Goal: Task Accomplishment & Management: Manage account settings

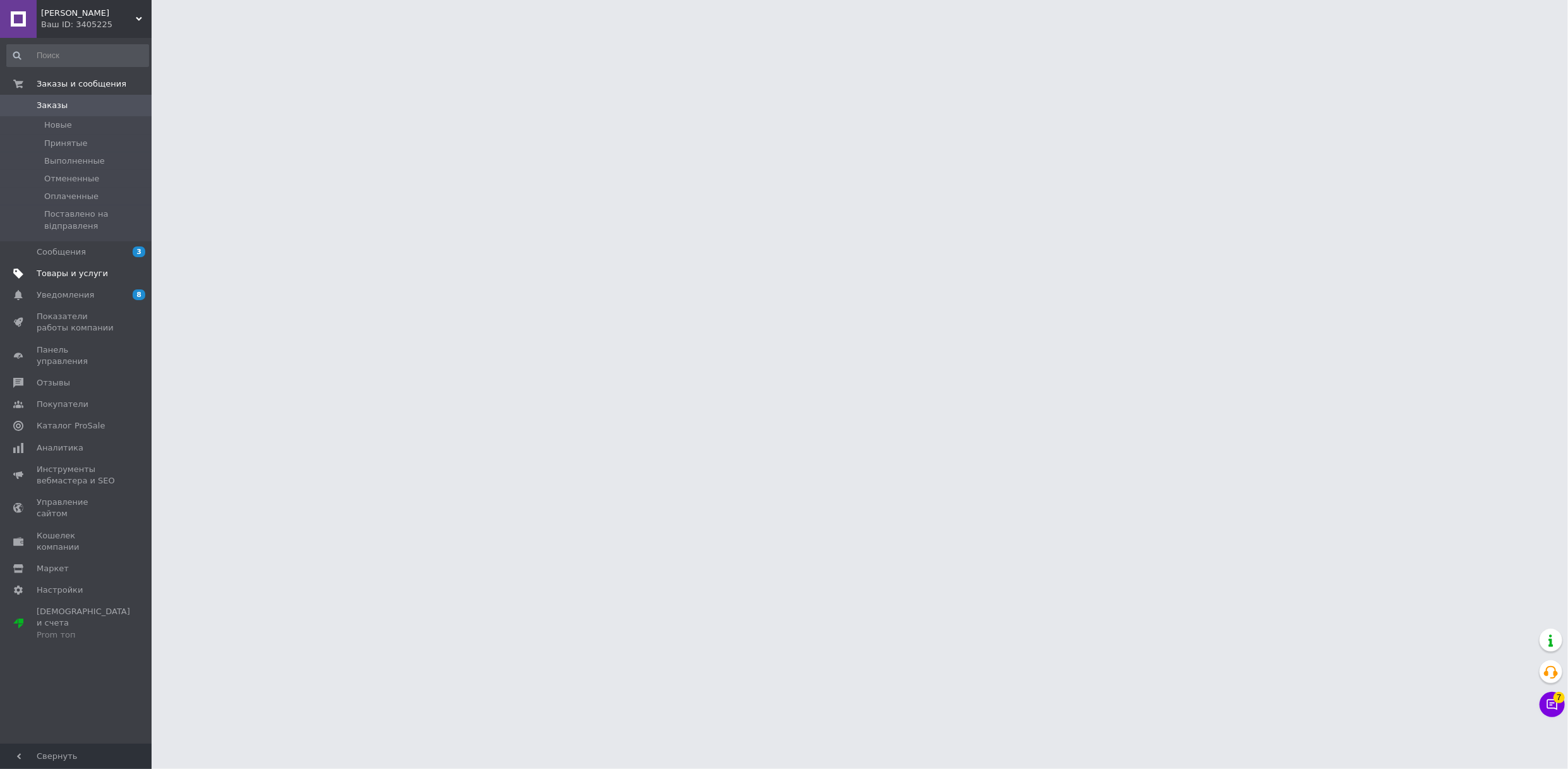
click at [55, 270] on span "Товары и услуги" at bounding box center [72, 274] width 71 height 12
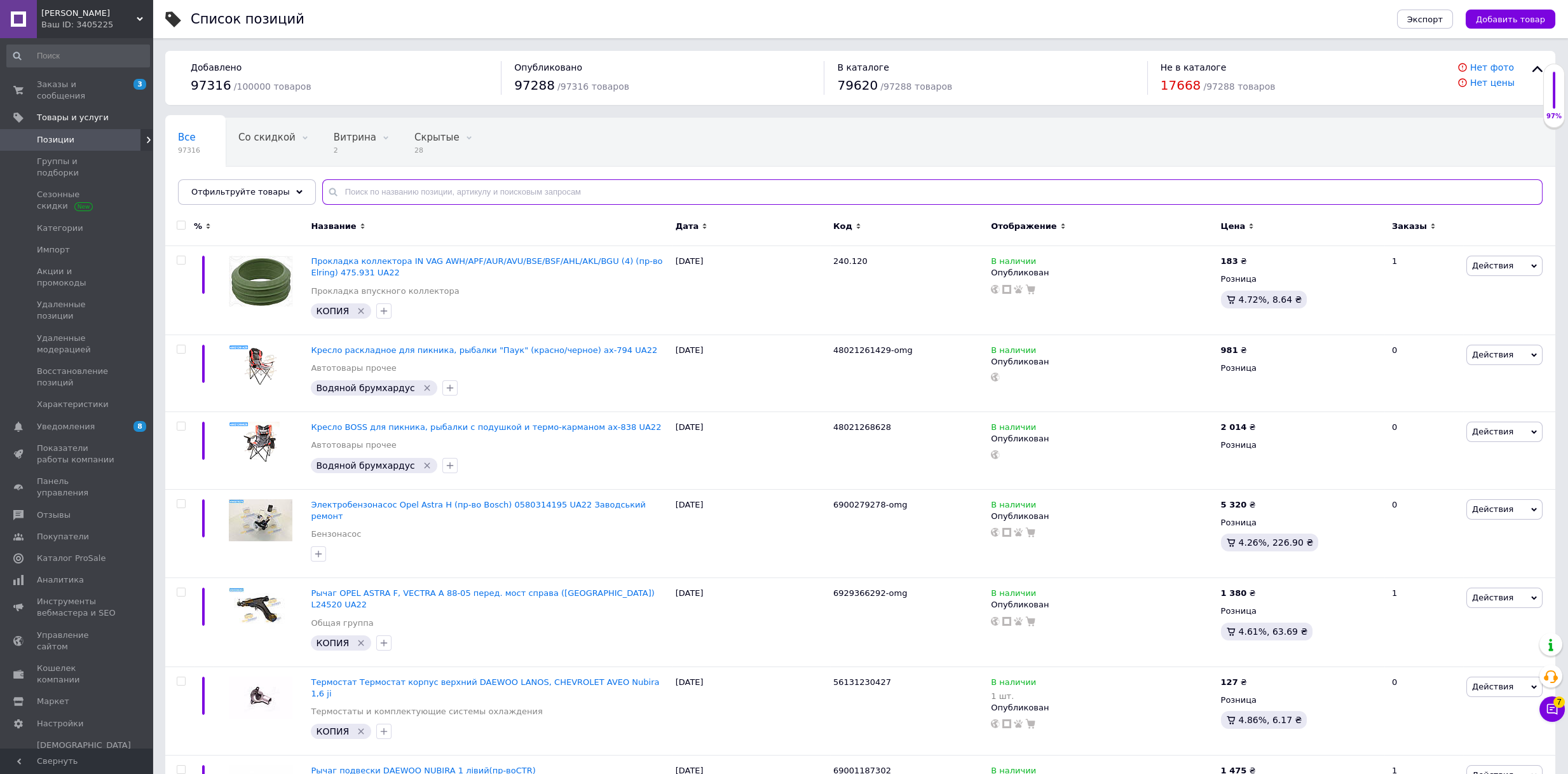
click at [573, 191] on input "text" at bounding box center [932, 191] width 1220 height 26
paste input "623311800"
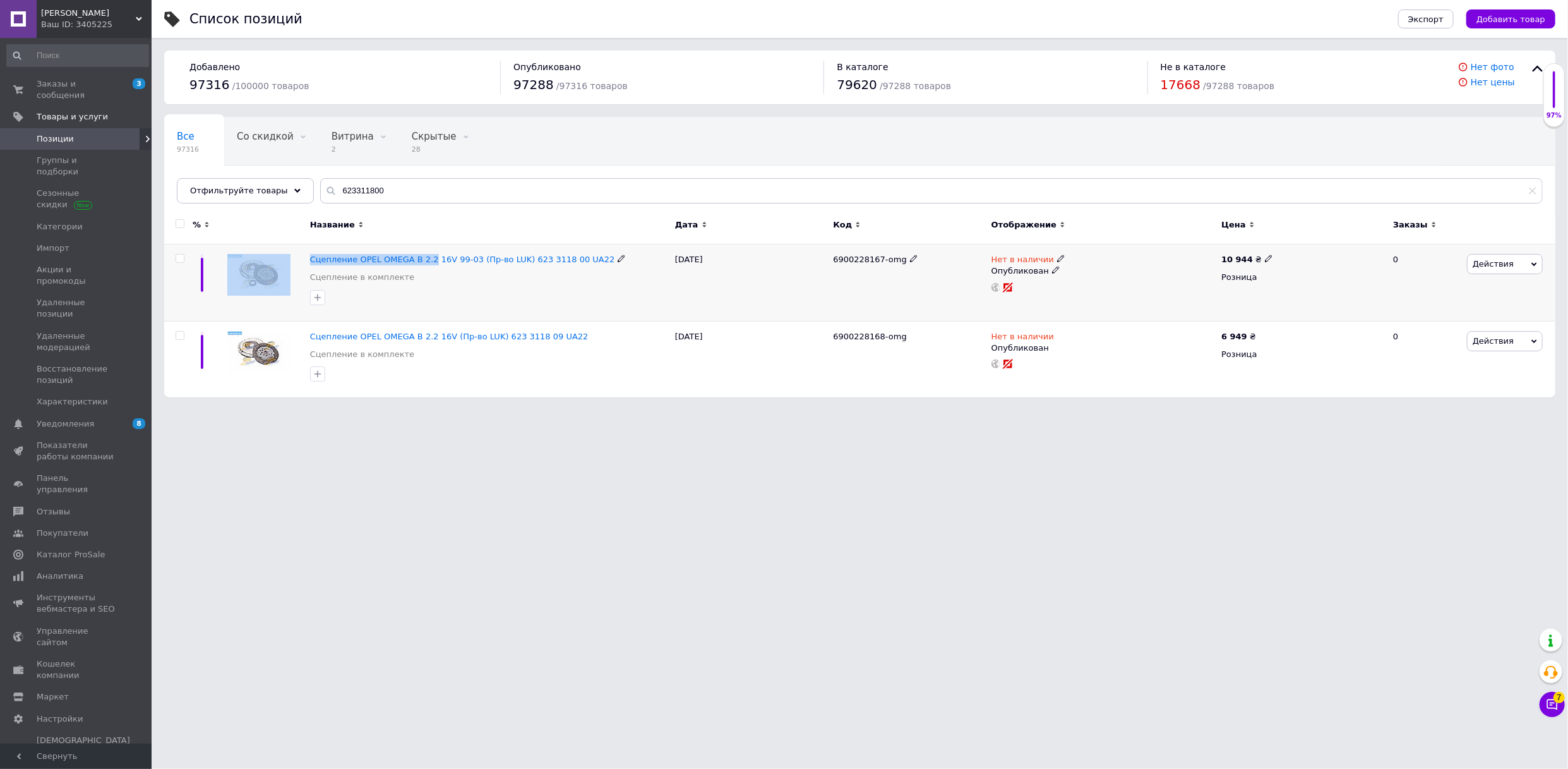
drag, startPoint x: 304, startPoint y: 255, endPoint x: 424, endPoint y: 251, distance: 120.1
click at [424, 251] on div "Сцепление OPEL OMEGA B 2.2 16V 99-03 (Пр-во LUK) 623 3118 00 UA22 Сцепление в к…" at bounding box center [860, 283] width 1391 height 76
copy div "Сцепление OPEL OMEGA B 2.2"
drag, startPoint x: 413, startPoint y: 189, endPoint x: 245, endPoint y: 191, distance: 168.0
click at [245, 191] on div "Отфильтруйте товары 623311800" at bounding box center [860, 190] width 1366 height 26
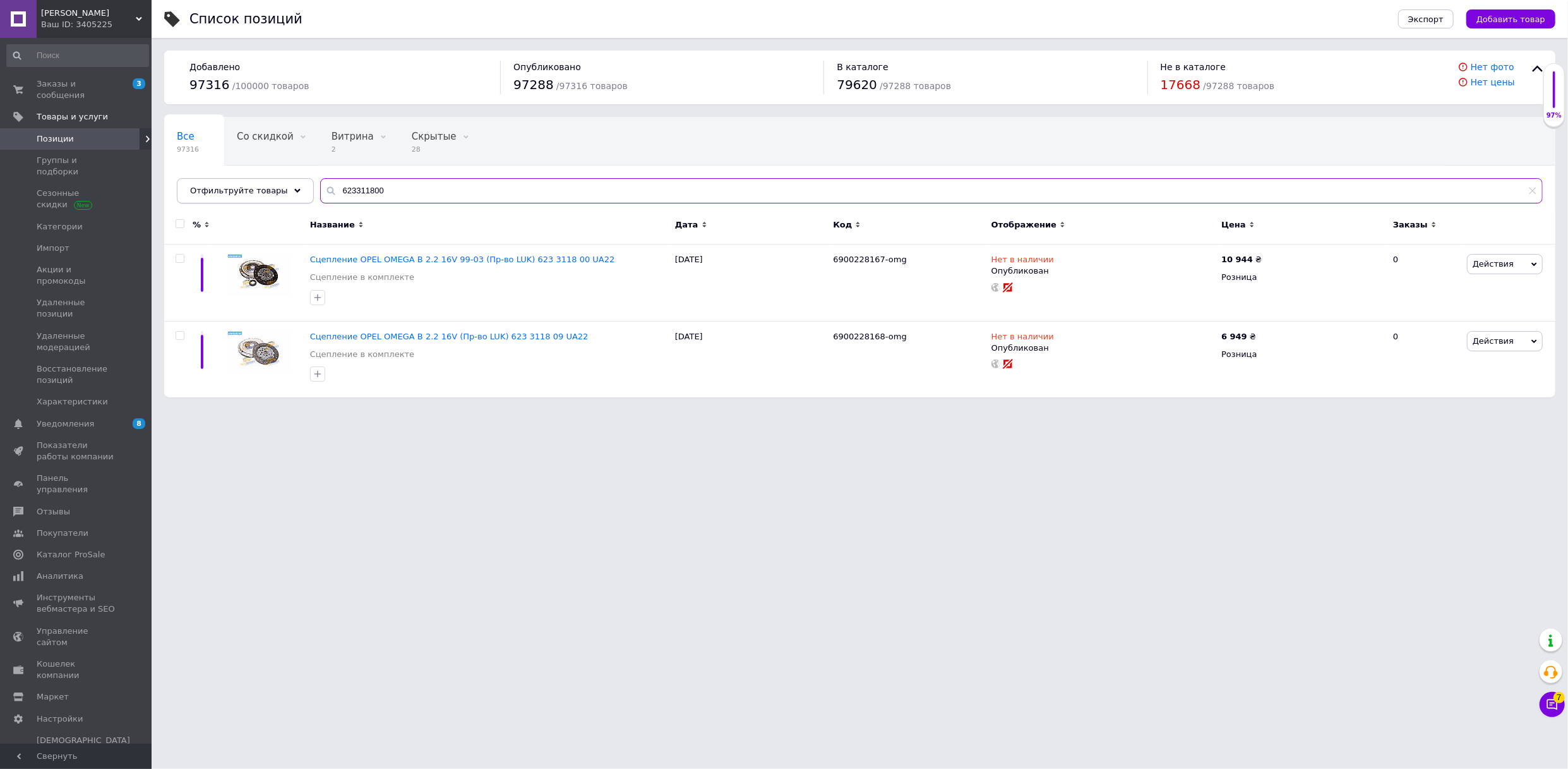
paste input "Сцепление OPEL OMEGA B 2.2"
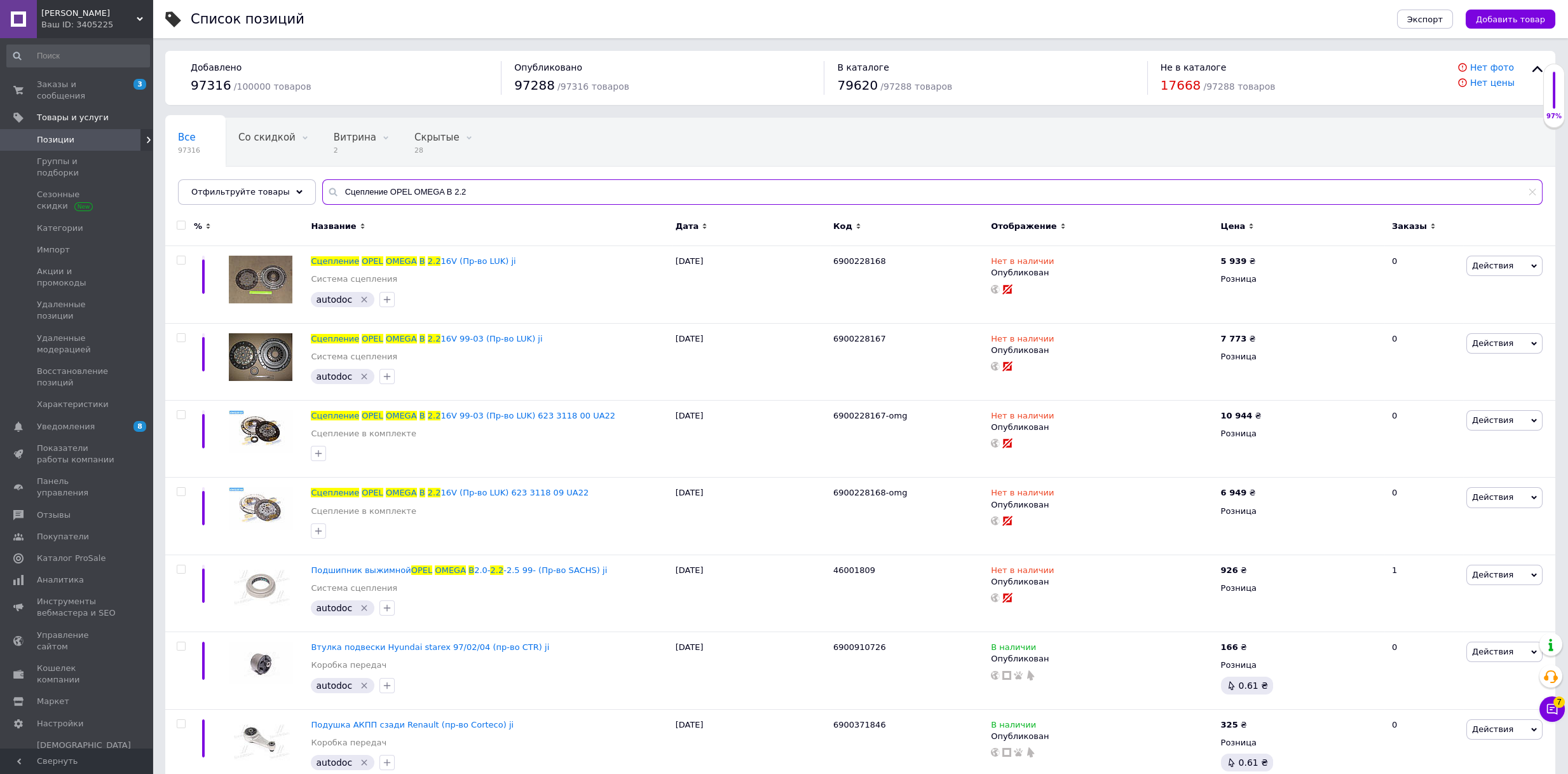
type input "Сцепление OPEL OMEGA B 2.2"
click at [129, 23] on div "Ваш ID: 3405225" at bounding box center [97, 25] width 111 height 12
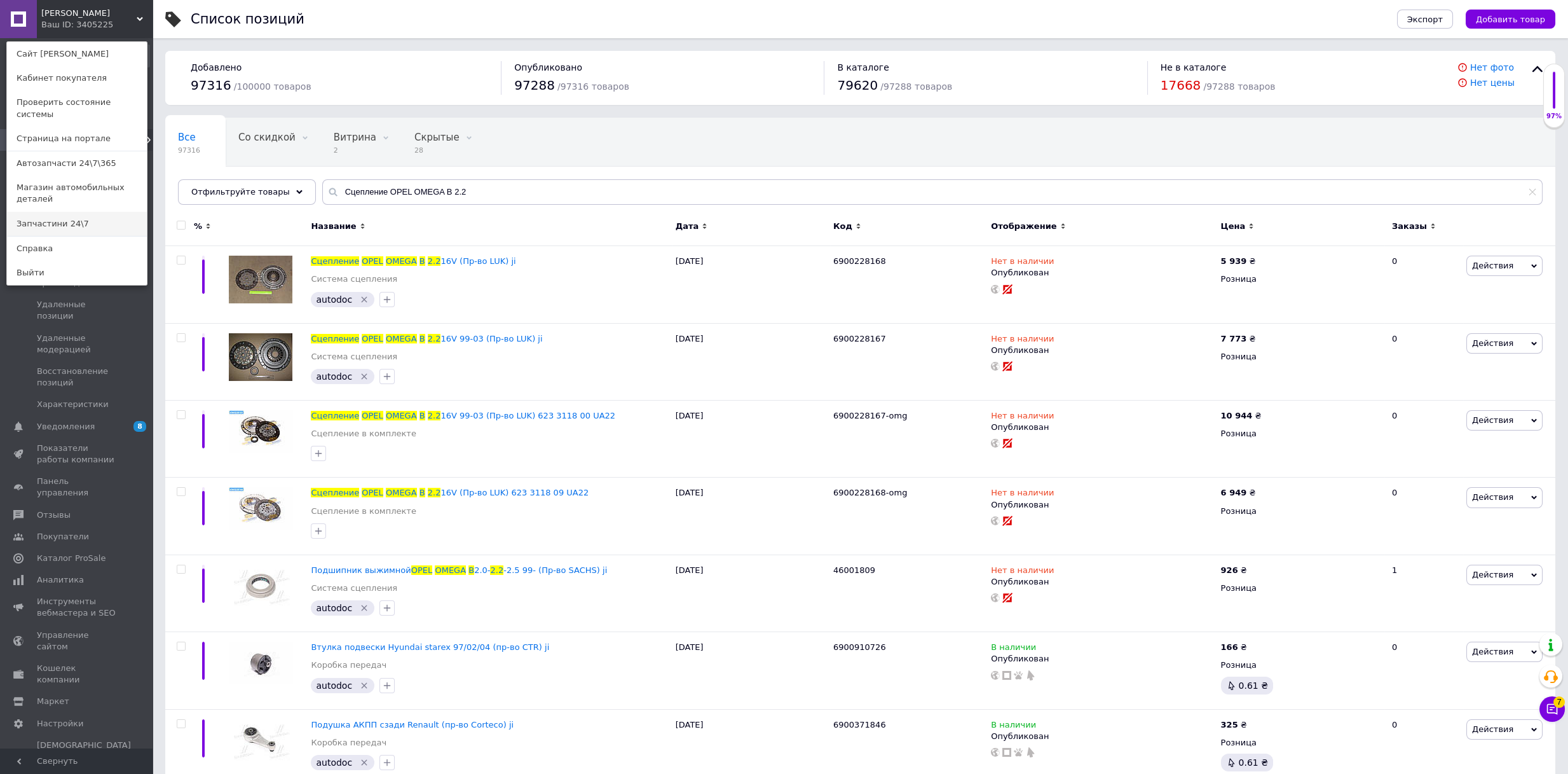
click at [96, 211] on link "Запчастини 24\7" at bounding box center [77, 223] width 140 height 24
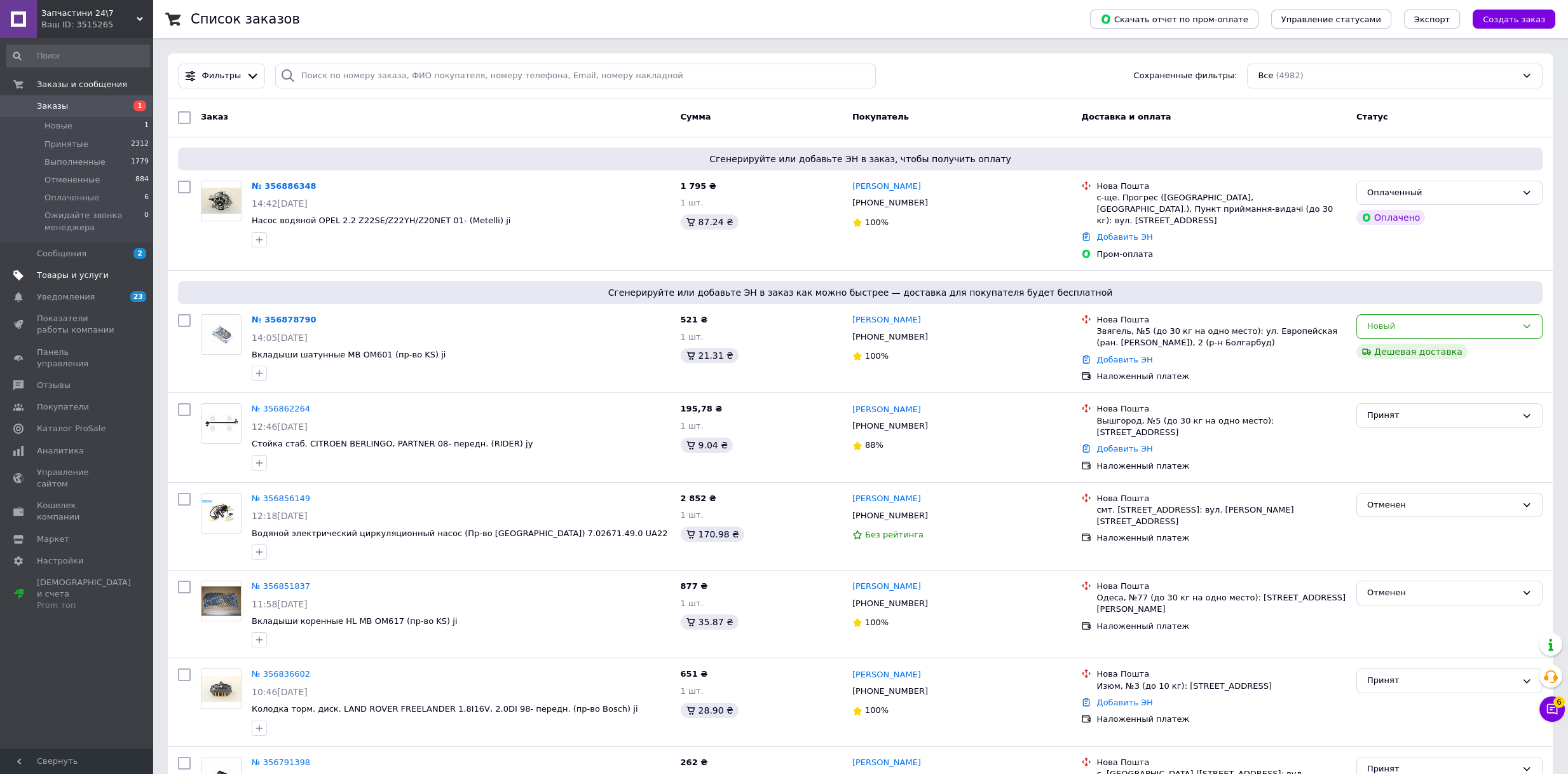
click at [80, 270] on span "Товары и услуги" at bounding box center [72, 275] width 72 height 12
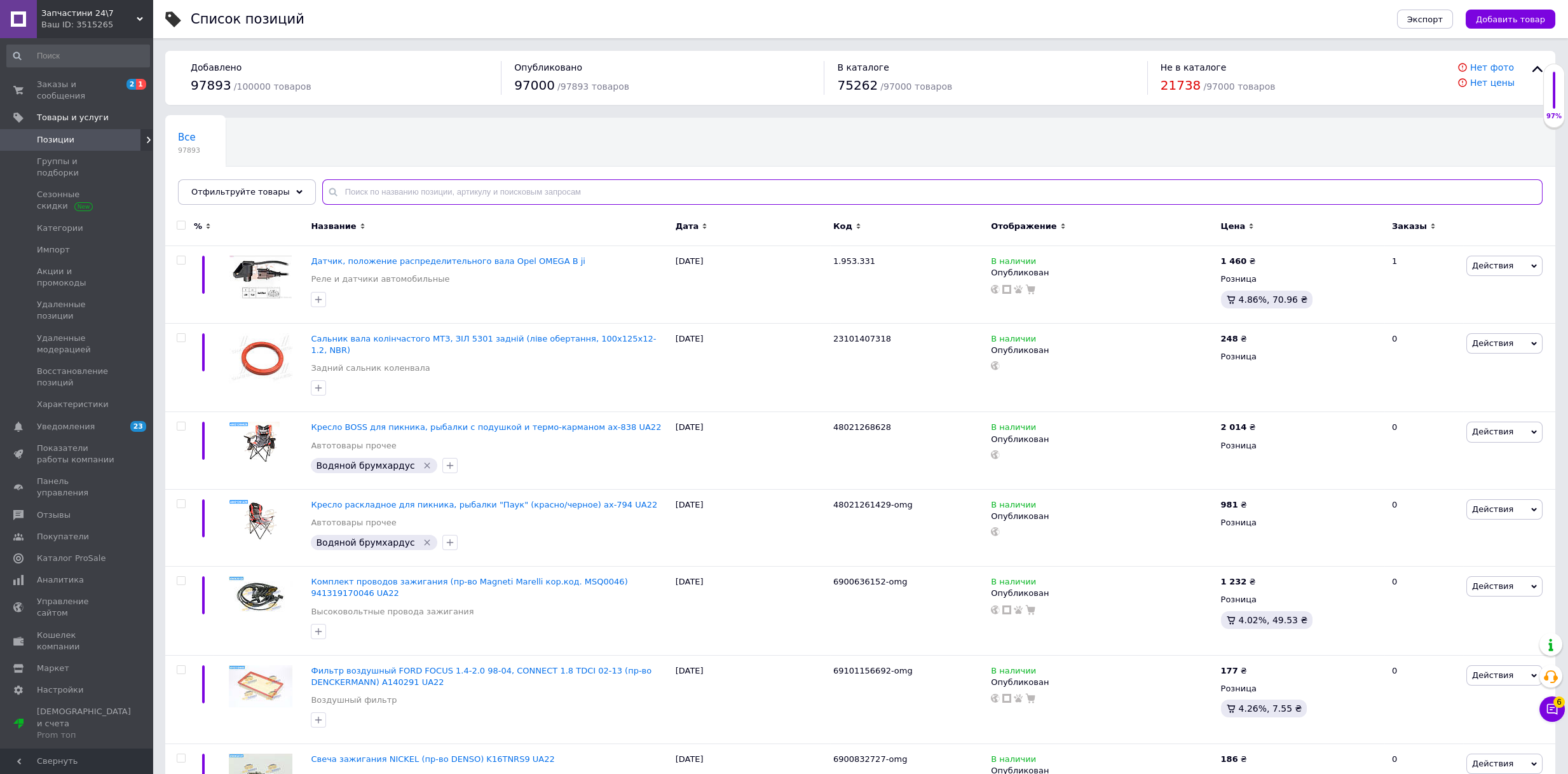
click at [605, 190] on input "text" at bounding box center [932, 191] width 1220 height 26
paste input "Сцепление OPEL OMEGA B 2.2"
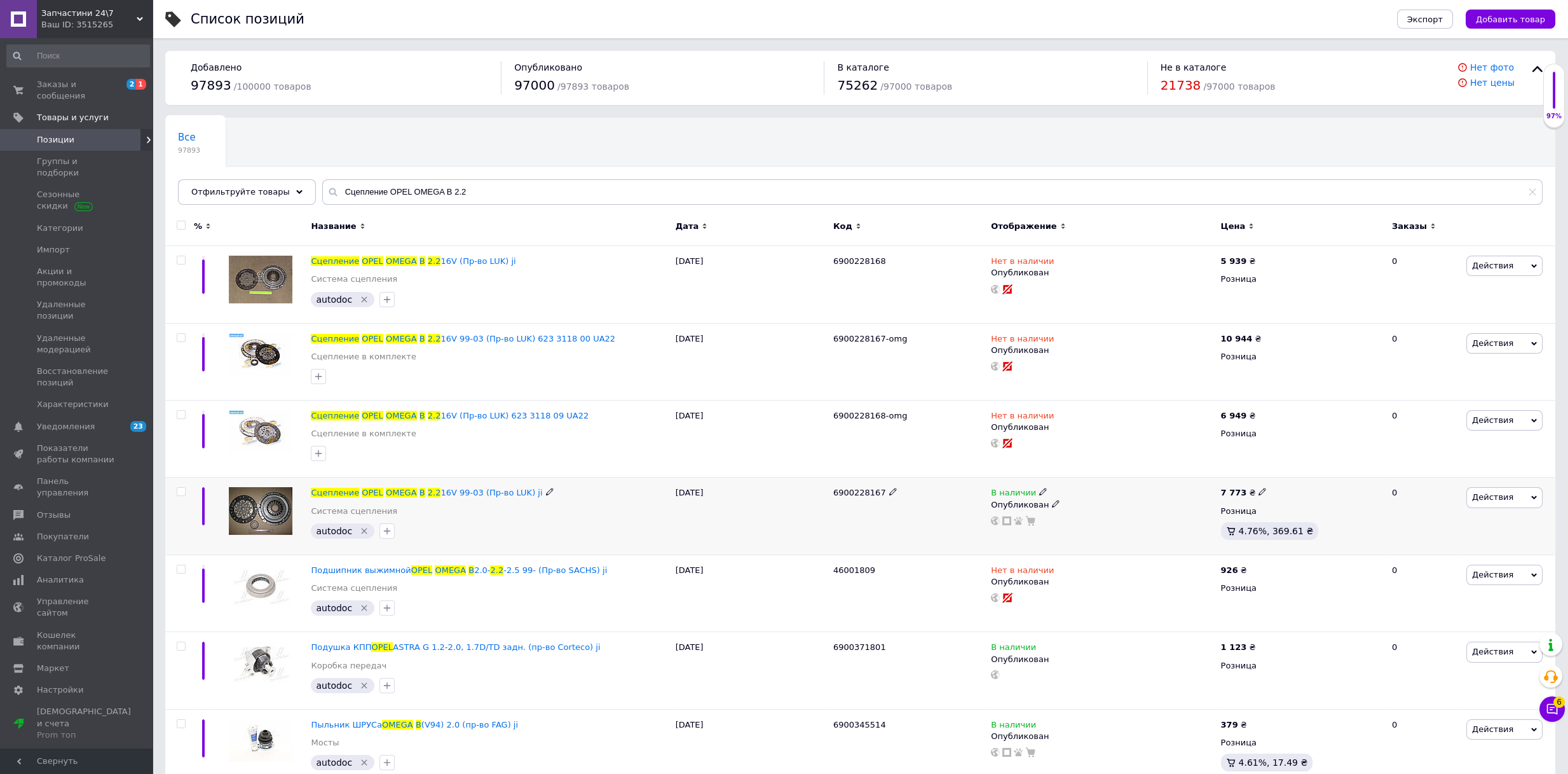
click at [1039, 492] on icon at bounding box center [1042, 491] width 7 height 7
click at [1069, 503] on li "Нет в наличии" at bounding box center [1114, 502] width 121 height 17
click at [827, 504] on div "17.02.2025" at bounding box center [750, 516] width 157 height 77
drag, startPoint x: 452, startPoint y: 198, endPoint x: 319, endPoint y: 196, distance: 133.0
click at [322, 198] on input "Сцепление OPEL OMEGA B 2.2" at bounding box center [932, 191] width 1220 height 26
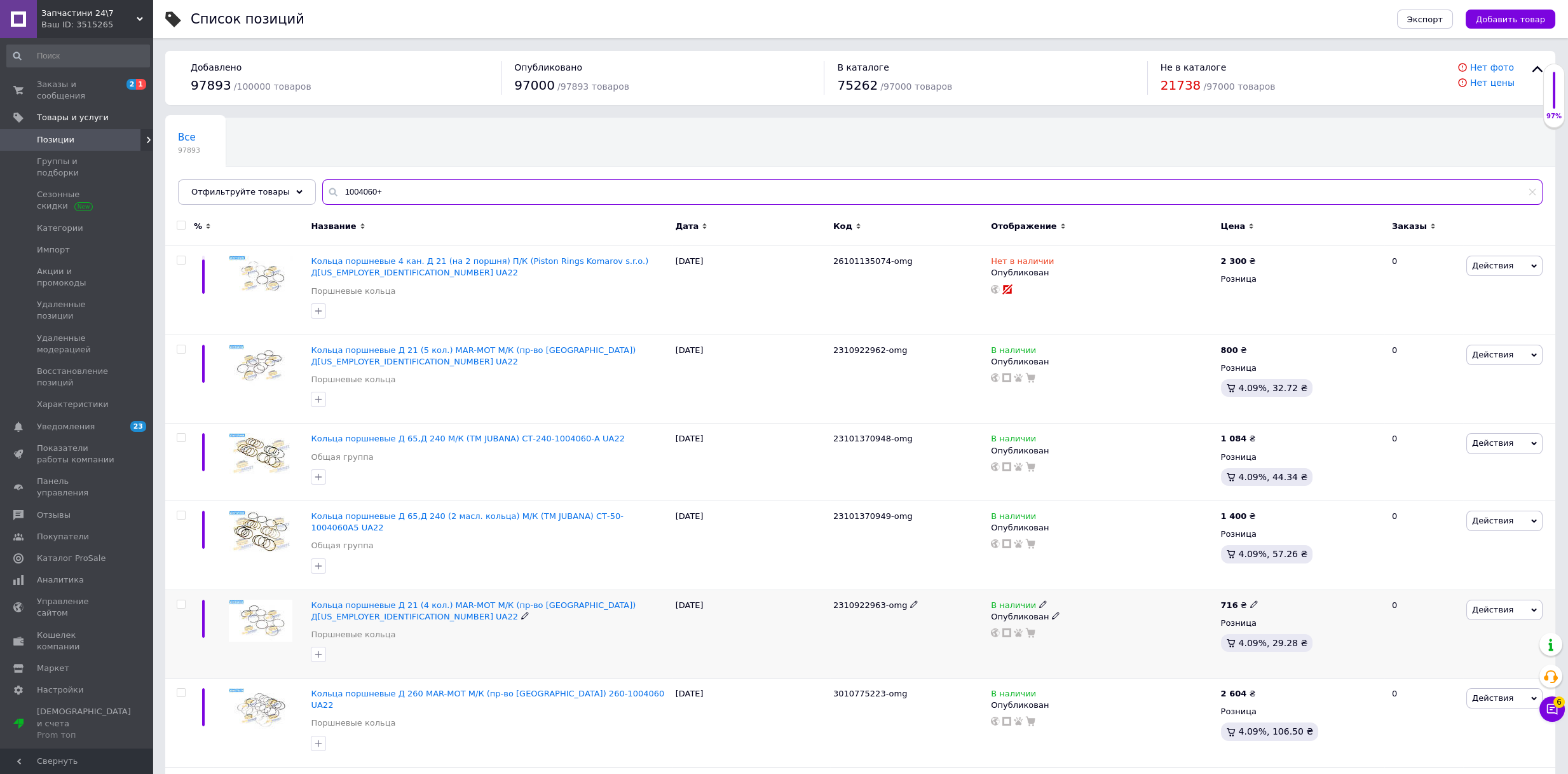
type input "1004060+"
drag, startPoint x: 826, startPoint y: 588, endPoint x: 877, endPoint y: 580, distance: 51.6
click at [877, 589] on div "Кольца поршневые Д 21 (4 кол.) MAR-MOT М/К (пр-во Польша) Д21-1004060 UA22 Порш…" at bounding box center [860, 633] width 1390 height 89
copy div "2310922963"
click at [1250, 600] on icon at bounding box center [1254, 603] width 7 height 7
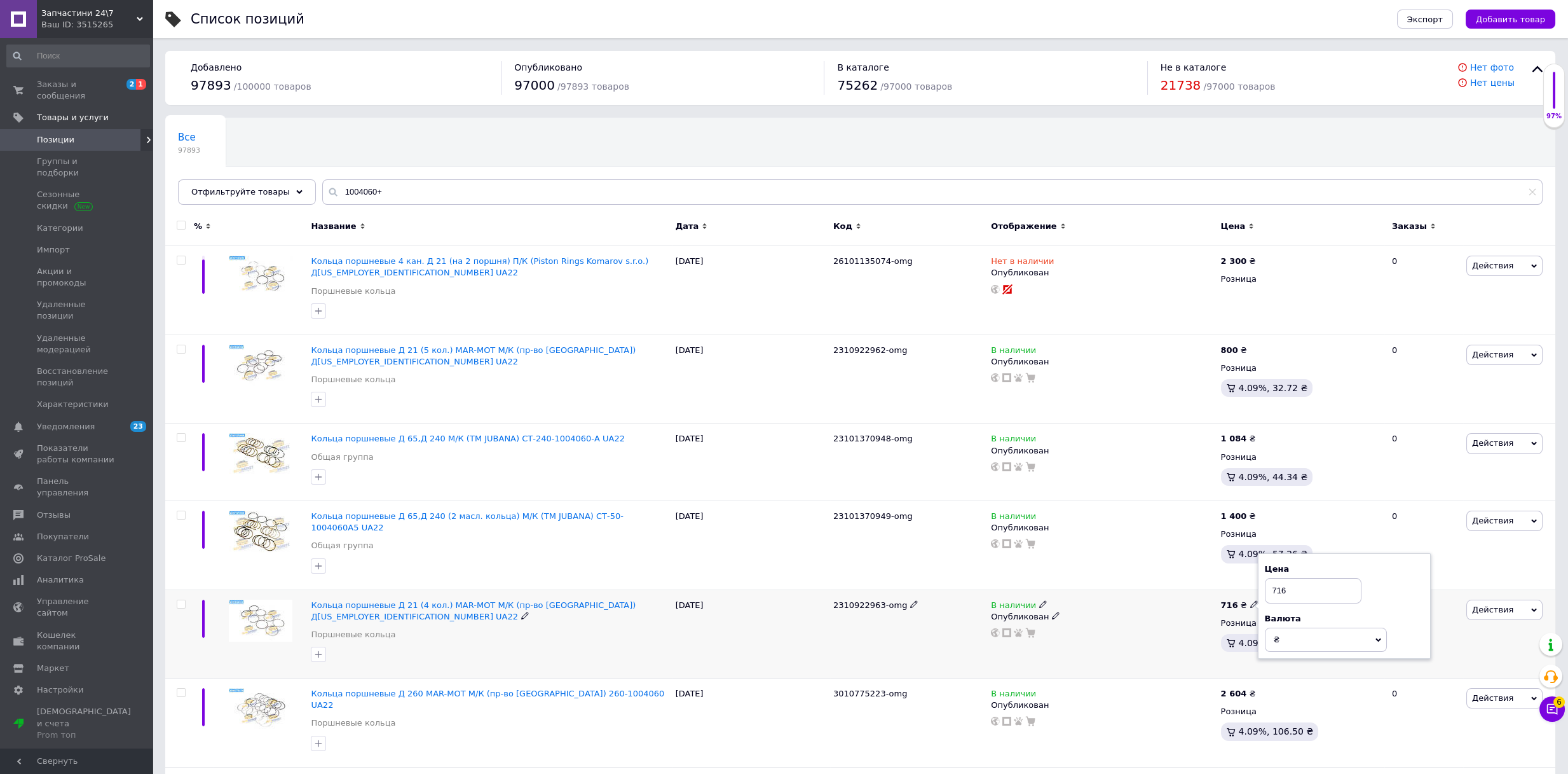
drag, startPoint x: 1307, startPoint y: 566, endPoint x: 1238, endPoint y: 569, distance: 69.1
click at [1238, 589] on div "716 ₴ Цена 716 Валюта ₴ $ € CHF £ ¥ PLN ₸ MDL HUF KGS CN¥ TRY ₩ lei Розница 4.0…" at bounding box center [1301, 633] width 167 height 89
type input "772"
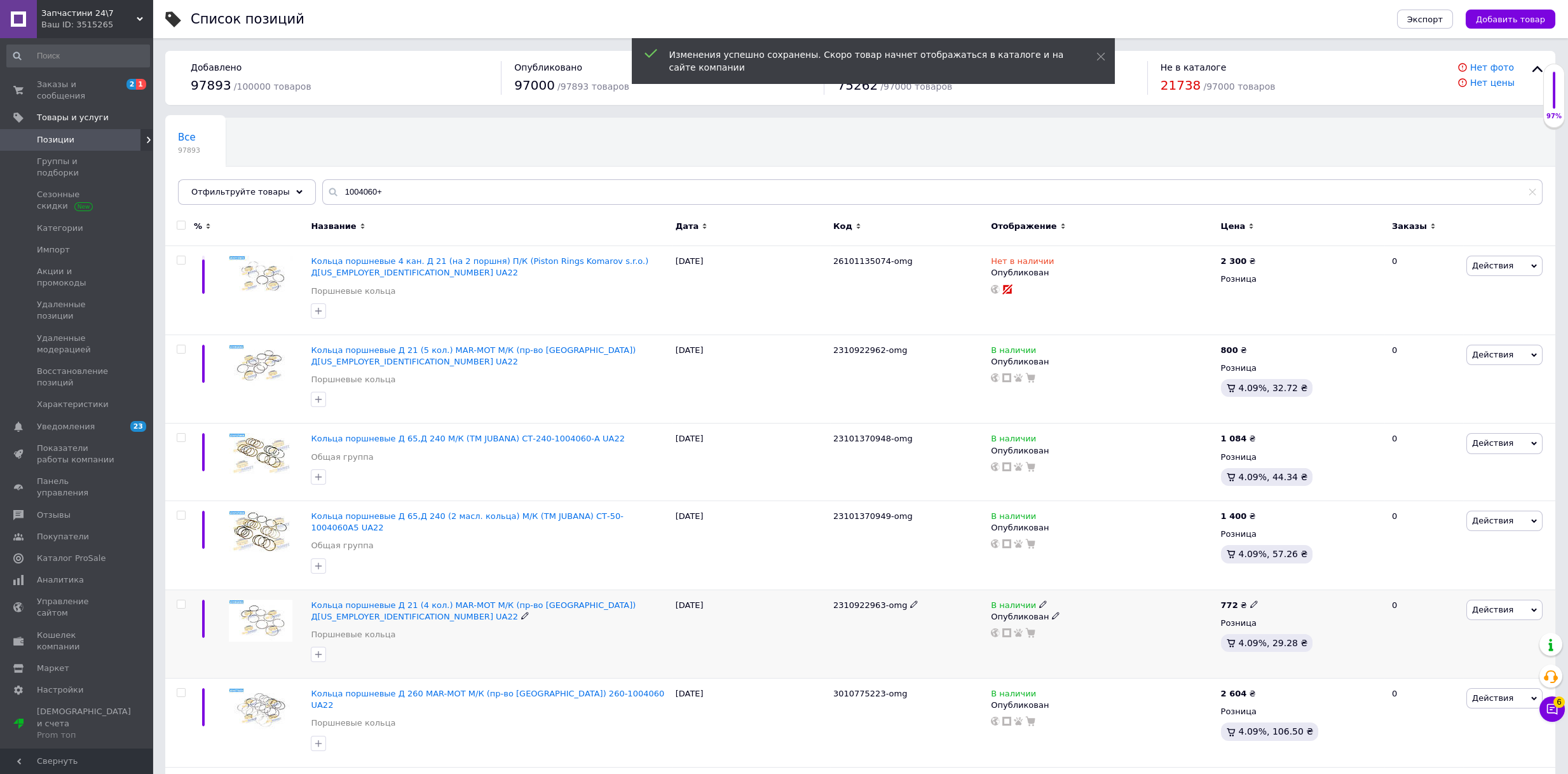
drag, startPoint x: 797, startPoint y: 583, endPoint x: 876, endPoint y: 585, distance: 79.0
click at [876, 589] on div "Кольца поршневые Д 21 (4 кол.) MAR-MOT М/К (пр-во Польша) Д21-1004060 UA22 Порш…" at bounding box center [860, 633] width 1390 height 89
copy div "2310922963"
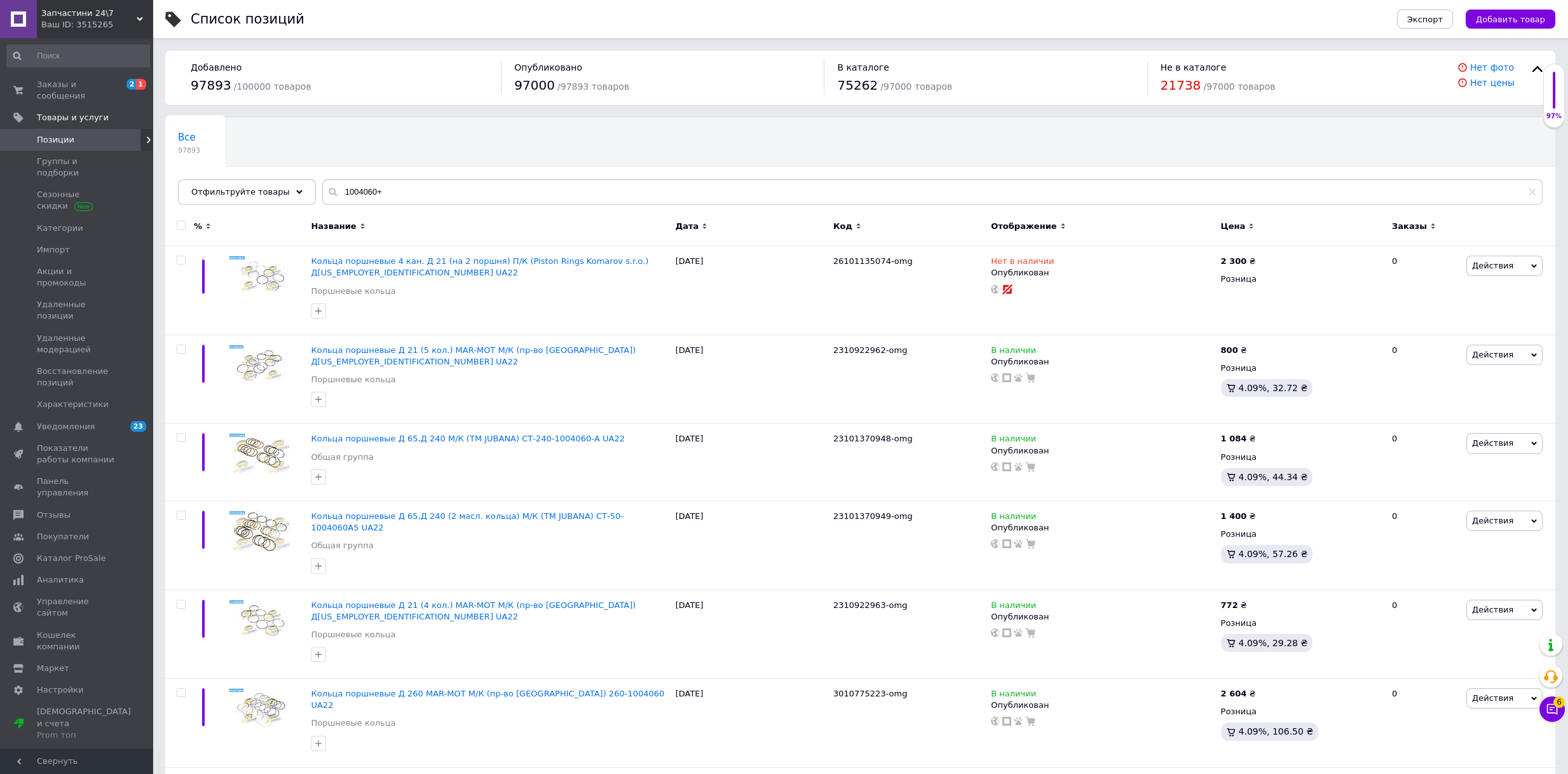
click at [122, 9] on span "Запчастини 24\7" at bounding box center [89, 13] width 96 height 12
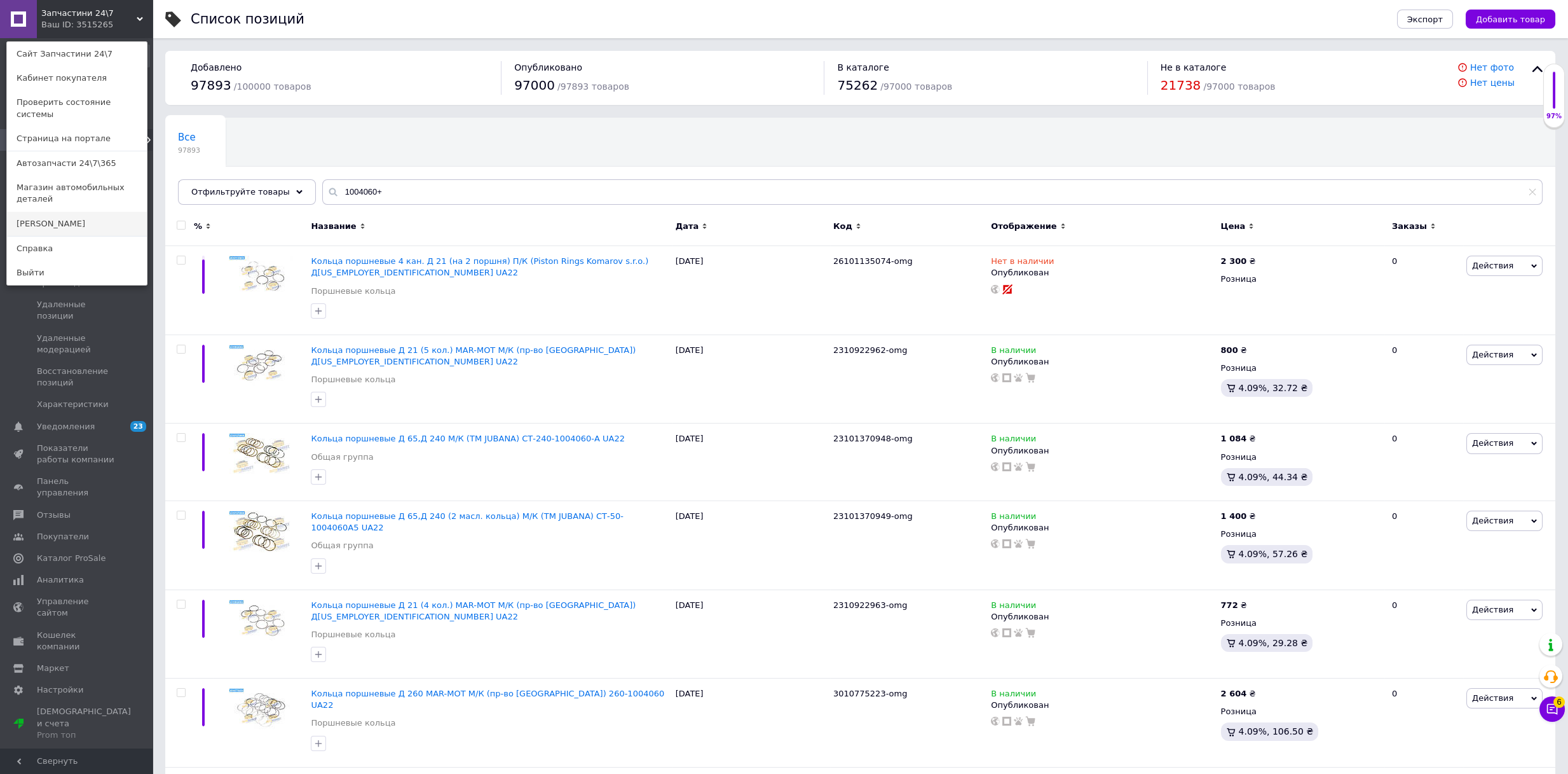
click at [63, 211] on link "[PERSON_NAME]" at bounding box center [77, 223] width 140 height 24
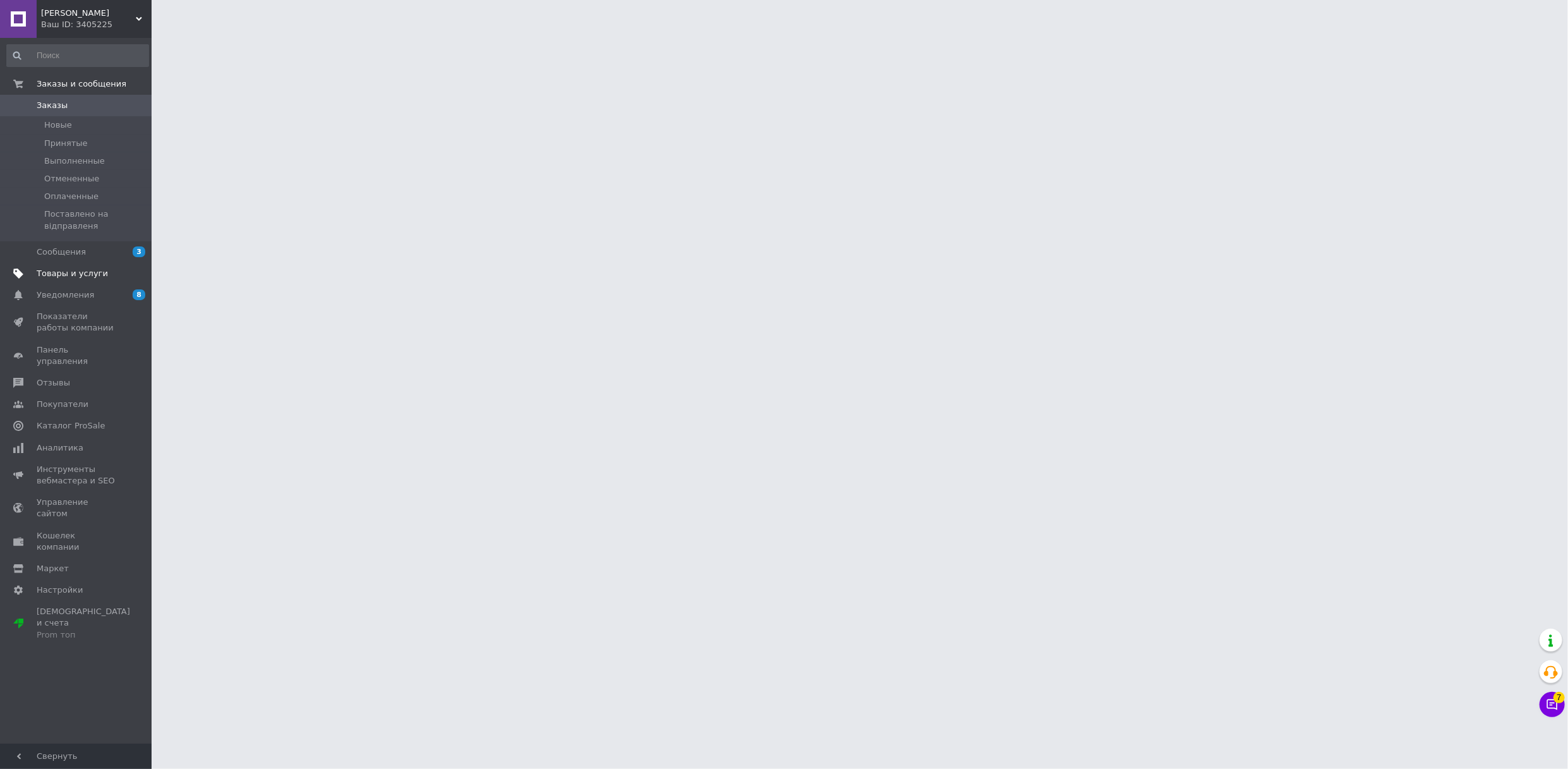
click at [71, 269] on span "Товары и услуги" at bounding box center [72, 274] width 71 height 12
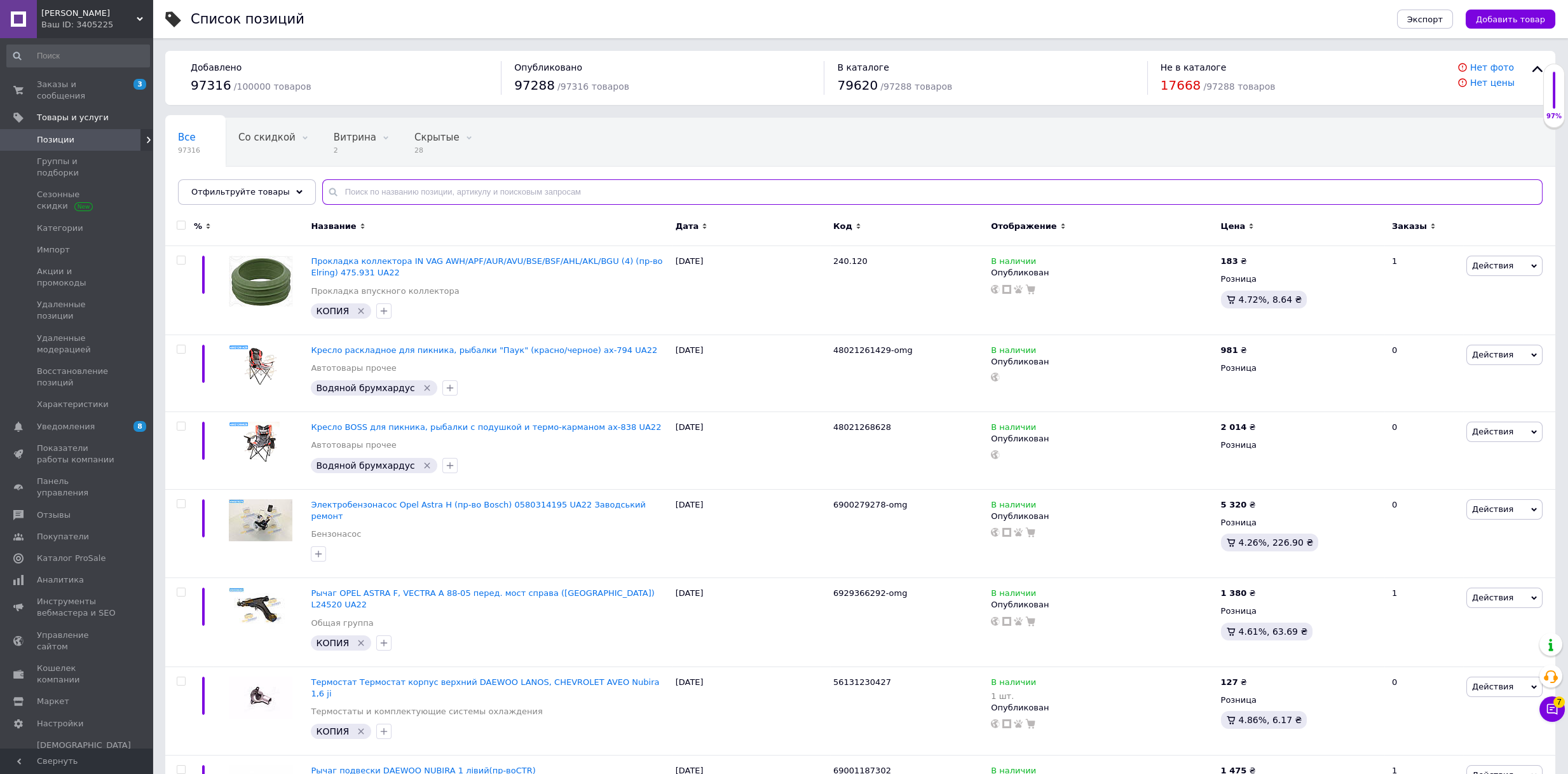
click at [572, 187] on input "text" at bounding box center [932, 191] width 1220 height 26
paste input "2310922963"
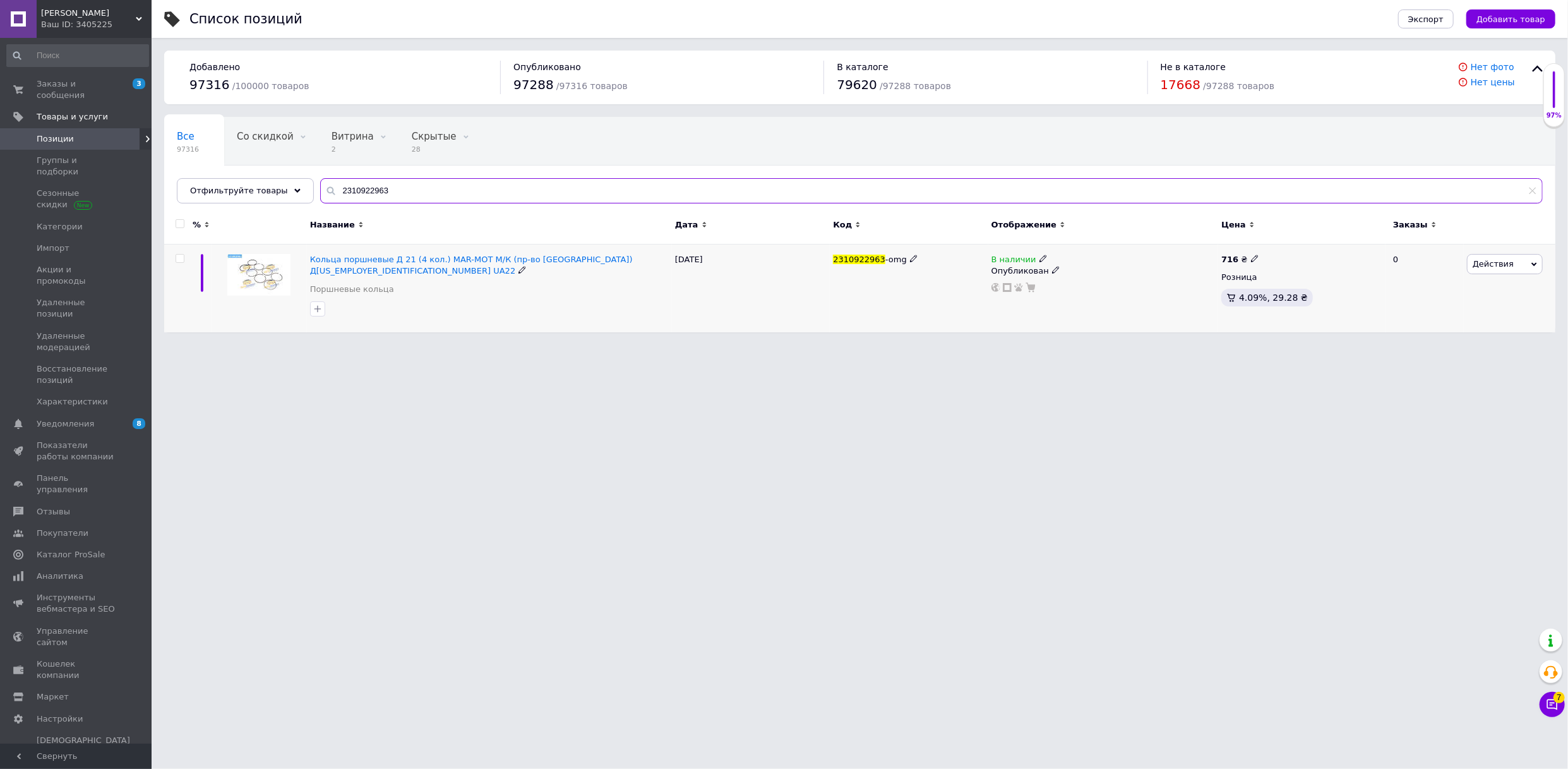
type input "2310922963"
click at [1251, 258] on icon at bounding box center [1254, 258] width 7 height 7
drag, startPoint x: 1329, startPoint y: 245, endPoint x: 1261, endPoint y: 253, distance: 68.5
click at [1261, 253] on div "Цена 716 Валюта ₴ $ € CHF £ ¥ PLN ₸ MDL HUF KGS CN¥ TRY ₩ lei" at bounding box center [1344, 260] width 172 height 106
type input "785"
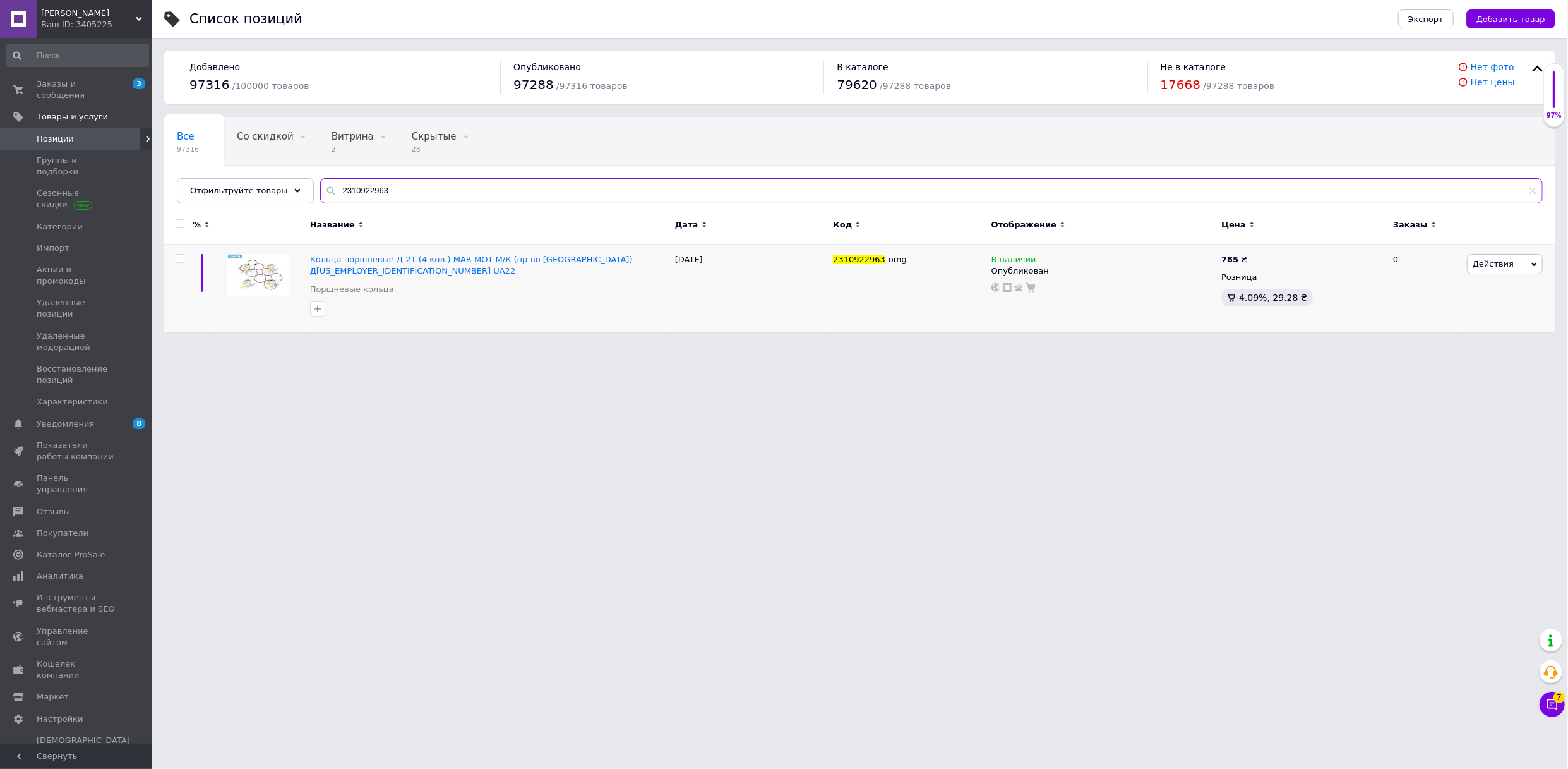
drag, startPoint x: 381, startPoint y: 186, endPoint x: 248, endPoint y: 206, distance: 134.5
click at [210, 194] on div "Отфильтруйте товары 2310922963" at bounding box center [860, 190] width 1366 height 26
paste input "2"
type input "2310922962"
click at [1251, 257] on icon at bounding box center [1254, 258] width 7 height 7
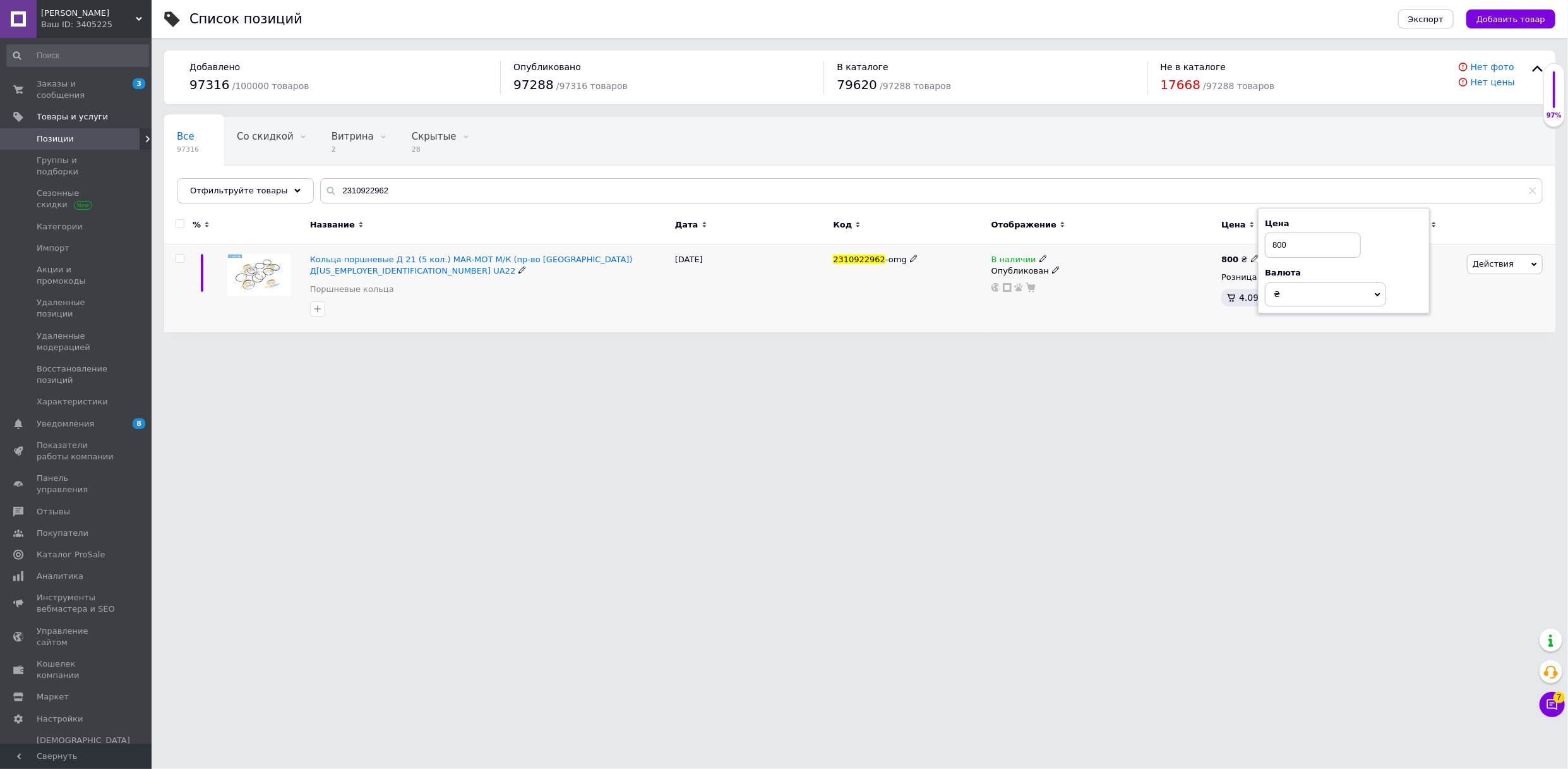
drag, startPoint x: 1307, startPoint y: 251, endPoint x: 1231, endPoint y: 247, distance: 76.1
click at [1227, 245] on div "800 ₴ Цена 800 Валюта ₴ $ € CHF £ ¥ PLN ₸ MDL HUF KGS CN¥ TRY ₩ lei Розница 4.0…" at bounding box center [1302, 289] width 167 height 88
type input "937"
drag, startPoint x: 381, startPoint y: 188, endPoint x: 237, endPoint y: 172, distance: 144.9
click at [237, 172] on div "Все 97316 Со скидкой 0 Удалить Редактировать Витрина 2 Удалить Редактировать Ск…" at bounding box center [860, 160] width 1391 height 87
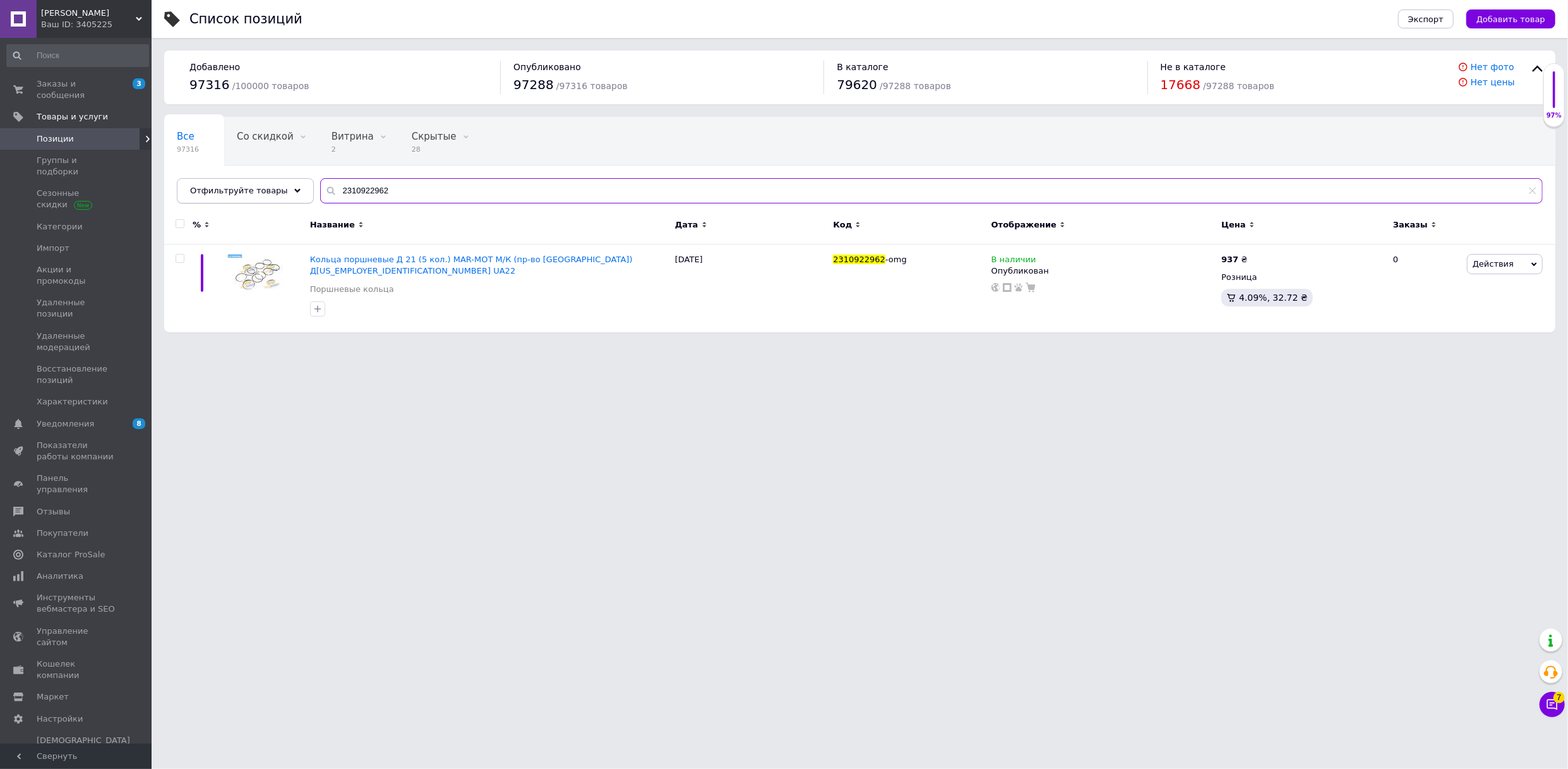
paste input "610105332"
type input "26101053322"
click at [1244, 256] on div "827 ₴" at bounding box center [1240, 260] width 37 height 12
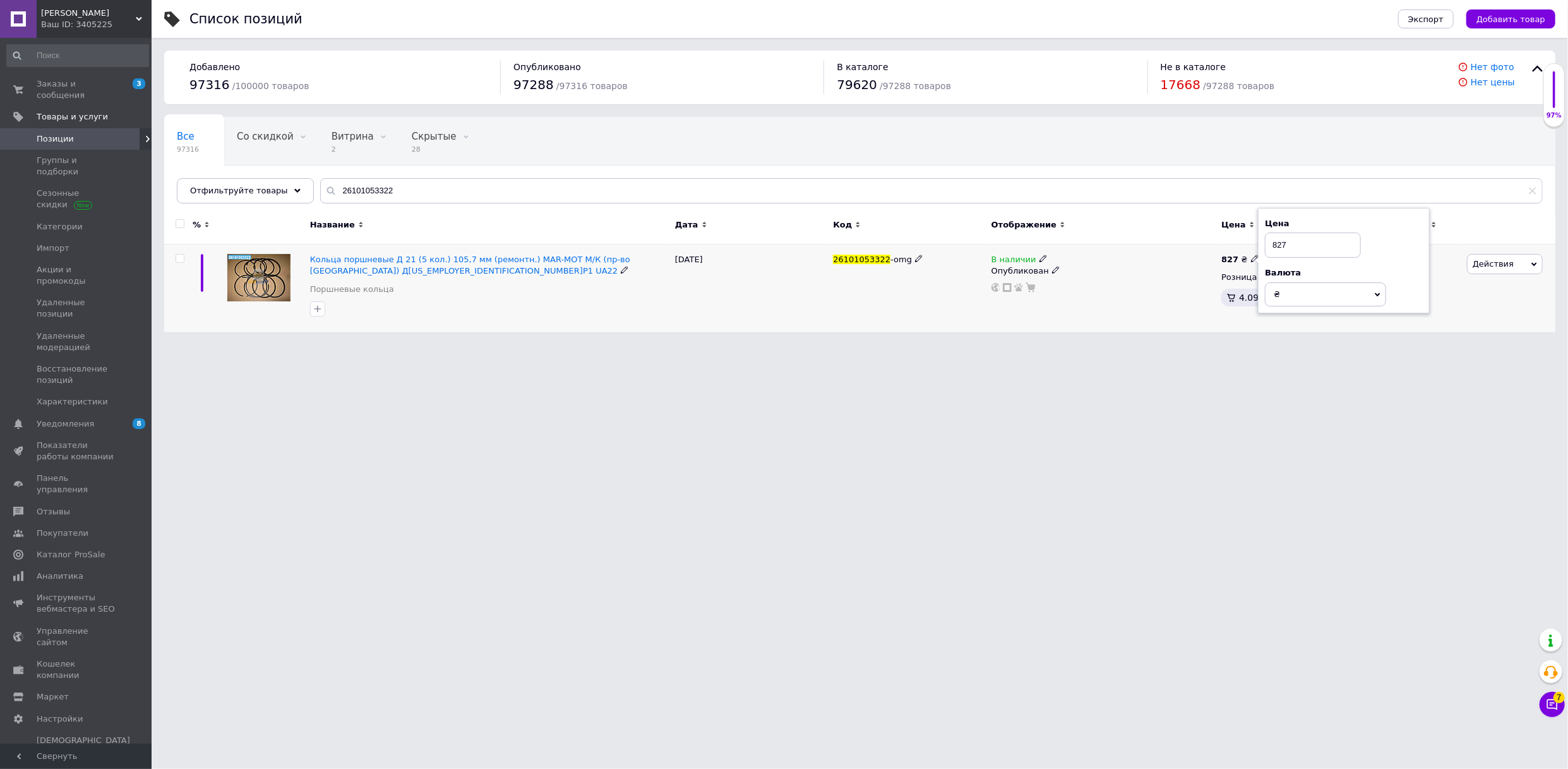
drag, startPoint x: 1284, startPoint y: 245, endPoint x: 1243, endPoint y: 252, distance: 41.6
click at [1240, 252] on div "827 ₴ Цена 827 Валюта ₴ $ € CHF £ ¥ PLN ₸ MDL HUF KGS CN¥ TRY ₩ lei Розница 4.0…" at bounding box center [1302, 289] width 167 height 88
type input "949"
drag, startPoint x: 399, startPoint y: 197, endPoint x: 261, endPoint y: 188, distance: 138.3
click at [261, 188] on div "Отфильтруйте товары 26101053322" at bounding box center [860, 190] width 1366 height 26
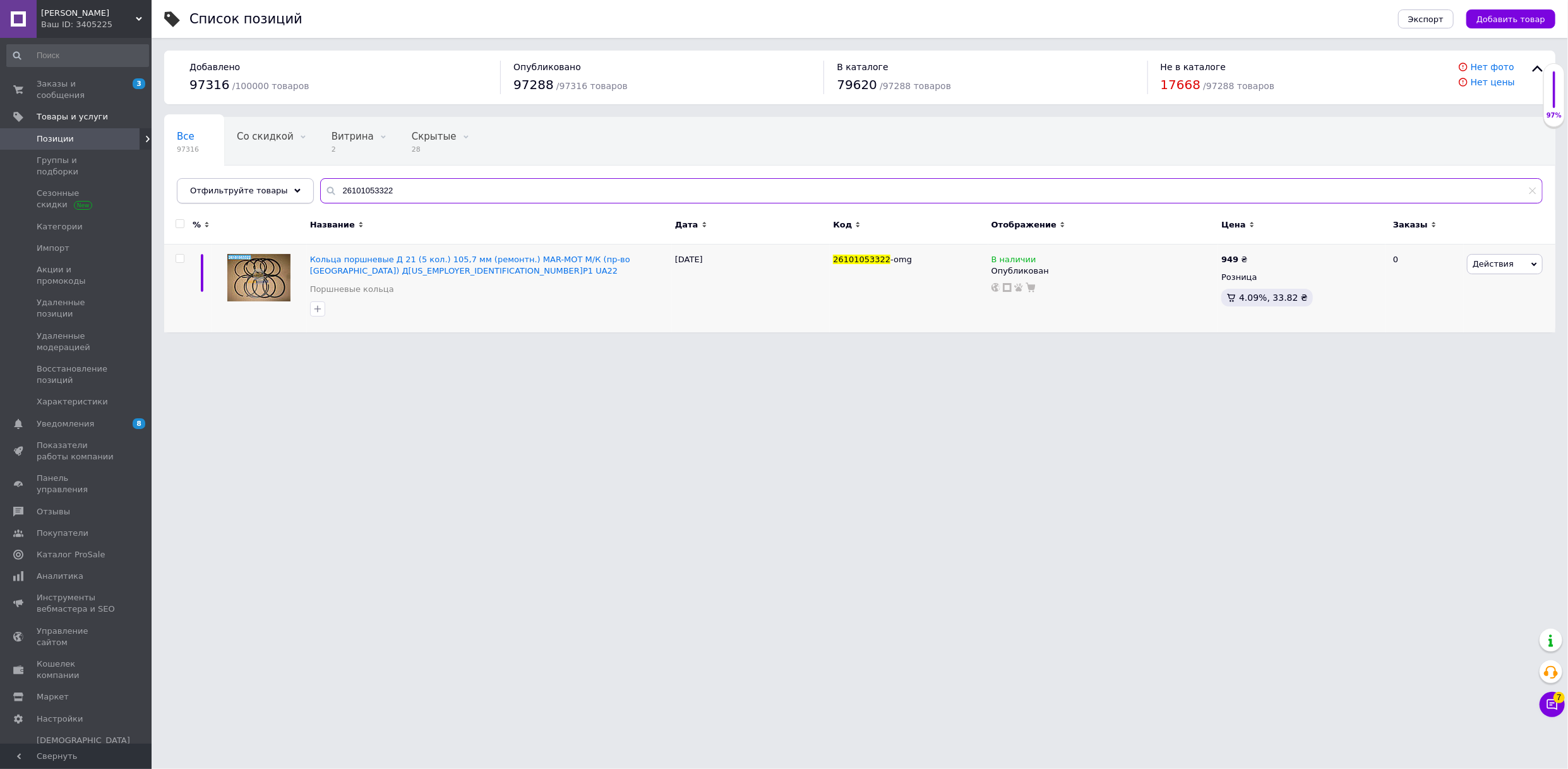
paste input "1"
type input "26101053321"
click at [1251, 259] on icon at bounding box center [1254, 258] width 7 height 7
drag, startPoint x: 1303, startPoint y: 245, endPoint x: 1231, endPoint y: 245, distance: 72.0
click at [1231, 245] on div "691 ₴ Цена 691 Валюта ₴ $ € CHF £ ¥ PLN ₸ MDL HUF KGS CN¥ TRY ₩ lei Розница 4.0…" at bounding box center [1302, 289] width 167 height 88
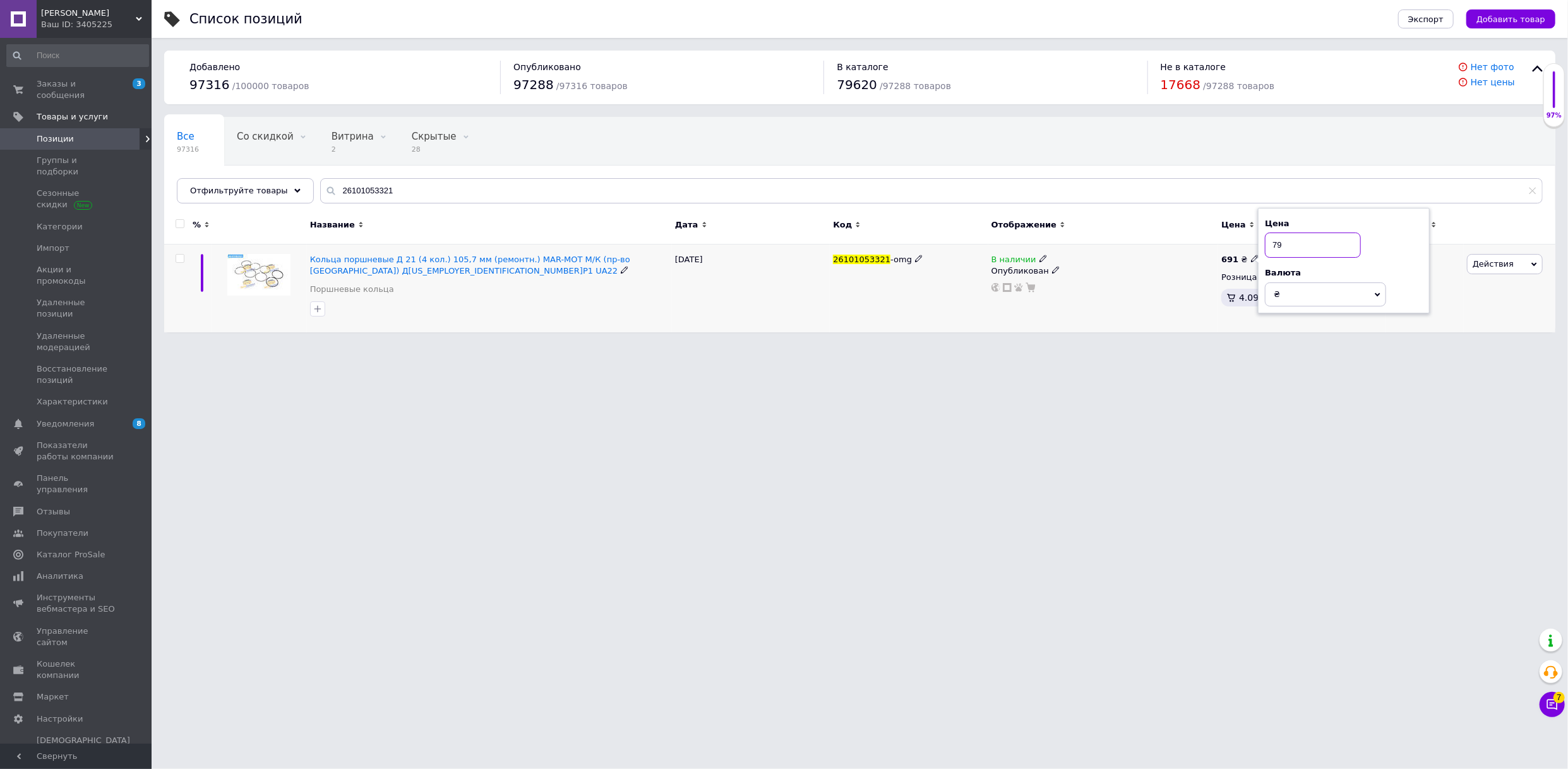
type input "795"
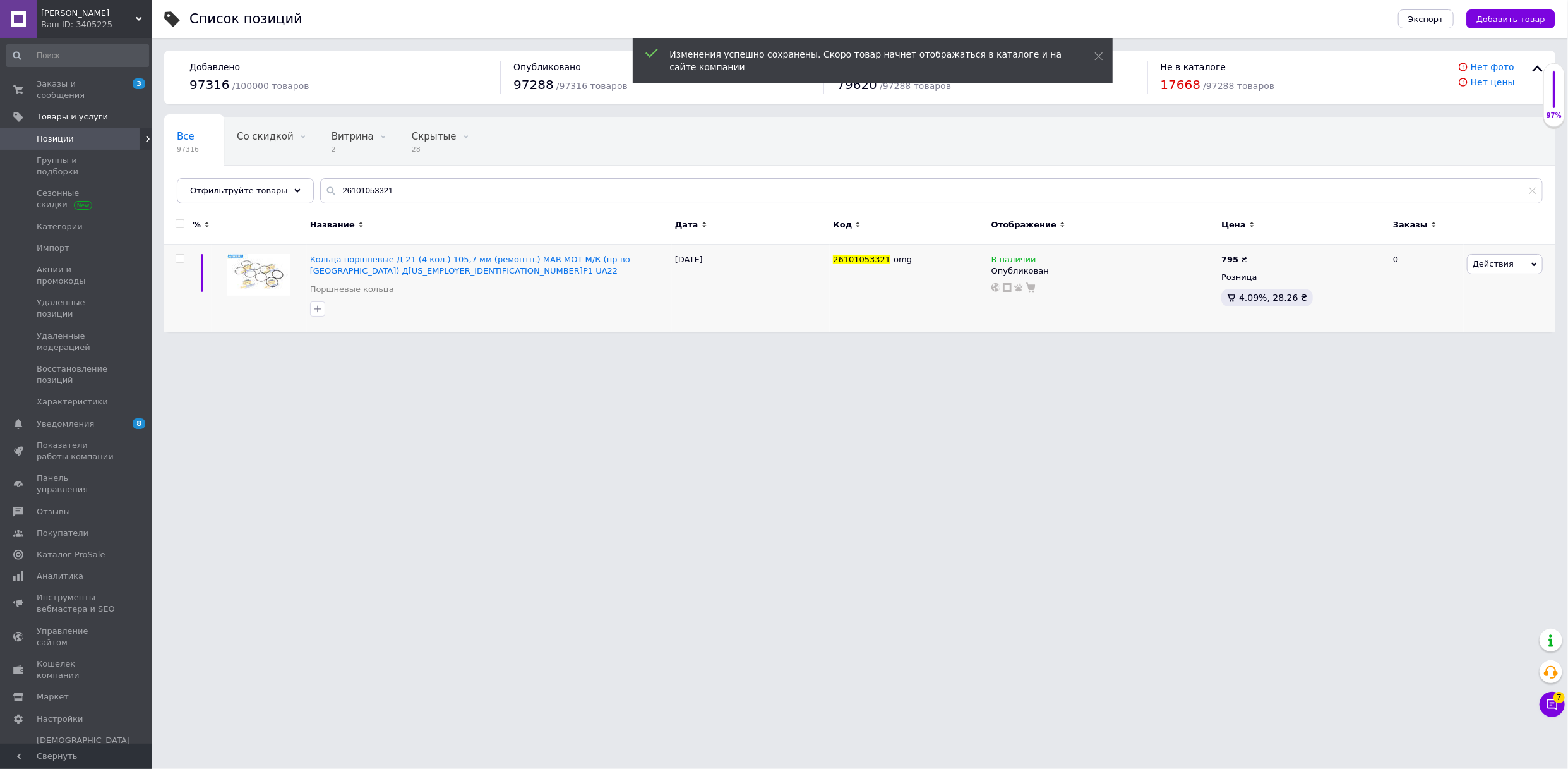
click at [98, 12] on span "[PERSON_NAME]" at bounding box center [88, 13] width 95 height 12
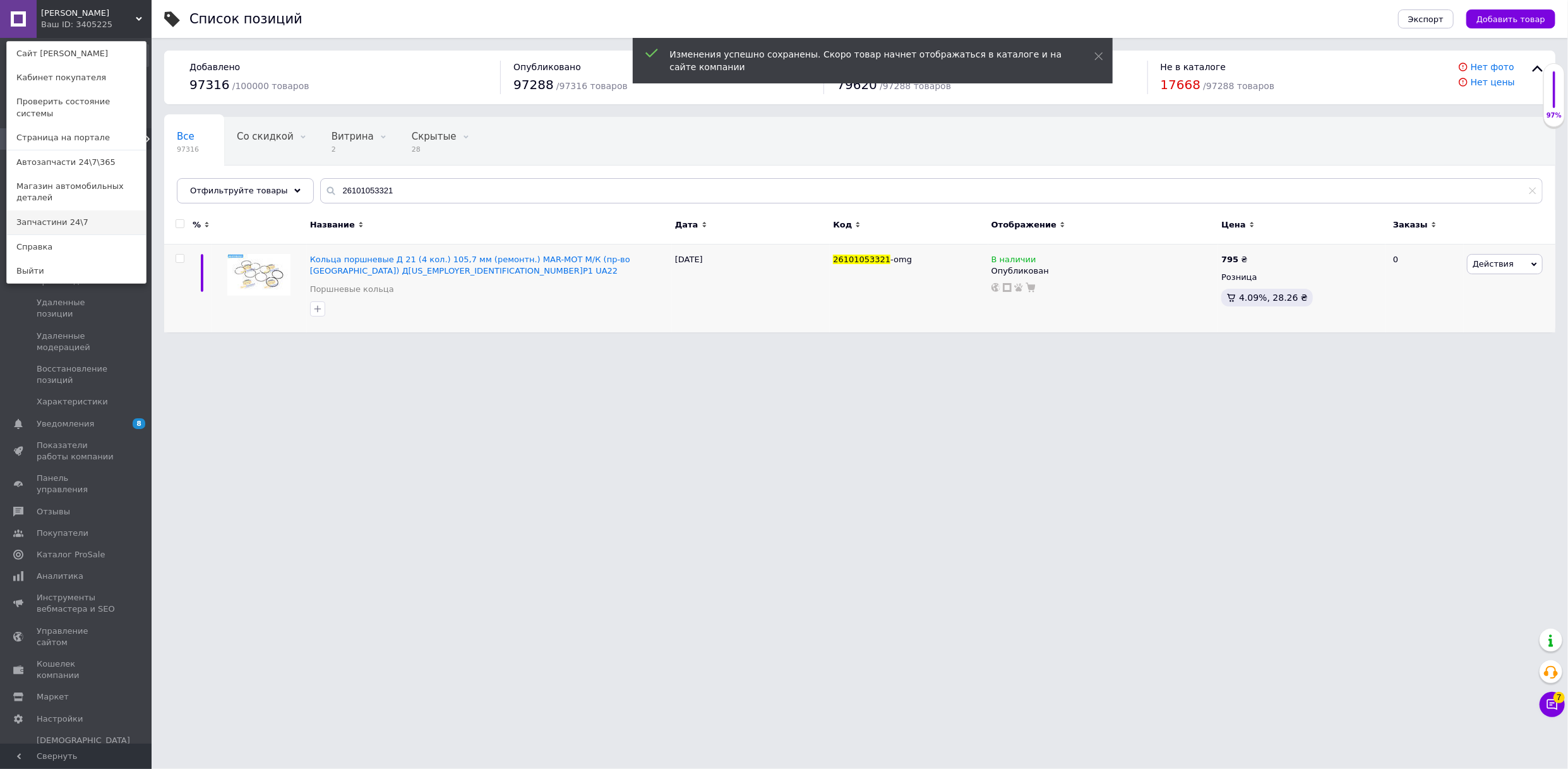
click at [58, 210] on link "Запчастини 24\7" at bounding box center [76, 222] width 139 height 24
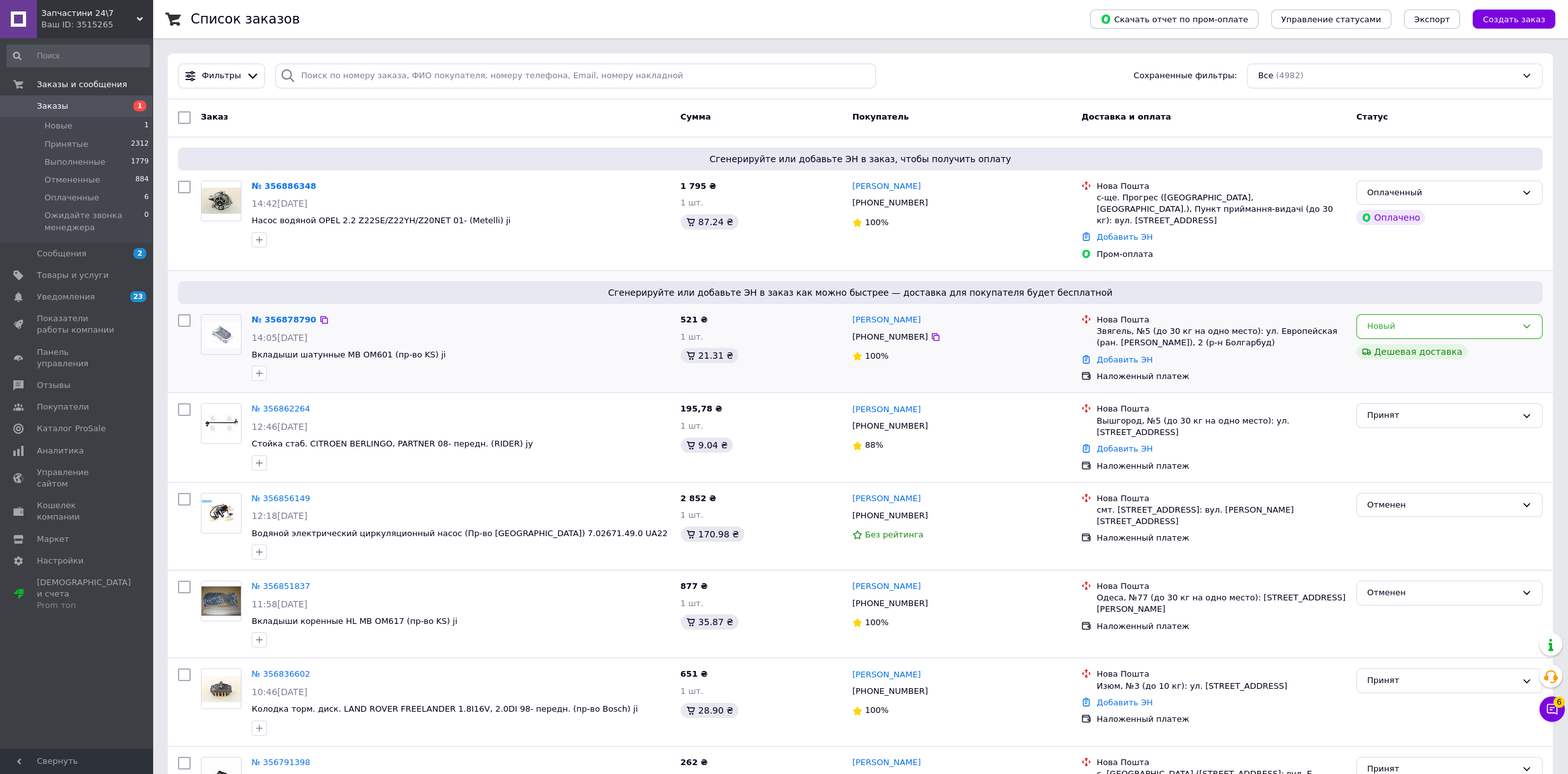
drag, startPoint x: 1392, startPoint y: 315, endPoint x: 1393, endPoint y: 328, distance: 13.0
click at [1392, 320] on div "Новый" at bounding box center [1442, 326] width 150 height 13
click at [1392, 346] on li "Принят" at bounding box center [1449, 353] width 185 height 23
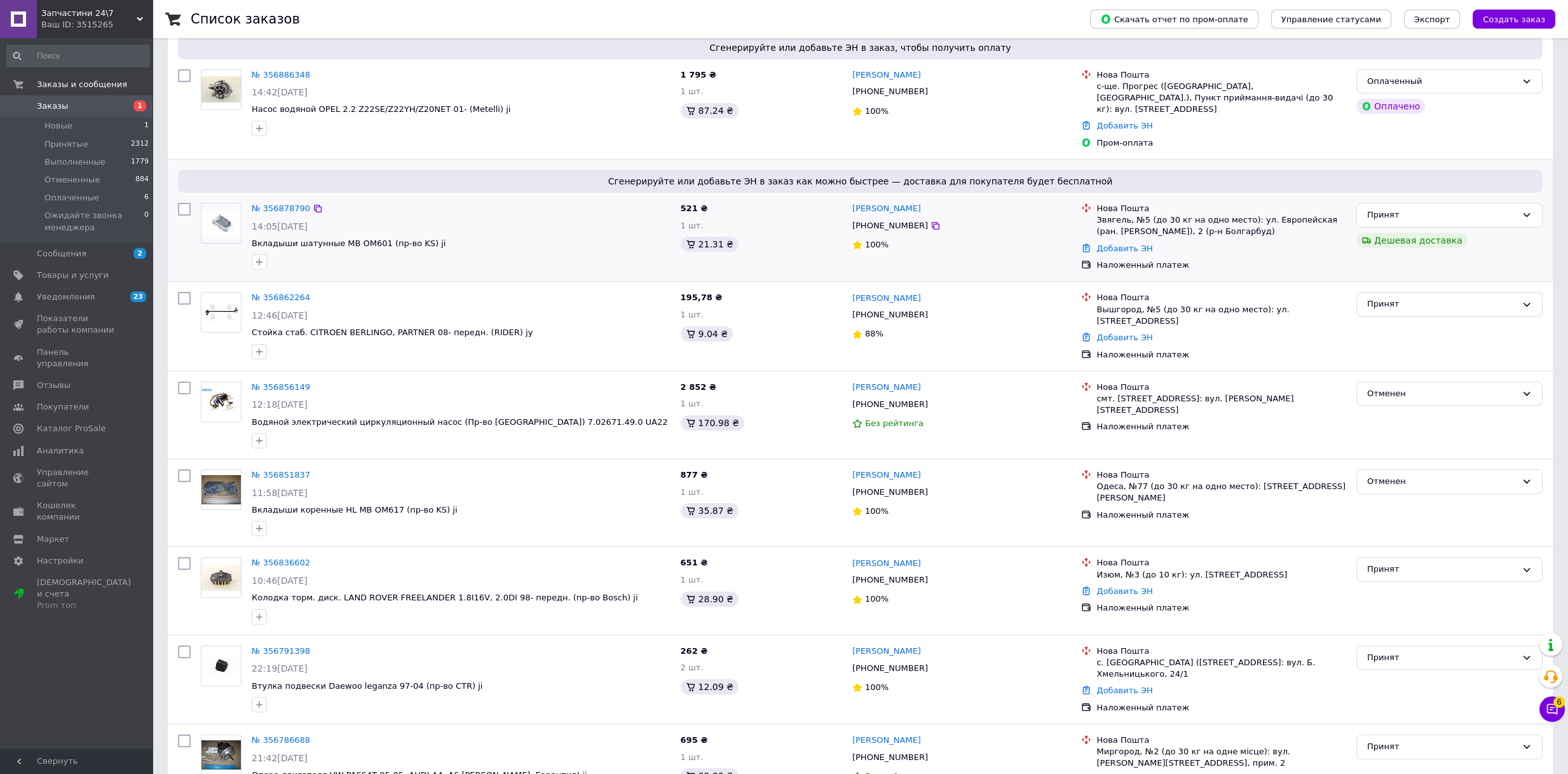
scroll to position [141, 0]
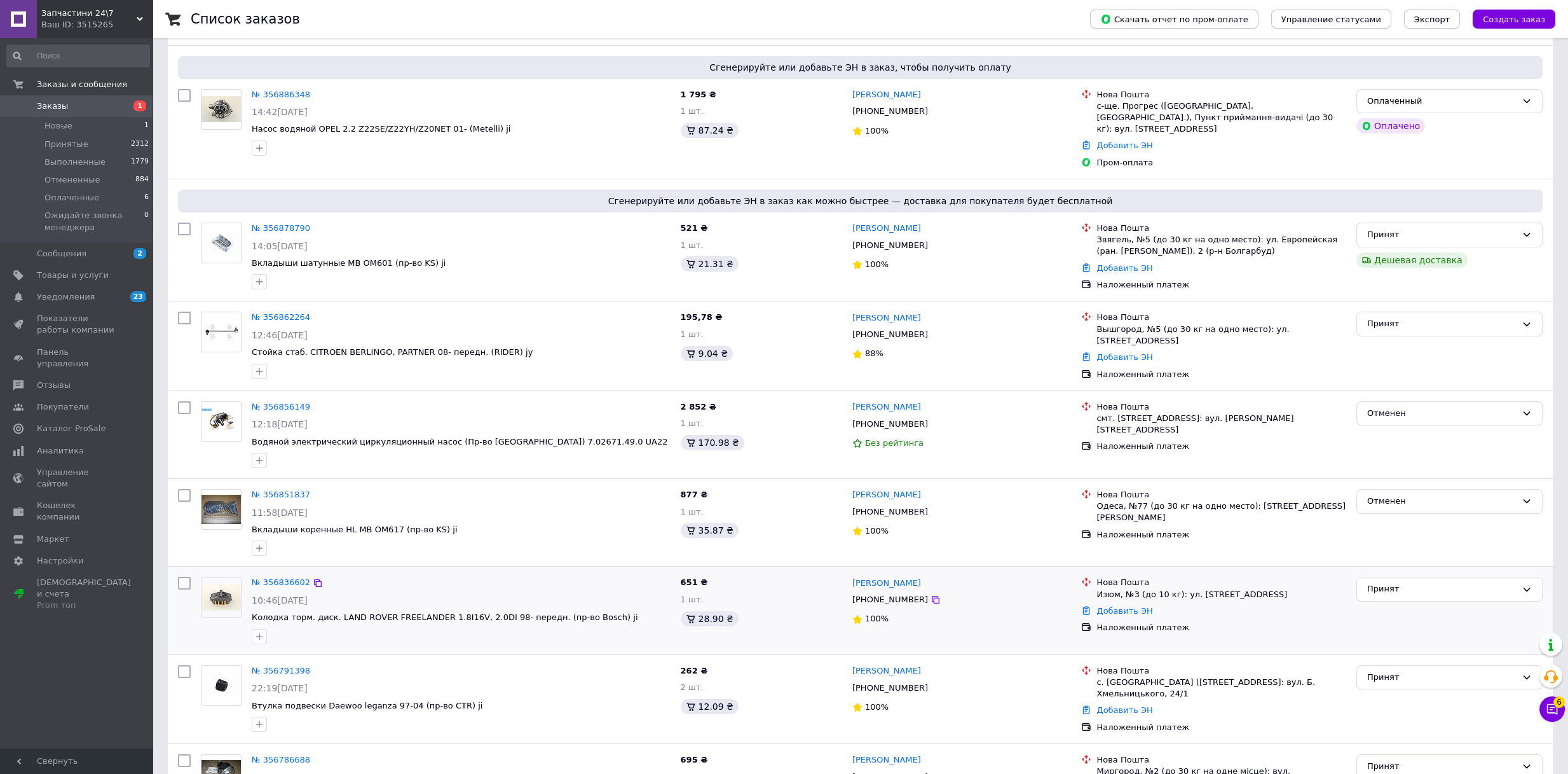
scroll to position [0, 0]
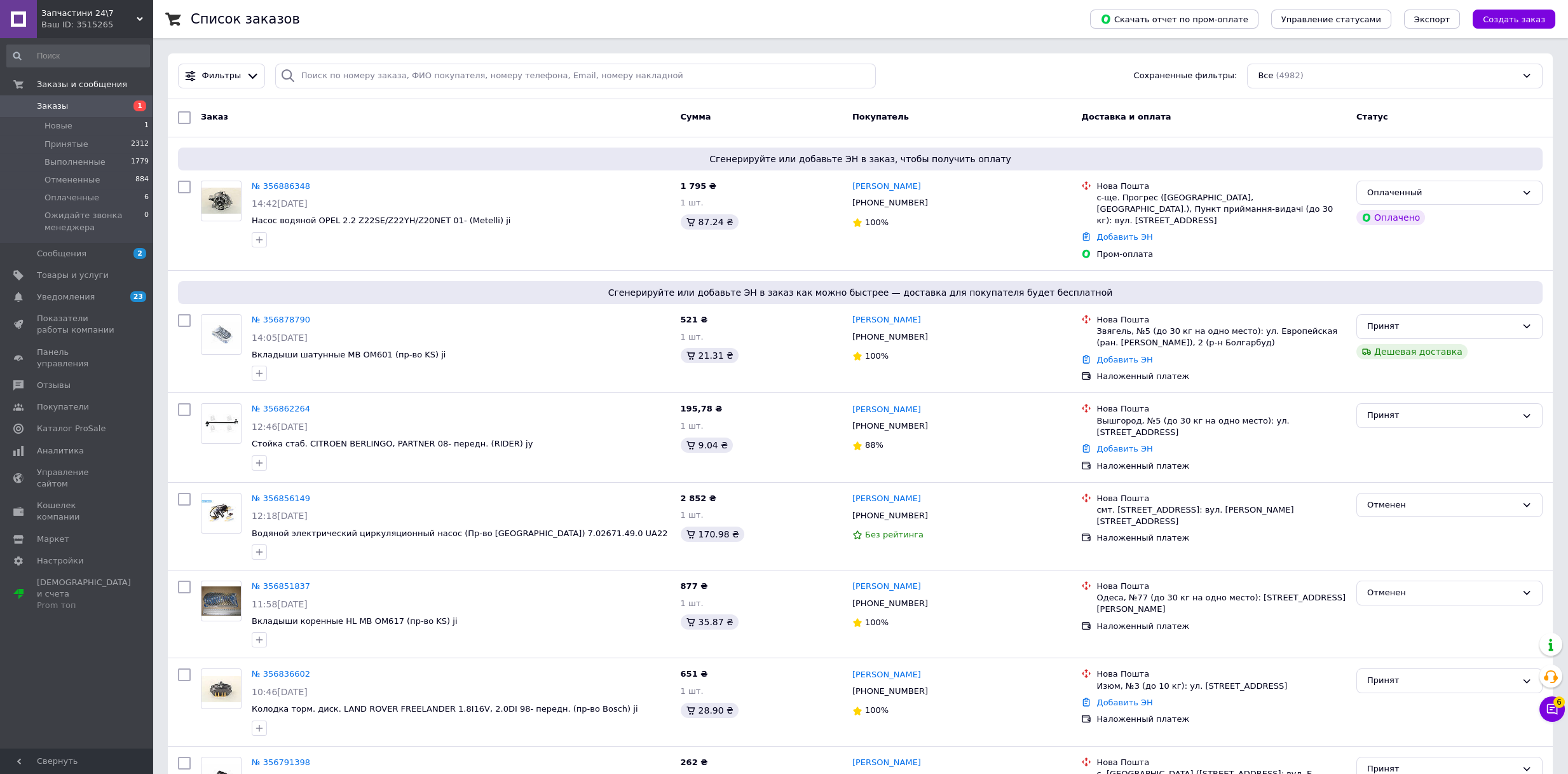
click at [41, 104] on span "Заказы" at bounding box center [52, 107] width 31 height 12
click at [136, 20] on div "Ваш ID: 3515265" at bounding box center [97, 25] width 111 height 12
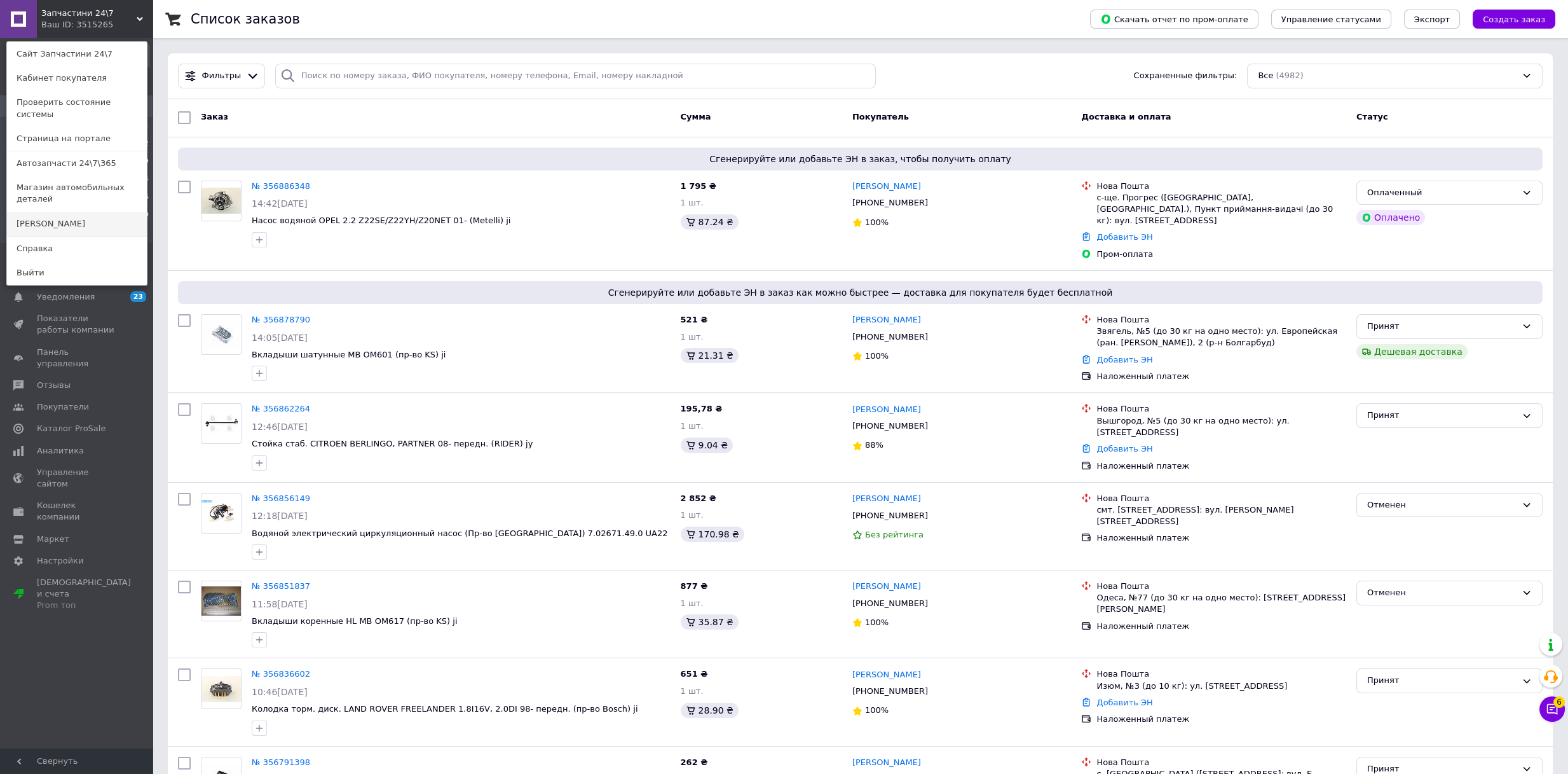
click at [64, 211] on link "[PERSON_NAME]" at bounding box center [77, 223] width 140 height 24
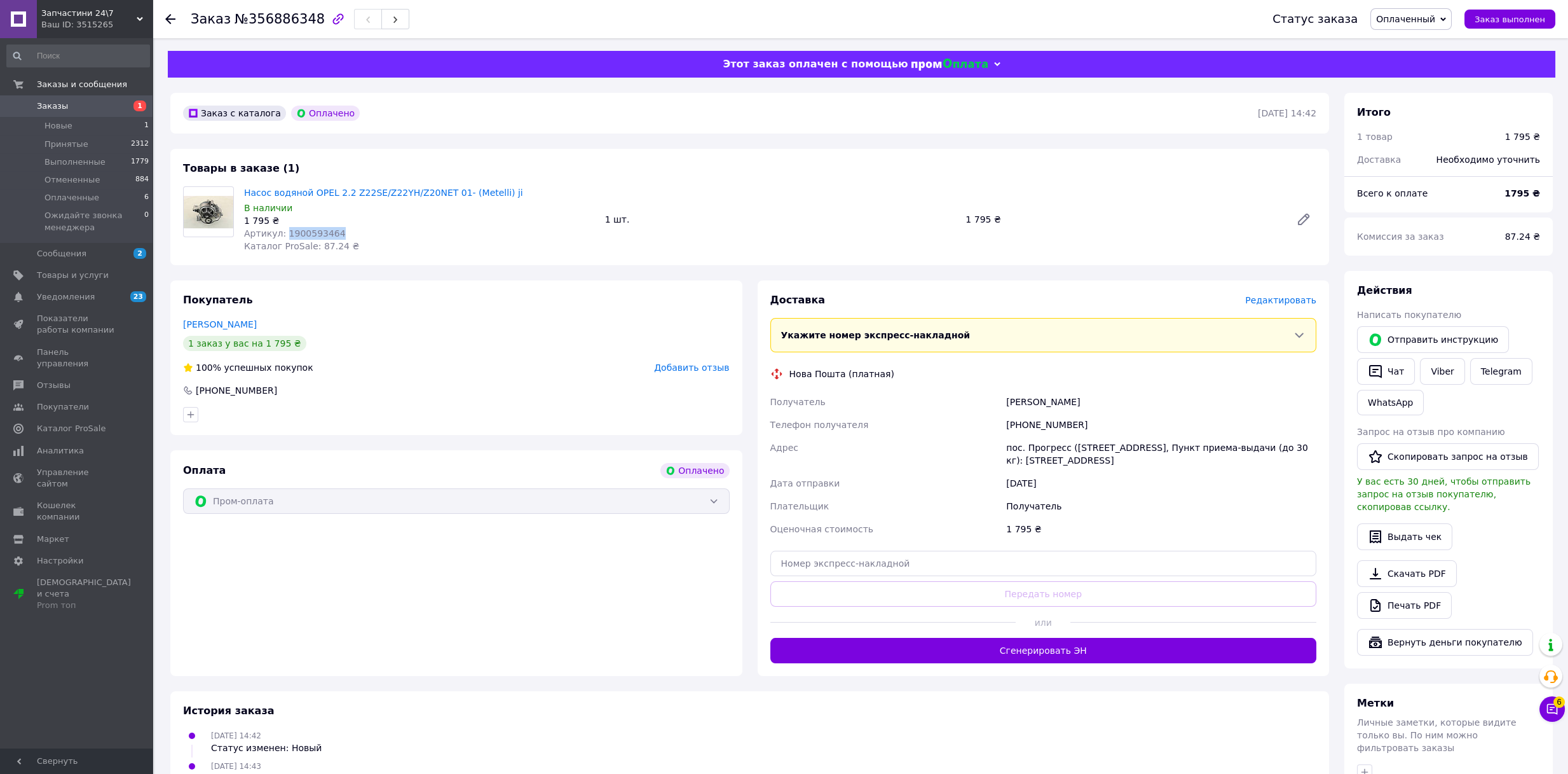
drag, startPoint x: 281, startPoint y: 233, endPoint x: 355, endPoint y: 233, distance: 74.0
click at [355, 233] on div "Артикул: 1900593464" at bounding box center [419, 233] width 351 height 12
copy span "1900593464"
click at [394, 236] on div "Артикул: 1900593464" at bounding box center [419, 233] width 351 height 12
drag, startPoint x: 1022, startPoint y: 424, endPoint x: 1086, endPoint y: 424, distance: 64.0
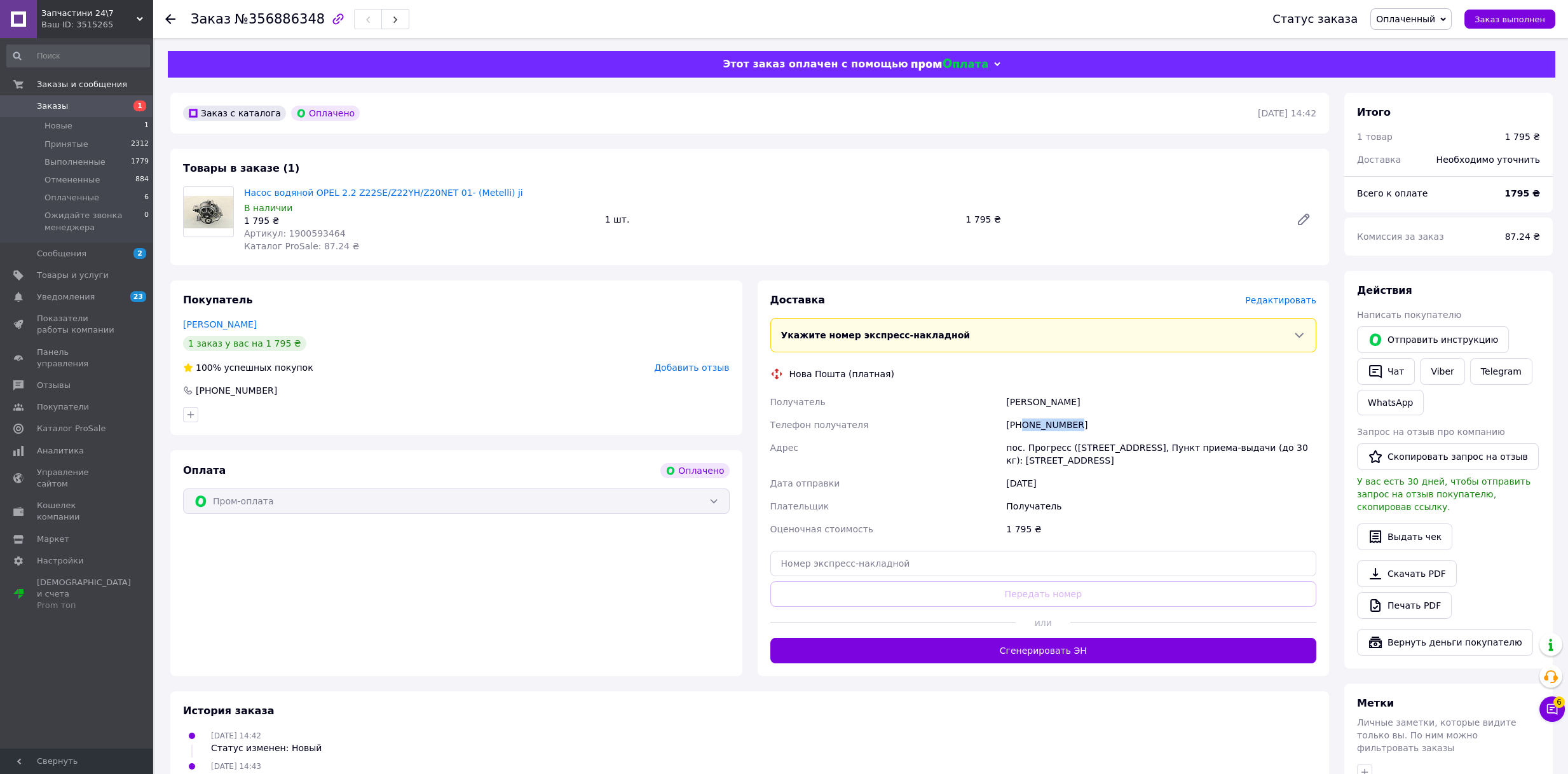
click at [1086, 424] on div "[PHONE_NUMBER]" at bounding box center [1160, 425] width 315 height 23
copy div "0968011095"
drag, startPoint x: 1014, startPoint y: 398, endPoint x: 1097, endPoint y: 395, distance: 83.1
click at [1103, 392] on div "Получатель [PERSON_NAME] Телефон получателя [PHONE_NUMBER] Адрес пос. Прогресс …" at bounding box center [1043, 465] width 552 height 150
copy div "Получатель [PERSON_NAME]"
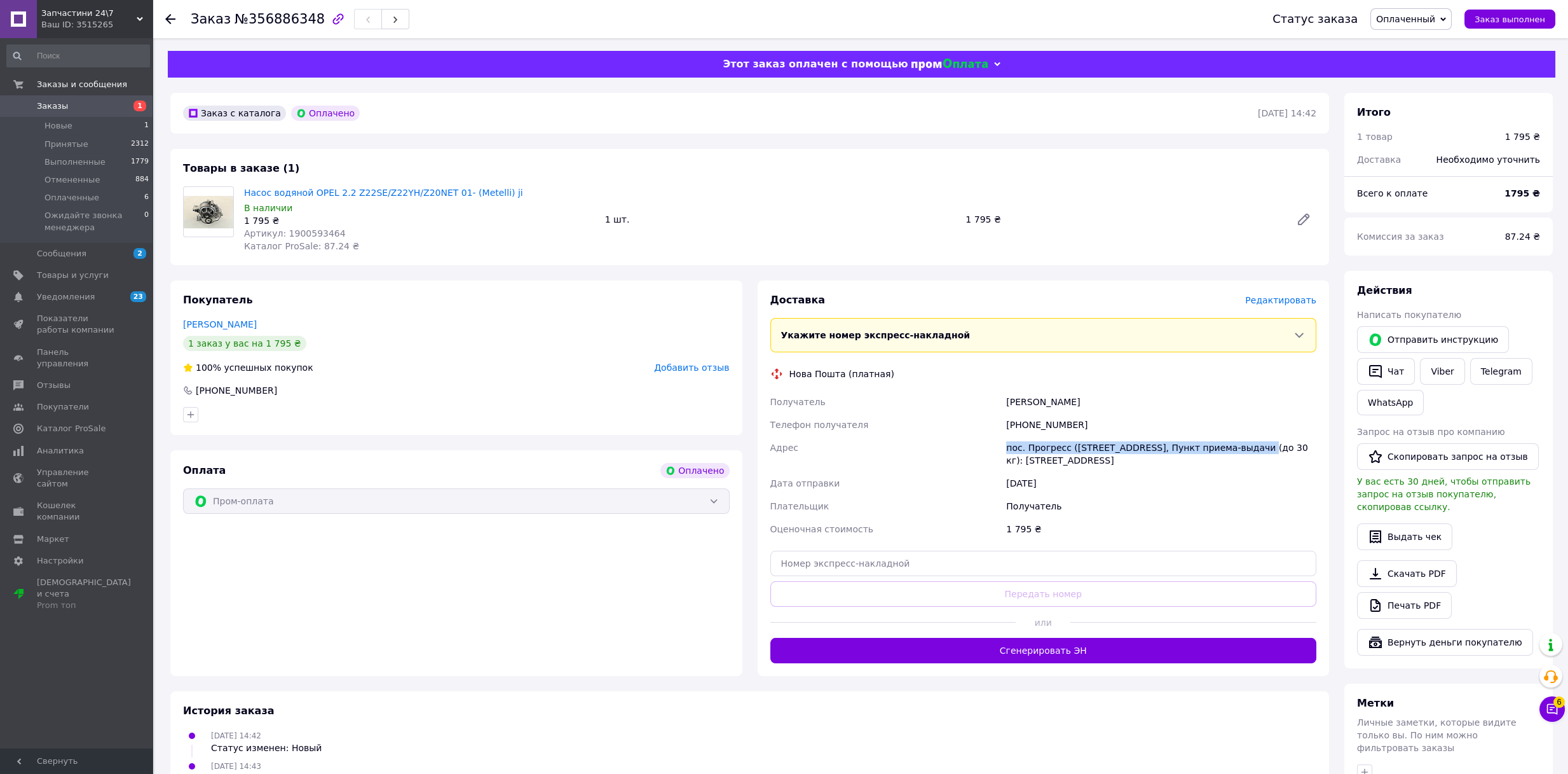
drag, startPoint x: 992, startPoint y: 449, endPoint x: 1229, endPoint y: 442, distance: 237.1
click at [1229, 442] on div "Получатель Мегем Микола Телефон получателя +380968011095 Адрес пос. Прогресс (Ч…" at bounding box center [1043, 465] width 552 height 150
copy div "Адрес пос. Прогресс (Черниговская обл., Черниговский р-н.),"
drag, startPoint x: 1021, startPoint y: 426, endPoint x: 1108, endPoint y: 427, distance: 87.0
click at [1117, 422] on div "+380968011095" at bounding box center [1160, 425] width 315 height 23
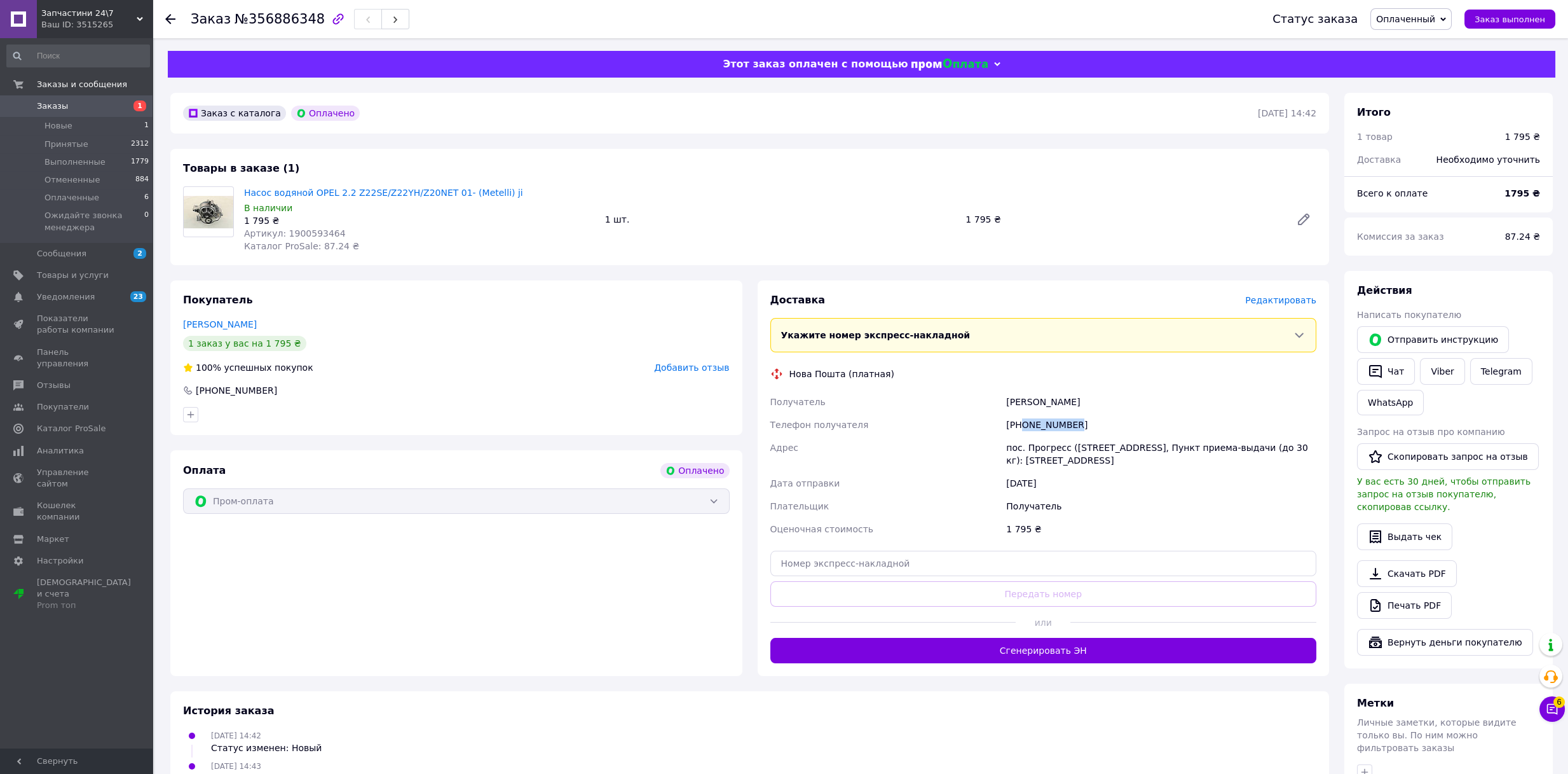
copy div "0968011095"
drag, startPoint x: 279, startPoint y: 235, endPoint x: 319, endPoint y: 227, distance: 40.8
click at [319, 228] on span "Артикул: 1900593464" at bounding box center [294, 233] width 101 height 10
drag, startPoint x: 319, startPoint y: 228, endPoint x: 284, endPoint y: 231, distance: 35.1
click at [284, 231] on div "Артикул: 1900593464" at bounding box center [419, 233] width 351 height 12
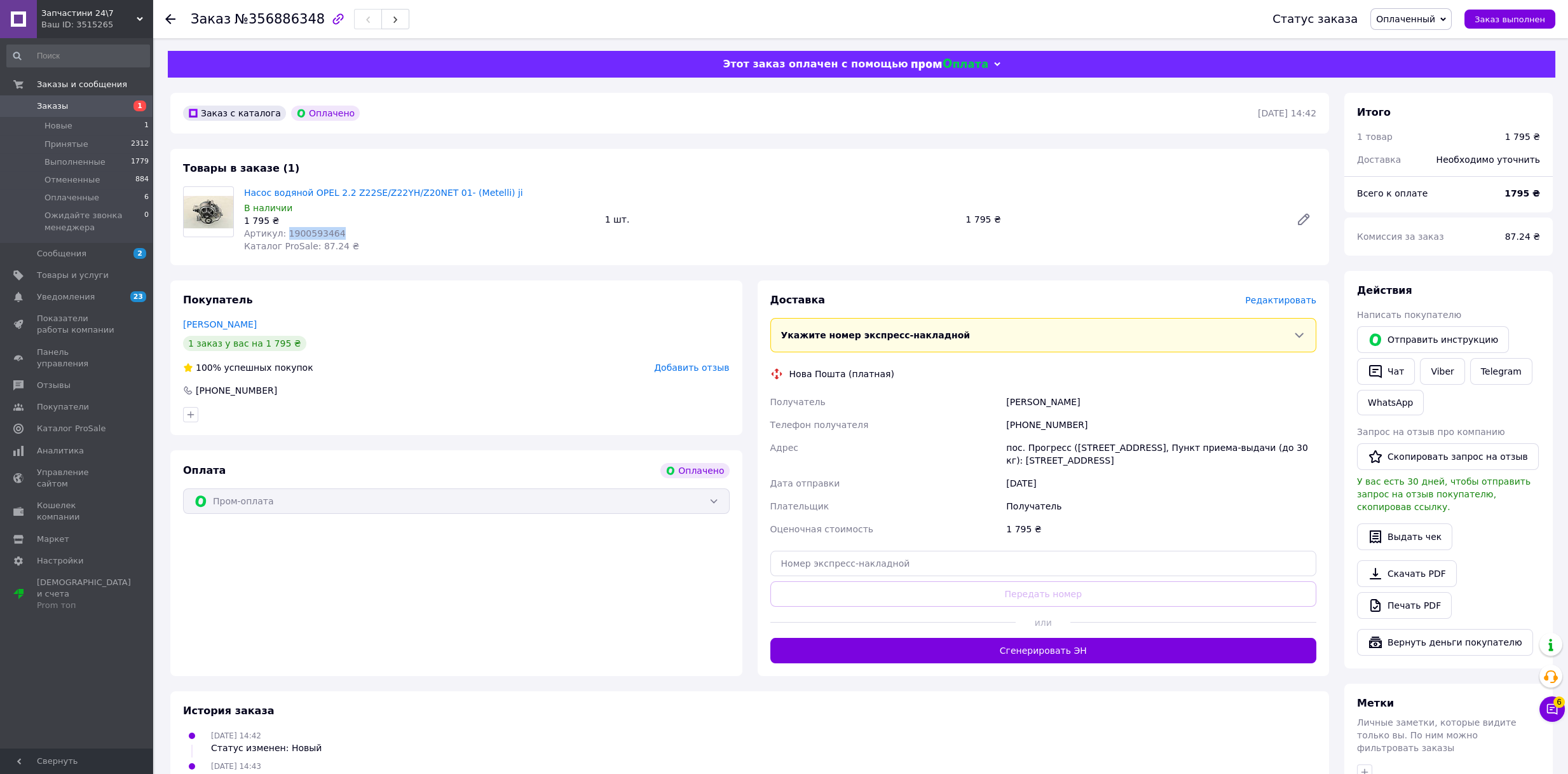
copy span "1900593464"
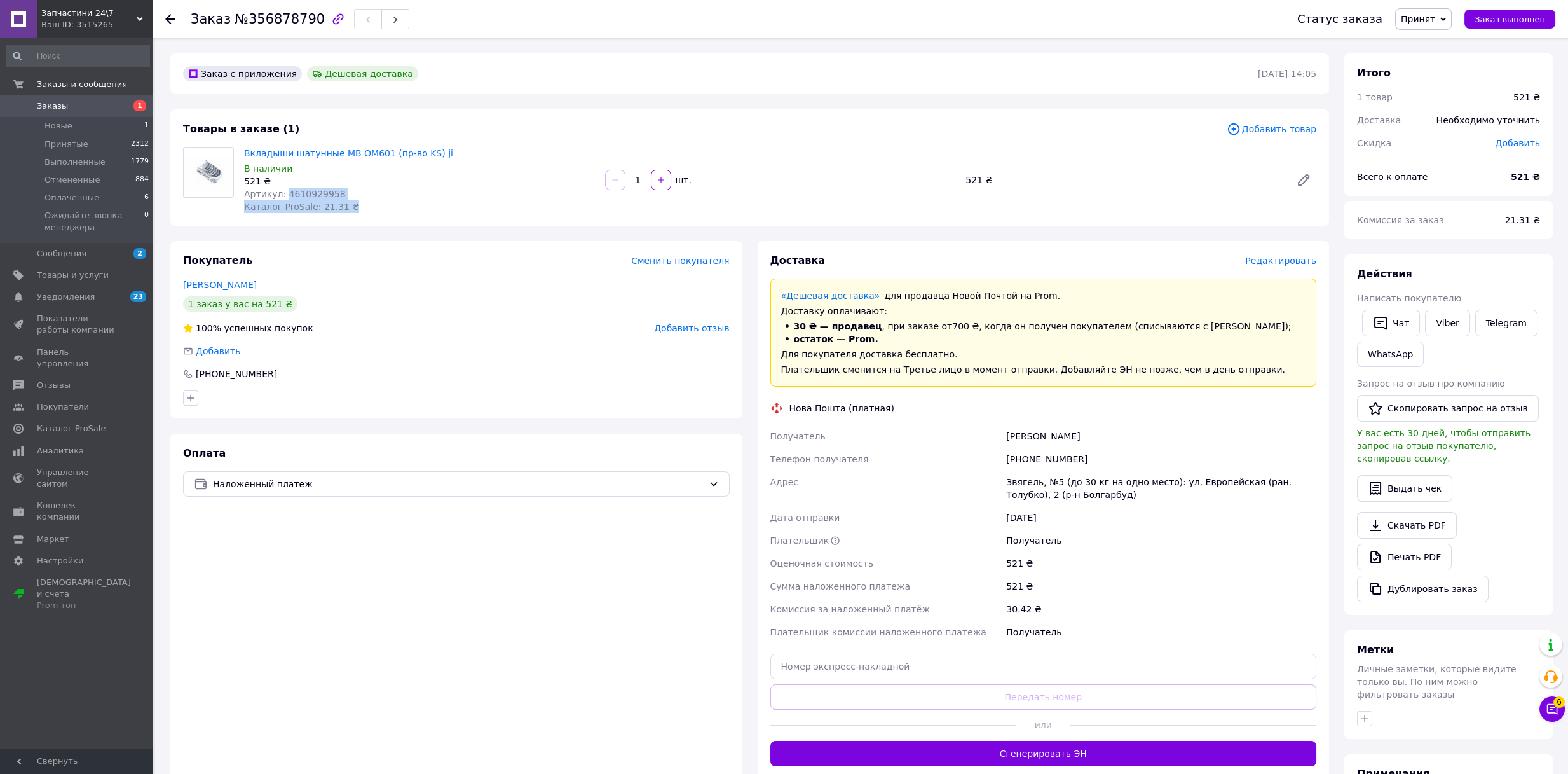
drag, startPoint x: 281, startPoint y: 194, endPoint x: 363, endPoint y: 201, distance: 82.3
click at [359, 201] on div "Вкладыши шатунные MB OM601 (пр-во KS) ji В наличии 521 ₴ Артикул: 4610929958 Ка…" at bounding box center [419, 180] width 361 height 72
copy div "4610929958 Каталог ProSale: 21.31 ₴"
drag, startPoint x: 289, startPoint y: 196, endPoint x: 276, endPoint y: 196, distance: 13.0
click at [287, 196] on span "Артикул: 4610929958" at bounding box center [294, 194] width 101 height 10
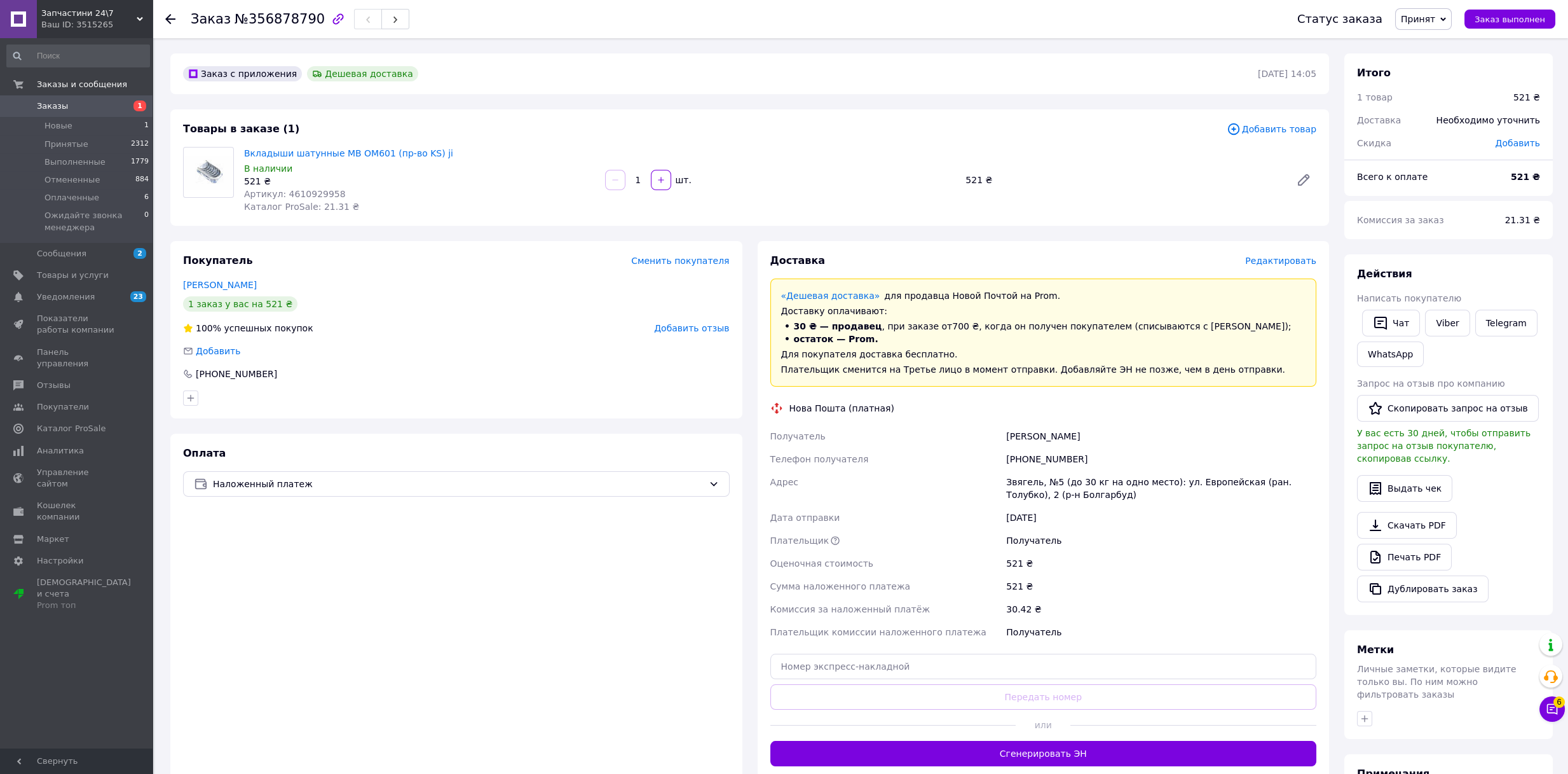
click at [279, 194] on span "Артикул: 4610929958" at bounding box center [294, 194] width 101 height 10
drag, startPoint x: 284, startPoint y: 191, endPoint x: 346, endPoint y: 192, distance: 62.0
click at [346, 192] on div "Артикул: 4610929958" at bounding box center [419, 193] width 351 height 12
copy span "4610929958"
drag, startPoint x: 308, startPoint y: 201, endPoint x: 290, endPoint y: 187, distance: 22.8
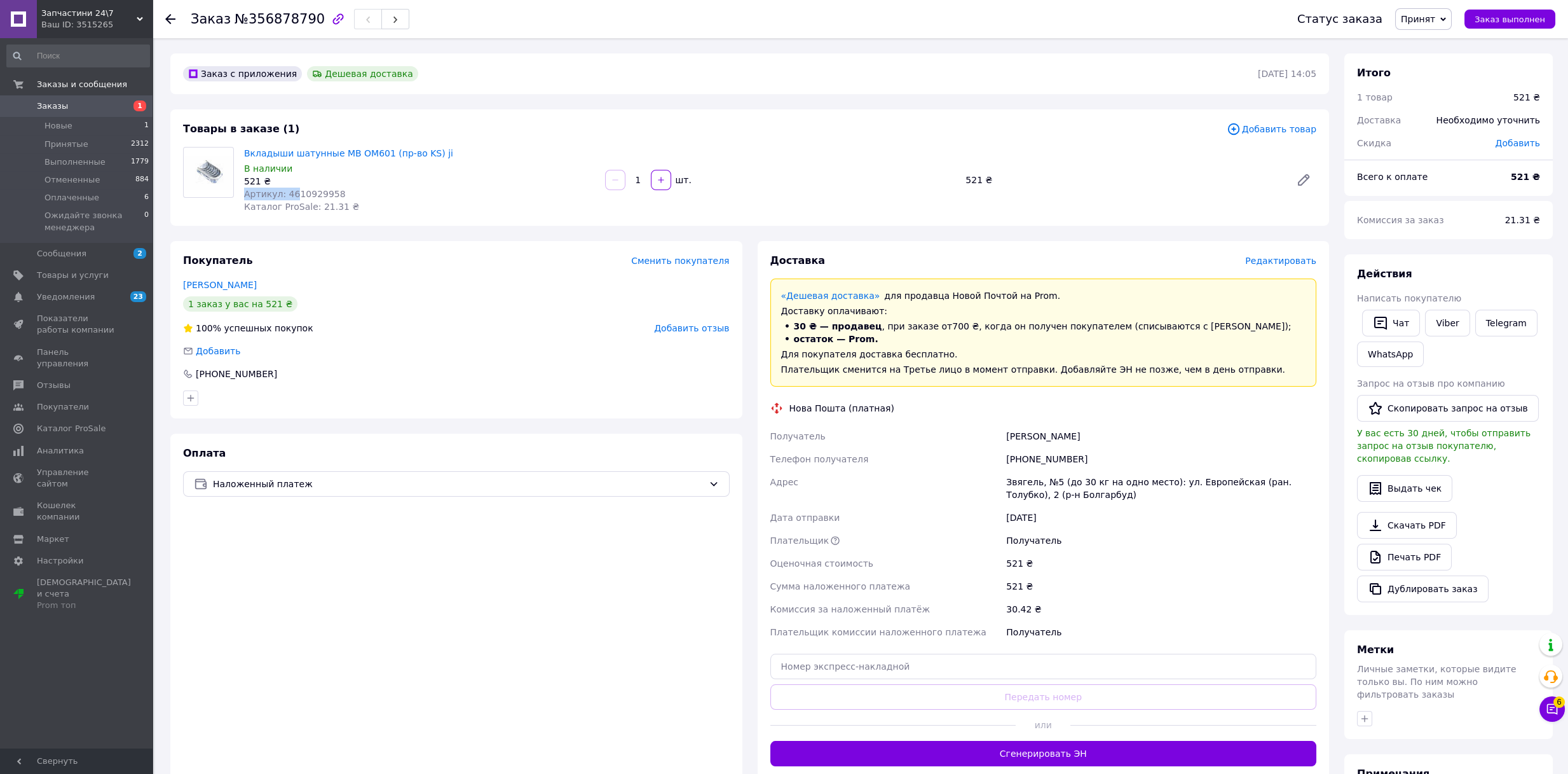
click at [290, 187] on div "Вкладыши шатунные MB OM601 (пр-во KS) ji В наличии 521 ₴ Артикул: 4610929958 Ка…" at bounding box center [419, 180] width 361 height 72
click at [284, 194] on span "Артикул: 4610929958" at bounding box center [294, 194] width 101 height 10
drag, startPoint x: 281, startPoint y: 194, endPoint x: 335, endPoint y: 192, distance: 54.0
click at [335, 192] on div "Артикул: 4610929958" at bounding box center [419, 193] width 351 height 12
copy span "4610929958"
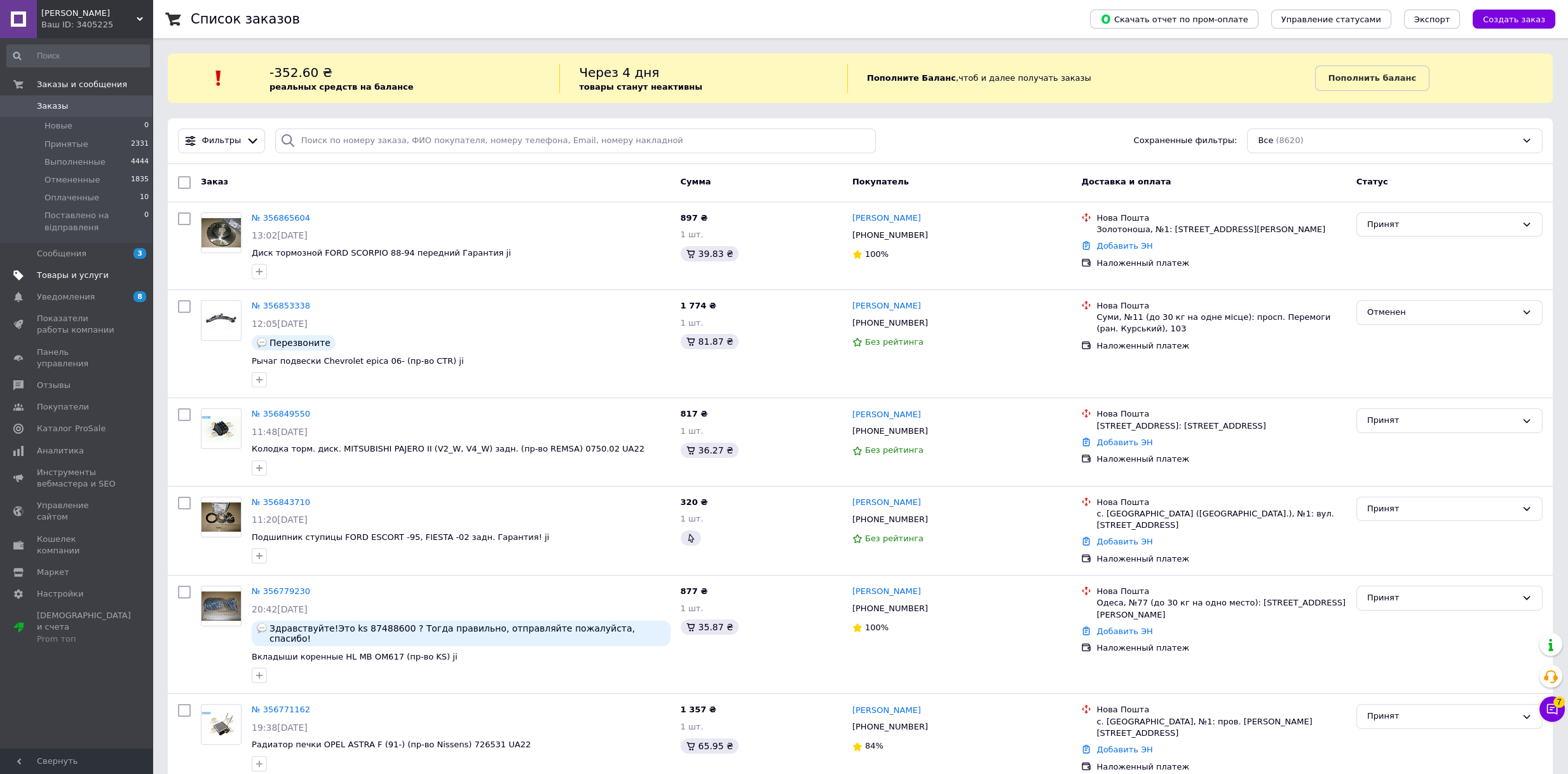
click at [62, 273] on span "Товары и услуги" at bounding box center [72, 275] width 72 height 12
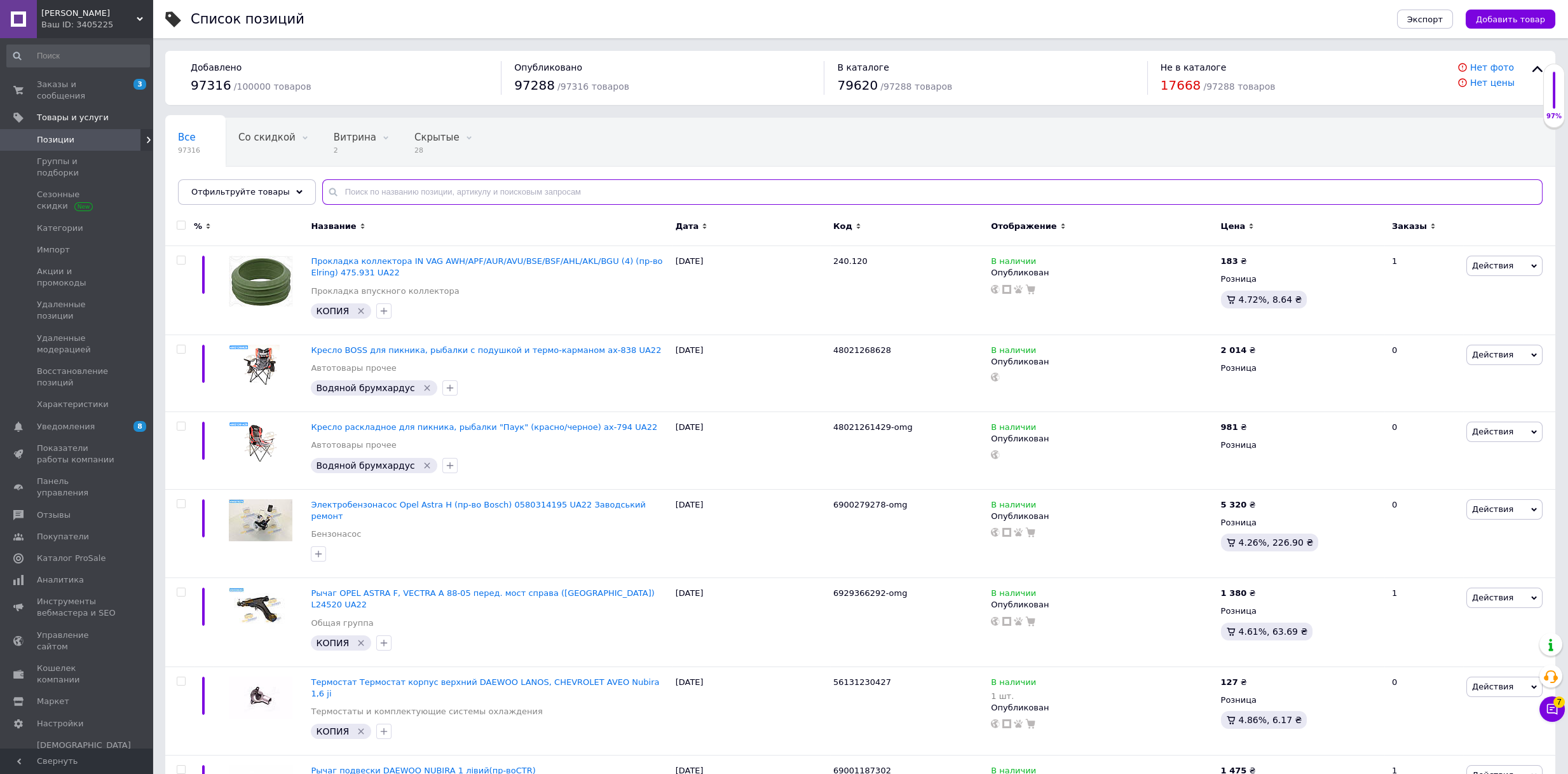
paste input "4610929958"
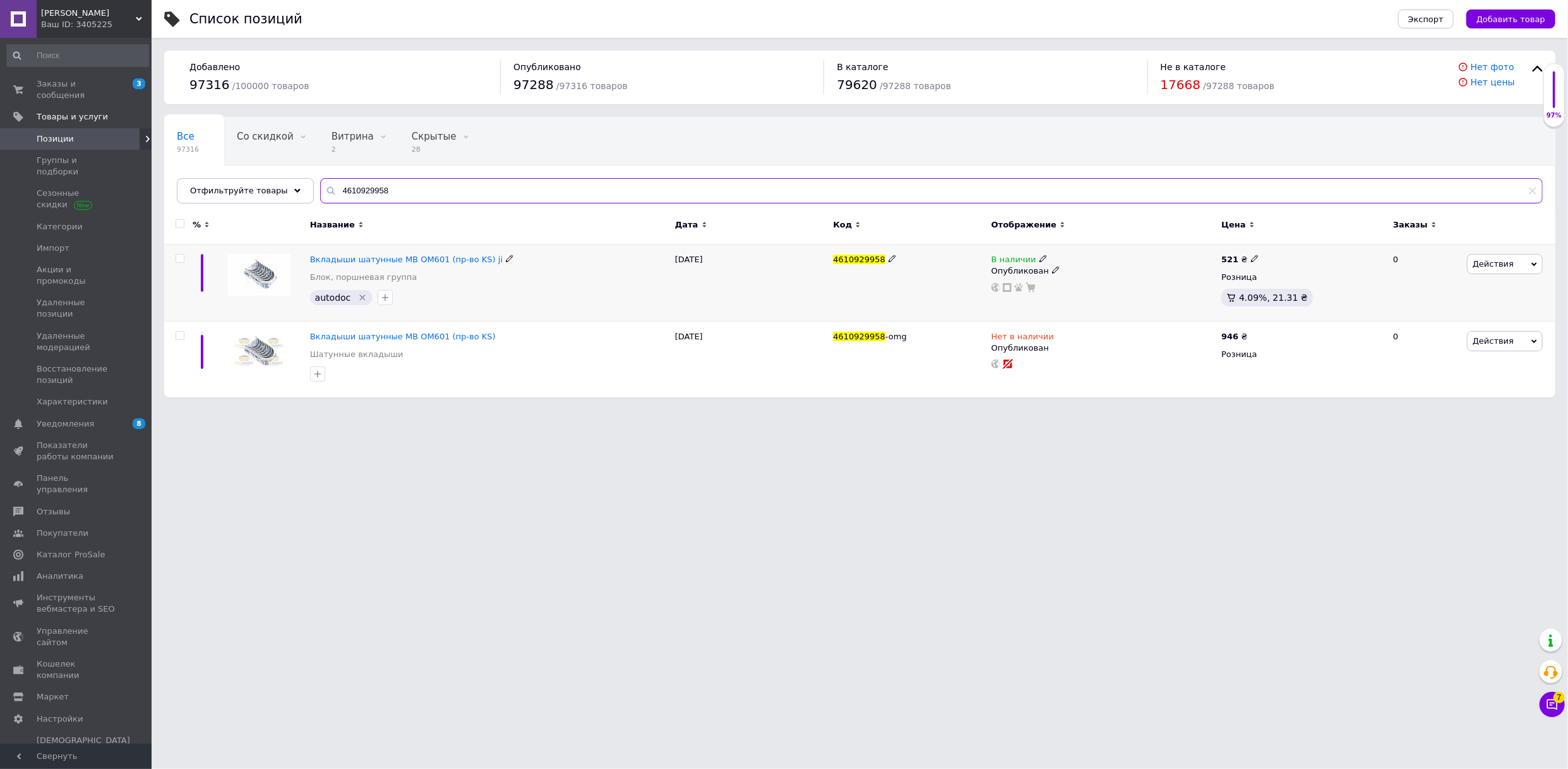
type input "4610929958"
click at [1040, 256] on icon at bounding box center [1043, 258] width 7 height 7
click at [1068, 267] on li "Нет в наличии" at bounding box center [1113, 269] width 120 height 17
click at [989, 410] on html "Joni Ваш ID: 3405225 Сайт Joni Кабинет покупателя Проверить состояние системы С…" at bounding box center [784, 205] width 1568 height 410
drag, startPoint x: 411, startPoint y: 199, endPoint x: 293, endPoint y: 197, distance: 118.0
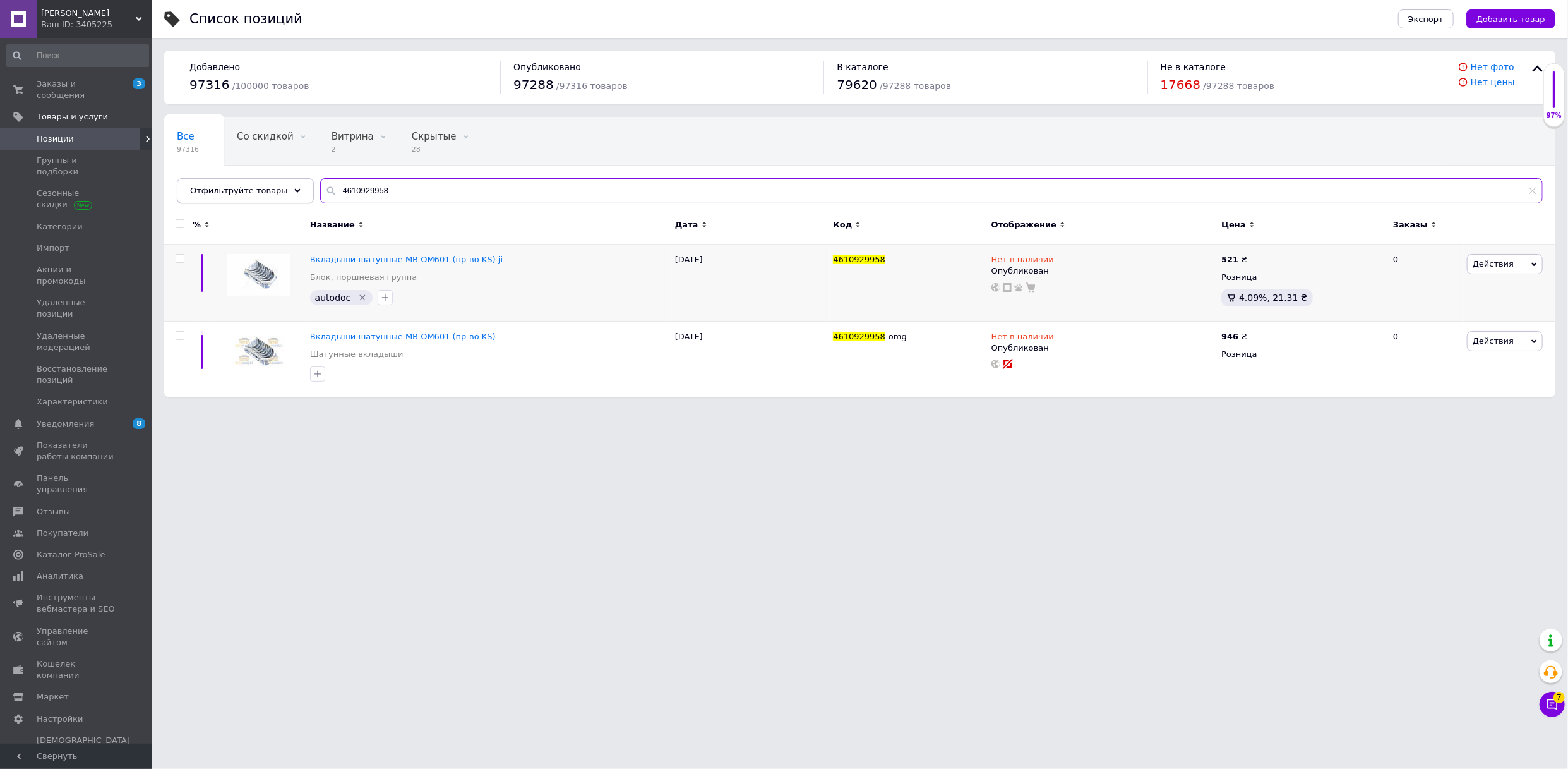
click at [293, 197] on div "Отфильтруйте товары 4610929958" at bounding box center [860, 190] width 1366 height 26
click at [131, 15] on span "[PERSON_NAME]" at bounding box center [88, 13] width 95 height 12
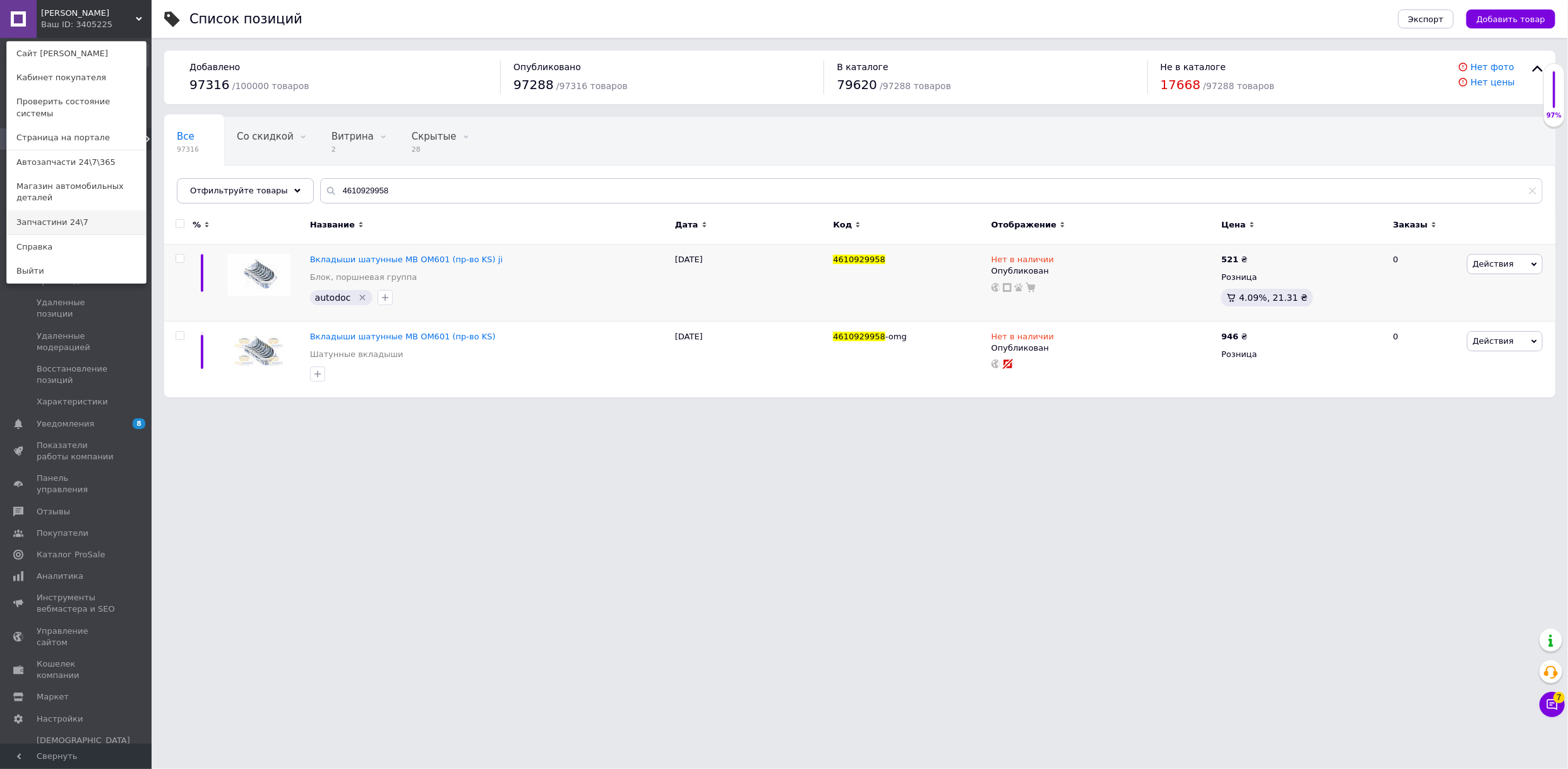
click at [76, 210] on link "Запчастини 24\7" at bounding box center [76, 222] width 139 height 24
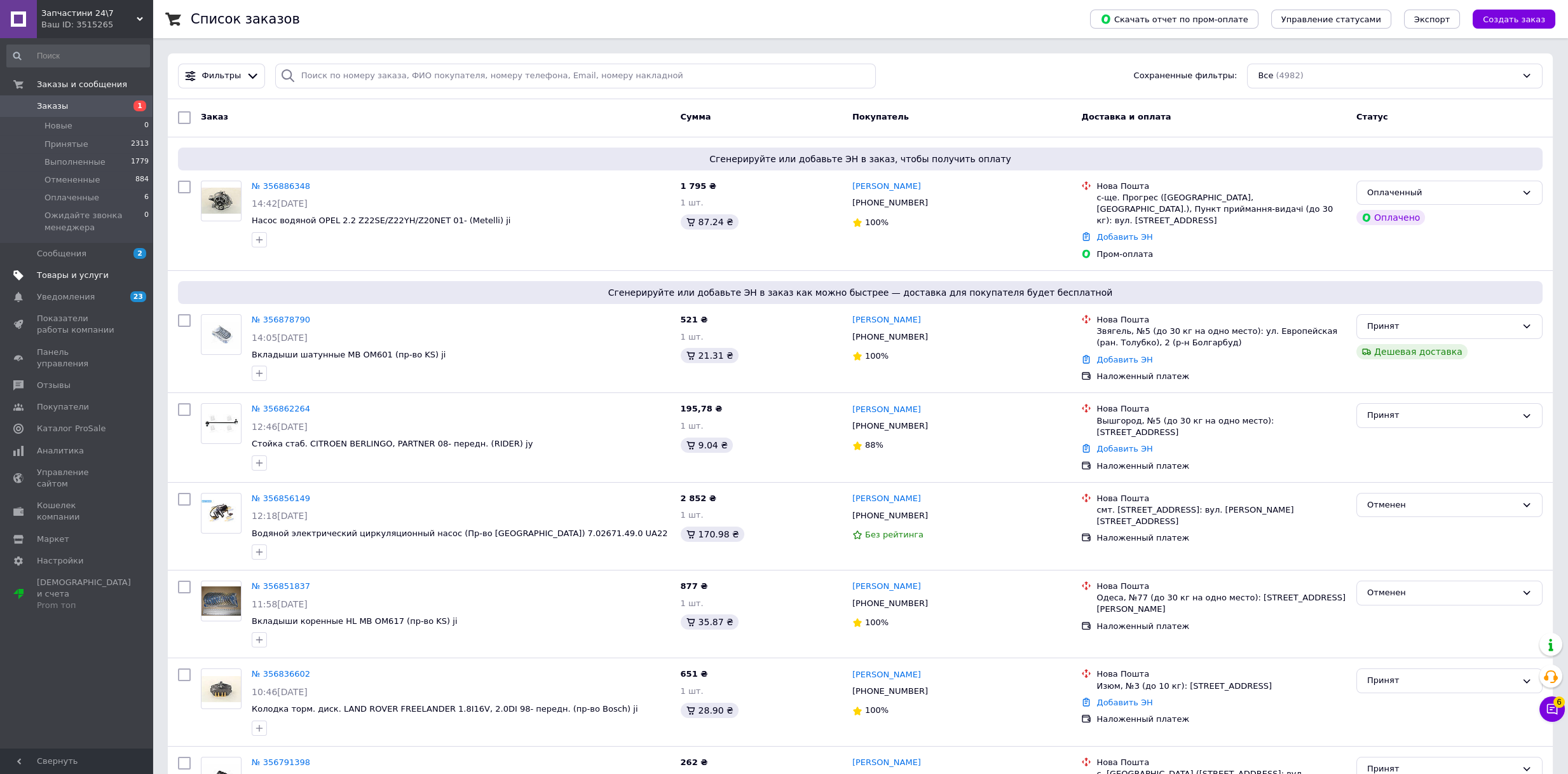
click at [75, 274] on span "Товары и услуги" at bounding box center [72, 275] width 72 height 12
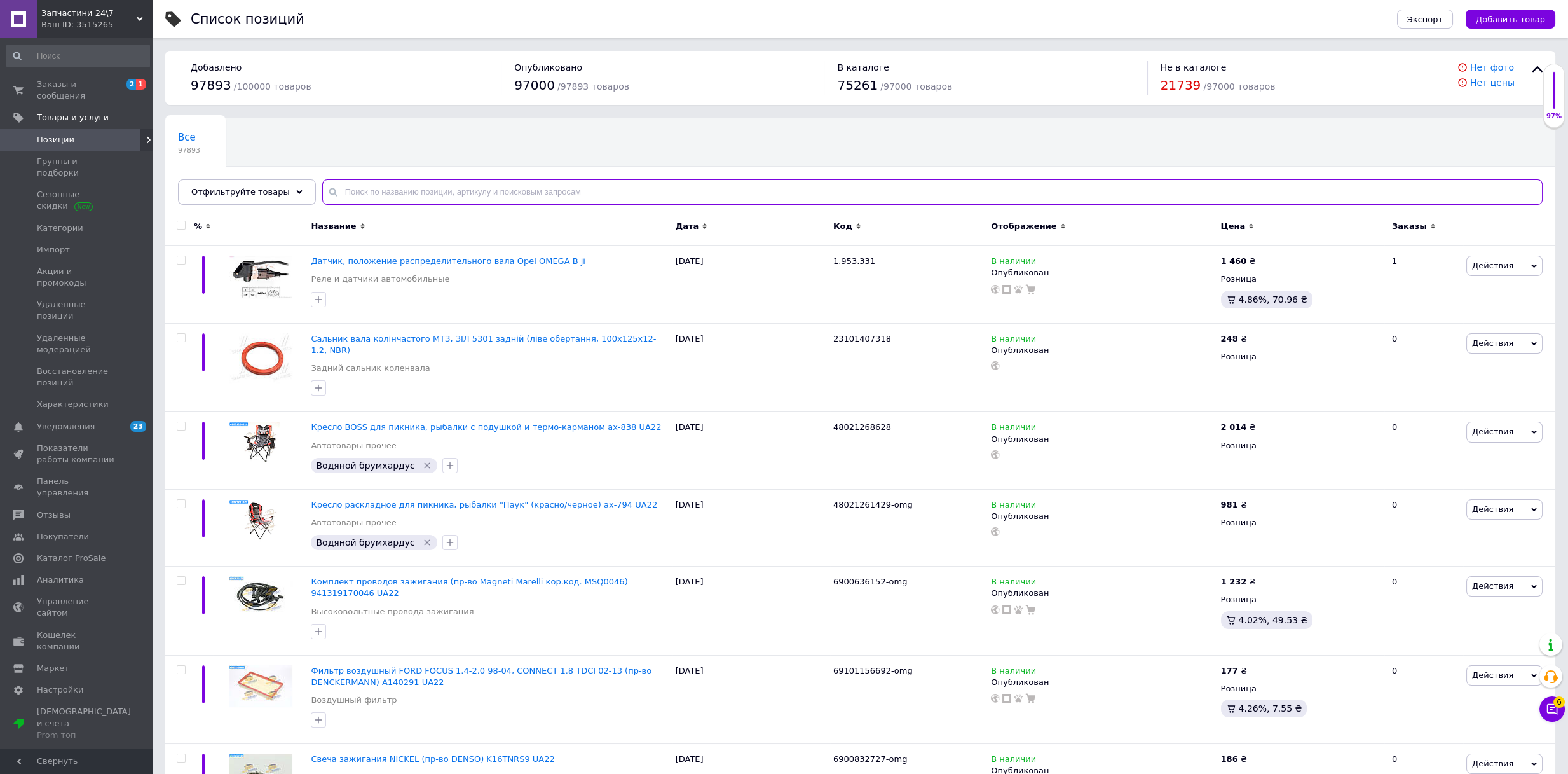
paste input "4610929958"
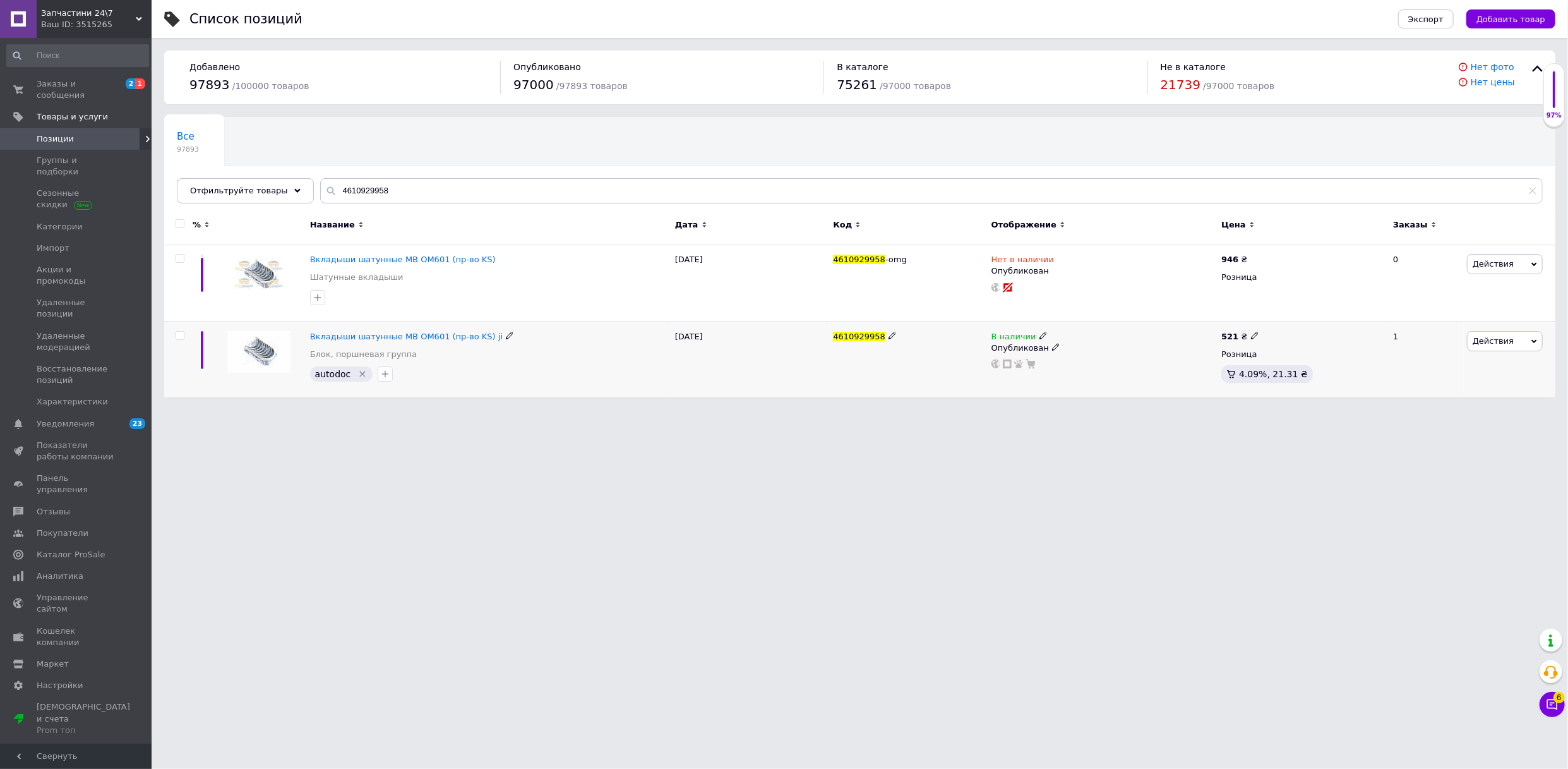
drag, startPoint x: 1033, startPoint y: 333, endPoint x: 1041, endPoint y: 336, distance: 8.5
click at [1040, 333] on icon at bounding box center [1043, 335] width 7 height 7
click at [1089, 350] on li "Нет в наличии" at bounding box center [1113, 346] width 120 height 17
drag, startPoint x: 1027, startPoint y: 456, endPoint x: 493, endPoint y: 69, distance: 659.5
click at [1027, 410] on html "Запчастини 24\7 Ваш ID: 3515265 Сайт Запчастини 24\7 Кабинет покупателя Провери…" at bounding box center [784, 205] width 1568 height 410
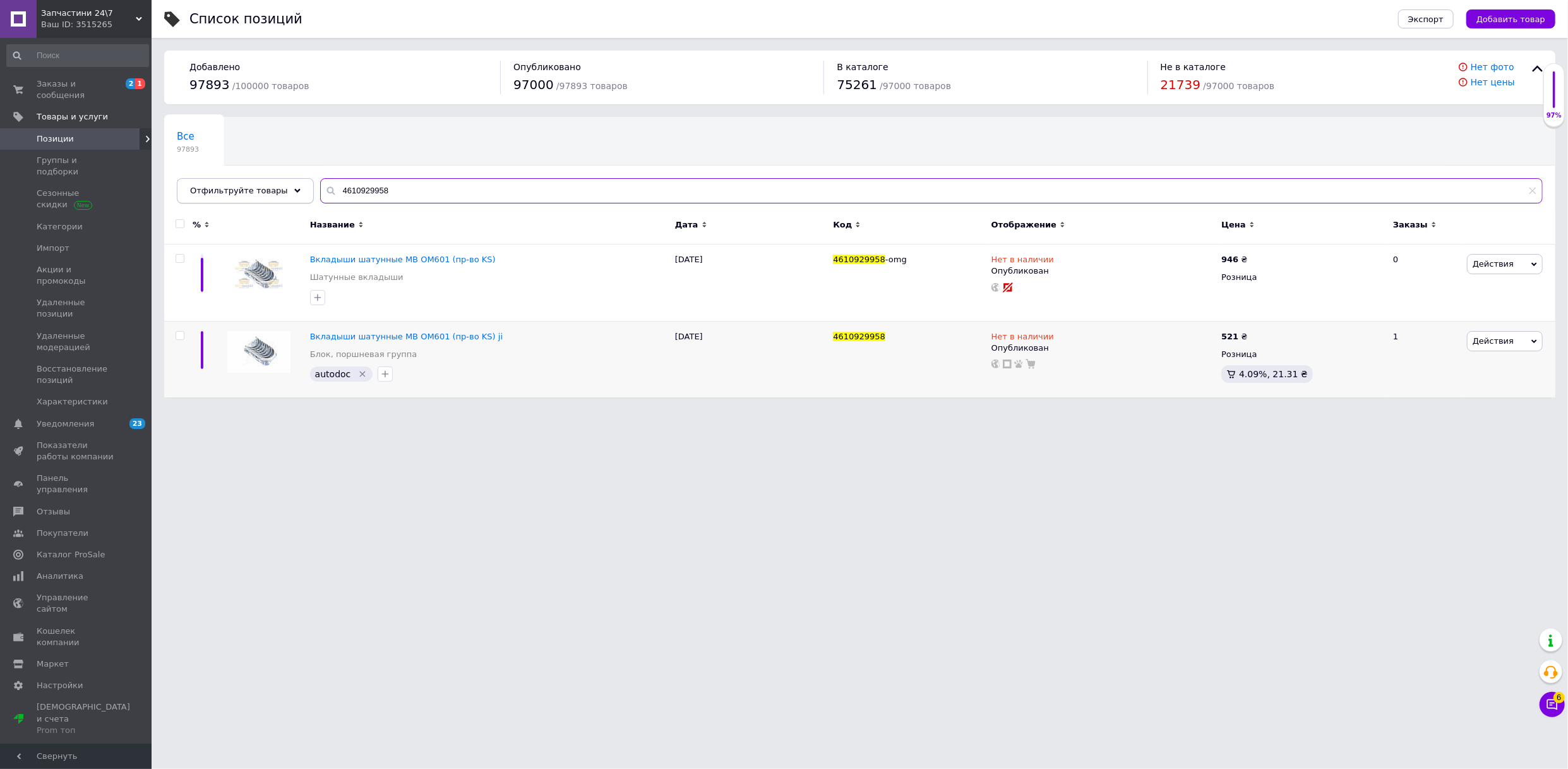
drag, startPoint x: 413, startPoint y: 190, endPoint x: 207, endPoint y: 196, distance: 206.1
click at [205, 195] on div "Отфильтруйте товары 4610929958" at bounding box center [860, 190] width 1366 height 26
paste input "69001031142"
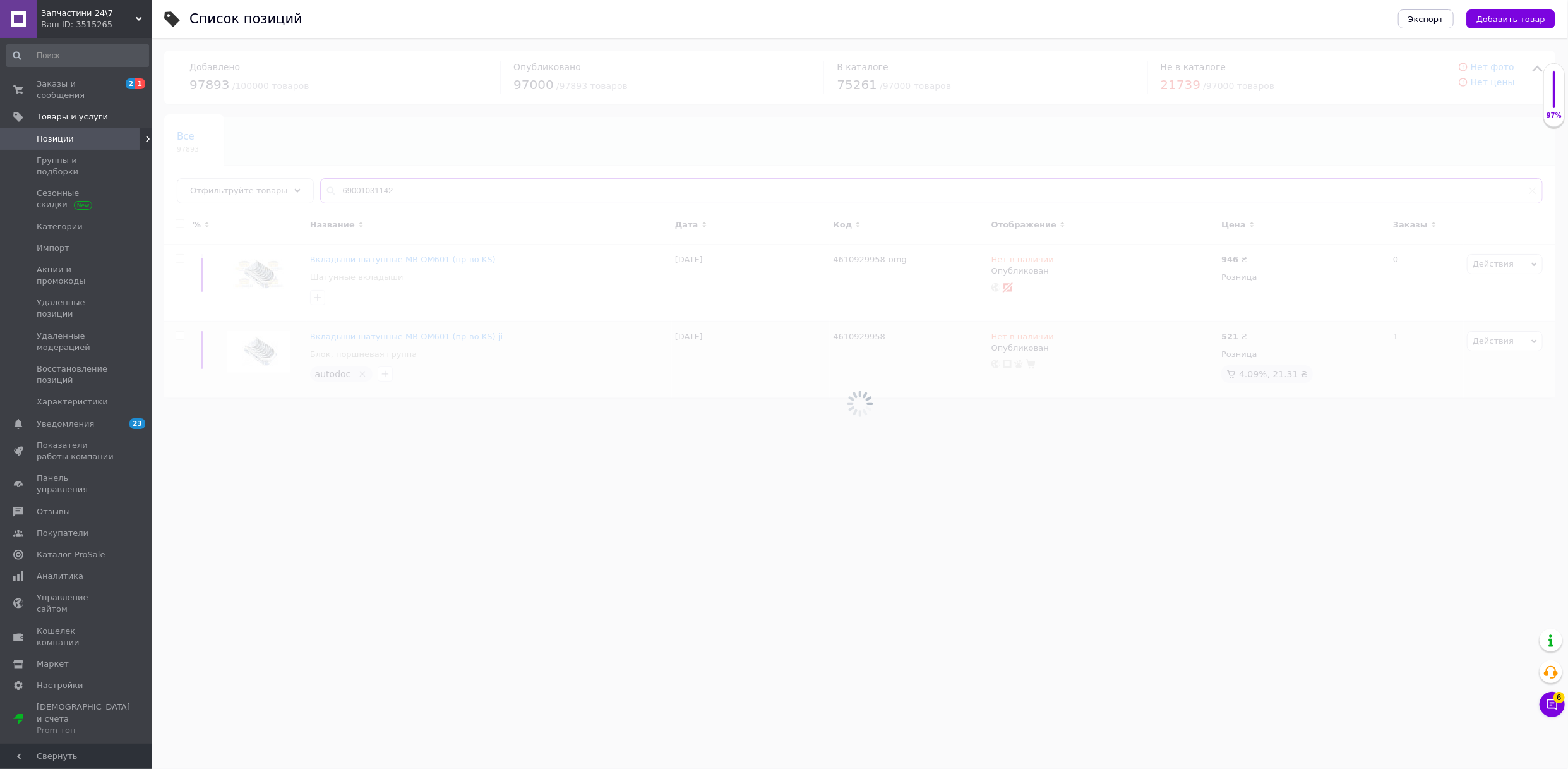
type input "69001031142"
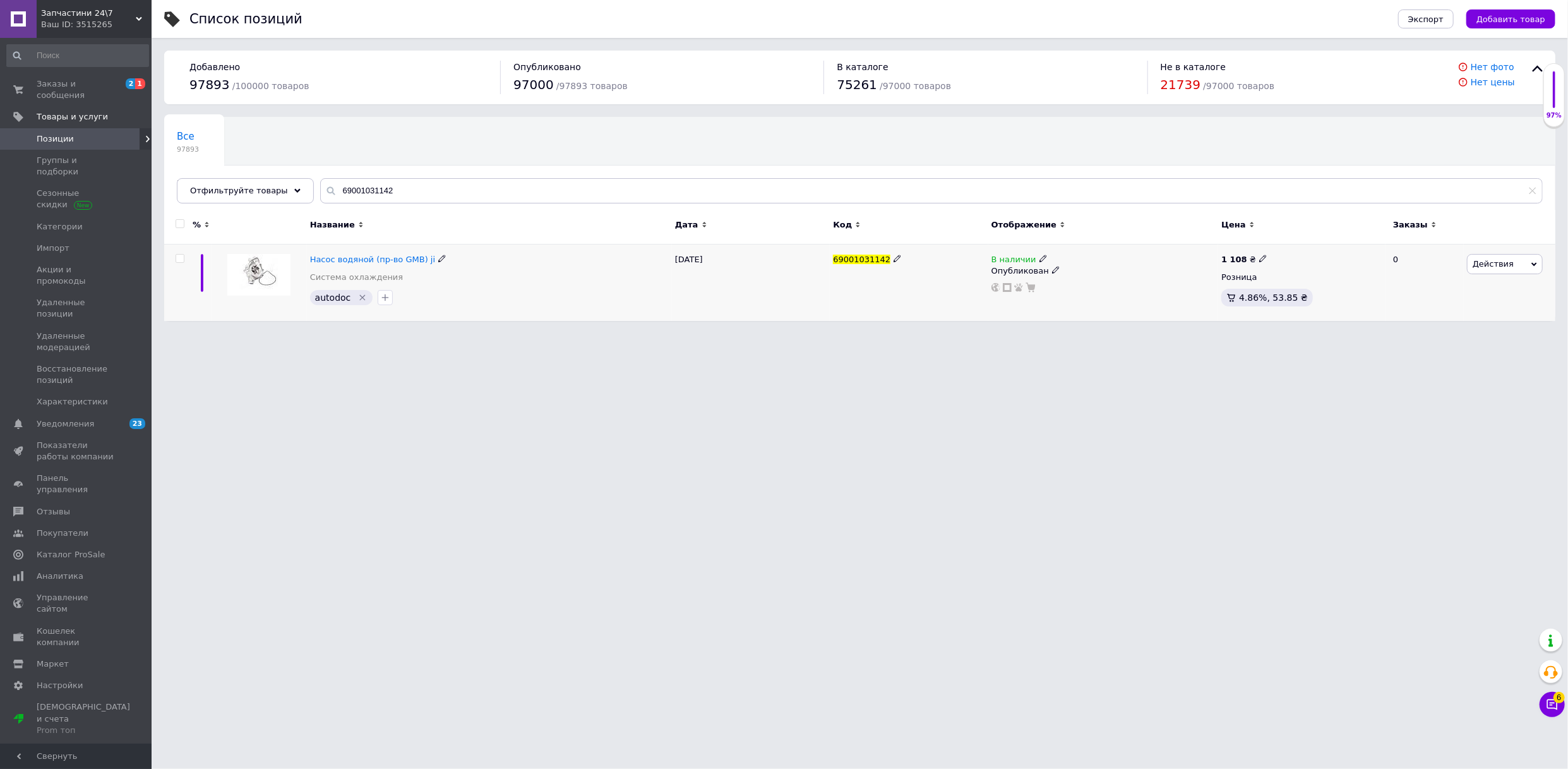
click at [1259, 256] on icon at bounding box center [1262, 258] width 7 height 7
drag, startPoint x: 1308, startPoint y: 240, endPoint x: 1257, endPoint y: 242, distance: 51.0
click at [1265, 242] on div "Цена 1108 Валюта ₴ $ € CHF £ ¥ PLN ₸ MDL HUF KGS CN¥ TRY ₩ lei" at bounding box center [1351, 260] width 172 height 106
type input "1537"
drag, startPoint x: 326, startPoint y: 188, endPoint x: 260, endPoint y: 191, distance: 66.1
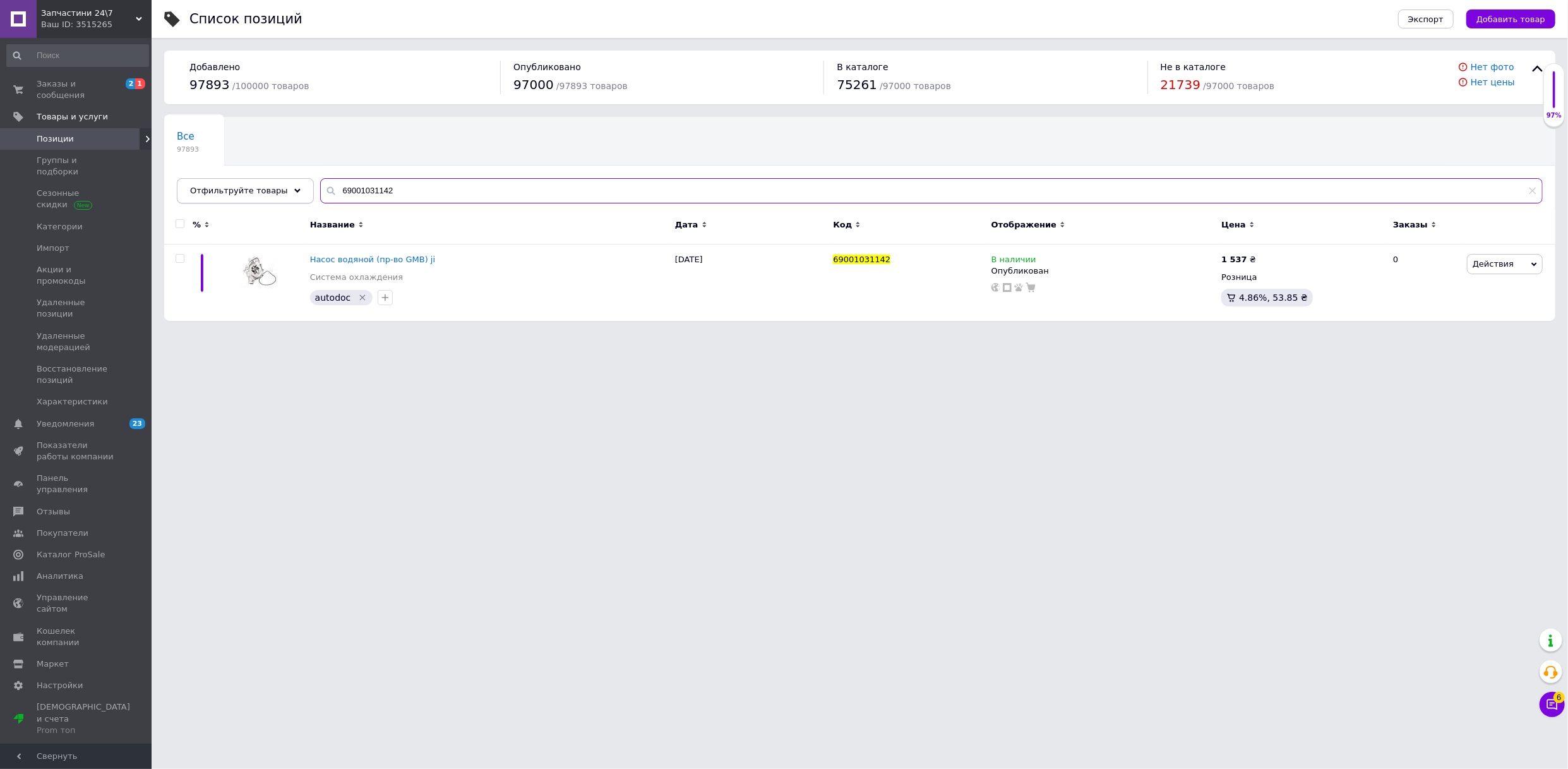
click at [260, 191] on div "Отфильтруйте товары 69001031142" at bounding box center [860, 190] width 1366 height 26
click at [144, 7] on div "Запчастини 24\7 Ваш ID: 3515265" at bounding box center [93, 19] width 115 height 38
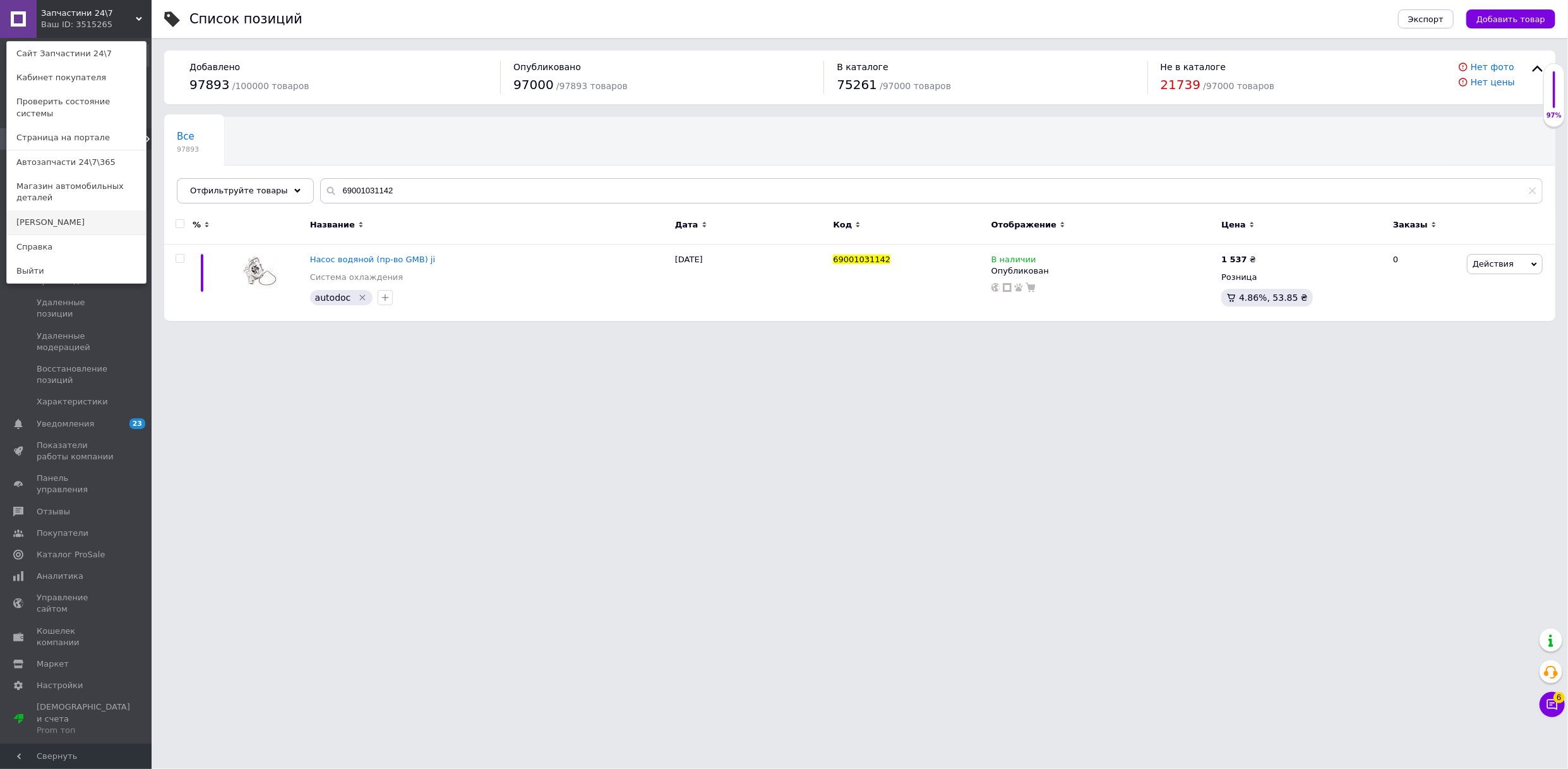
click at [85, 210] on link "[PERSON_NAME]" at bounding box center [76, 222] width 139 height 24
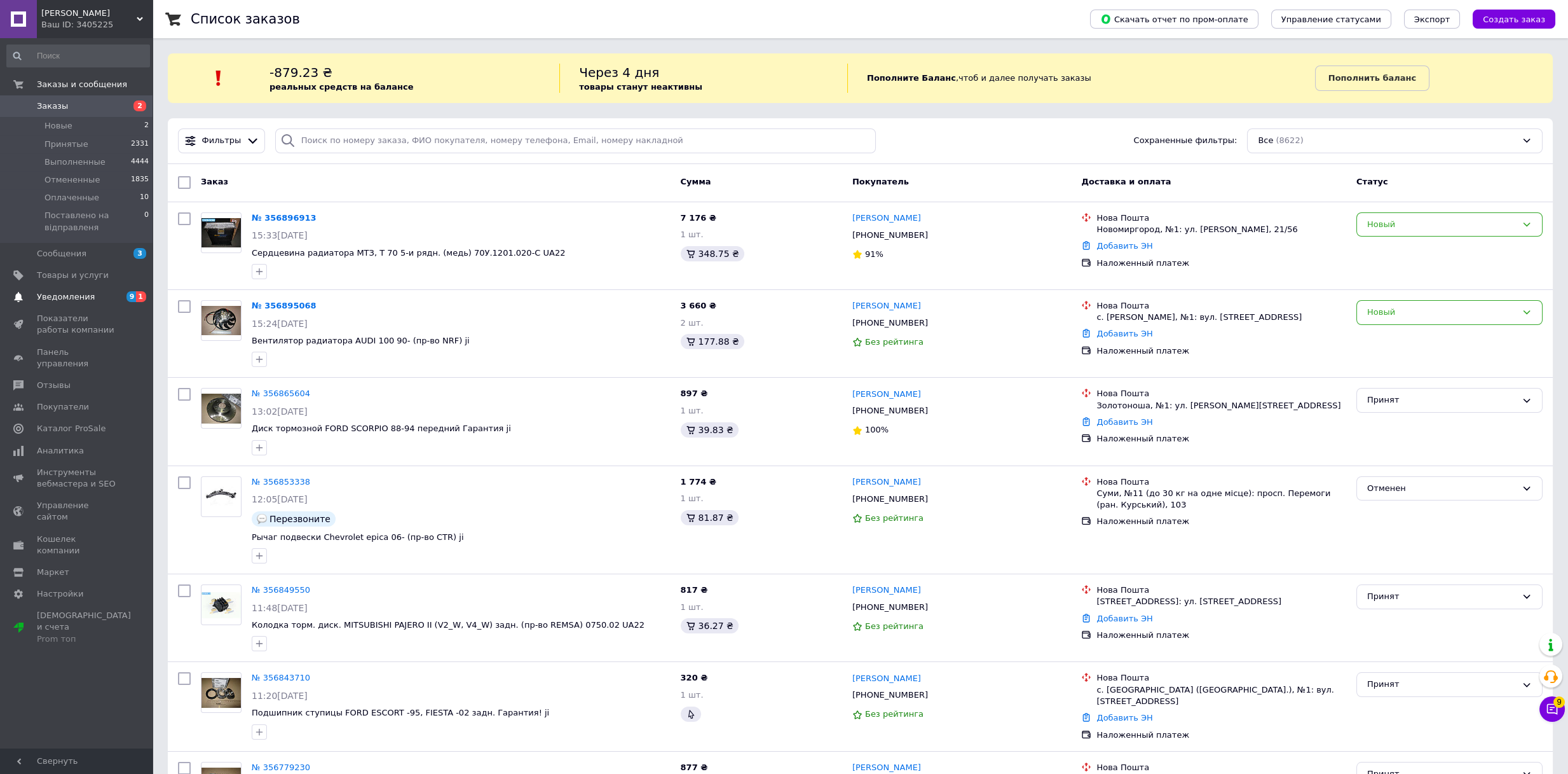
click at [65, 296] on span "Уведомления" at bounding box center [66, 297] width 58 height 12
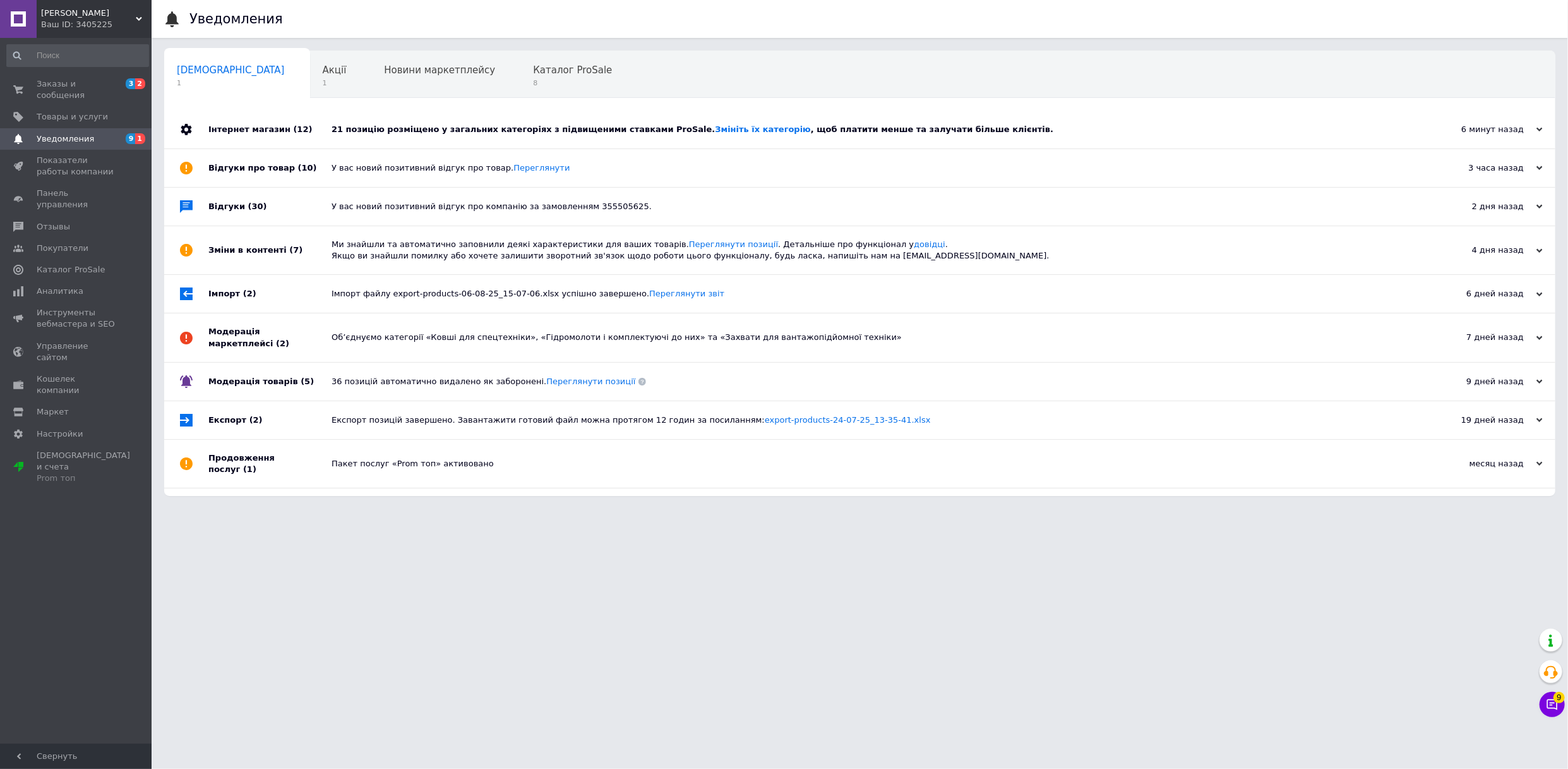
click at [412, 127] on div "21 позицію розміщено у загальних категоріях з підвищеними ставками ProSale. Змі…" at bounding box center [874, 130] width 1085 height 12
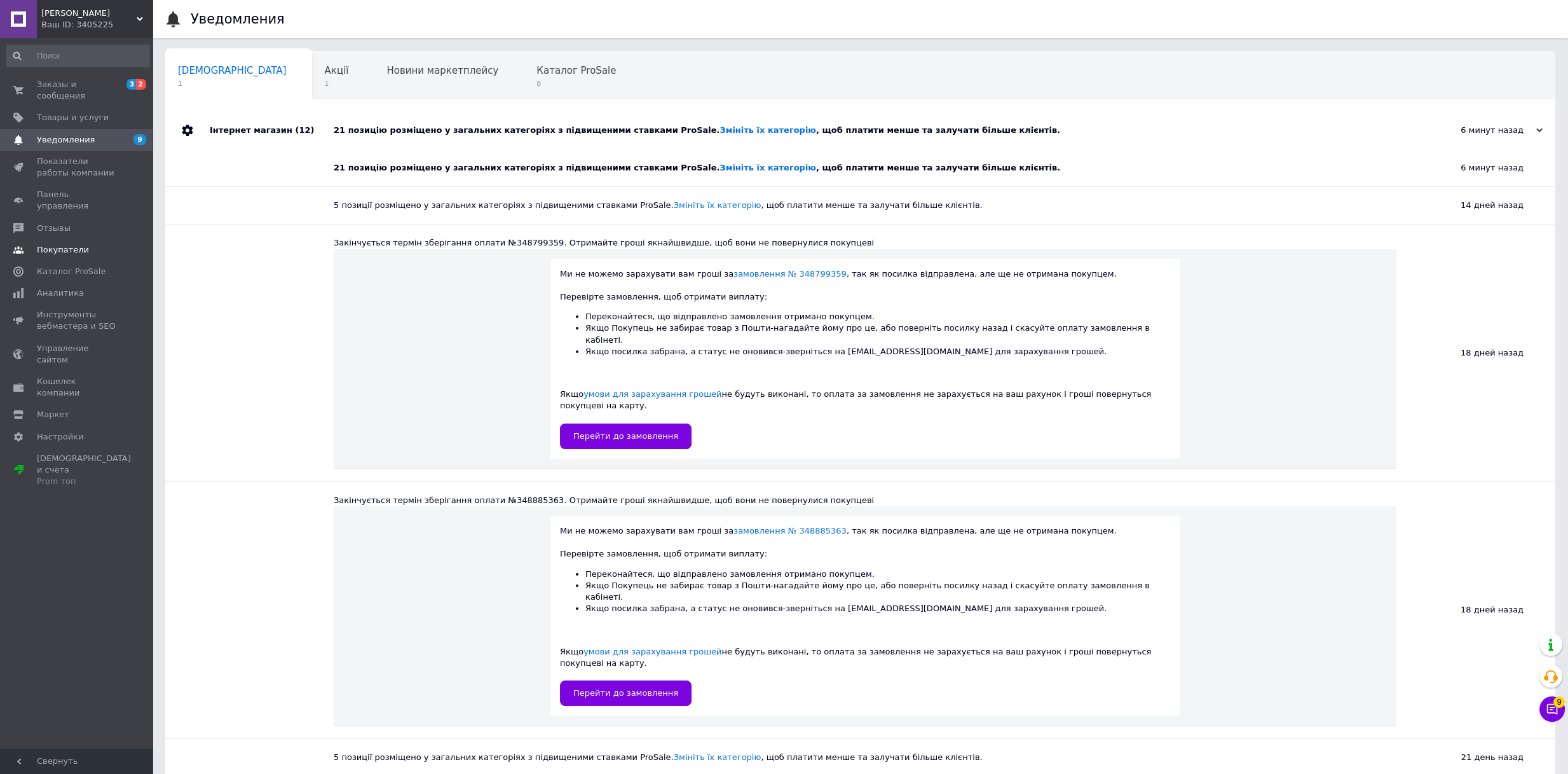
click at [67, 244] on span "Покупатели" at bounding box center [62, 250] width 52 height 12
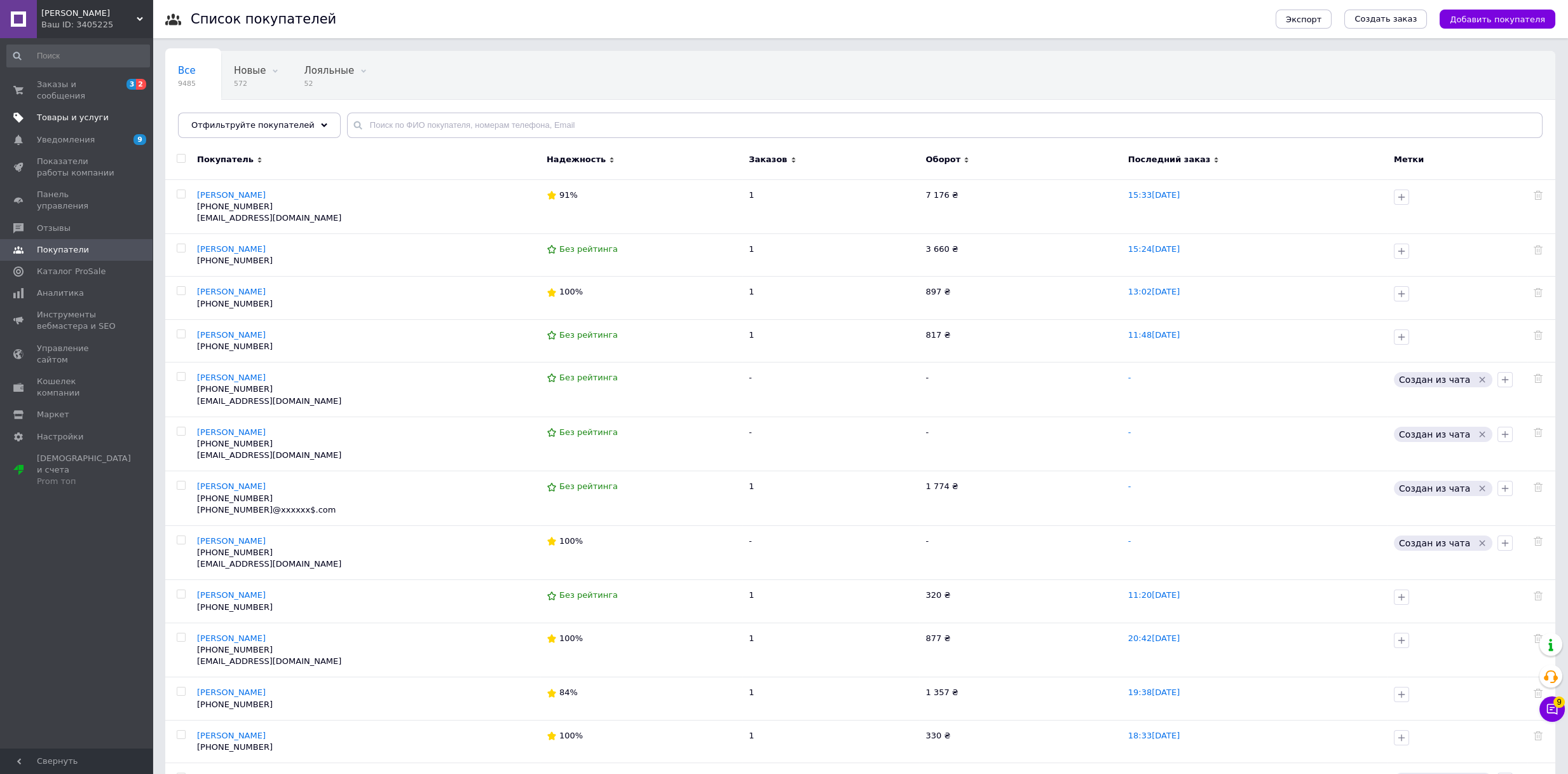
click at [68, 112] on span "Товары и услуги" at bounding box center [72, 117] width 72 height 12
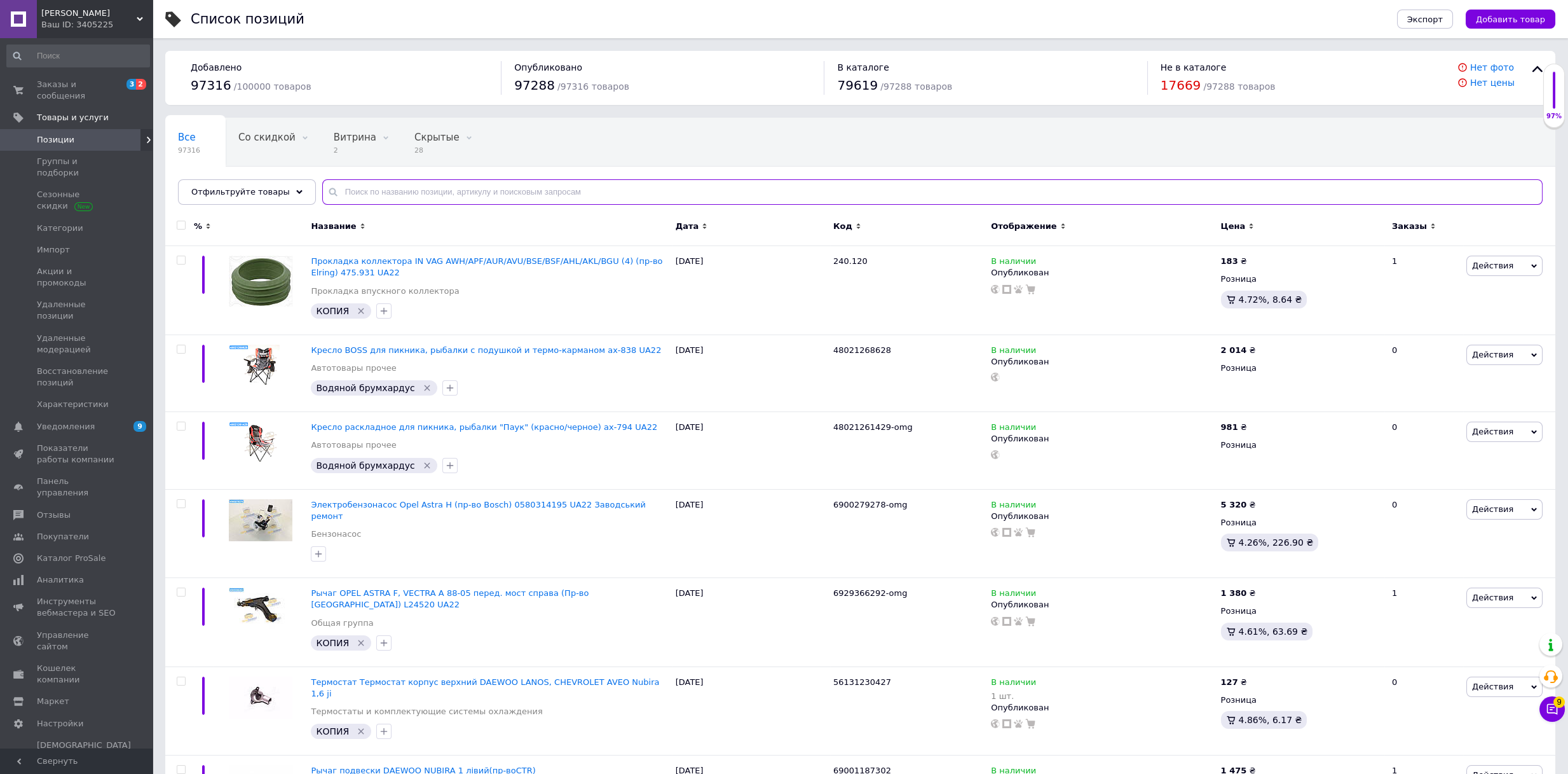
click at [496, 191] on input "text" at bounding box center [932, 191] width 1220 height 26
paste input "69001031142"
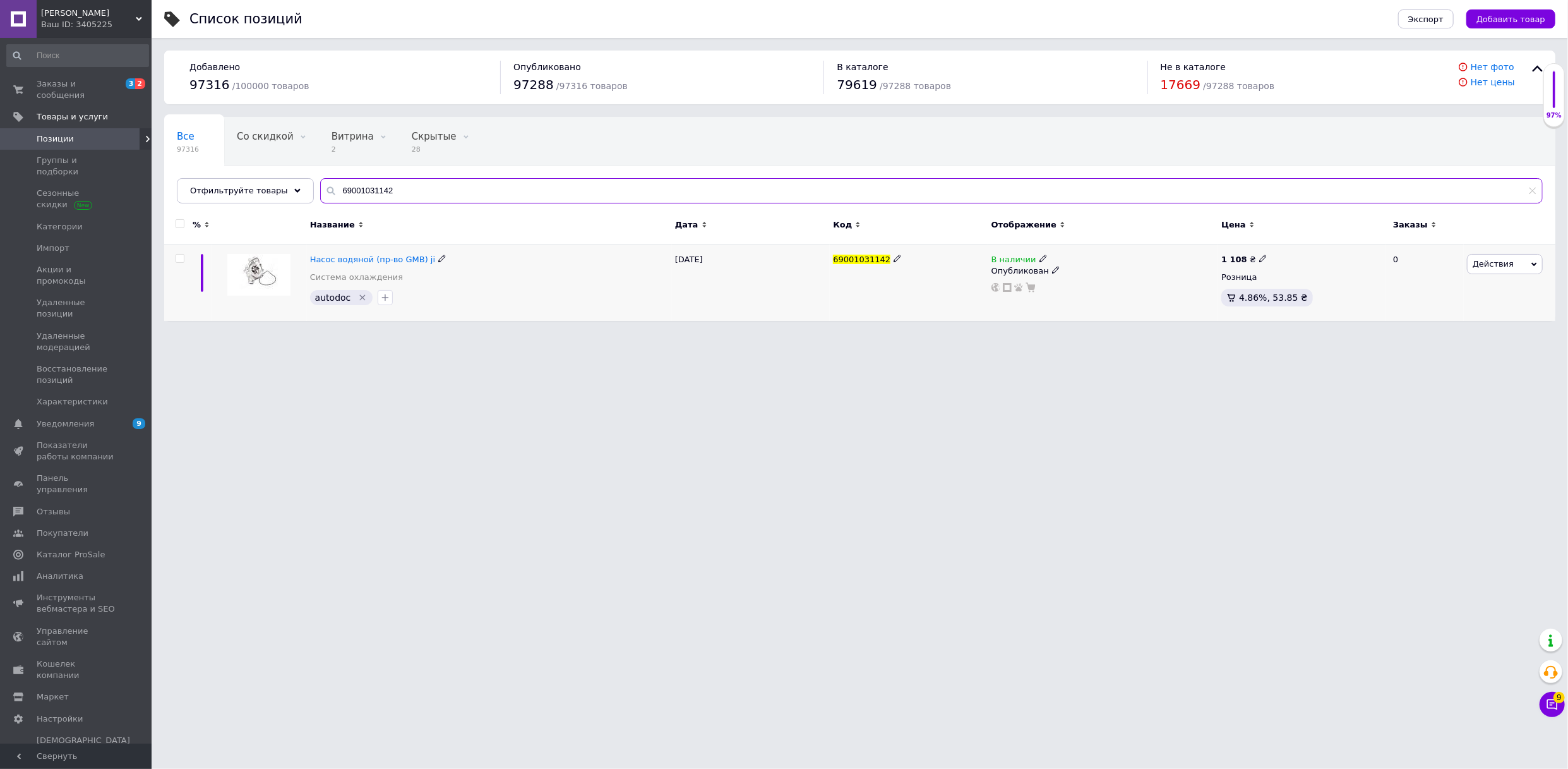
type input "69001031142"
click at [1259, 256] on icon at bounding box center [1262, 258] width 7 height 7
drag, startPoint x: 1320, startPoint y: 246, endPoint x: 1246, endPoint y: 246, distance: 74.0
click at [1244, 246] on div "1 108 ₴ Цена 1108 Валюта ₴ $ € CHF £ ¥ PLN ₸ MDL HUF KGS CN¥ TRY ₩ lei Розница …" at bounding box center [1302, 283] width 167 height 76
type input "1470"
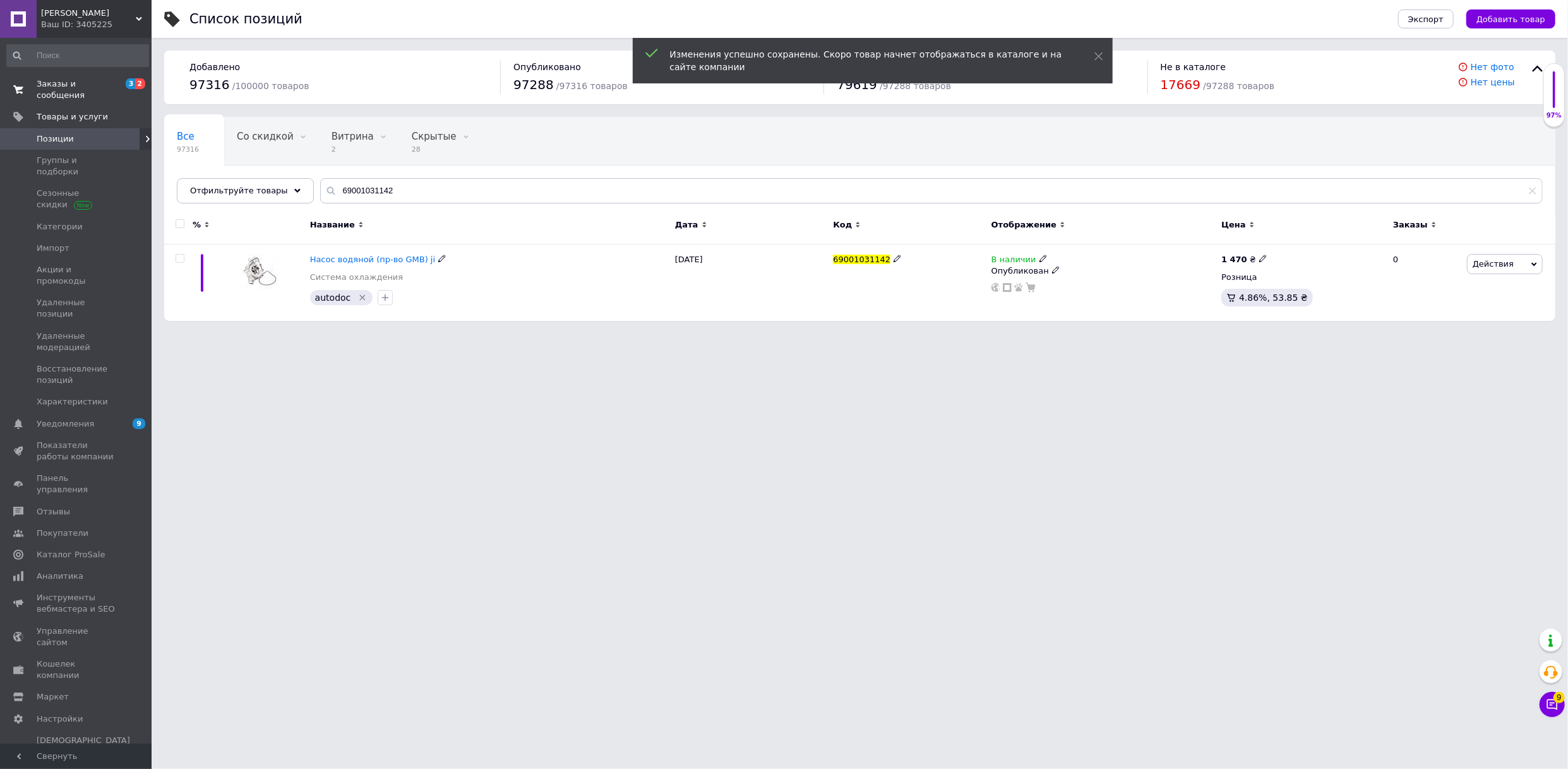
click at [73, 75] on link "Заказы и сообщения 3 2" at bounding box center [78, 90] width 155 height 33
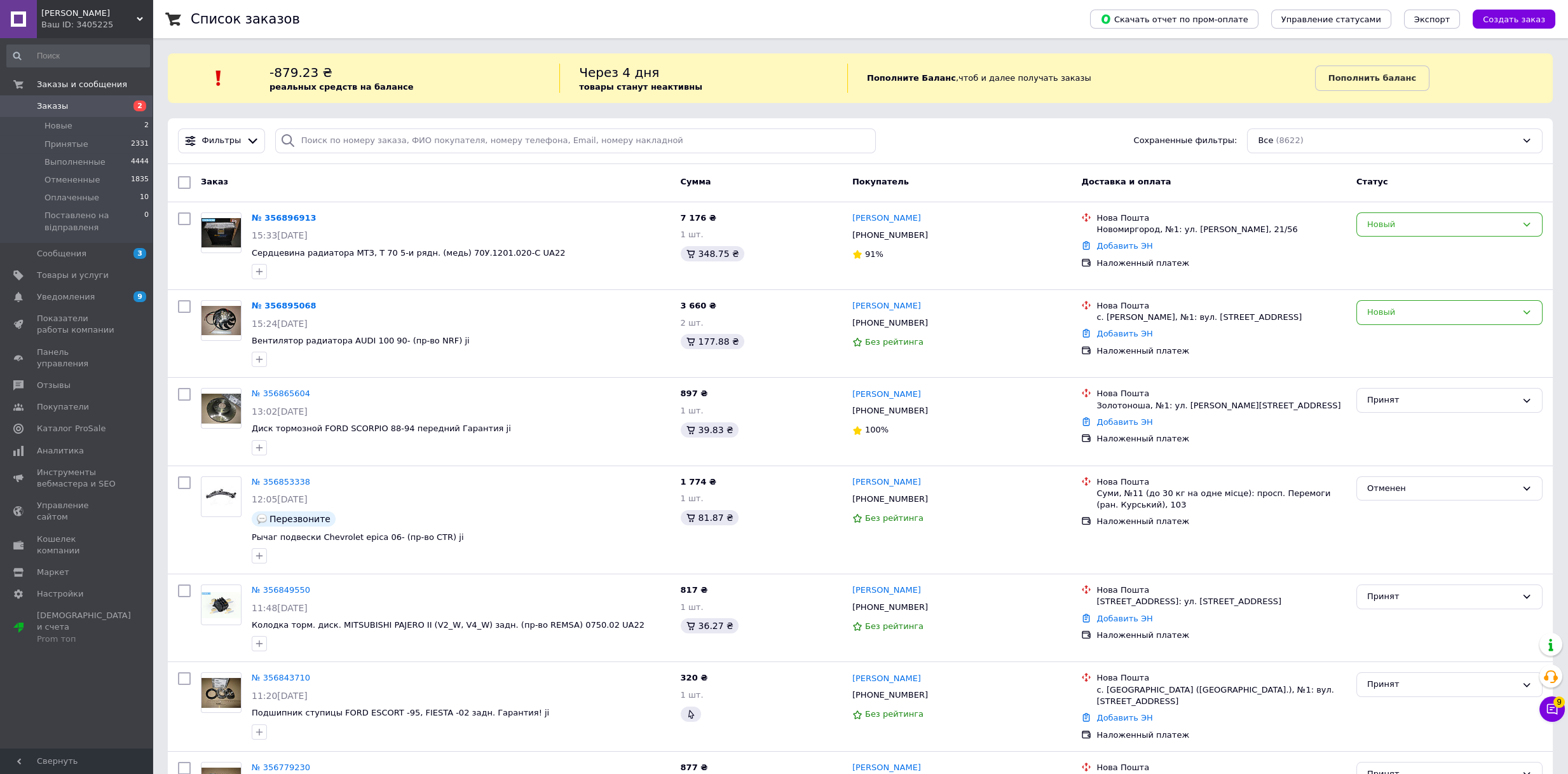
click at [128, 17] on span "[PERSON_NAME]" at bounding box center [89, 13] width 96 height 12
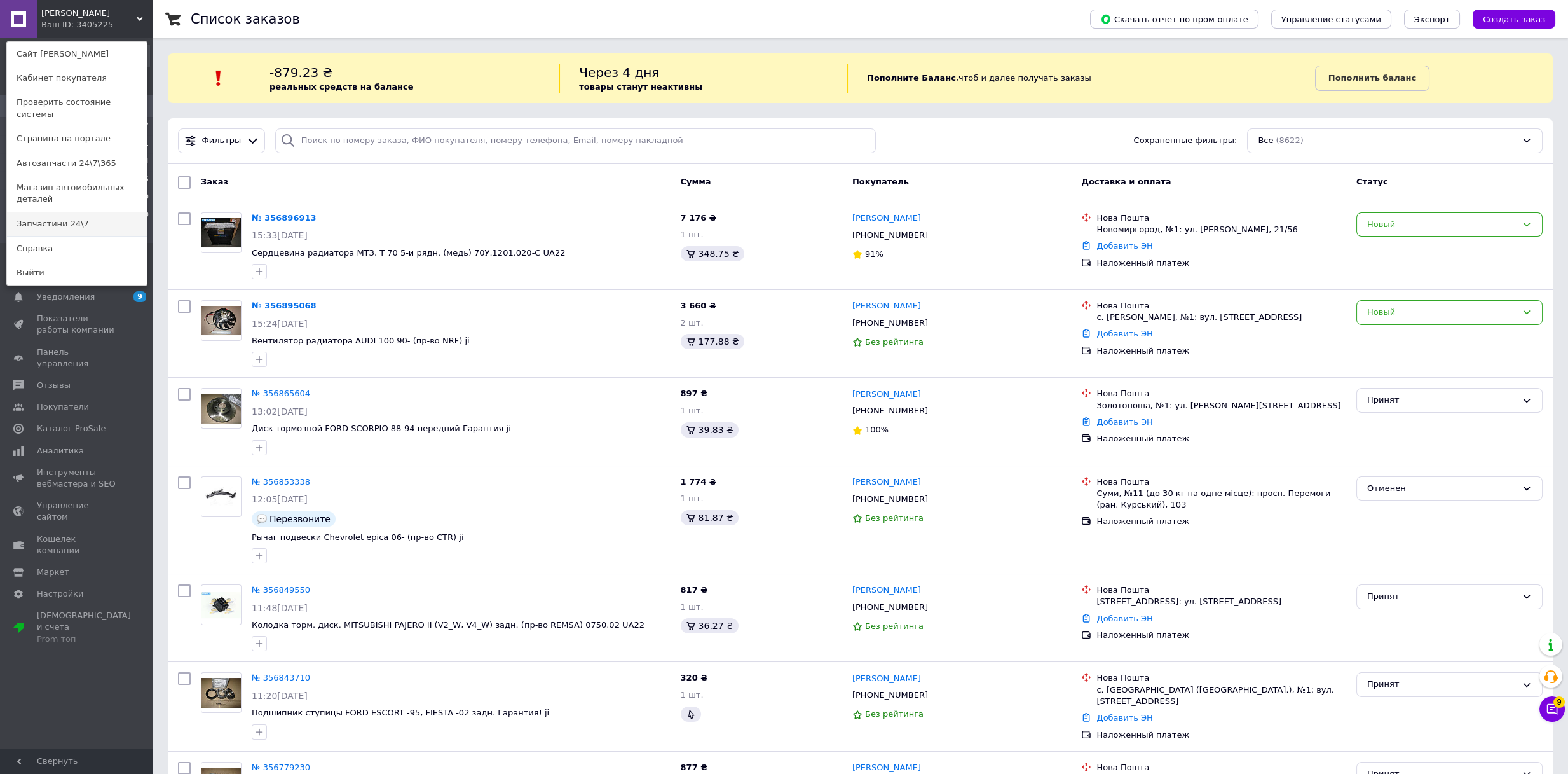
click at [69, 211] on link "Запчастини 24\7" at bounding box center [77, 223] width 140 height 24
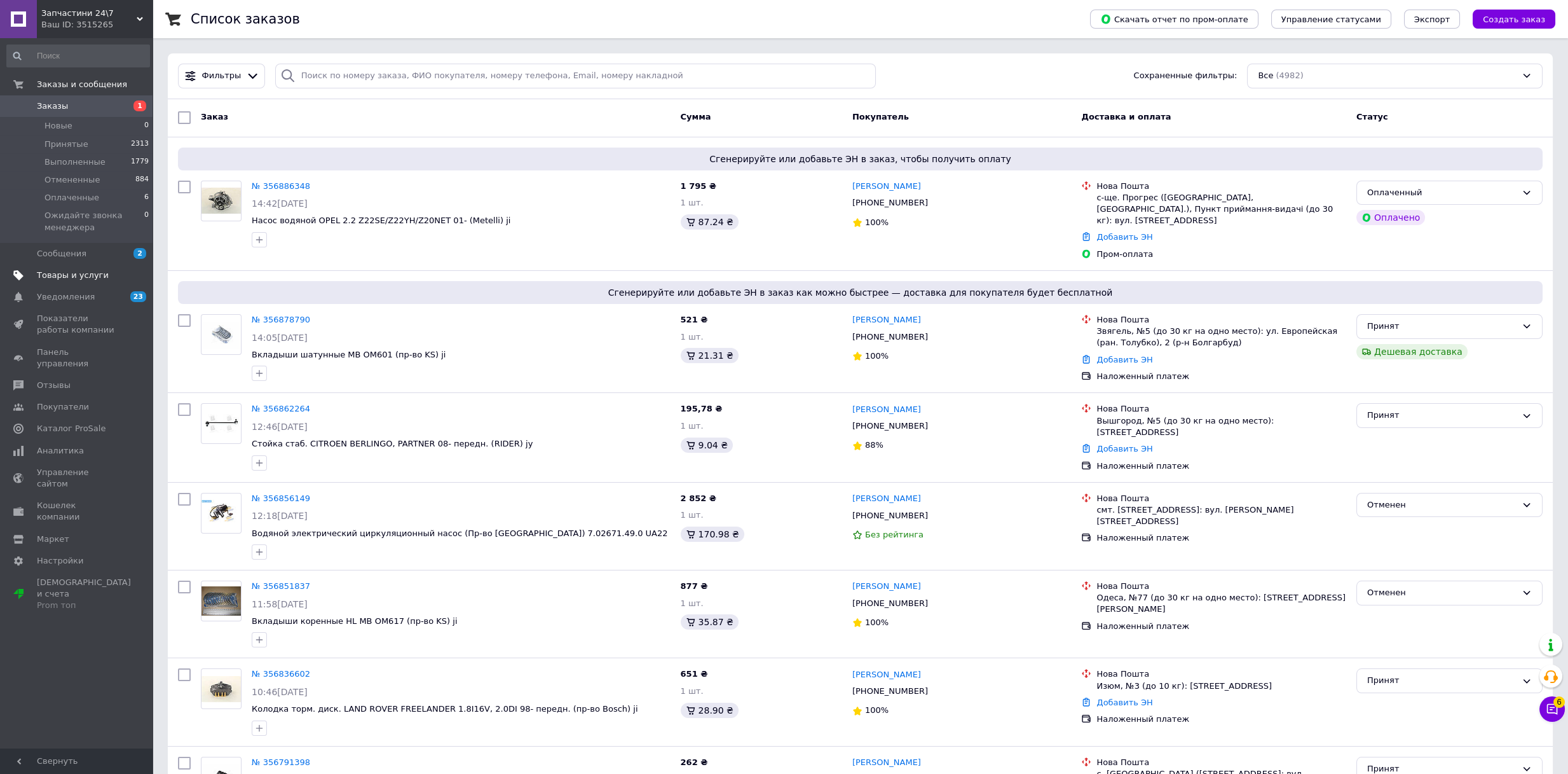
click at [70, 276] on span "Товары и услуги" at bounding box center [72, 275] width 72 height 12
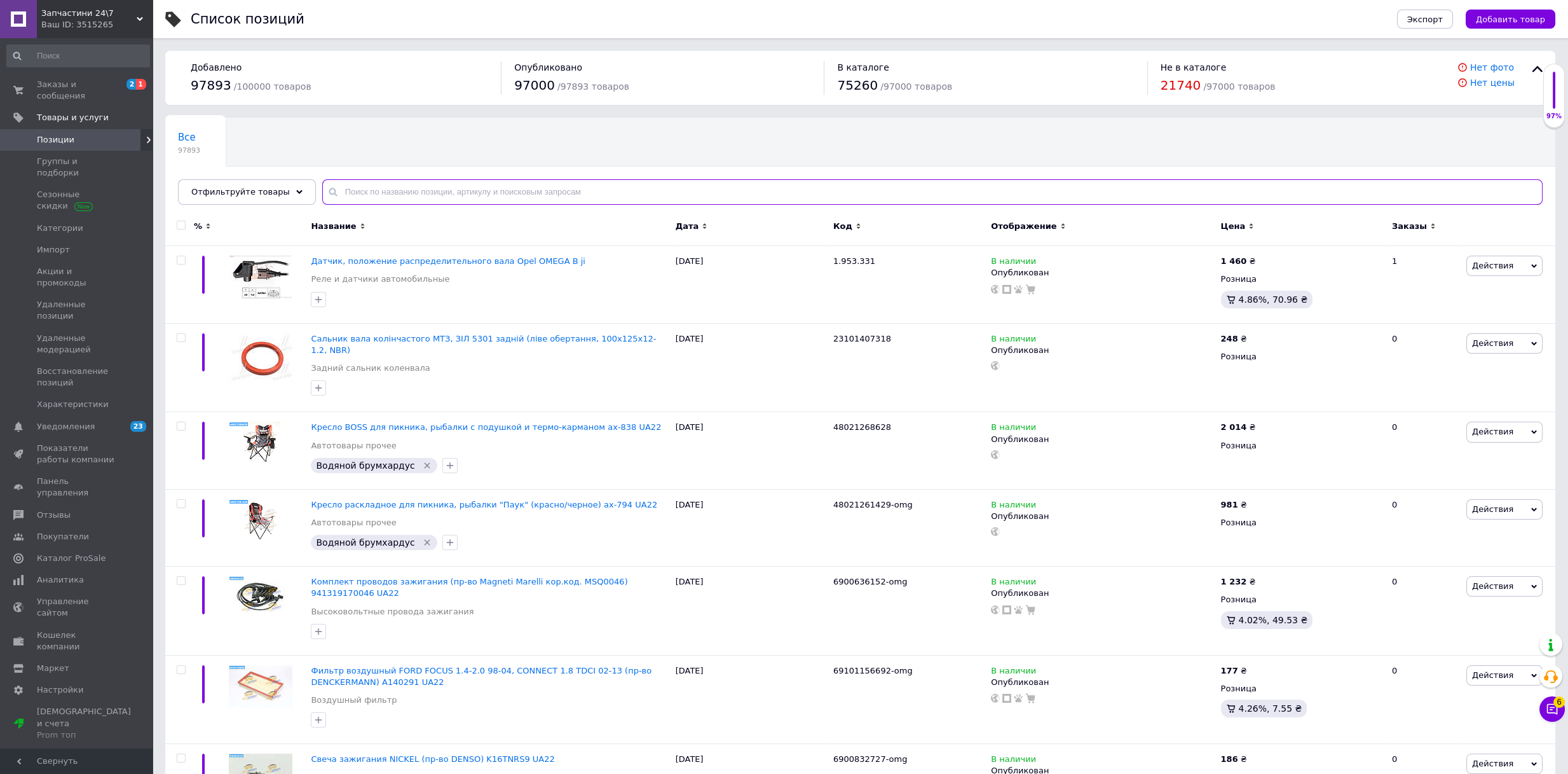
click at [445, 193] on input "text" at bounding box center [932, 191] width 1220 height 26
paste input "1900593464"
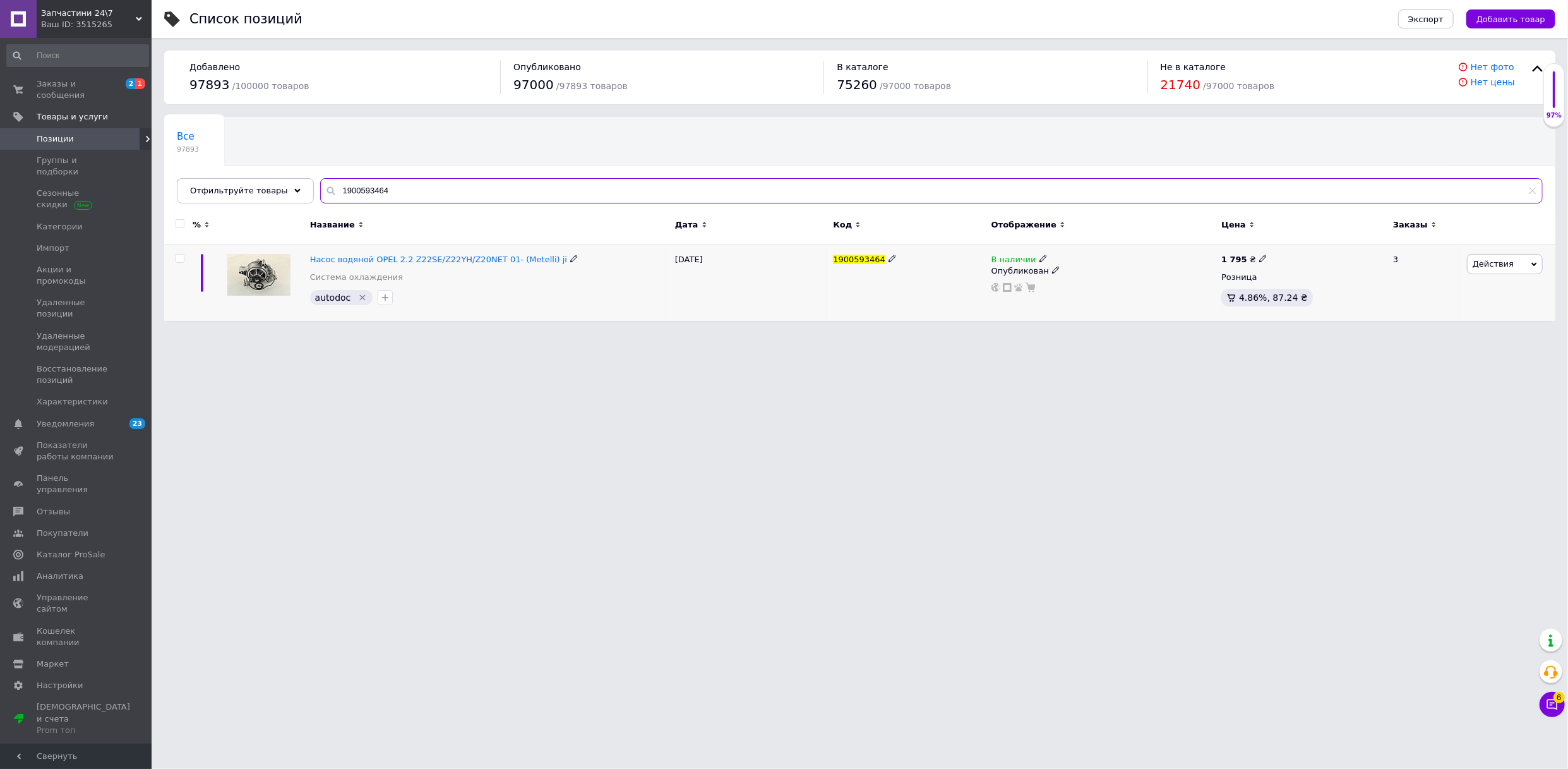
type input "1900593464"
click at [1259, 256] on icon at bounding box center [1262, 258] width 7 height 7
click at [1256, 251] on div "1 795 ₴ Цена 1795 Валюта ₴ $ € CHF £ ¥ PLN ₸ MDL HUF KGS CN¥ TRY ₩ lei Розница …" at bounding box center [1302, 283] width 167 height 76
type input "2000"
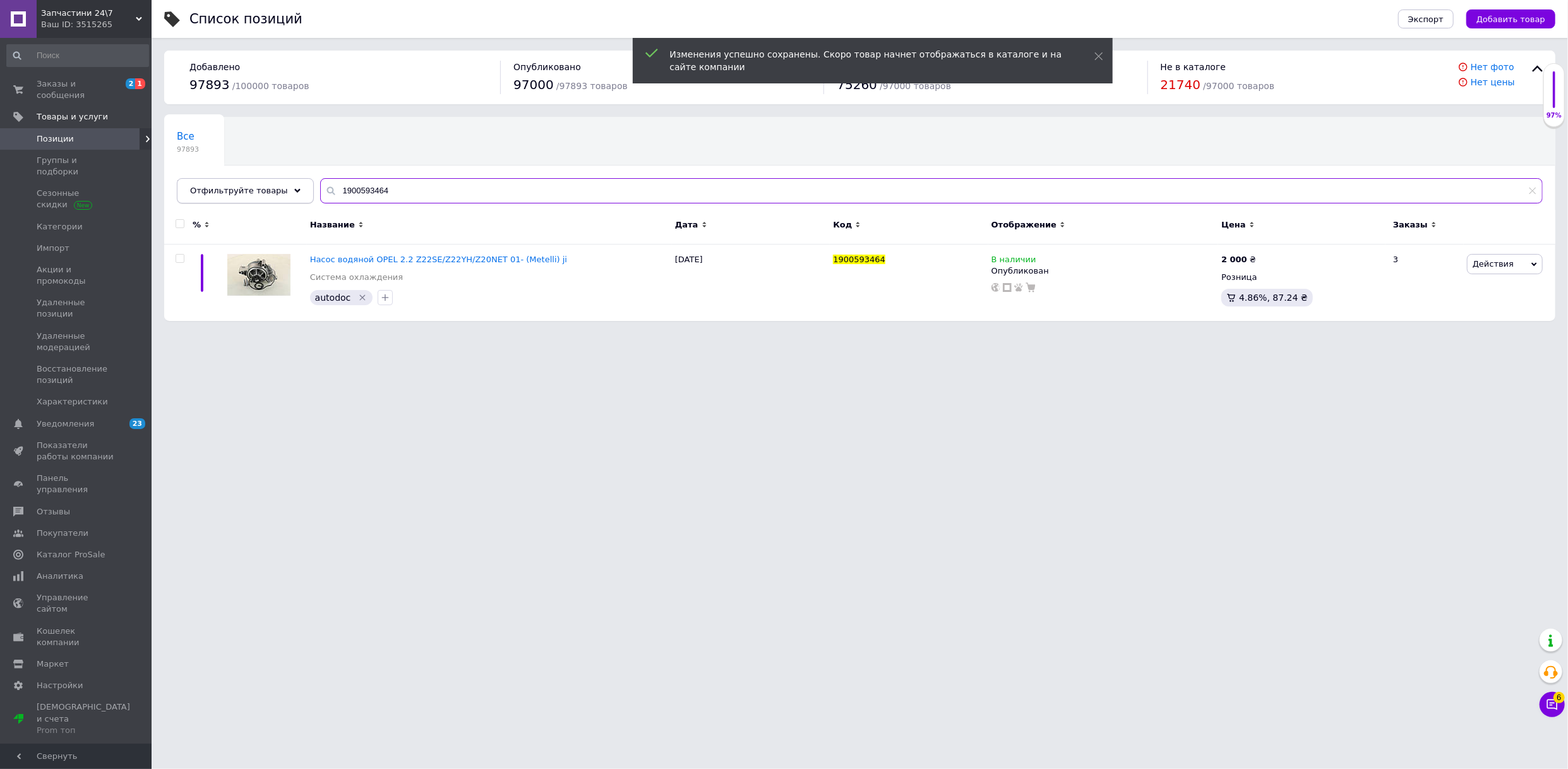
drag, startPoint x: 387, startPoint y: 185, endPoint x: 240, endPoint y: 178, distance: 147.2
click at [238, 177] on div "Все 97893 Без фото, BGA 0 Удалить Редактировать Ok Отфильтровано... Сохранить М…" at bounding box center [860, 160] width 1391 height 87
click at [131, 26] on div "Ваш ID: 3515265" at bounding box center [97, 25] width 111 height 12
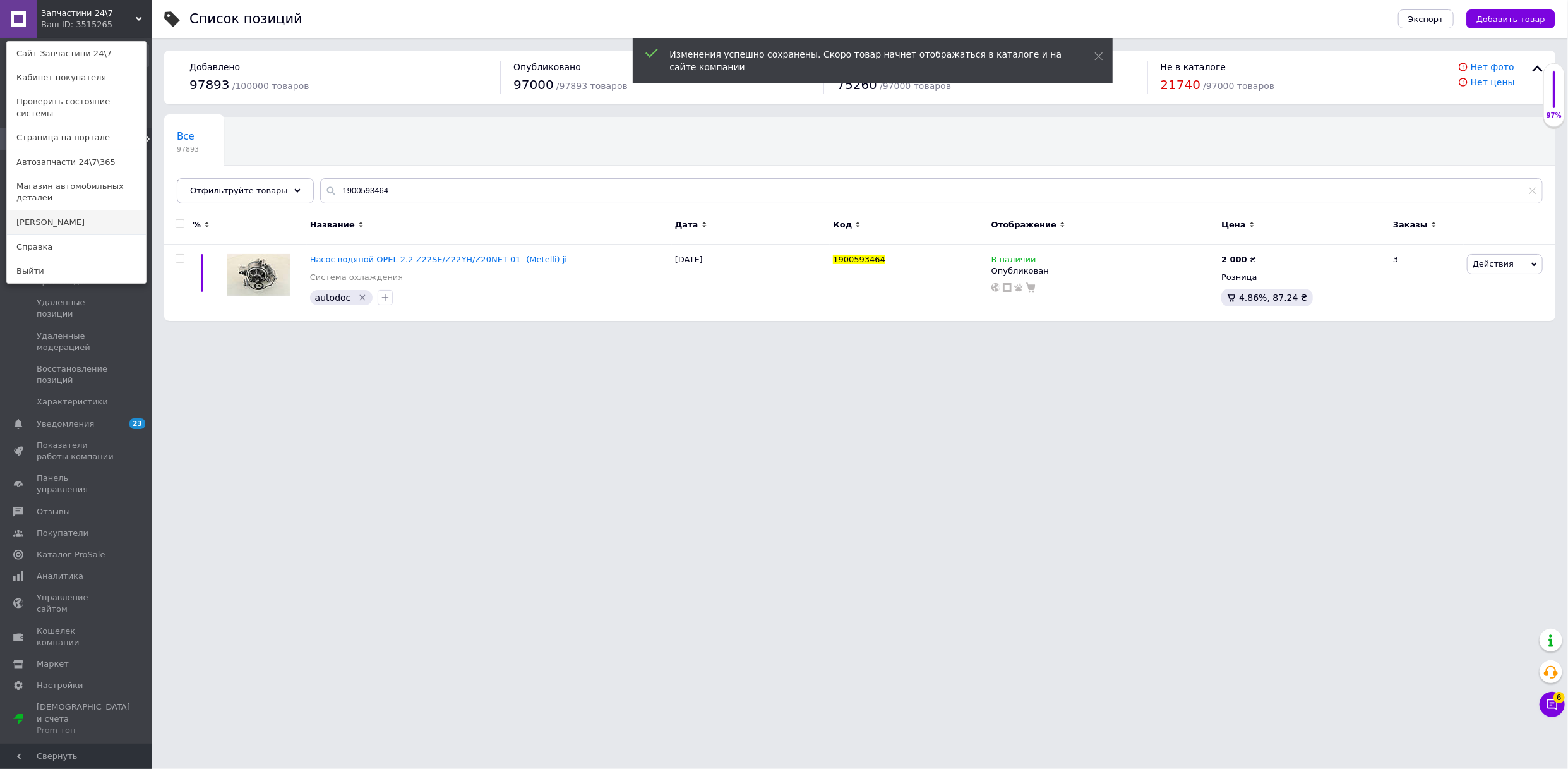
click at [86, 210] on link "[PERSON_NAME]" at bounding box center [76, 222] width 139 height 24
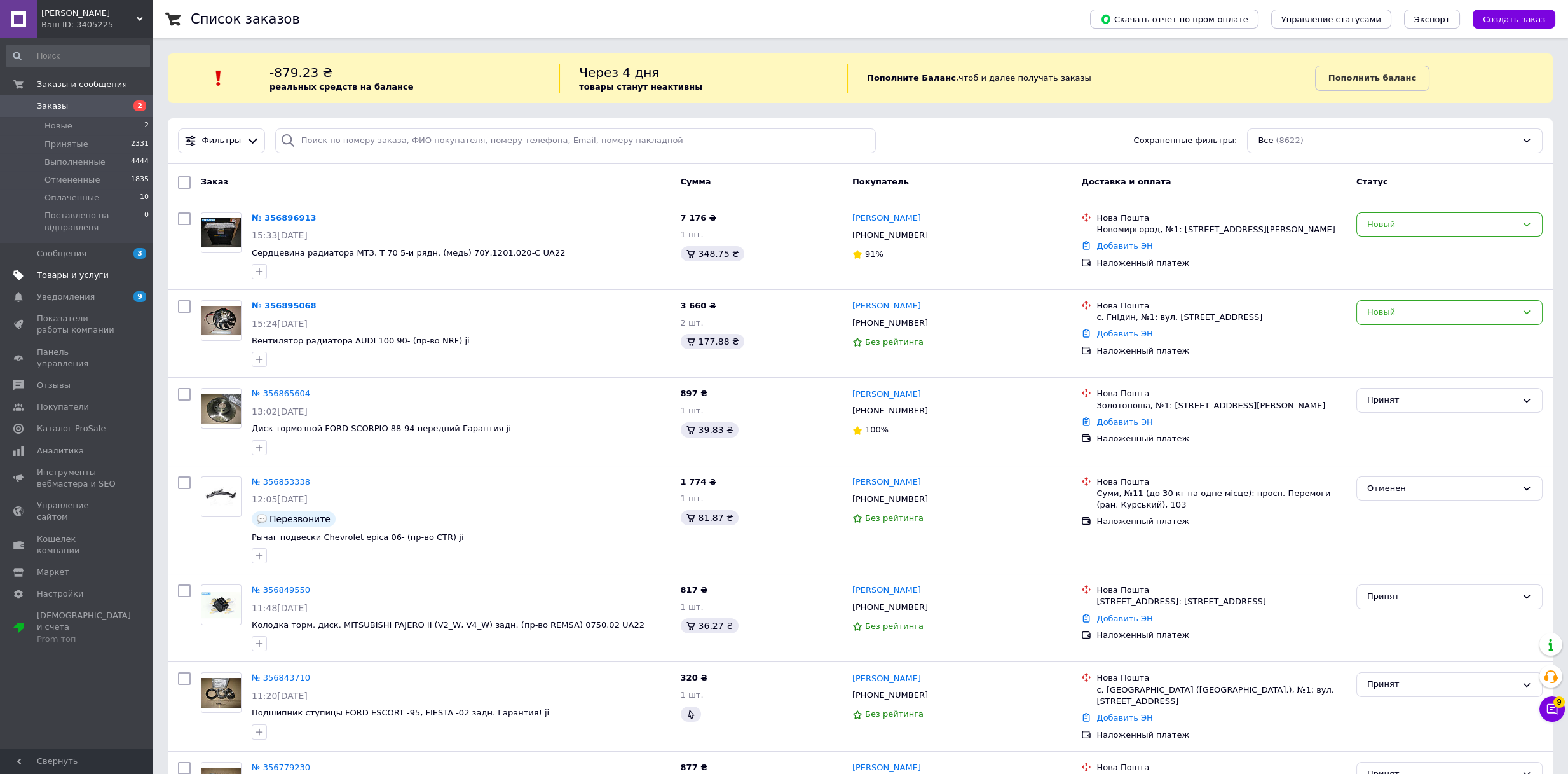
click at [102, 281] on link "Товары и услуги" at bounding box center [78, 275] width 156 height 22
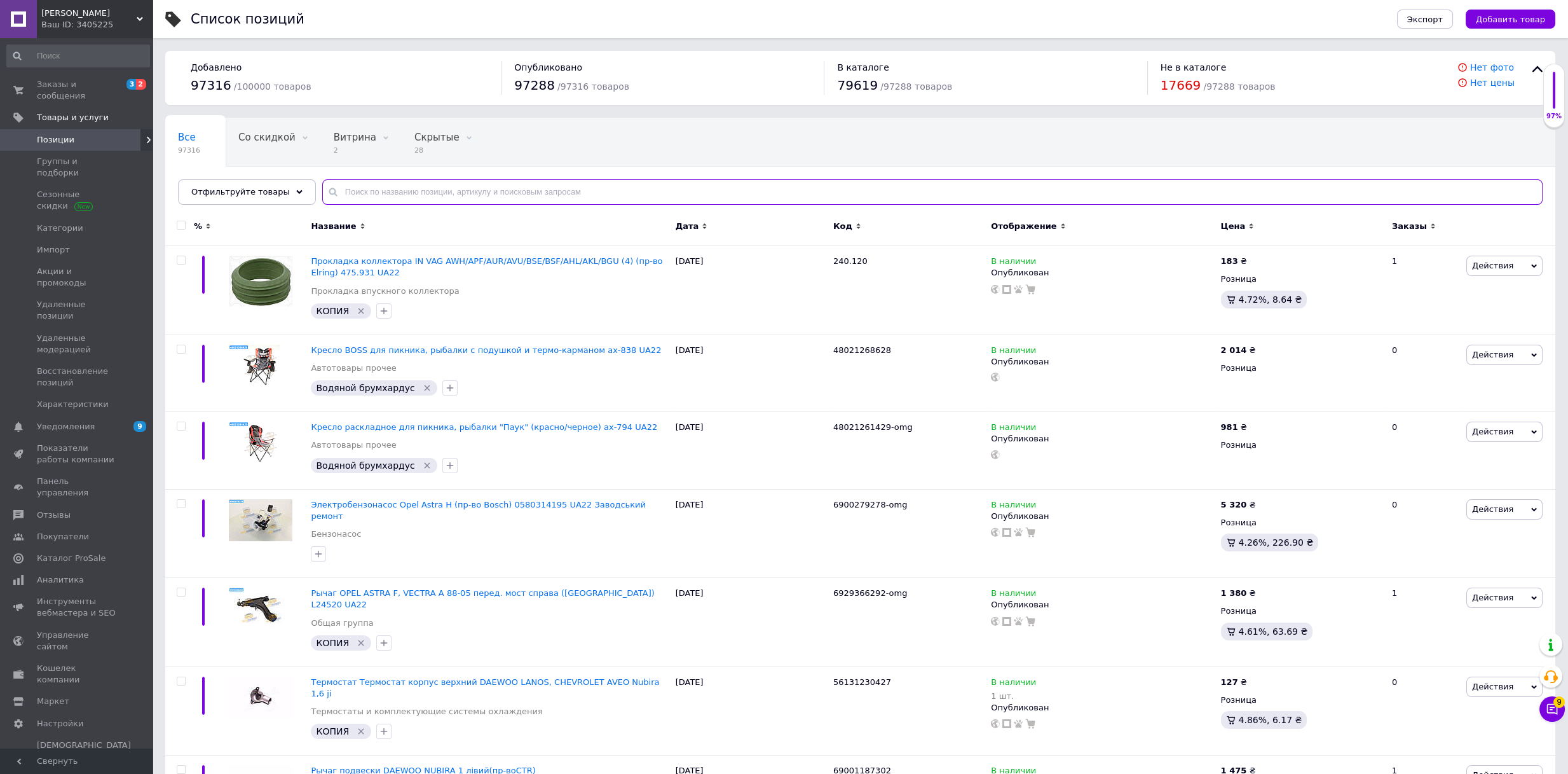
click at [510, 192] on input "text" at bounding box center [932, 191] width 1220 height 26
paste input "1900593464"
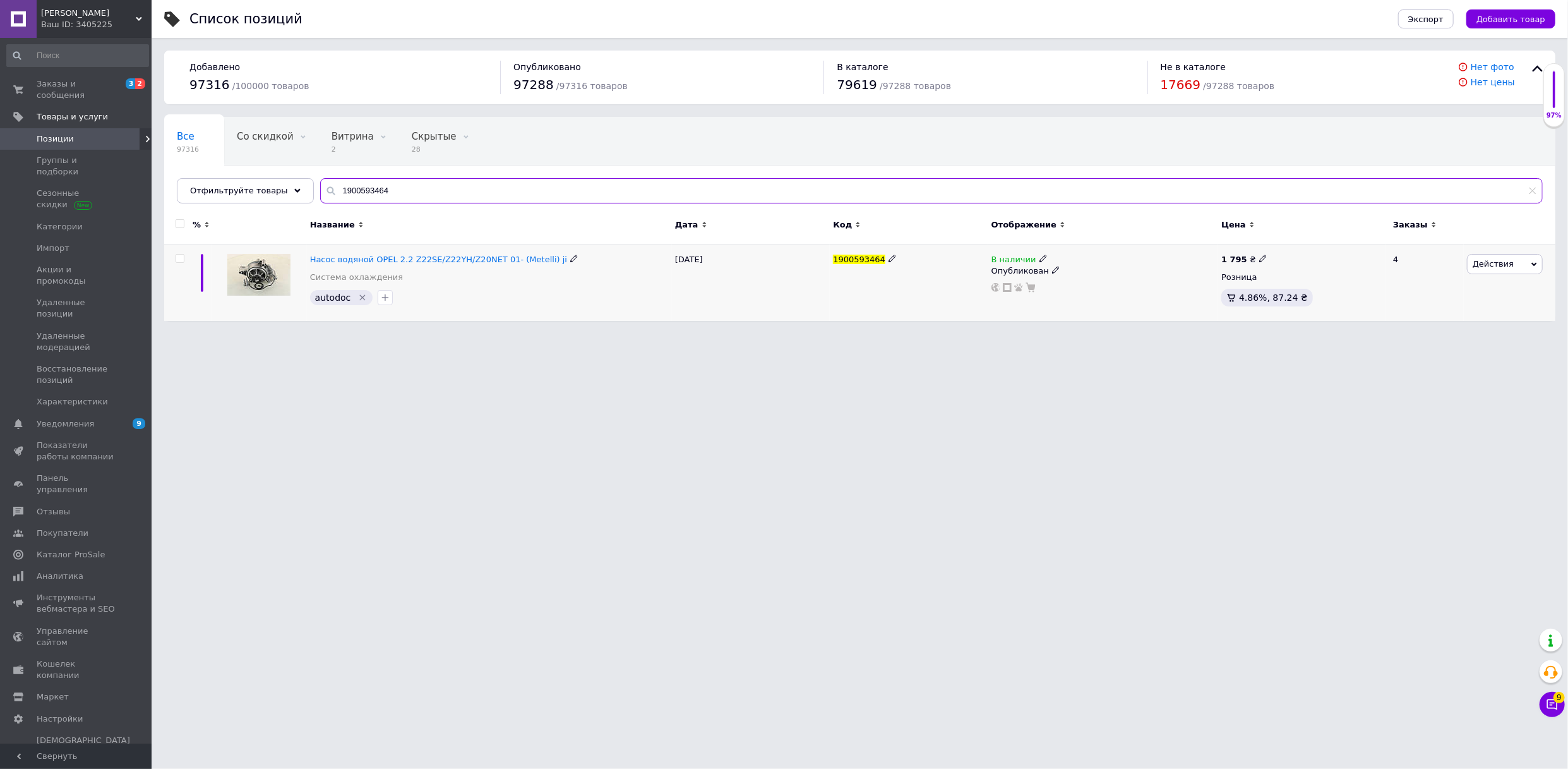
type input "1900593464"
drag, startPoint x: 1256, startPoint y: 258, endPoint x: 1299, endPoint y: 247, distance: 44.4
click at [1264, 256] on div "1 795 ₴" at bounding box center [1302, 260] width 161 height 12
click at [1310, 242] on div "Цена" at bounding box center [1302, 227] width 167 height 35
click at [1259, 256] on icon at bounding box center [1262, 258] width 7 height 7
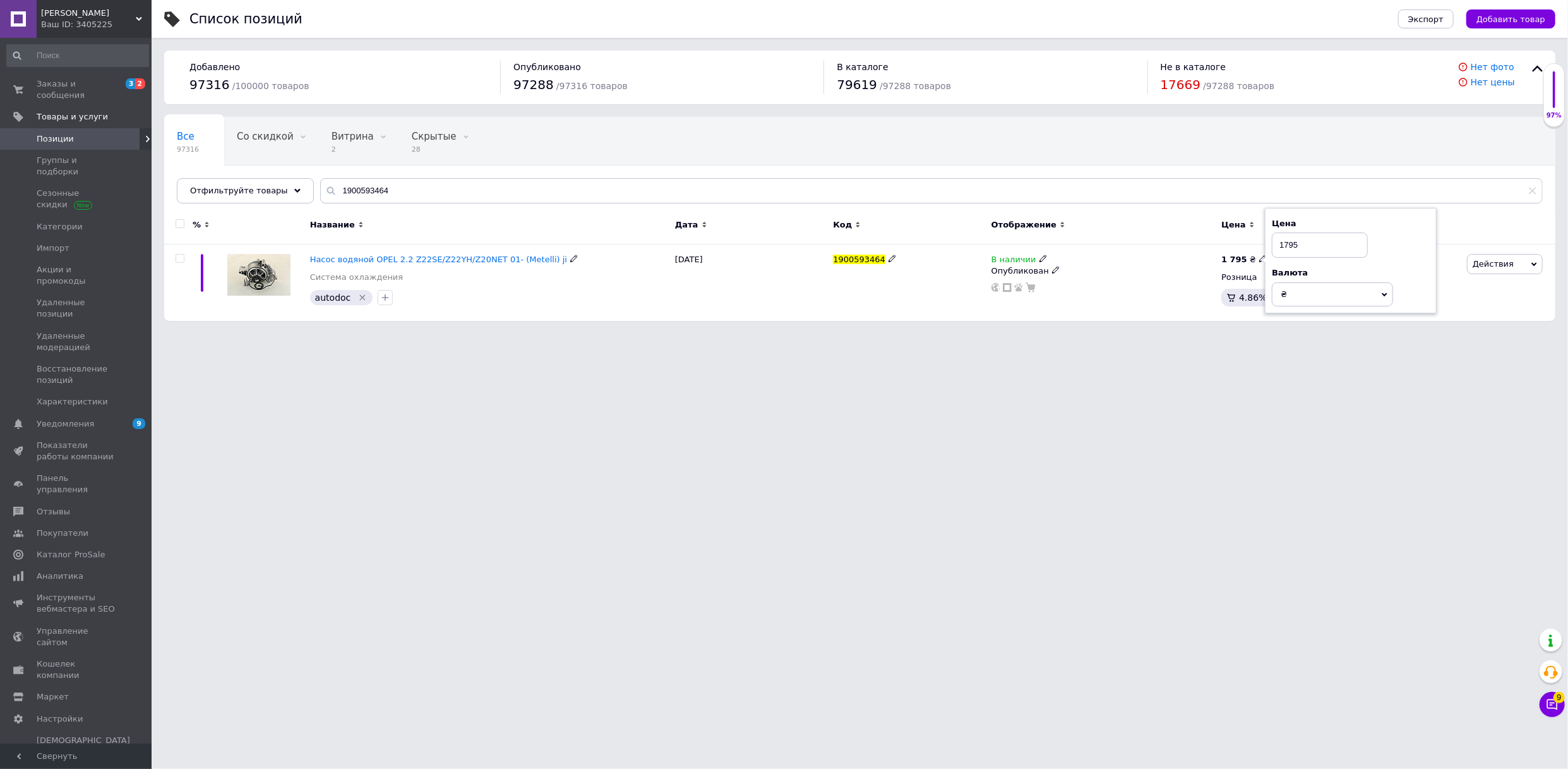
drag, startPoint x: 1265, startPoint y: 256, endPoint x: 1249, endPoint y: 243, distance: 20.6
click at [1248, 245] on div "1 795 ₴ Цена 1795 Валюта ₴ $ € CHF £ ¥ PLN ₸ MDL HUF KGS CN¥ TRY ₩ lei Розница …" at bounding box center [1302, 283] width 167 height 76
type input "1980"
click at [1207, 333] on html "Joni Ваш ID: 3405225 Сайт Joni Кабинет покупателя Проверить состояние системы С…" at bounding box center [784, 166] width 1568 height 333
click at [65, 76] on link "Заказы и сообщения 3 2" at bounding box center [78, 90] width 155 height 33
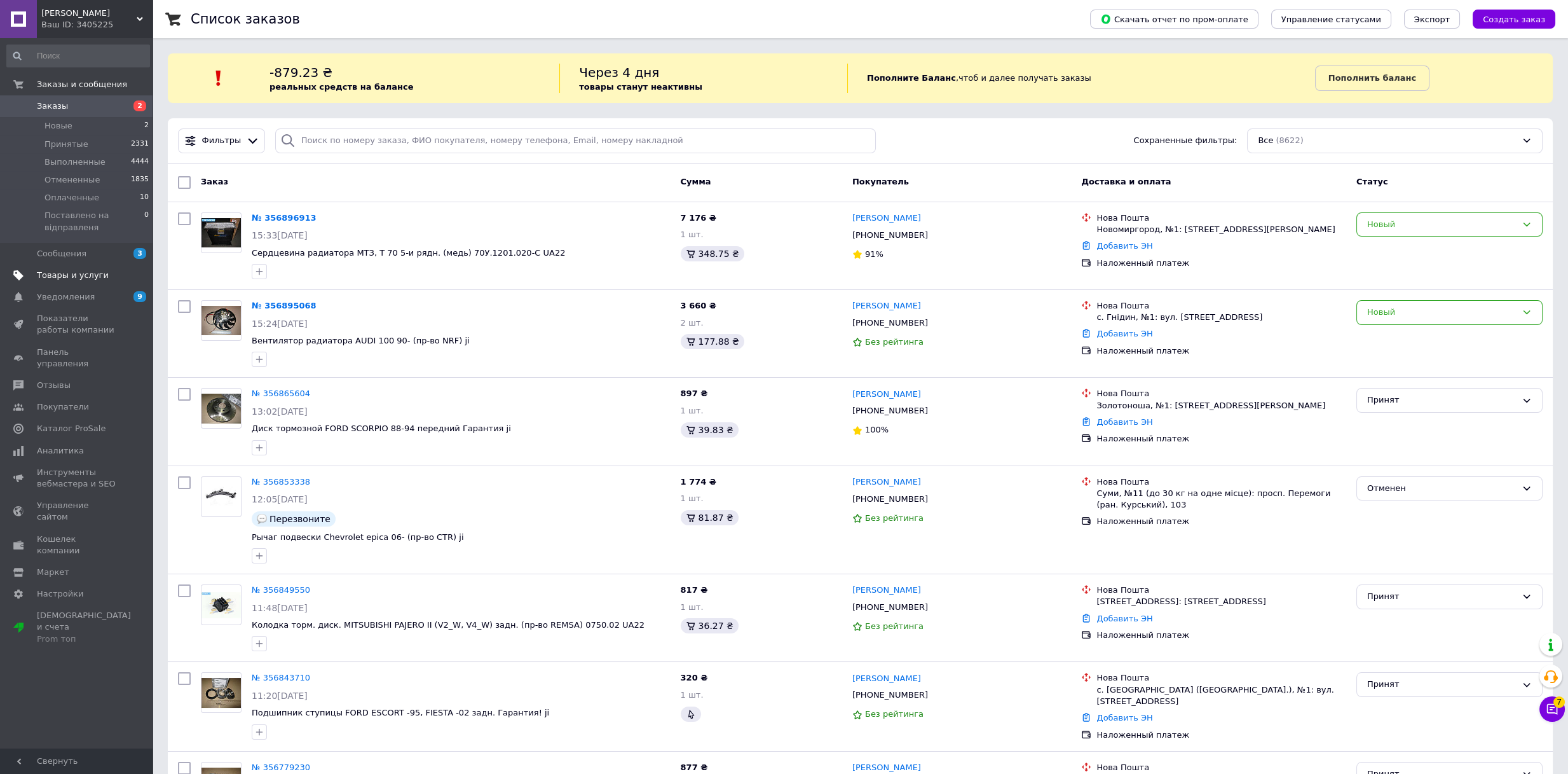
click at [108, 281] on link "Товары и услуги" at bounding box center [78, 275] width 156 height 22
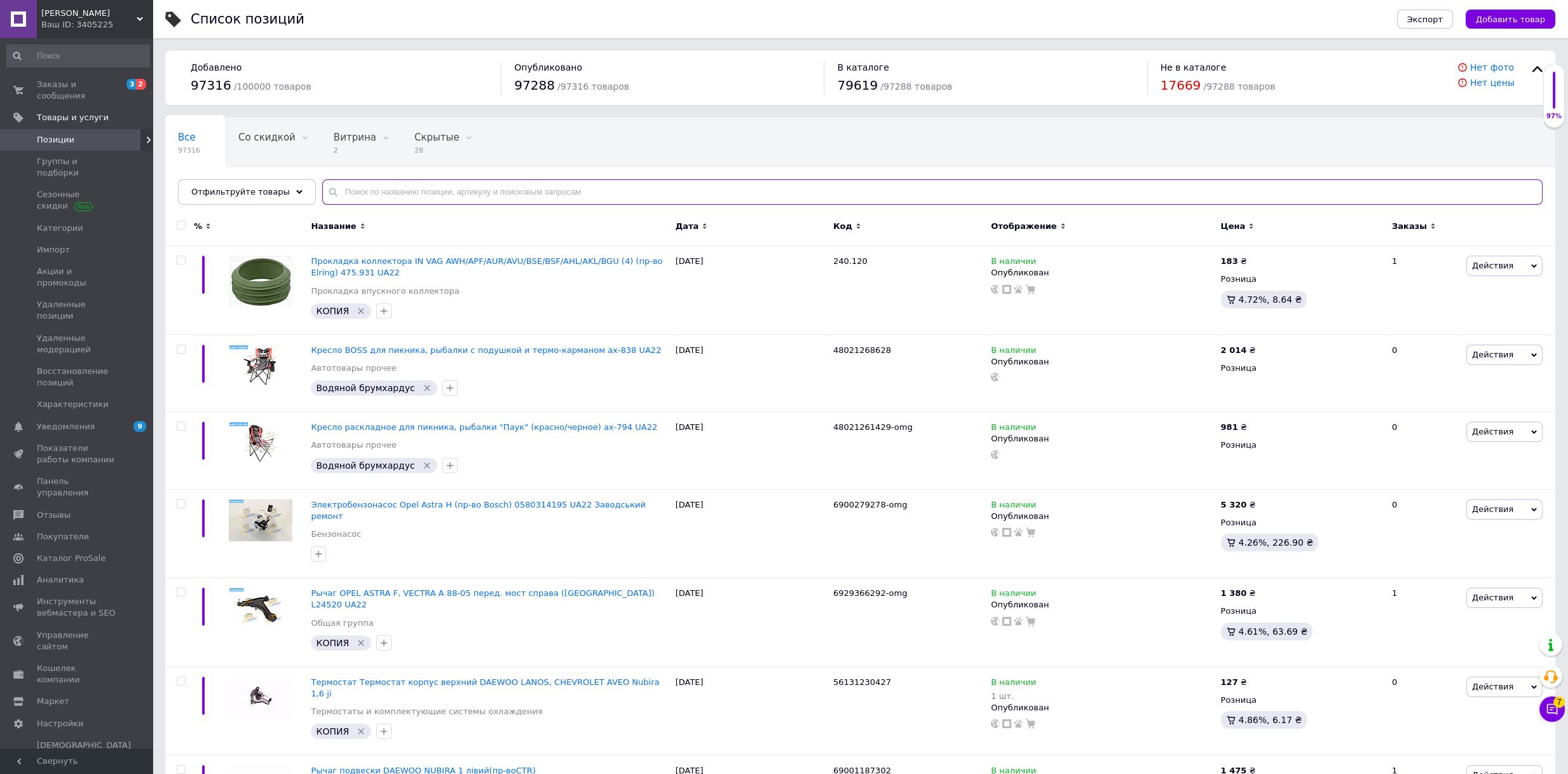
paste input "46131129591"
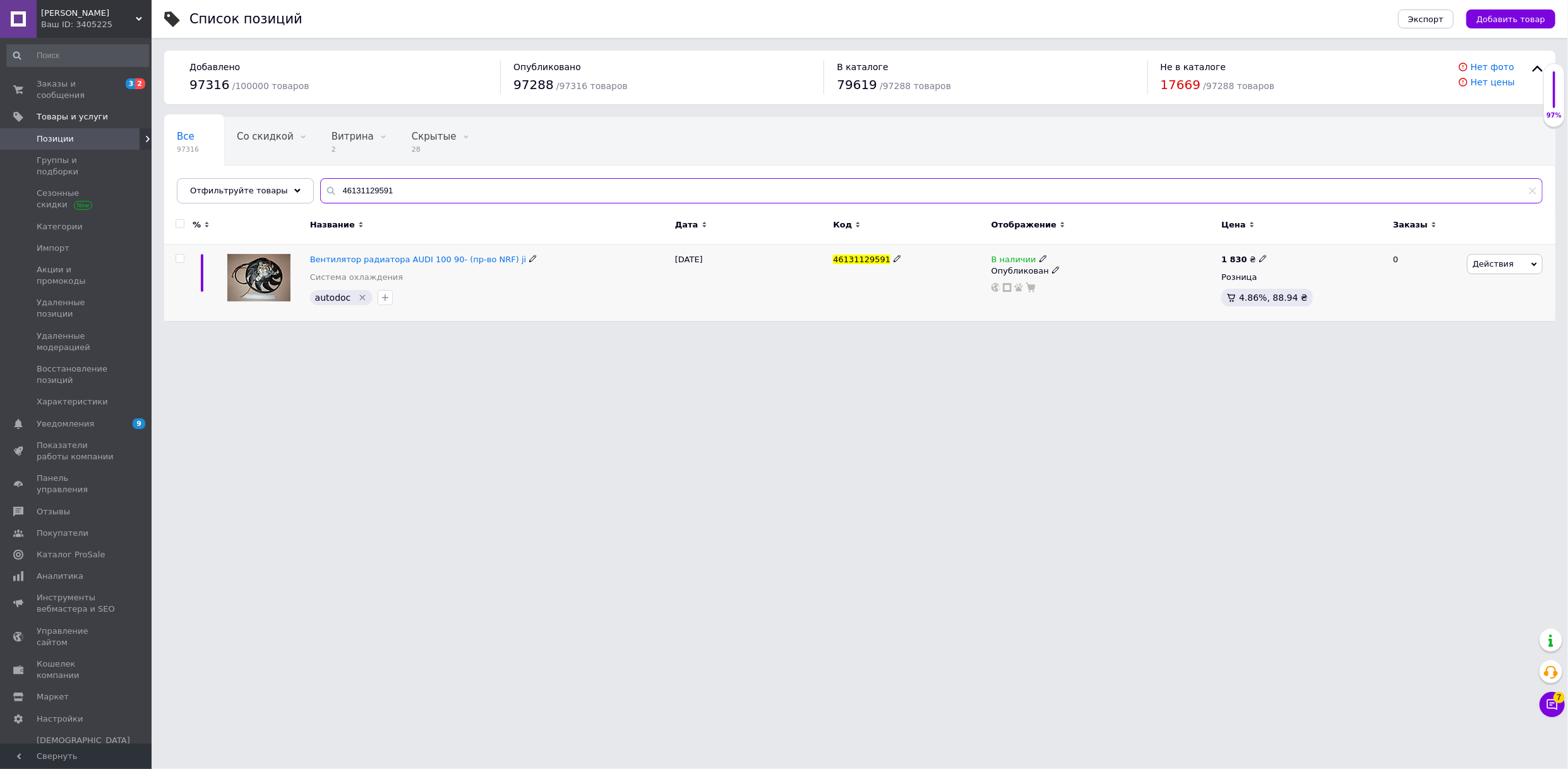
type input "46131129591"
click at [1040, 255] on icon at bounding box center [1043, 258] width 7 height 7
click at [1056, 267] on li "Нет в наличии" at bounding box center [1113, 269] width 120 height 17
click at [1042, 333] on html "Joni Ваш ID: 3405225 Сайт Joni Кабинет покупателя Проверить состояние системы С…" at bounding box center [784, 166] width 1568 height 333
drag, startPoint x: 454, startPoint y: 191, endPoint x: 293, endPoint y: 198, distance: 161.2
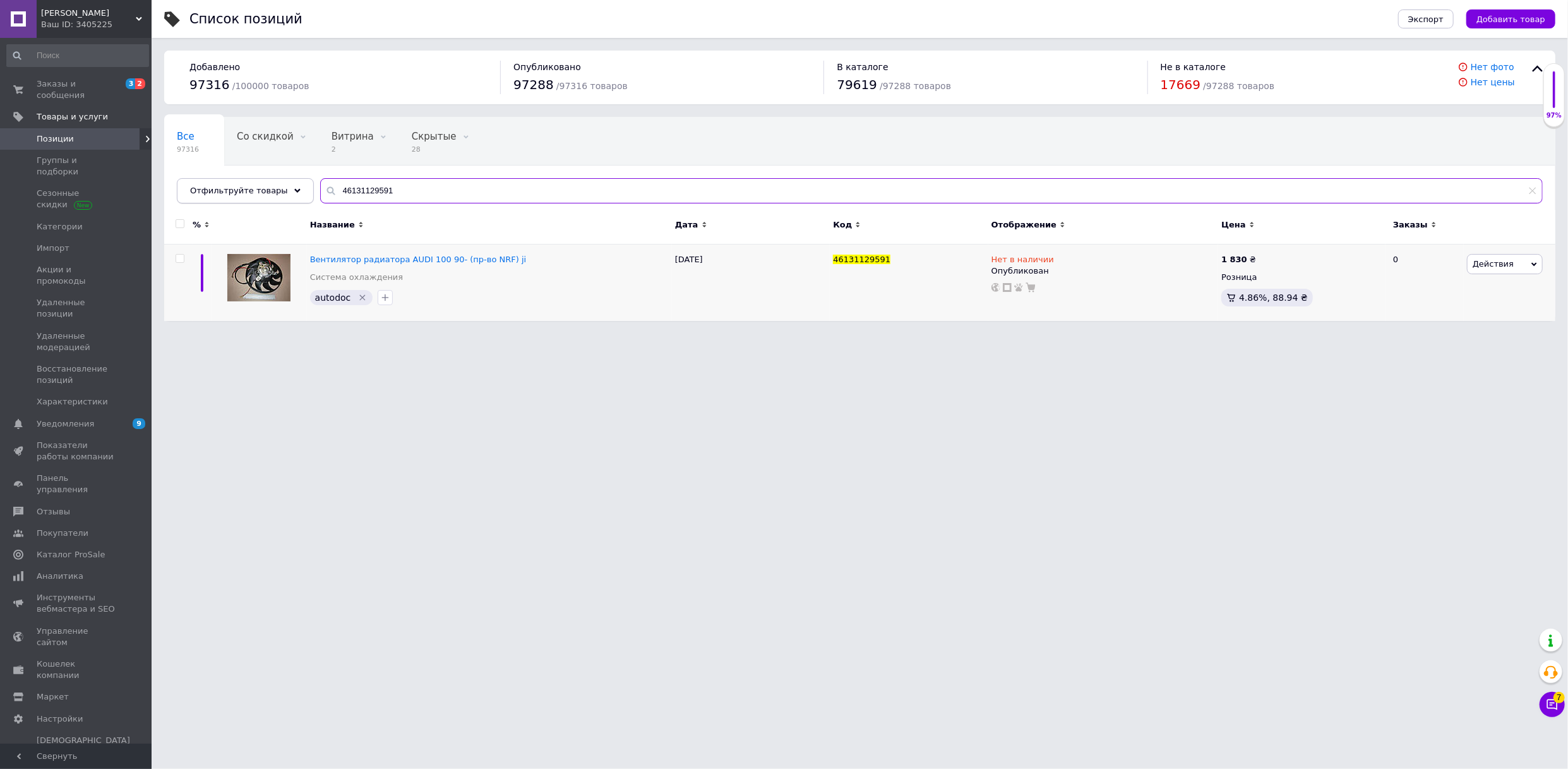
click at [293, 198] on div "Отфильтруйте товары 46131129591" at bounding box center [860, 190] width 1366 height 26
click at [132, 12] on span "[PERSON_NAME]" at bounding box center [88, 13] width 95 height 12
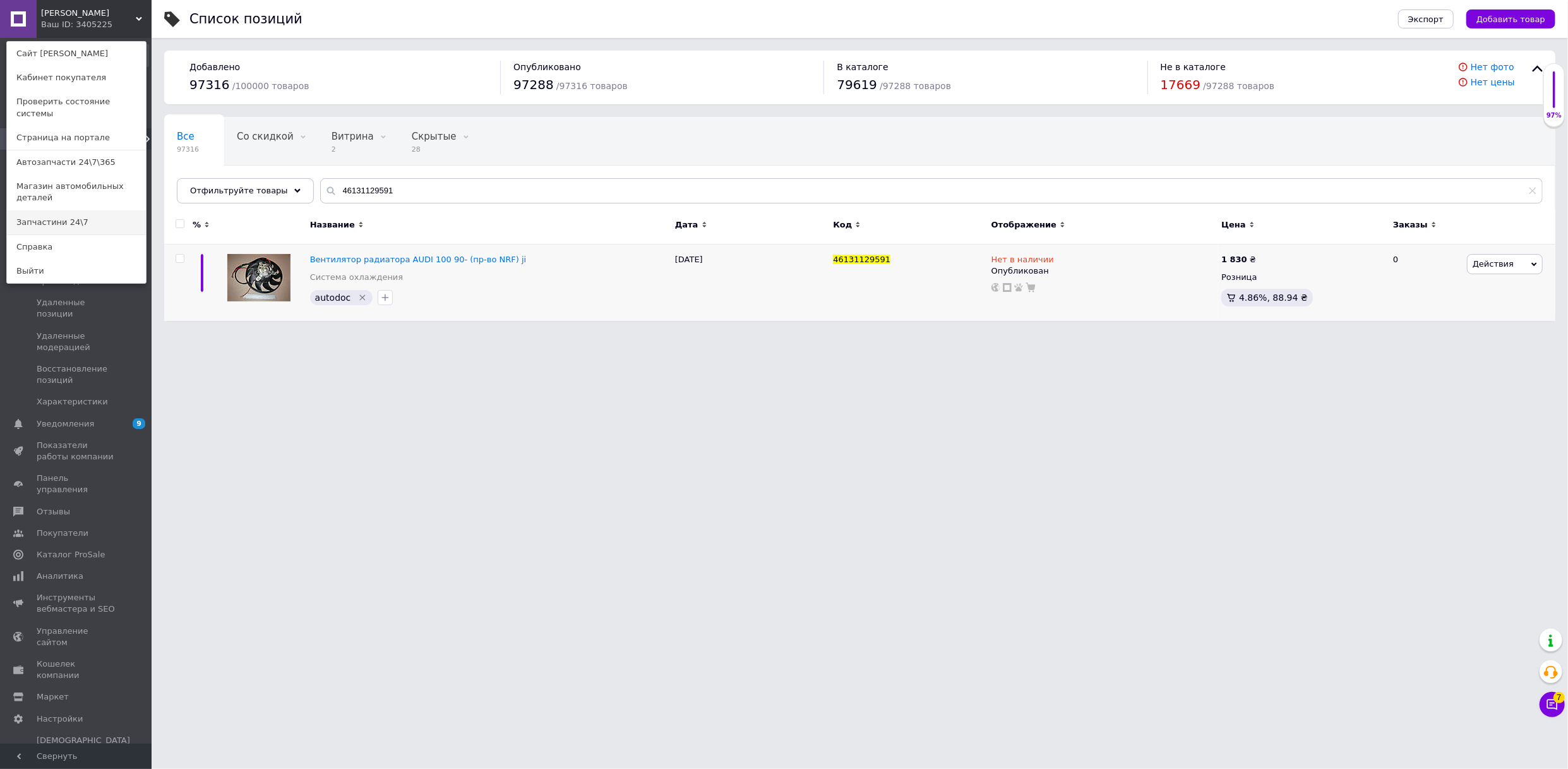
click at [94, 210] on link "Запчастини 24\7" at bounding box center [76, 222] width 139 height 24
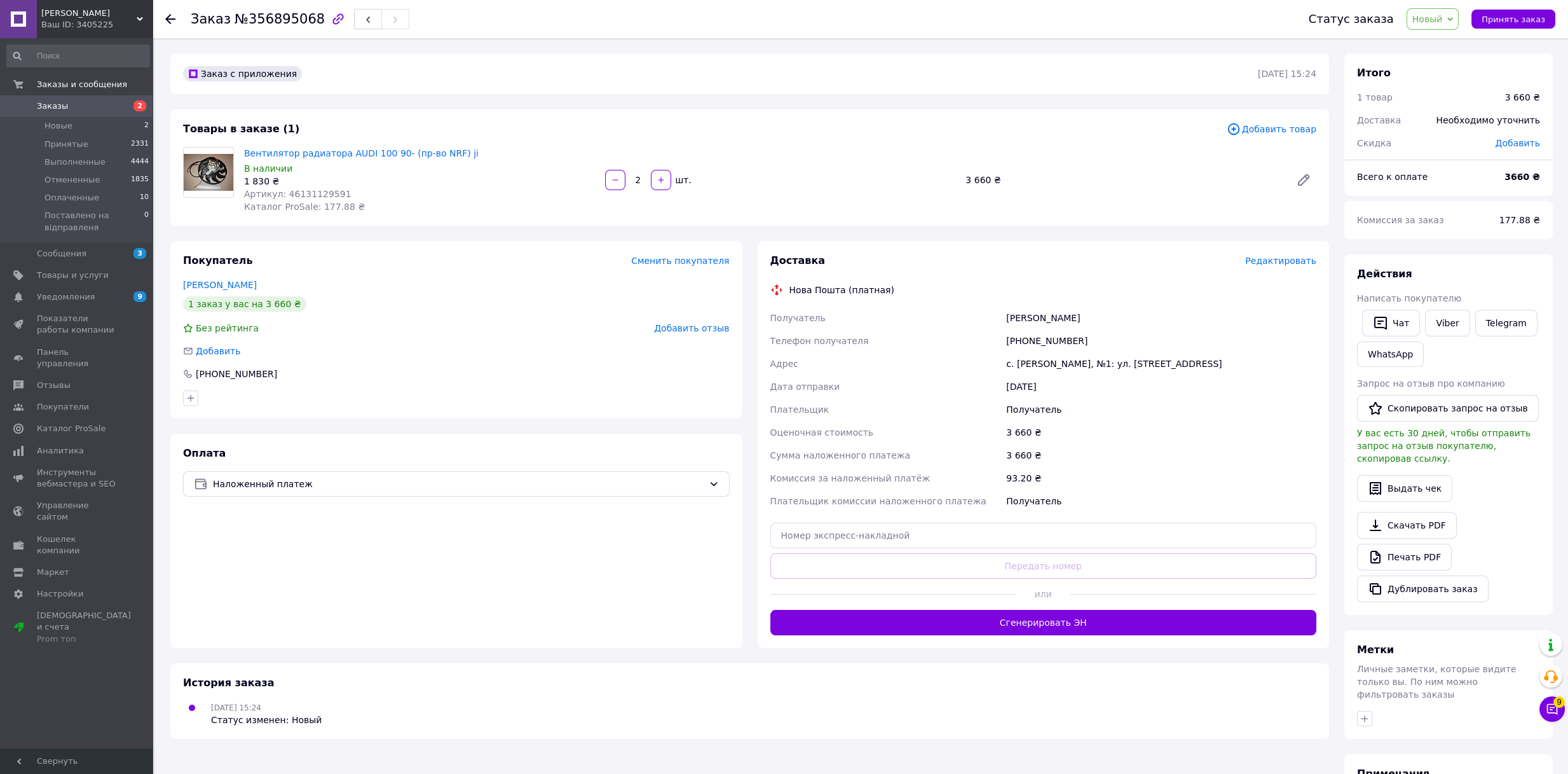
drag, startPoint x: 281, startPoint y: 191, endPoint x: 334, endPoint y: 192, distance: 53.0
click at [334, 192] on div "Артикул: 46131129591" at bounding box center [419, 193] width 351 height 12
drag, startPoint x: 335, startPoint y: 192, endPoint x: 281, endPoint y: 192, distance: 54.0
click at [281, 192] on div "Артикул: 46131129591" at bounding box center [419, 193] width 351 height 12
copy span "46131129591"
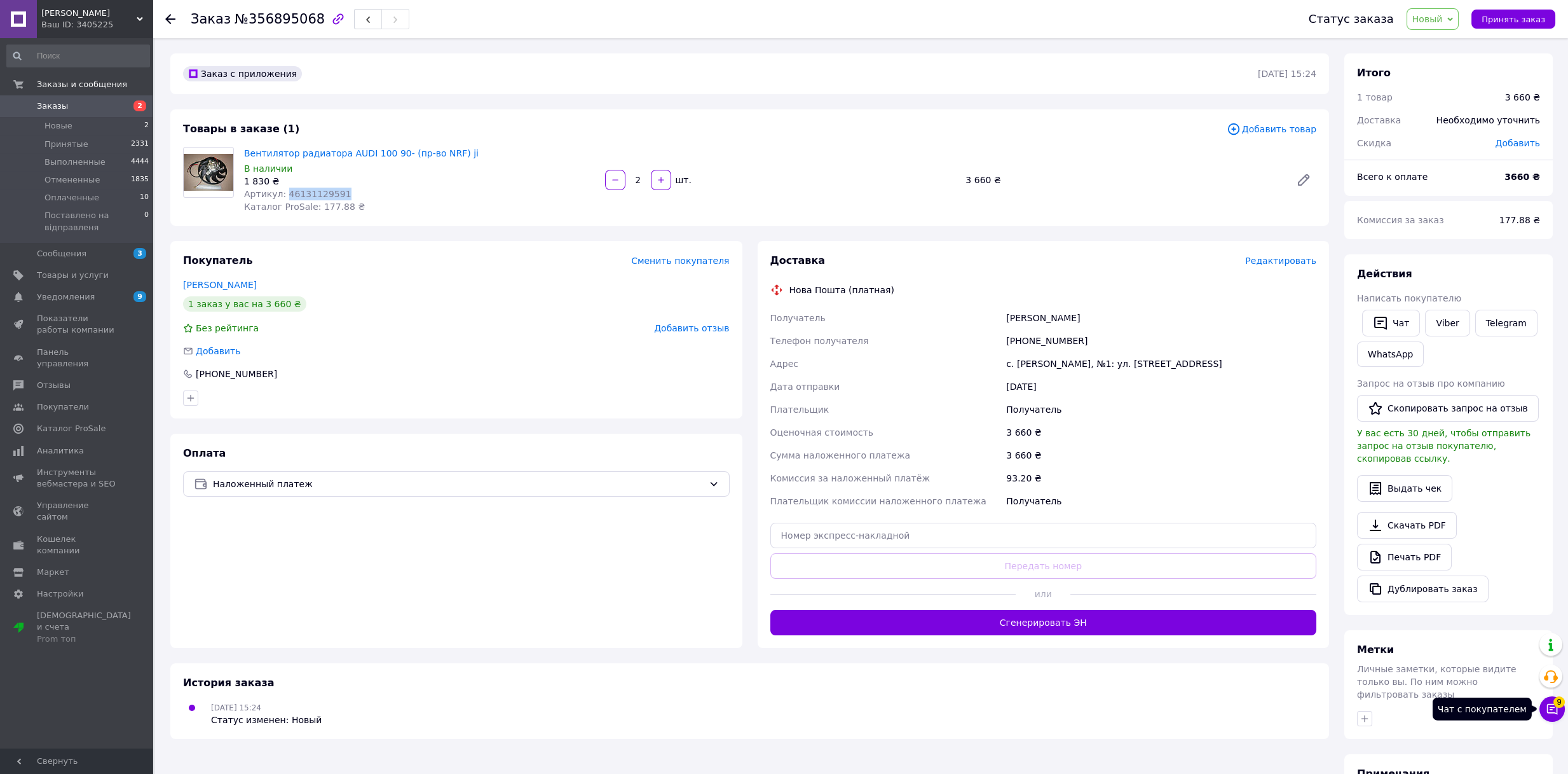
click at [1544, 709] on button "Чат с покупателем 9" at bounding box center [1551, 709] width 26 height 26
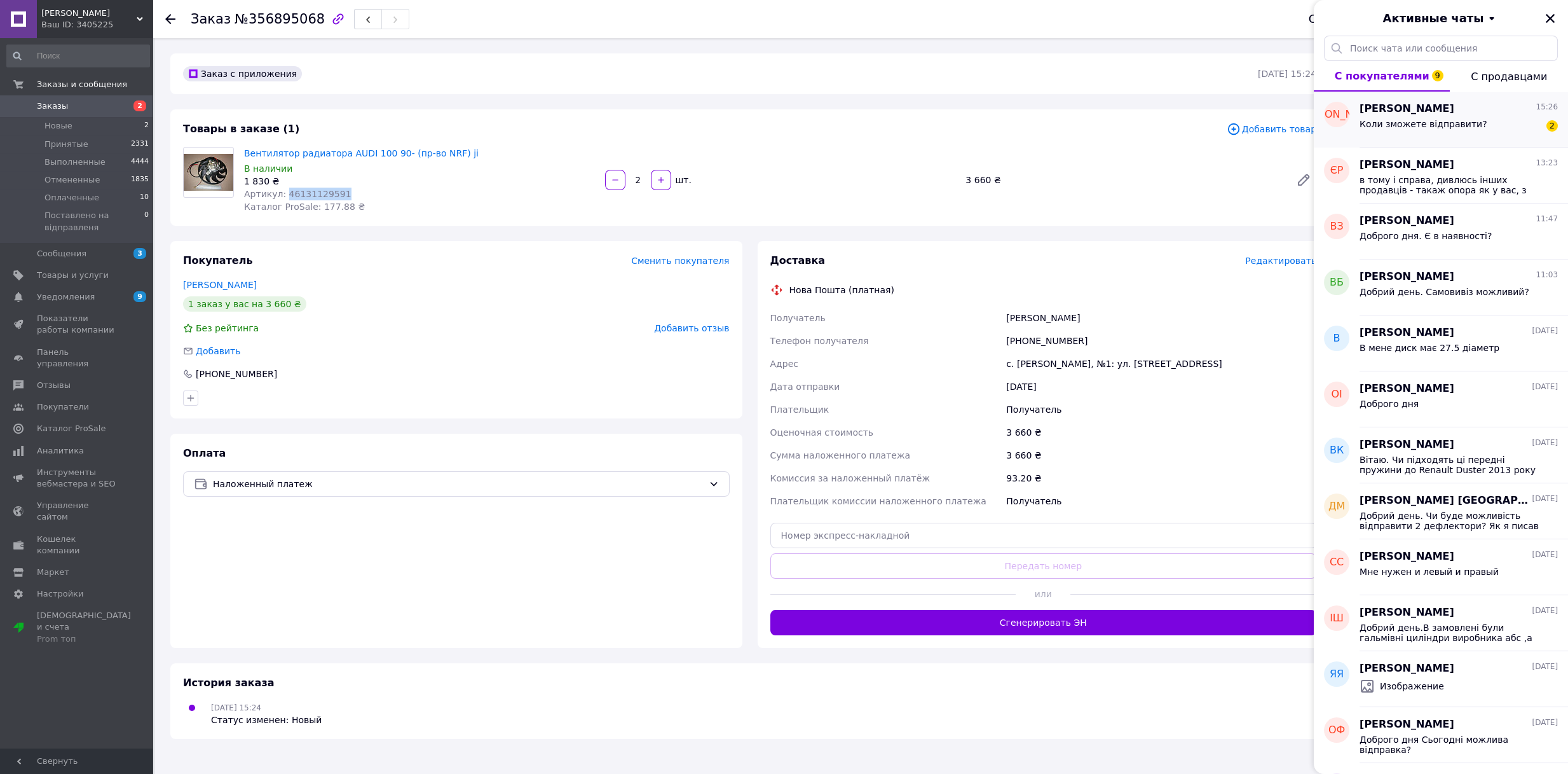
click at [1438, 107] on span "Евгеній Шпаковський" at bounding box center [1407, 109] width 95 height 15
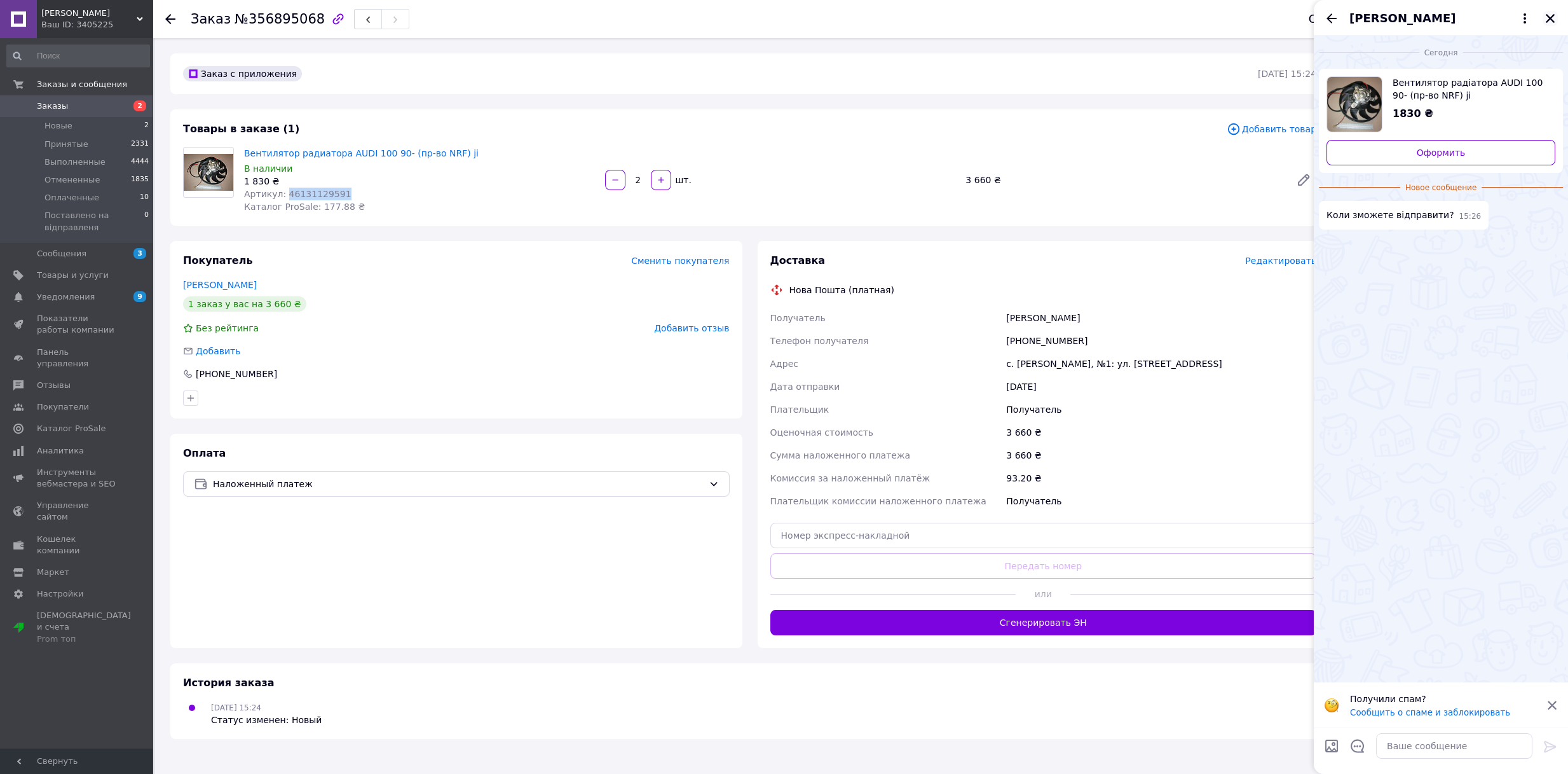
click at [1551, 20] on icon "Закрыть" at bounding box center [1551, 18] width 12 height 12
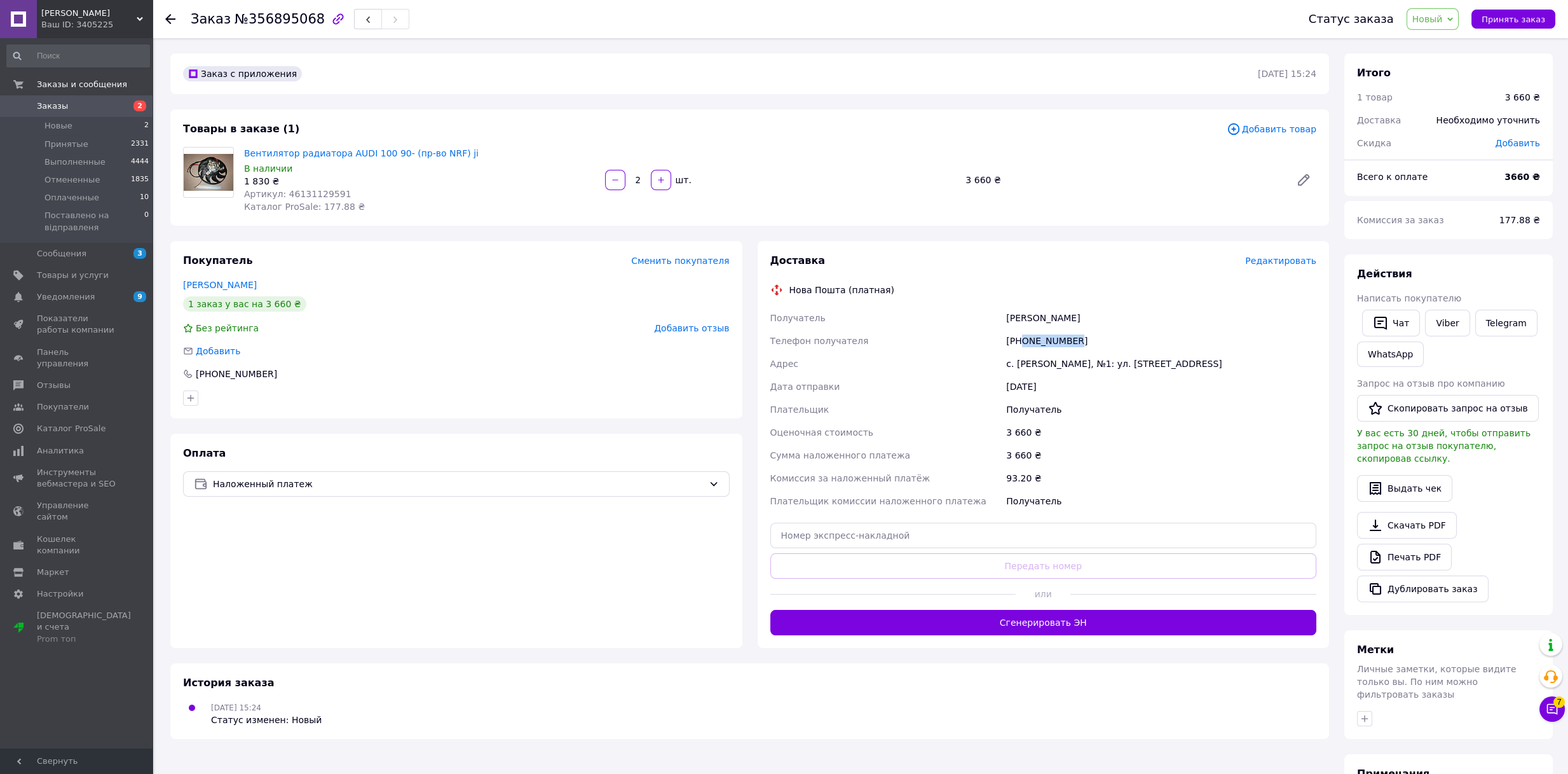
drag, startPoint x: 1023, startPoint y: 341, endPoint x: 1111, endPoint y: 345, distance: 88.1
click at [1111, 345] on div "[PHONE_NUMBER]" at bounding box center [1160, 341] width 315 height 23
copy div "0937414772"
click at [1442, 22] on span "Новый" at bounding box center [1427, 19] width 31 height 10
drag, startPoint x: 1436, startPoint y: 84, endPoint x: 1437, endPoint y: 77, distance: 7.1
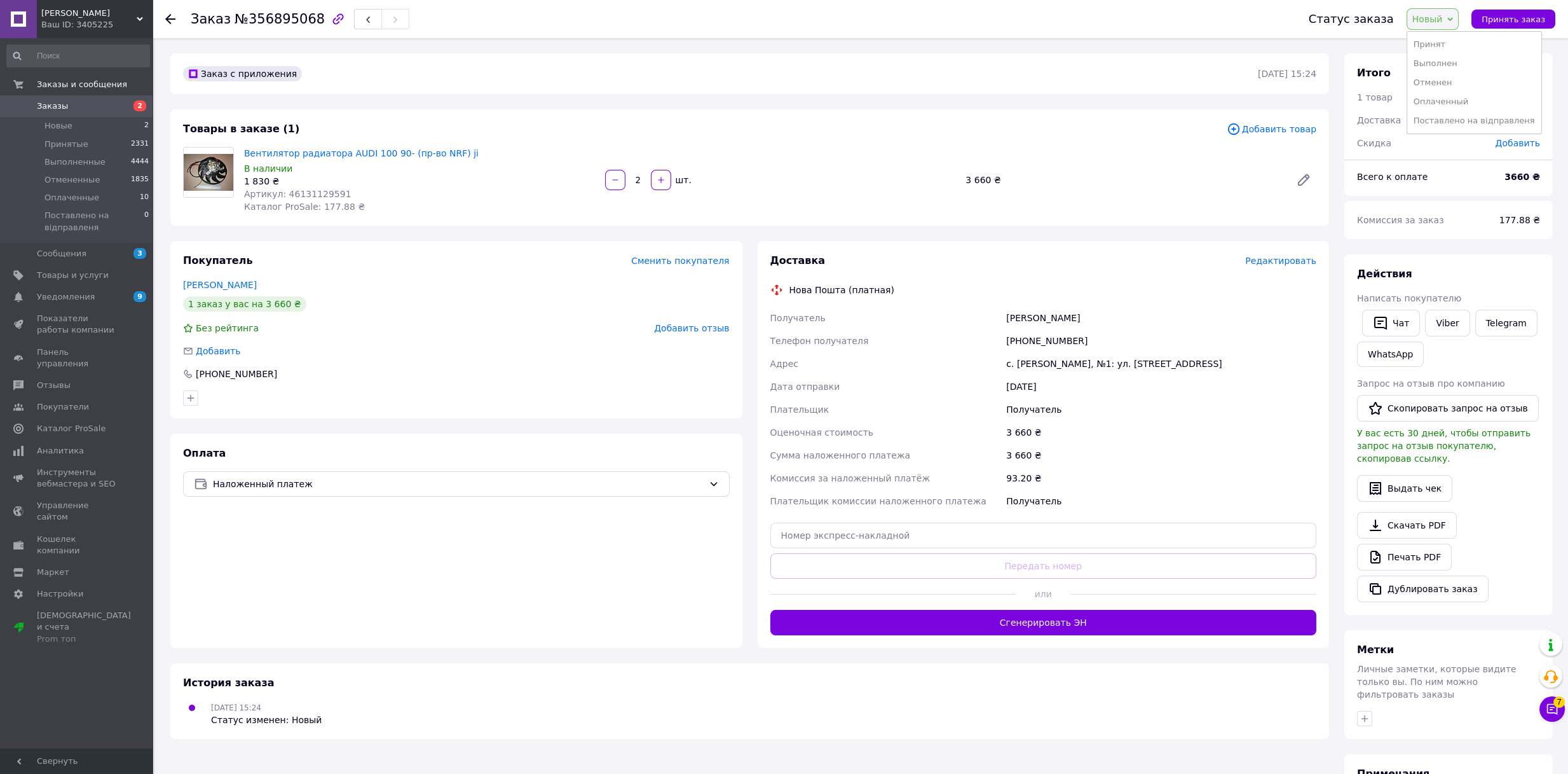
click at [1436, 82] on li "Отменен" at bounding box center [1474, 82] width 134 height 19
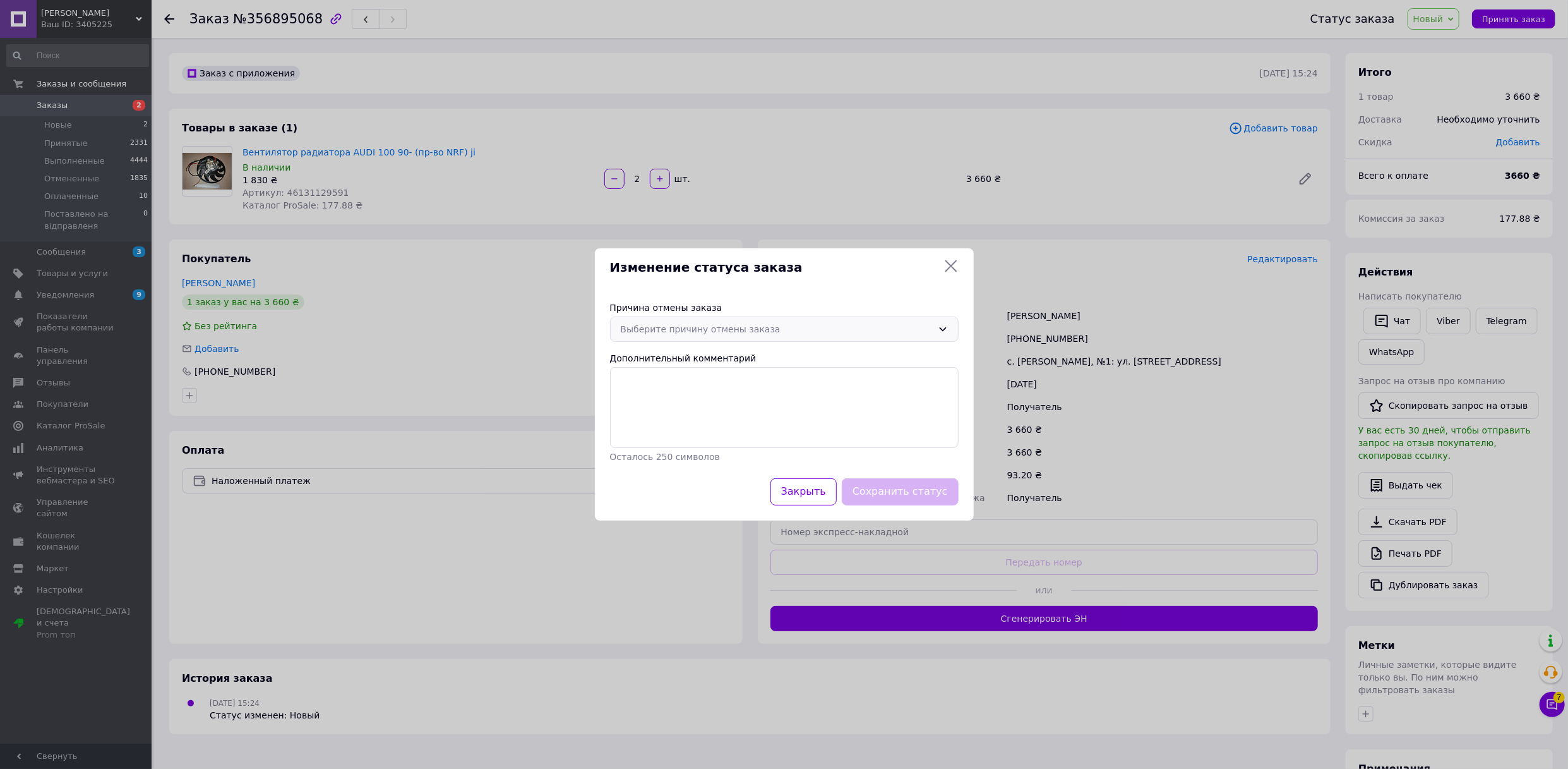
click at [794, 318] on div "Причина отмены заказа Выберите причину отмены заказа Дополнительный комментарий…" at bounding box center [784, 382] width 379 height 192
click at [791, 320] on div "Выберите причину отмены заказа" at bounding box center [784, 329] width 349 height 26
click at [683, 353] on li "Нет в наличии" at bounding box center [784, 356] width 347 height 24
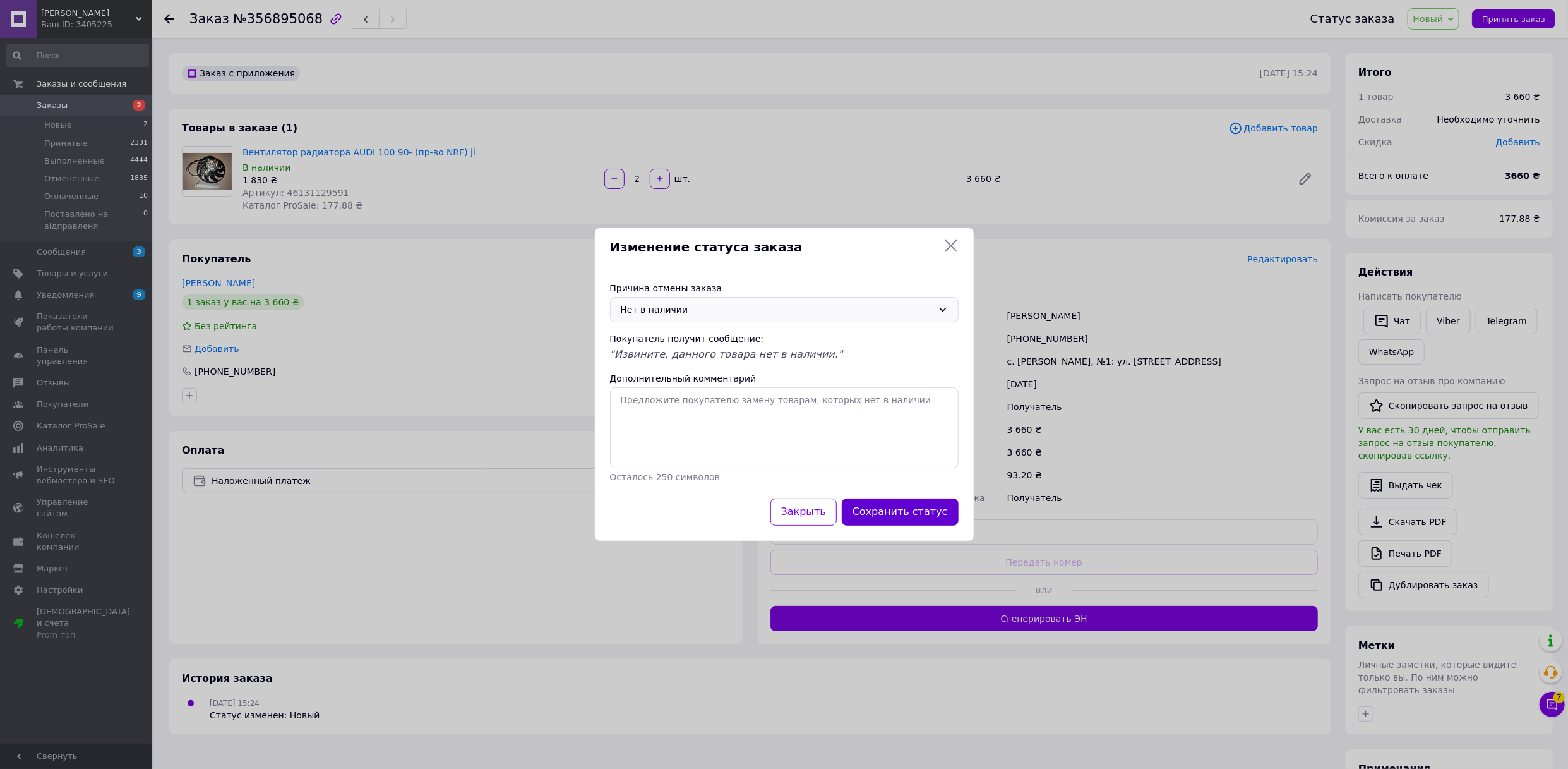
click at [917, 501] on button "Сохранить статус" at bounding box center [899, 512] width 117 height 27
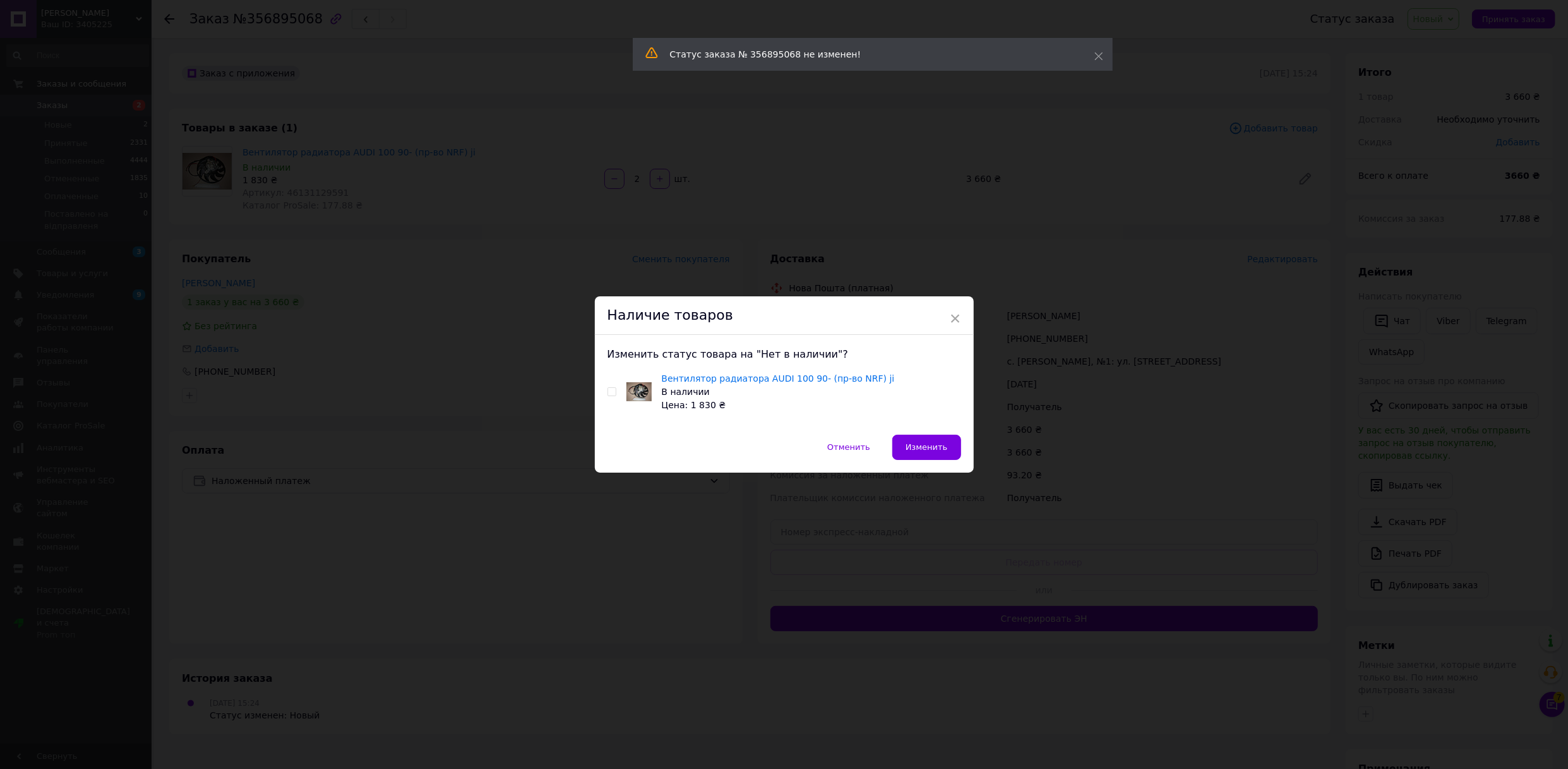
click at [611, 392] on input "checkbox" at bounding box center [612, 392] width 8 height 8
checkbox input "true"
click at [941, 453] on button "Изменить" at bounding box center [927, 447] width 69 height 26
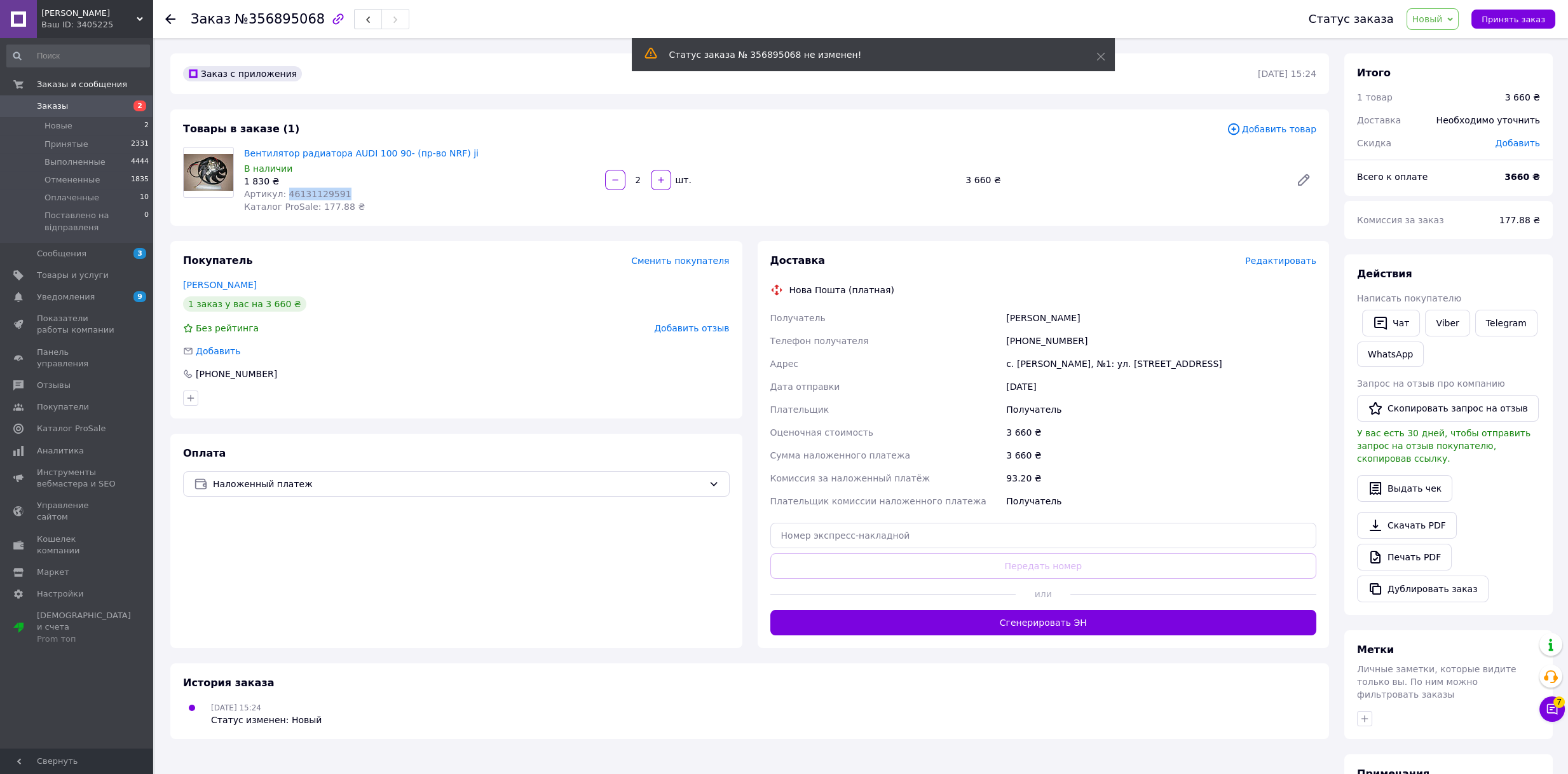
drag, startPoint x: 284, startPoint y: 192, endPoint x: 373, endPoint y: 188, distance: 89.1
click at [369, 190] on div "Артикул: 46131129591" at bounding box center [419, 193] width 351 height 12
copy span "46131129591"
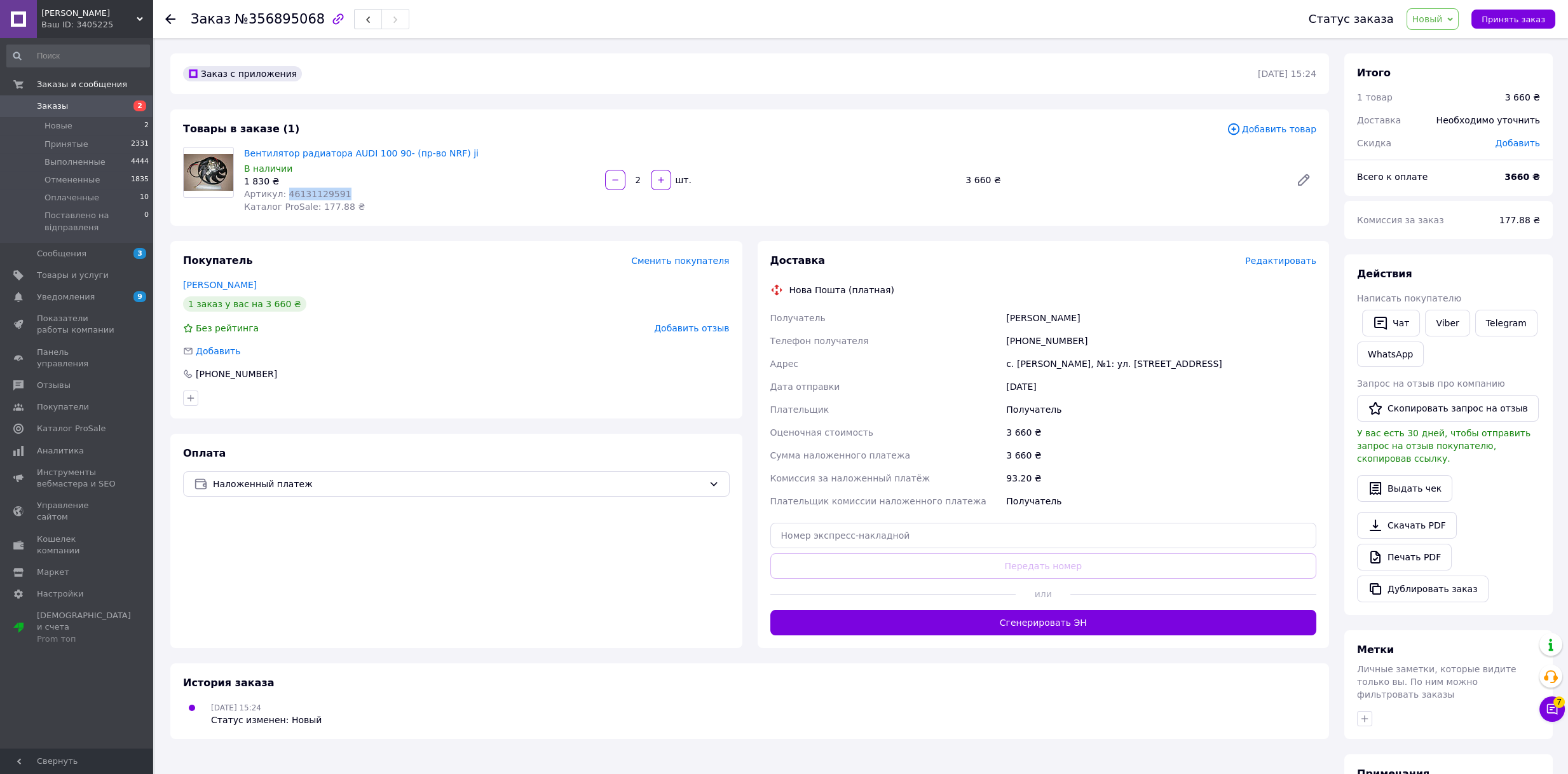
click at [1430, 22] on span "Новый" at bounding box center [1427, 19] width 31 height 10
click at [1434, 86] on li "Отменен" at bounding box center [1474, 82] width 134 height 19
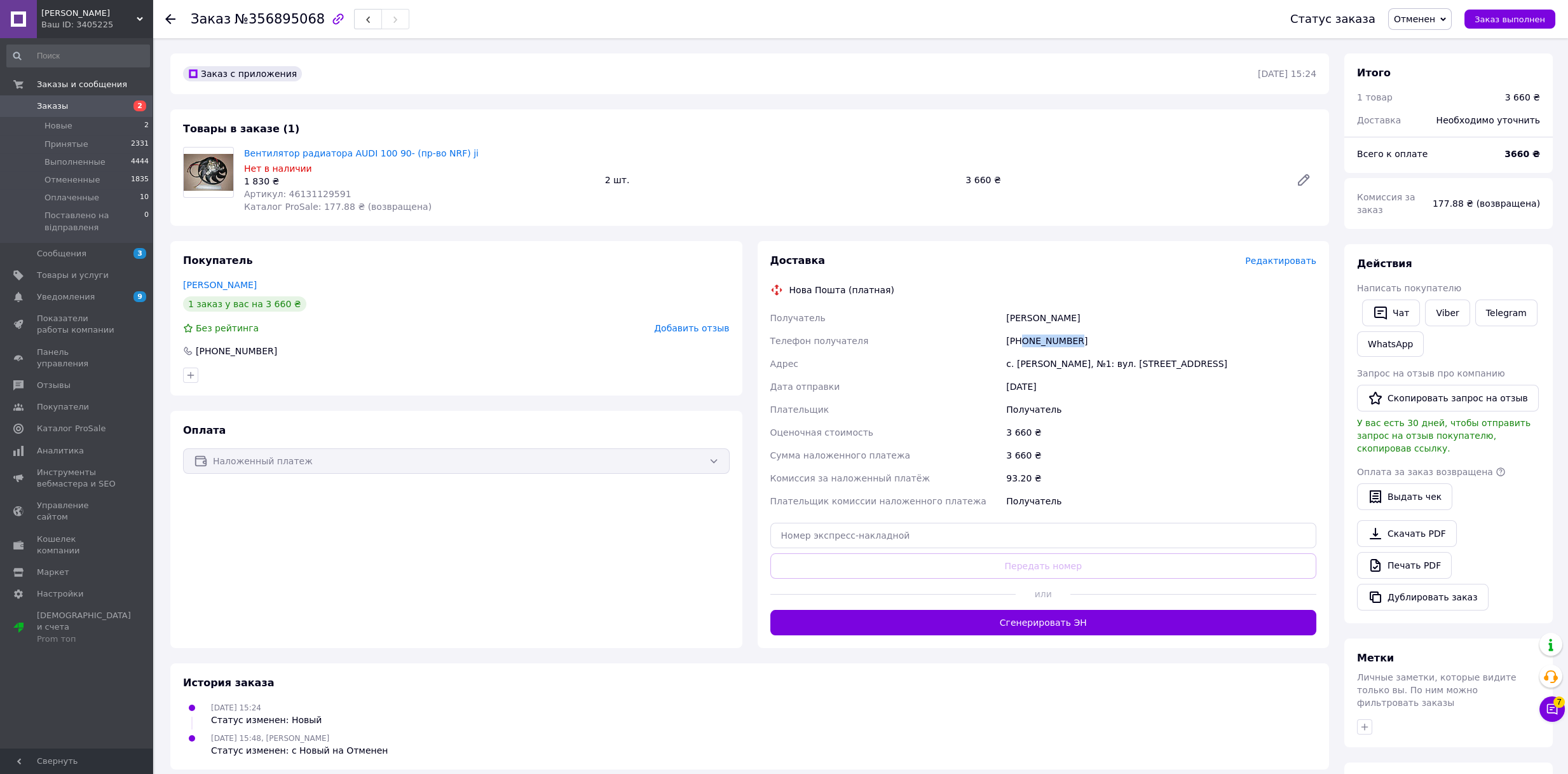
drag, startPoint x: 1025, startPoint y: 335, endPoint x: 1086, endPoint y: 336, distance: 61.0
click at [1086, 336] on div "+380937414772" at bounding box center [1160, 341] width 315 height 23
copy div "0937414772"
click at [387, 276] on div "Покупатель Шпаковський Евгеній 1 заказ у вас на 3 660 ₴ Без рейтинга Добавить о…" at bounding box center [457, 319] width 572 height 155
click at [418, 378] on div at bounding box center [456, 375] width 552 height 20
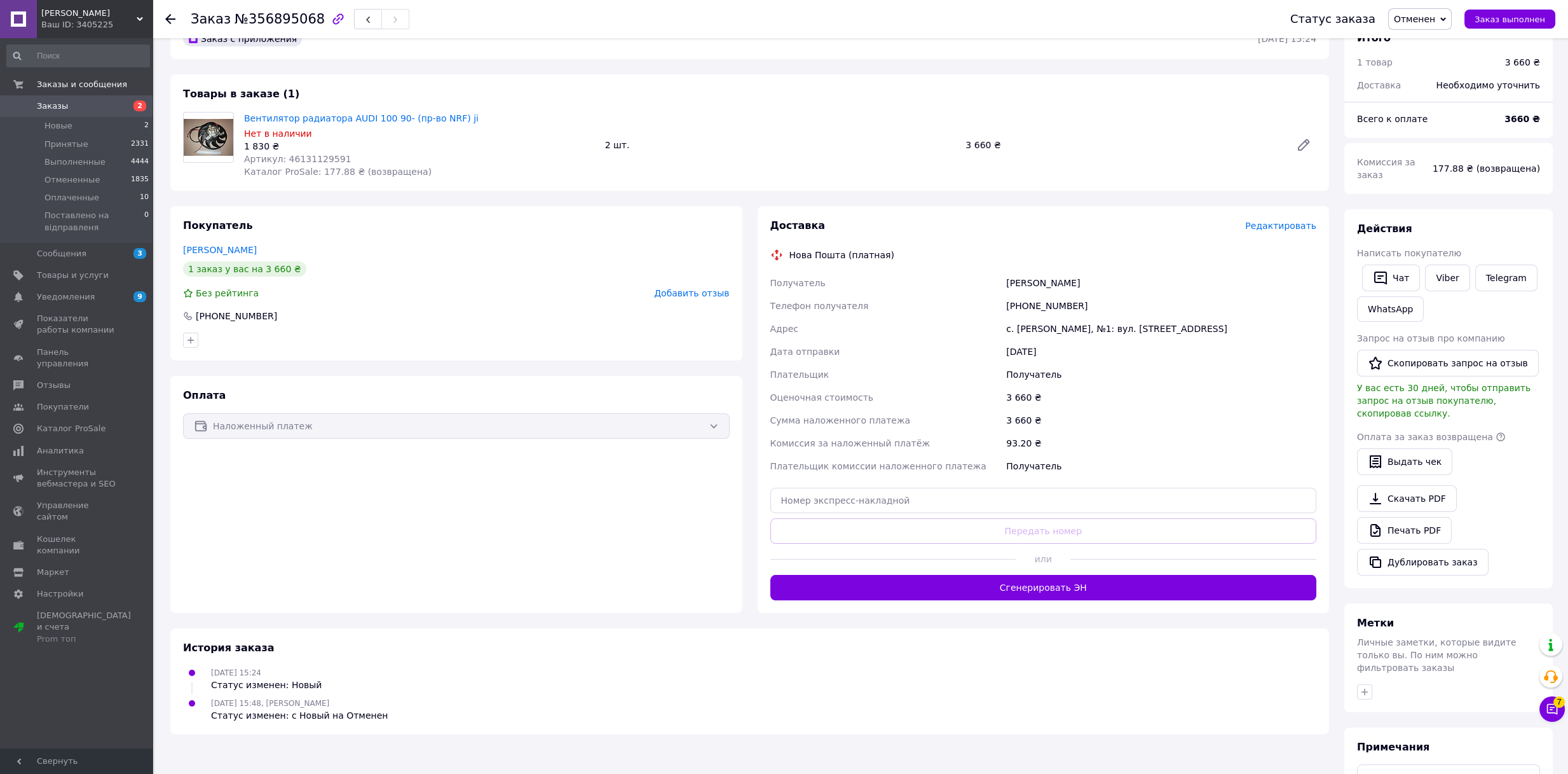
scroll to position [134, 0]
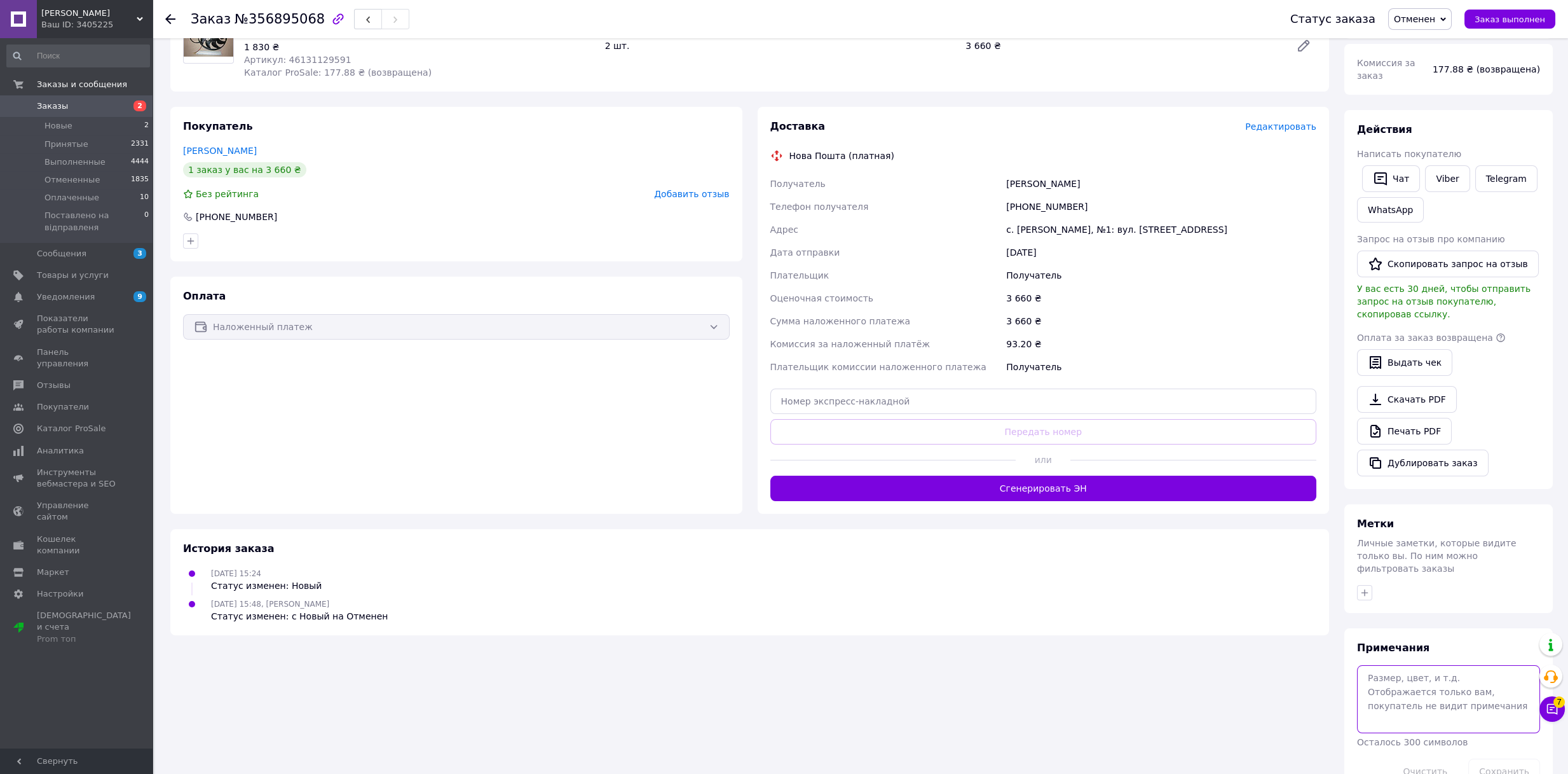
click at [1413, 665] on textarea at bounding box center [1448, 698] width 183 height 67
type textarea "4754"
click at [1484, 758] on button "Сохранить" at bounding box center [1504, 771] width 72 height 26
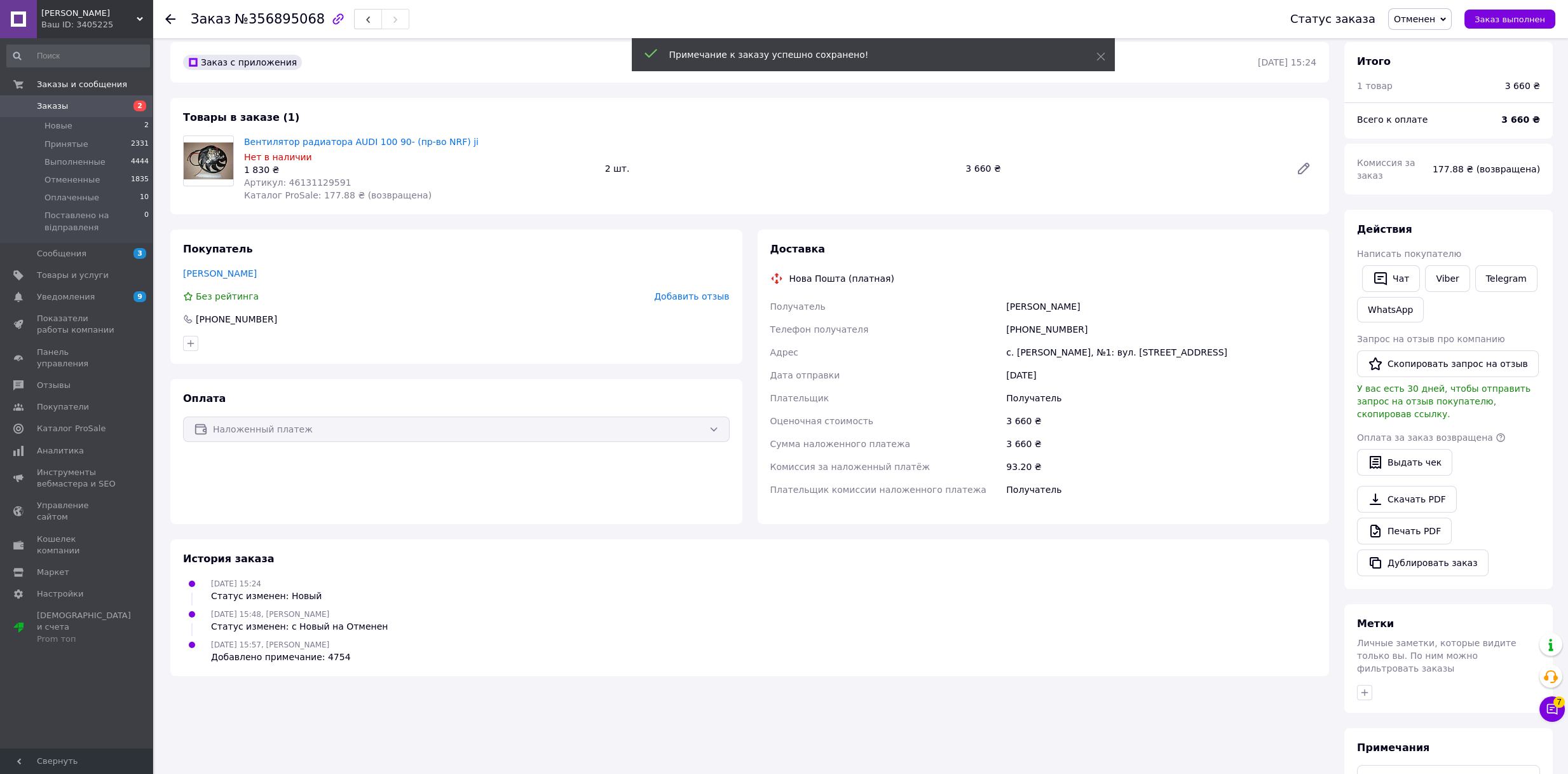
scroll to position [0, 0]
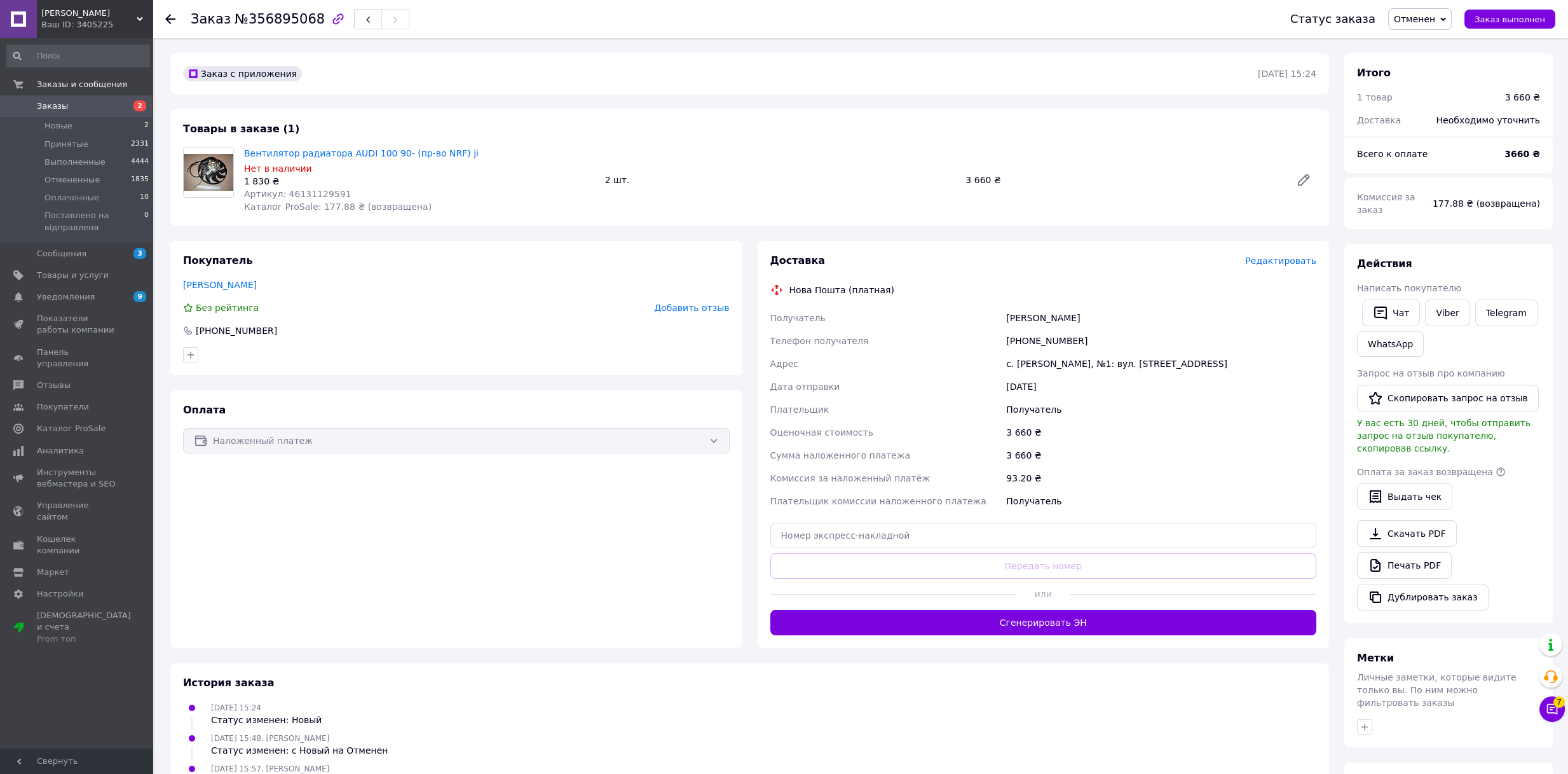
drag, startPoint x: 1008, startPoint y: 330, endPoint x: 1027, endPoint y: 316, distance: 23.6
click at [1101, 317] on div "Получатель Шпаковський Евгеній Телефон получателя +380937414772 Адрес с. Гнідин…" at bounding box center [1043, 409] width 552 height 206
click at [963, 317] on div "Получатель" at bounding box center [886, 318] width 236 height 23
drag, startPoint x: 980, startPoint y: 319, endPoint x: 1110, endPoint y: 312, distance: 130.2
click at [1110, 313] on div "Получатель Шпаковський Евгеній Телефон получателя +380937414772 Адрес с. Гнідин…" at bounding box center [1043, 409] width 552 height 206
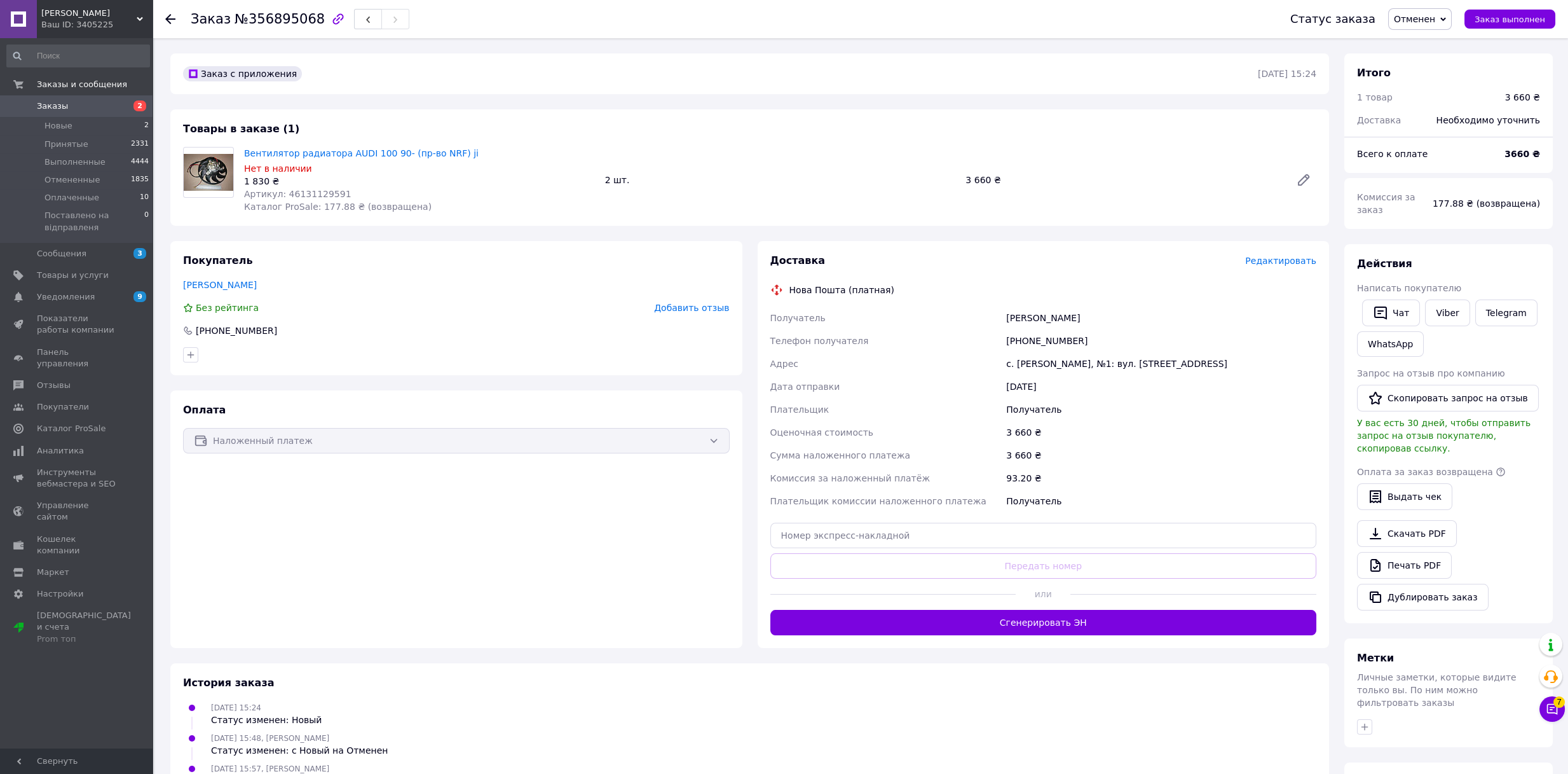
copy div "Получатель Шпаковський Евгеній"
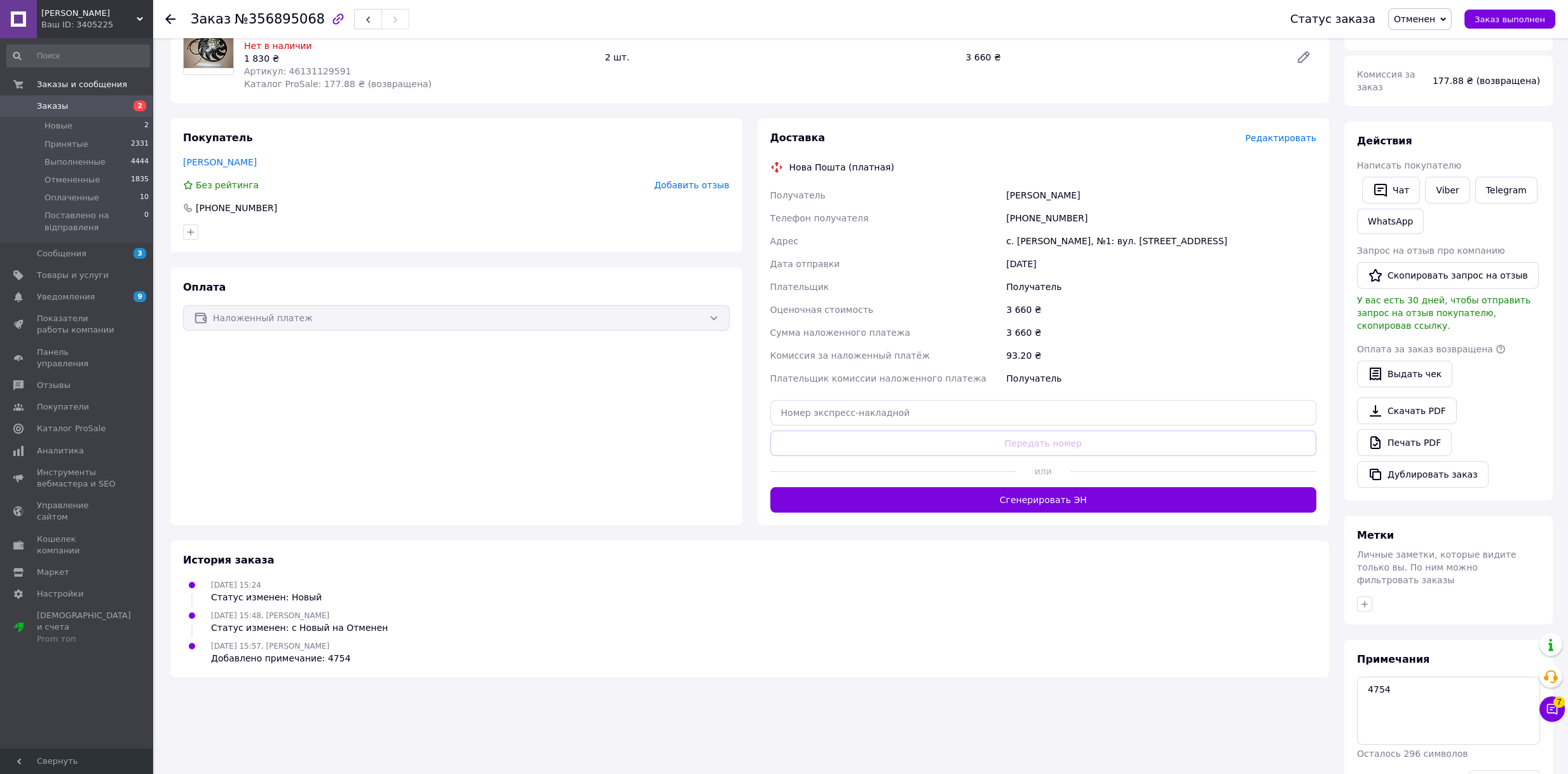
scroll to position [134, 0]
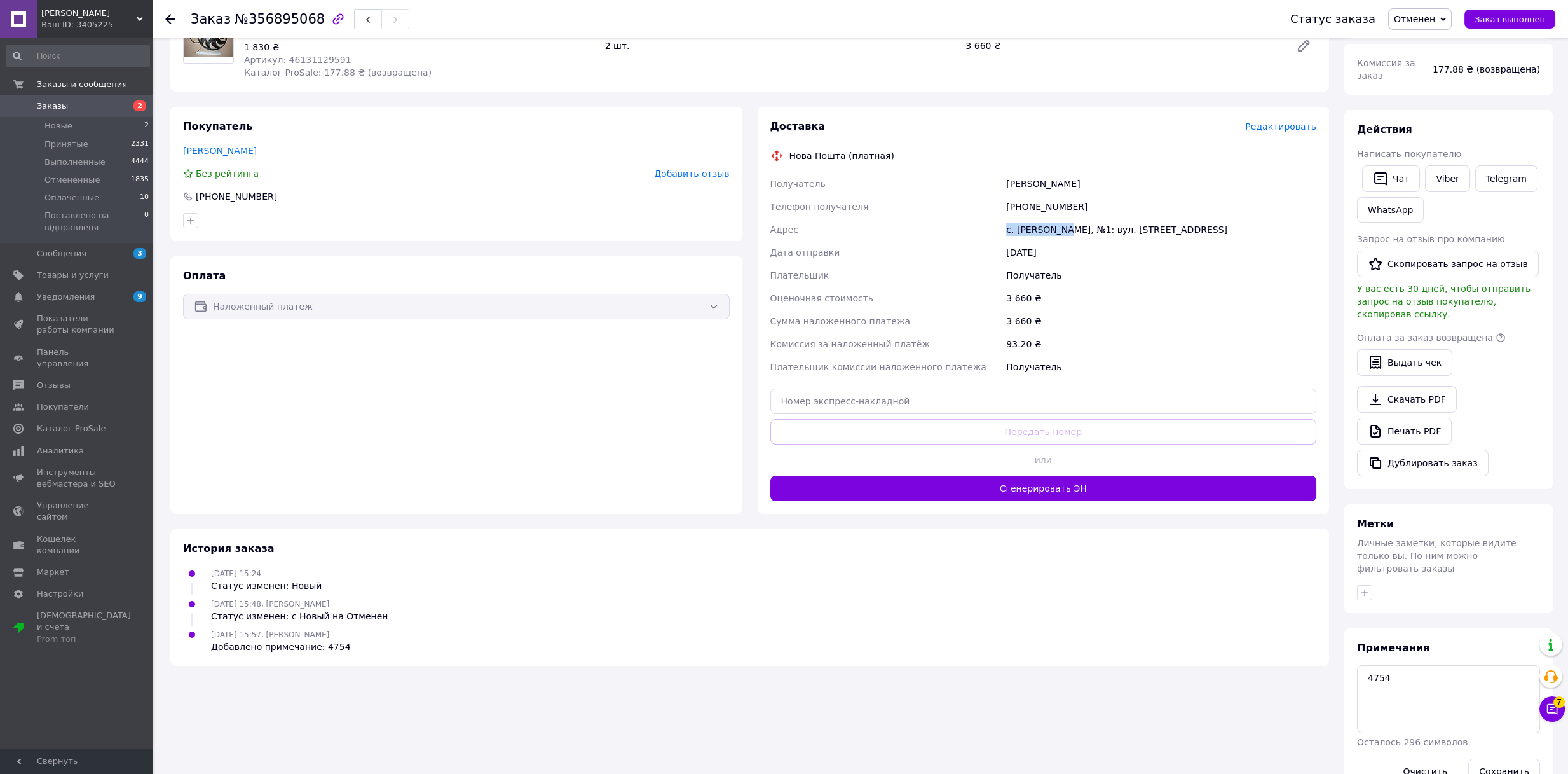
drag, startPoint x: 987, startPoint y: 228, endPoint x: 1061, endPoint y: 233, distance: 74.2
click at [1061, 233] on div "Получатель Шпаковський Евгеній Телефон получателя +380937414772 Адрес с. Гнідин…" at bounding box center [1043, 275] width 552 height 206
copy div "Адрес с. Гнідин, №1"
drag, startPoint x: 1021, startPoint y: 206, endPoint x: 1086, endPoint y: 210, distance: 65.1
click at [1086, 206] on div "+380937414772" at bounding box center [1160, 207] width 315 height 23
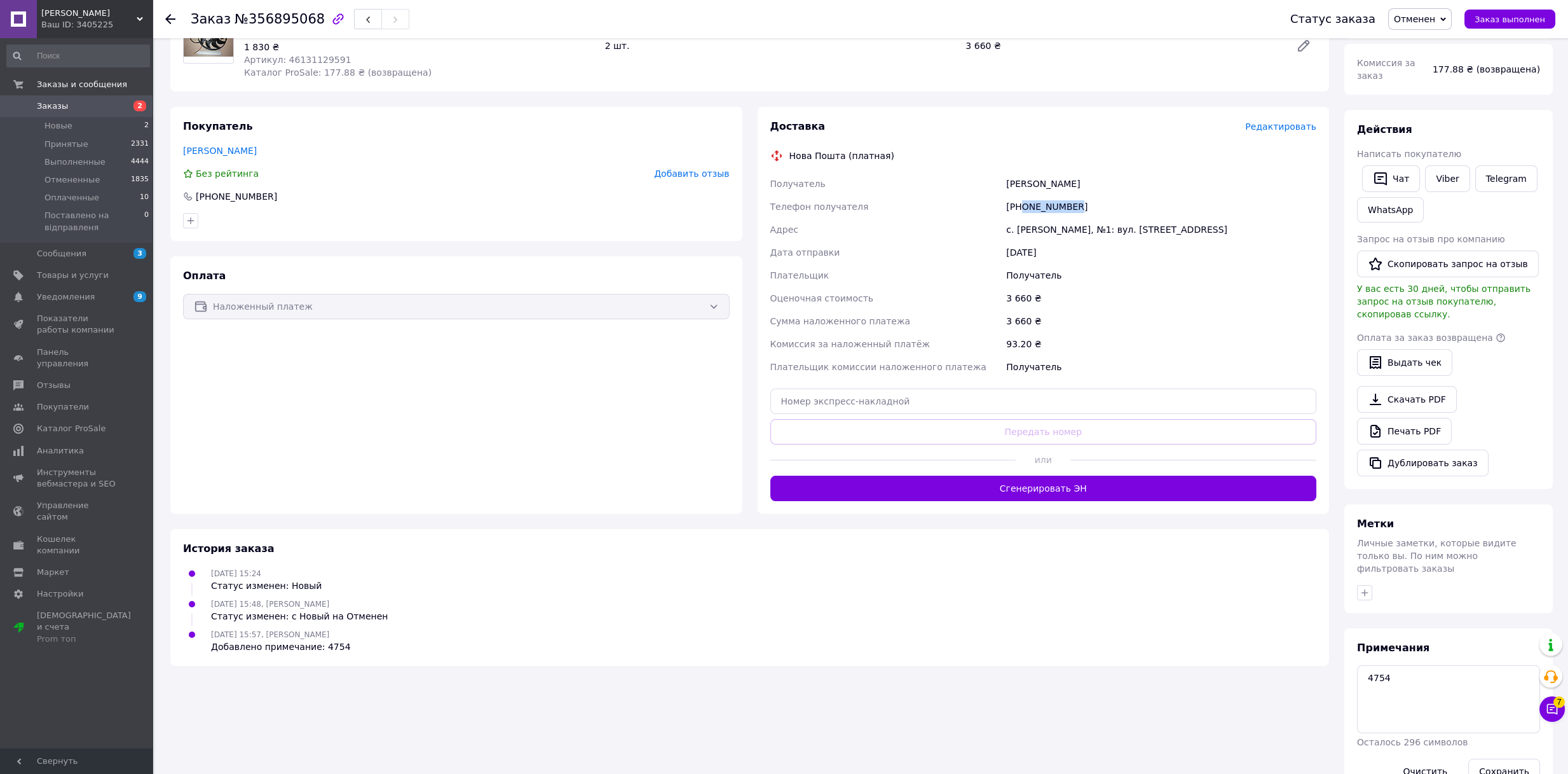
copy div "0937414772"
click at [373, 423] on div "Оплата Наложенный платеж" at bounding box center [457, 385] width 572 height 257
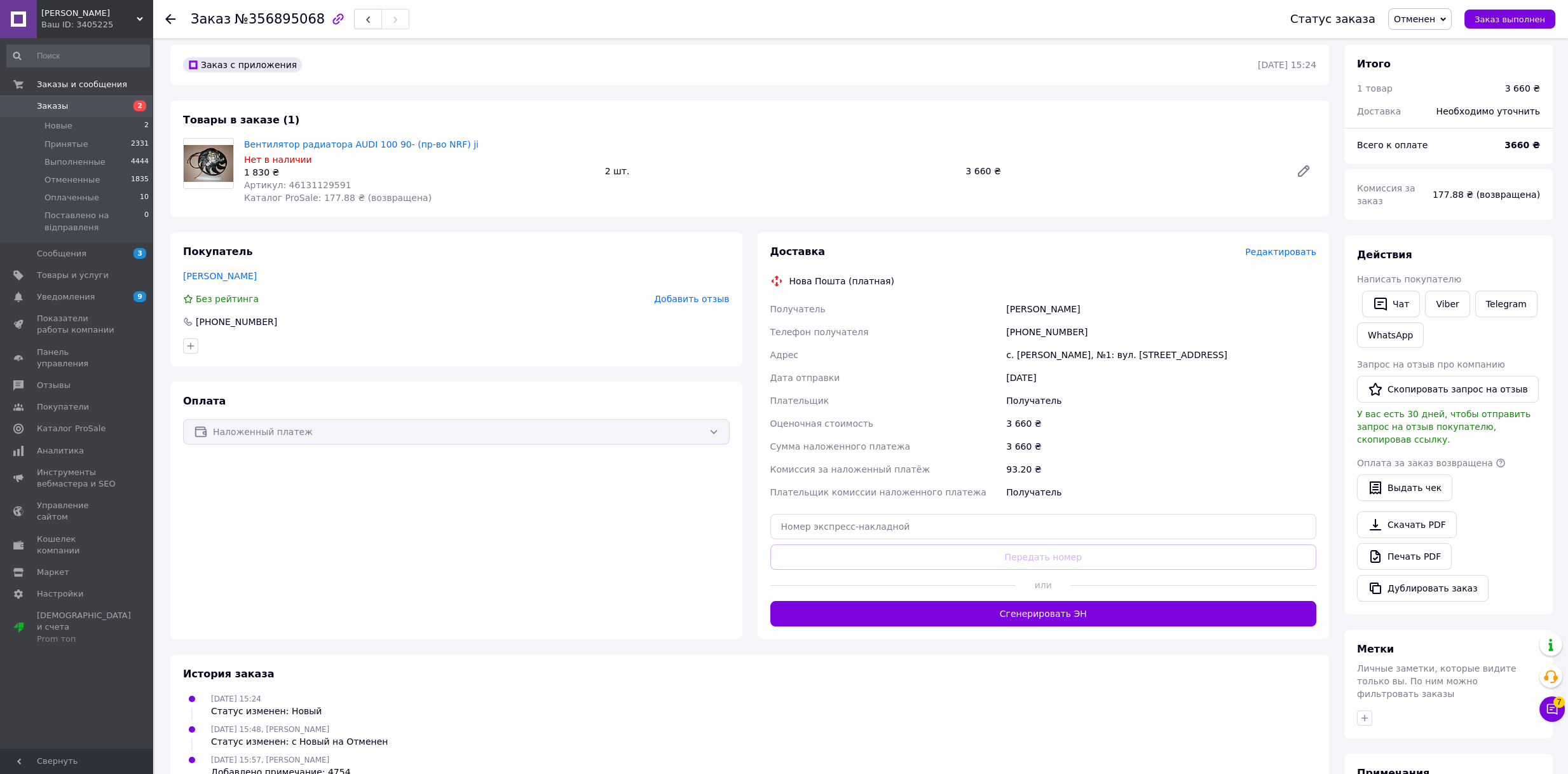
scroll to position [0, 0]
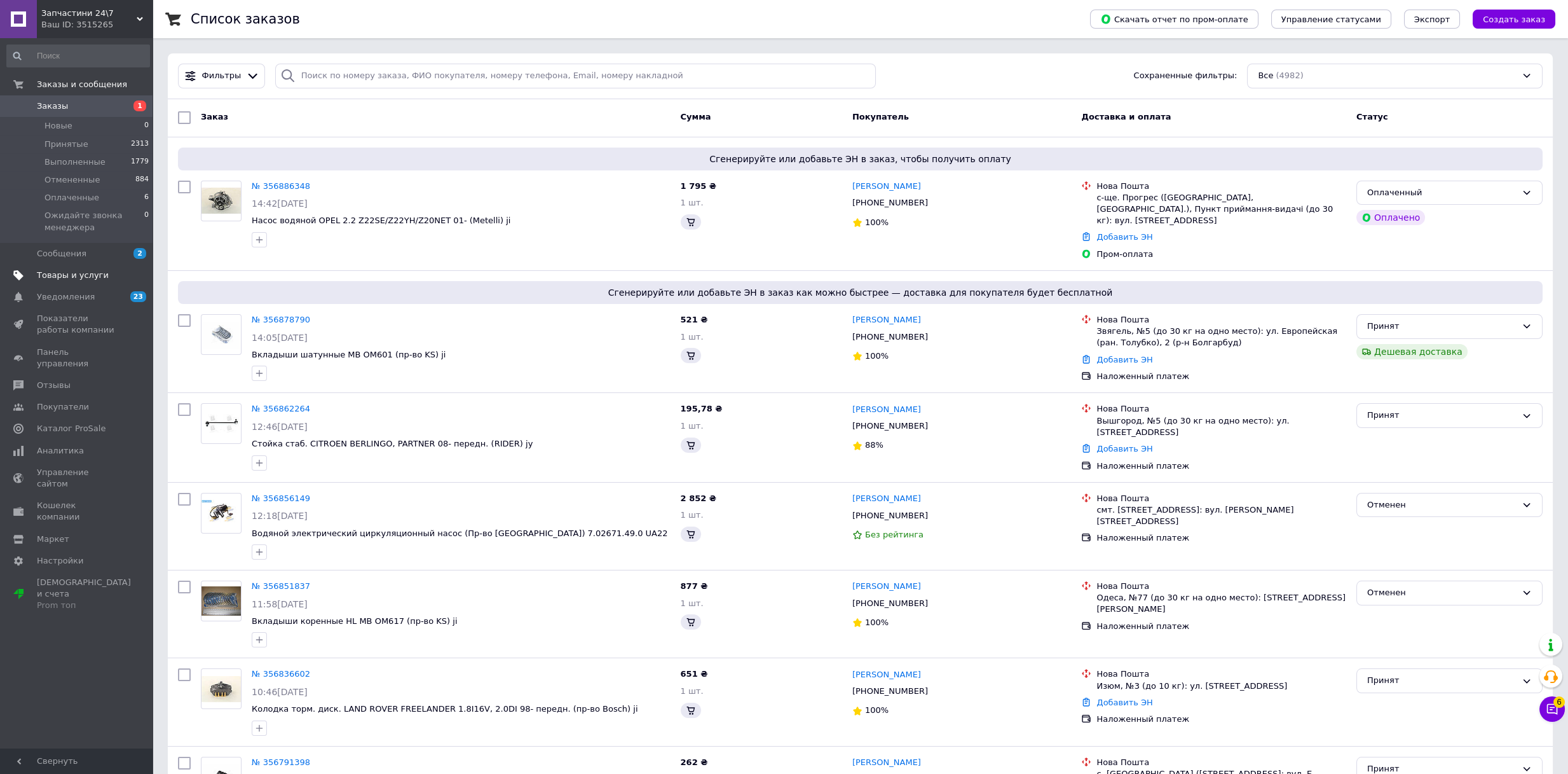
click at [90, 267] on link "Товары и услуги" at bounding box center [78, 275] width 156 height 22
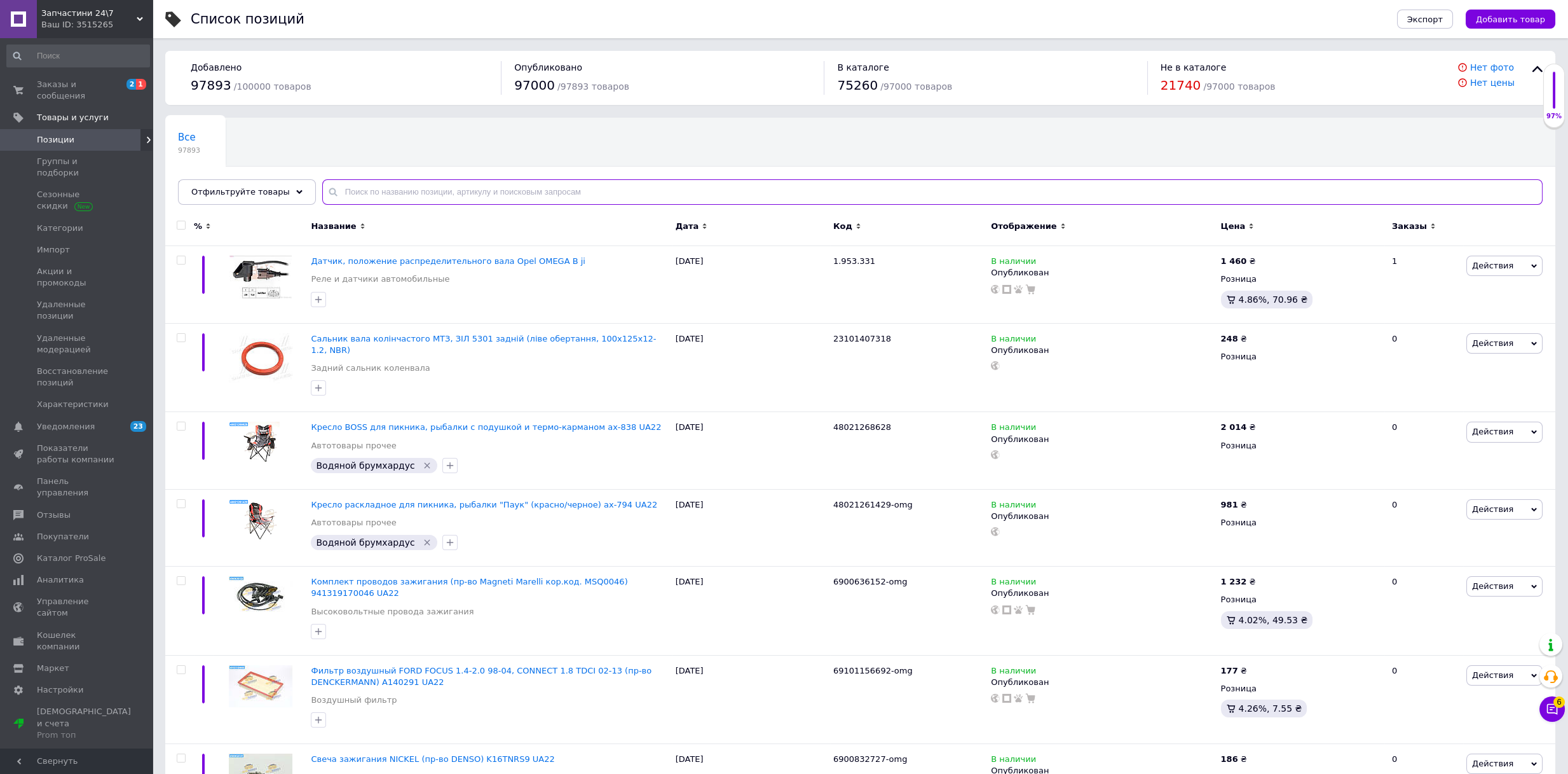
click at [370, 196] on input "text" at bounding box center [932, 191] width 1220 height 26
paste input "46131129591"
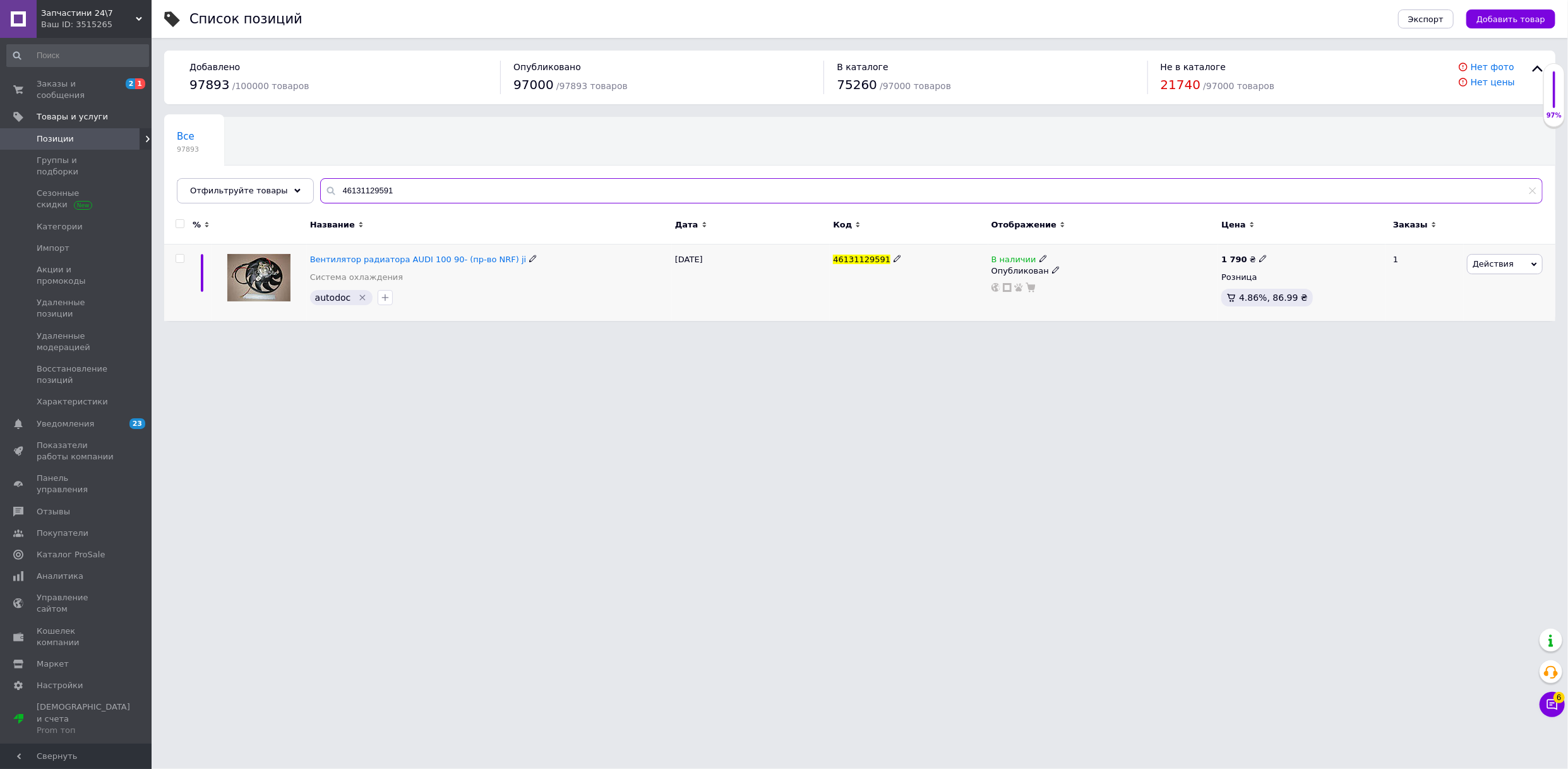
type input "46131129591"
click at [1040, 256] on icon at bounding box center [1043, 258] width 7 height 7
click at [1068, 261] on li "Нет в наличии" at bounding box center [1113, 269] width 120 height 17
click at [1006, 333] on html "Запчастини 24\7 Ваш ID: 3515265 Сайт Запчастини 24\7 Кабинет покупателя Провери…" at bounding box center [784, 166] width 1568 height 333
click at [135, 12] on span "Запчастини 24\7" at bounding box center [88, 13] width 95 height 12
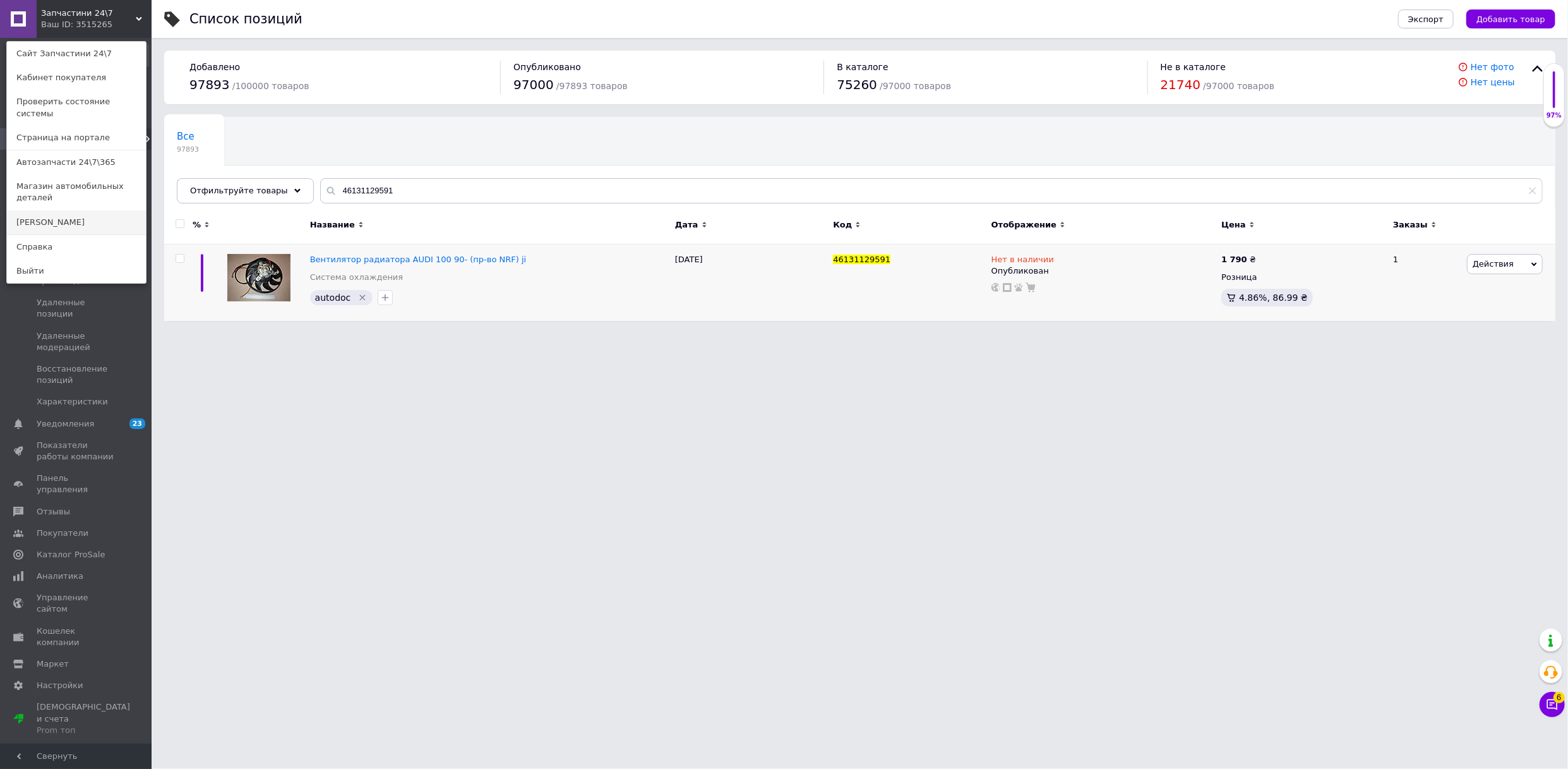
click at [70, 210] on link "[PERSON_NAME]" at bounding box center [76, 222] width 139 height 24
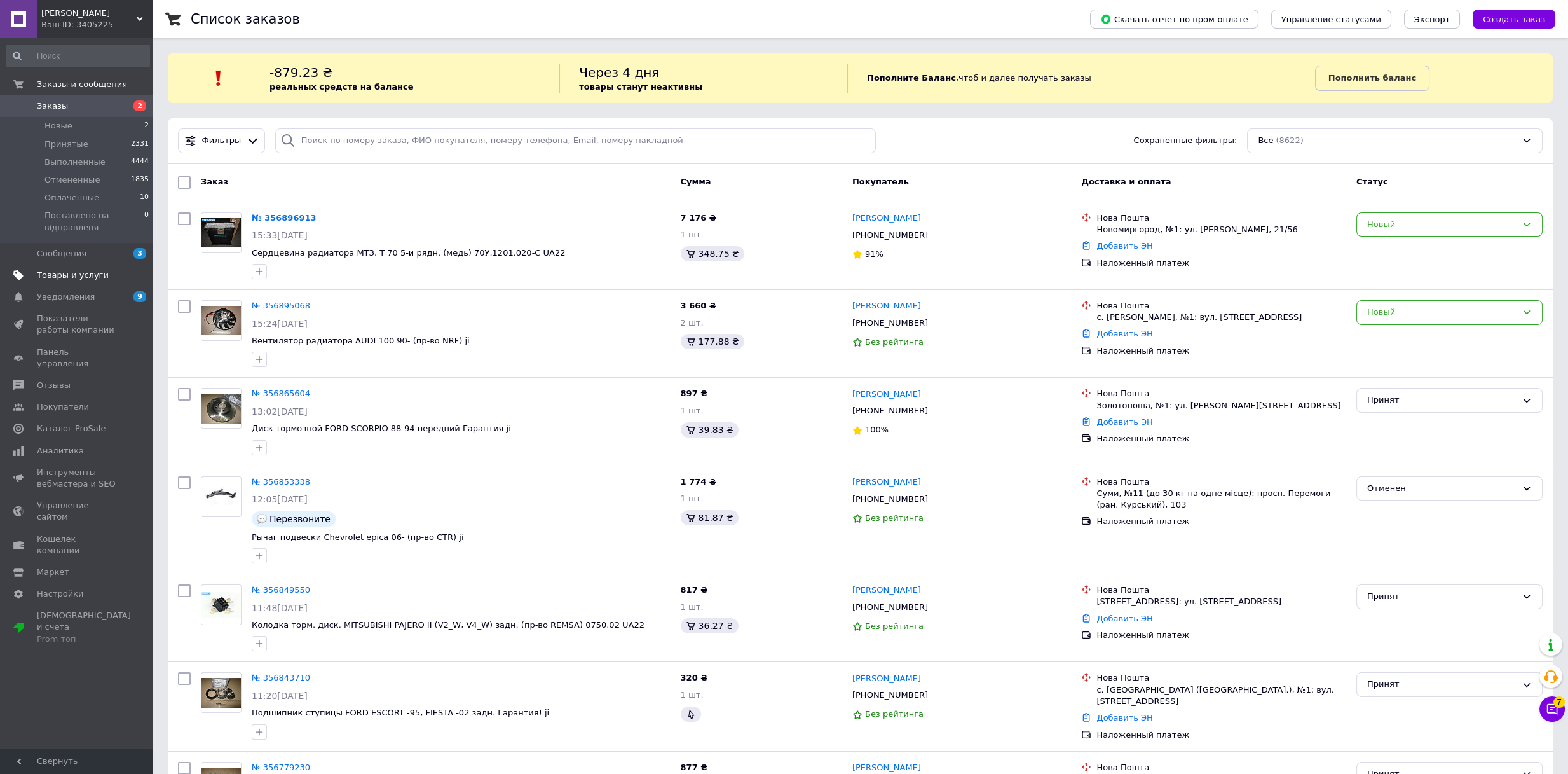
click at [97, 278] on span "Товары и услуги" at bounding box center [72, 275] width 72 height 12
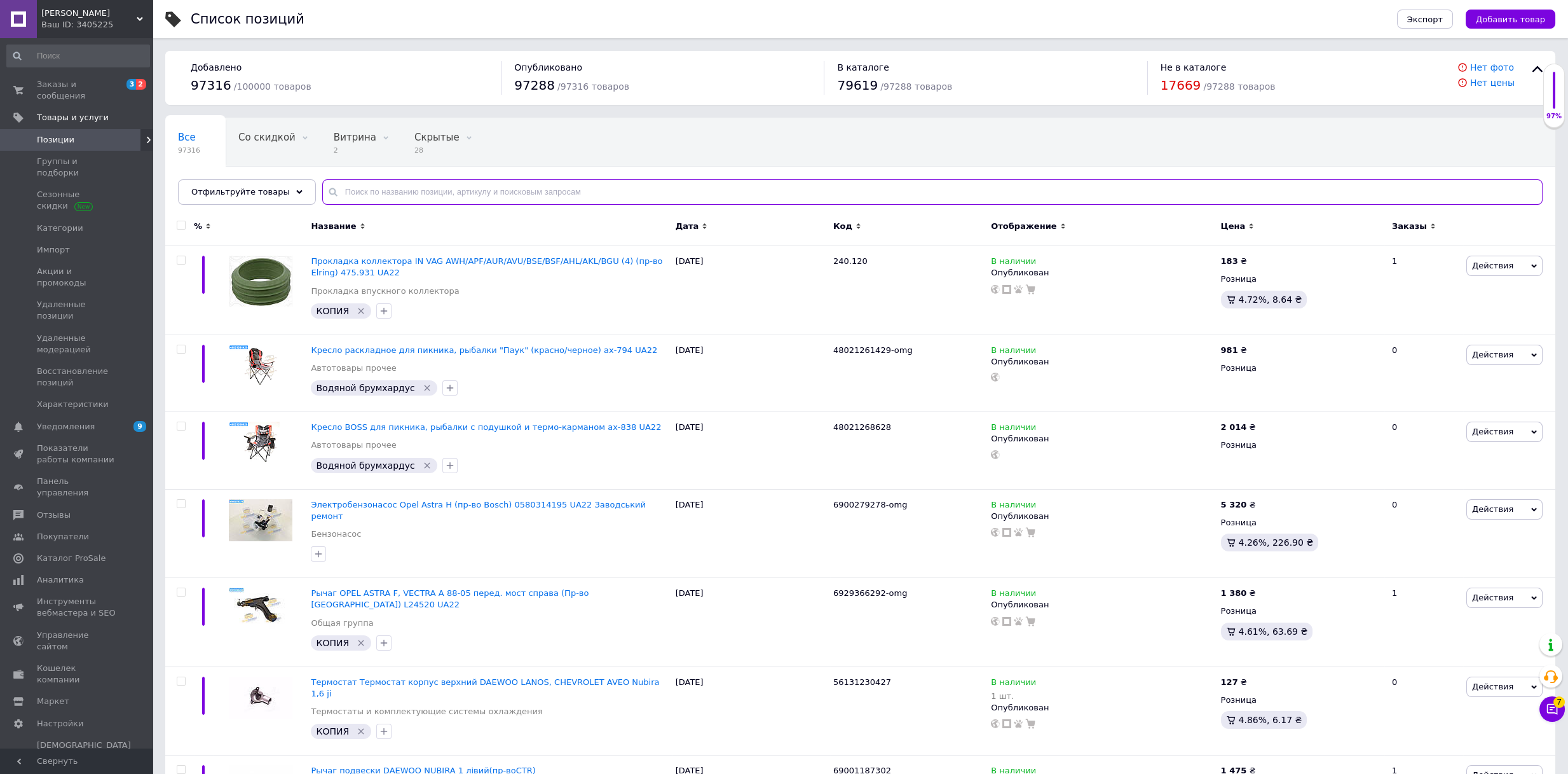
click at [418, 190] on input "text" at bounding box center [932, 191] width 1220 height 26
paste input "46131129591"
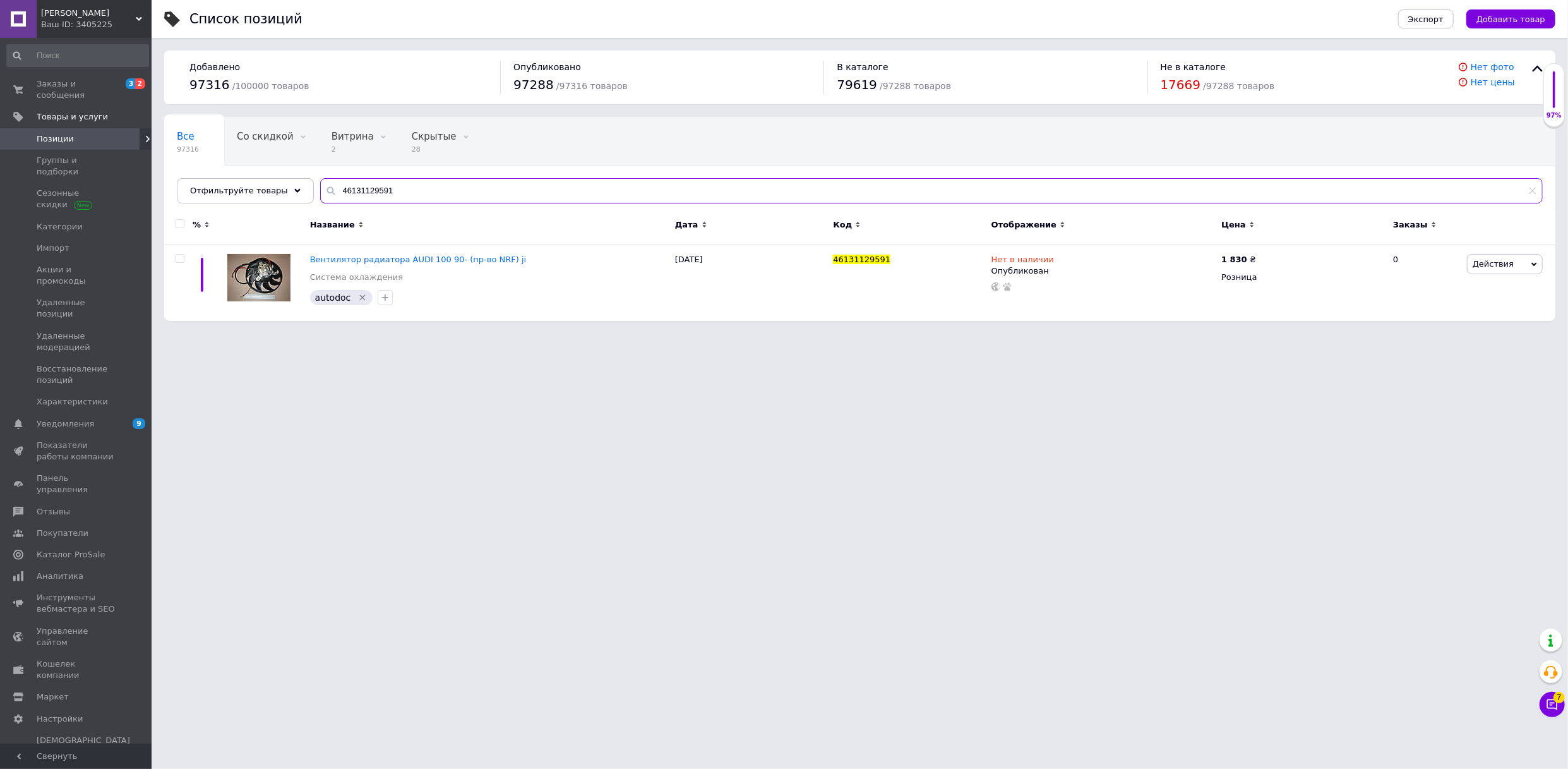
type input "46131129591"
click at [66, 84] on span "Заказы и сообщения" at bounding box center [76, 90] width 80 height 23
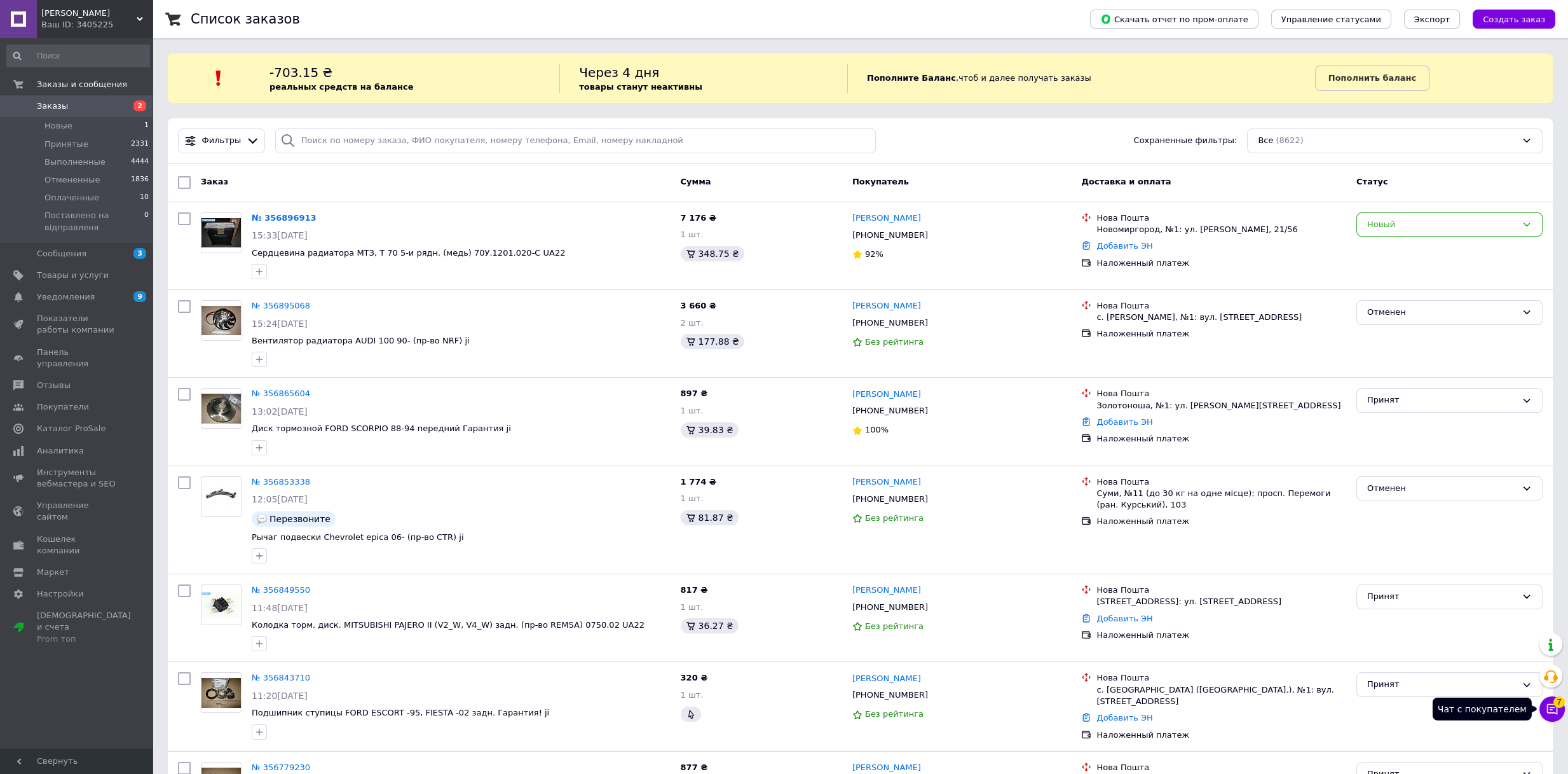
click at [1550, 712] on icon at bounding box center [1552, 709] width 11 height 11
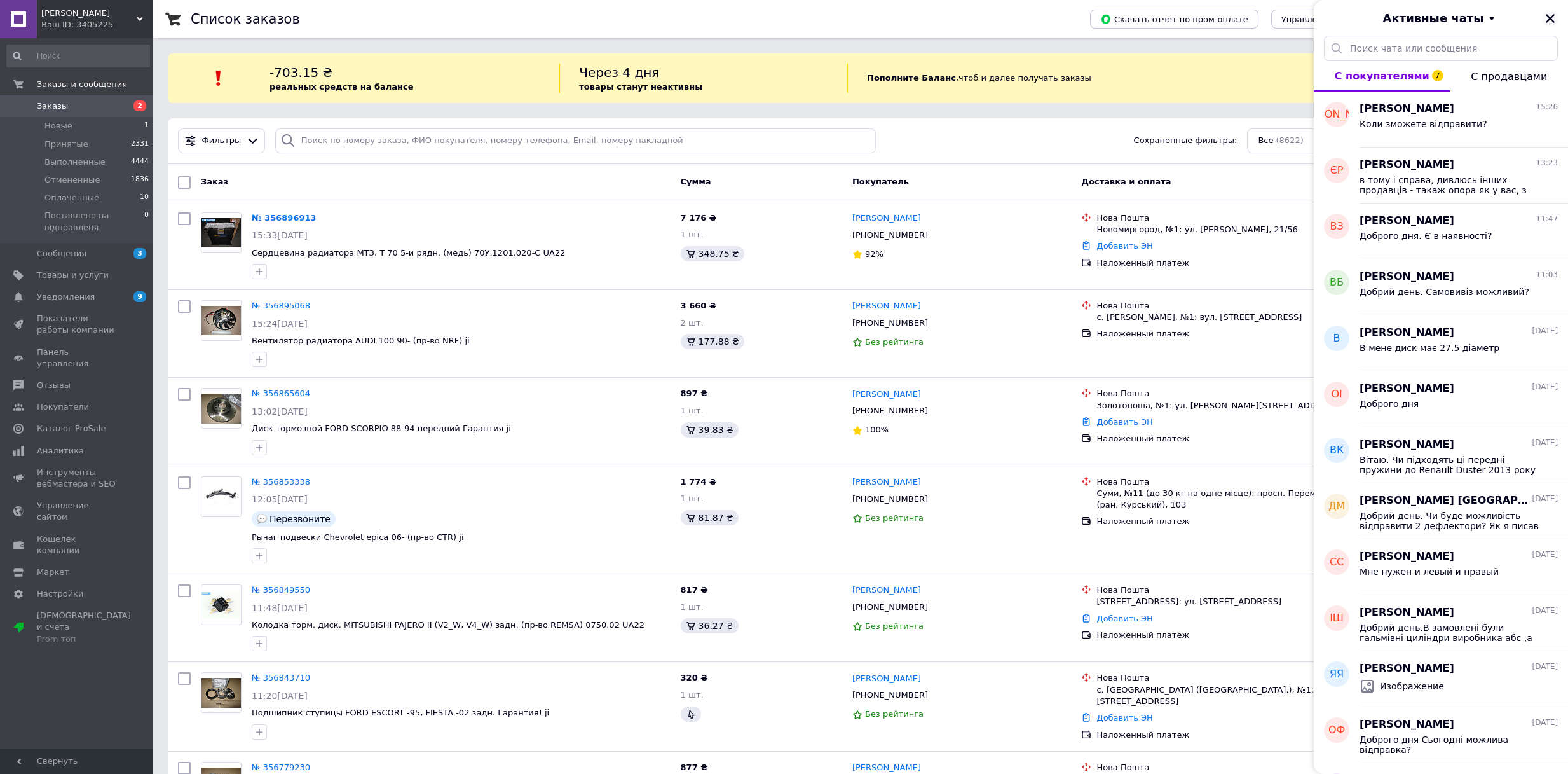
click at [1553, 15] on icon "Закрыть" at bounding box center [1550, 18] width 9 height 9
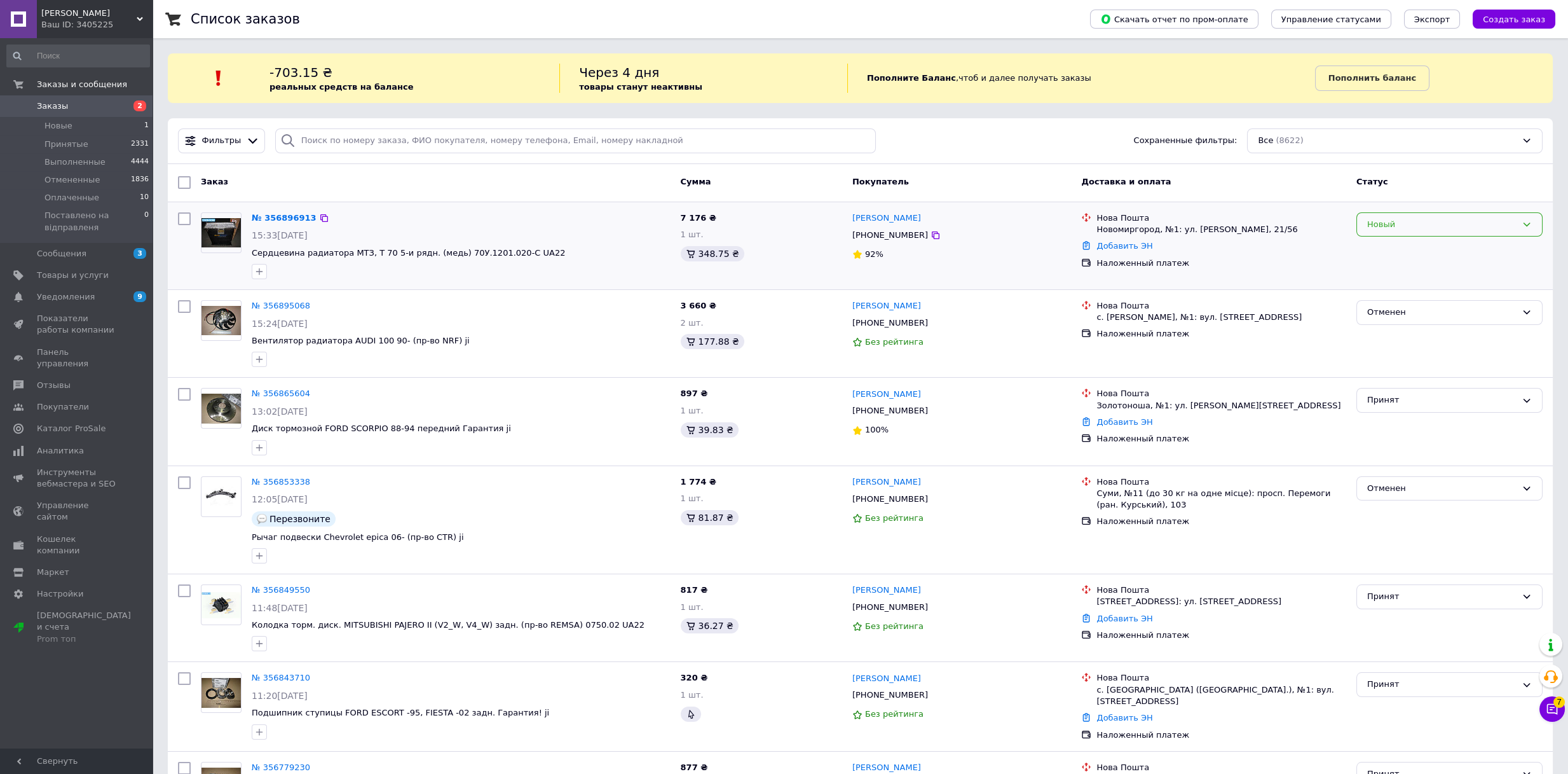
click at [1374, 222] on div "Новый" at bounding box center [1442, 225] width 150 height 13
drag, startPoint x: 1368, startPoint y: 275, endPoint x: 1373, endPoint y: 298, distance: 23.5
click at [1373, 298] on ul "Принят Выполнен Отменен Оплаченный Поставлено на відправленя" at bounding box center [1449, 291] width 185 height 106
click at [1377, 295] on li "Отменен" at bounding box center [1449, 298] width 185 height 23
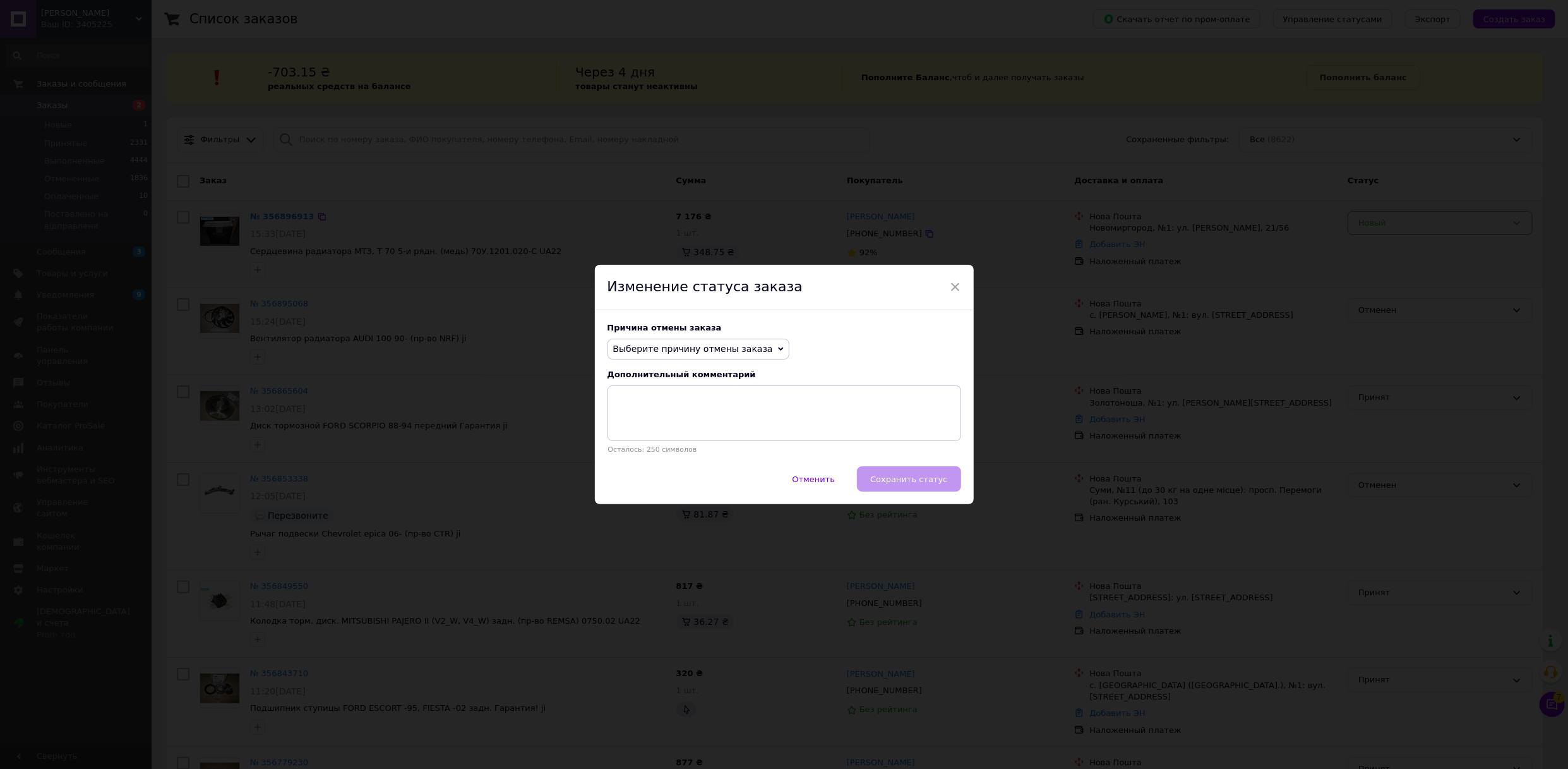
click at [723, 336] on div "Причина отмены заказа Выберите причину отмены заказа Нет в наличии Нет разновид…" at bounding box center [784, 388] width 379 height 156
click at [698, 348] on span "Выберите причину отмены заказа" at bounding box center [693, 349] width 160 height 10
click at [646, 473] on li "Другое" at bounding box center [698, 480] width 181 height 17
drag, startPoint x: 864, startPoint y: 478, endPoint x: 878, endPoint y: 478, distance: 14.0
click at [870, 480] on div "Отменить   Сохранить статус" at bounding box center [784, 485] width 379 height 38
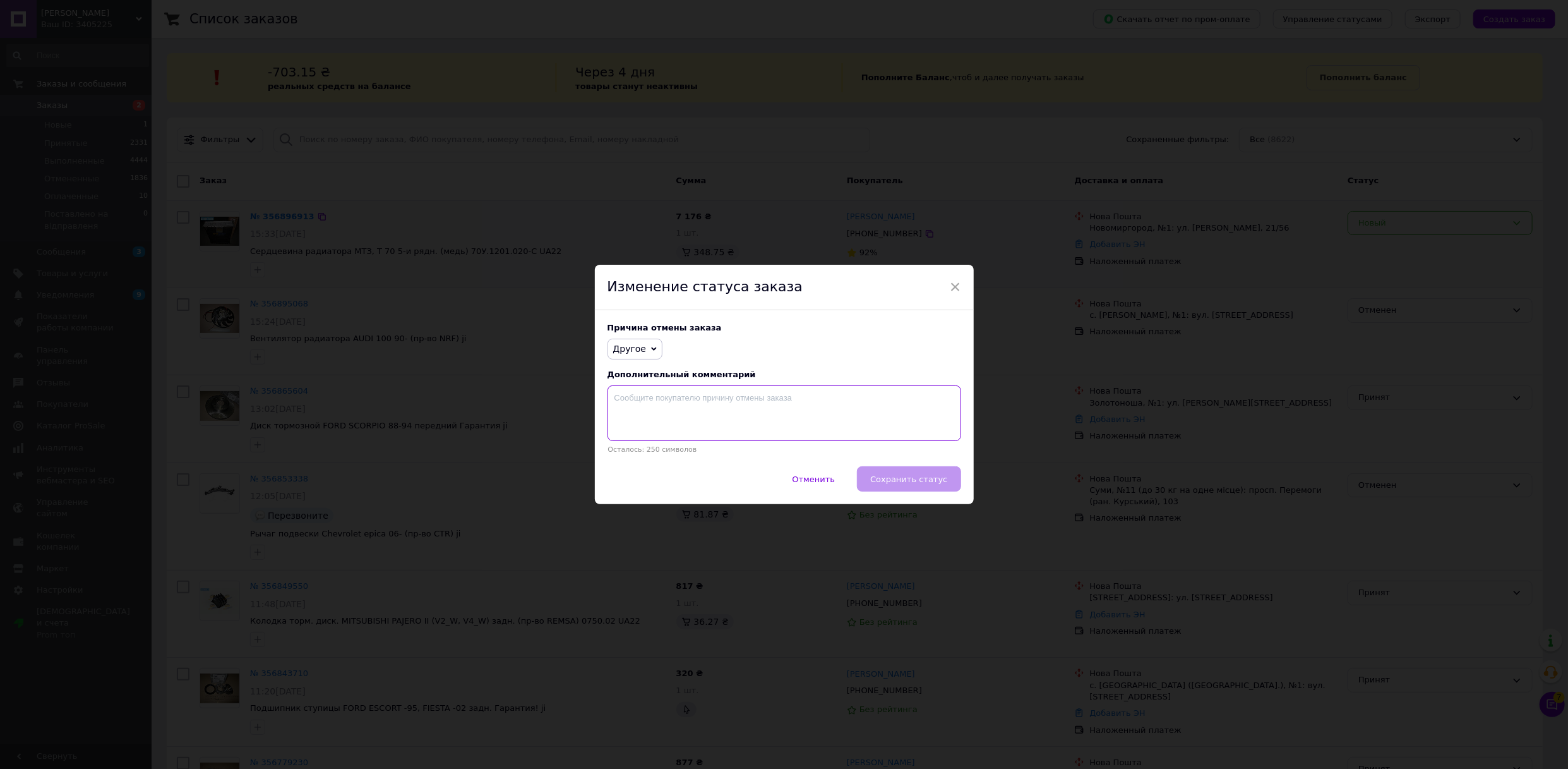
click at [855, 423] on textarea at bounding box center [784, 413] width 354 height 55
type textarea "'"
click at [921, 500] on div "Отменить   Сохранить статус" at bounding box center [784, 485] width 379 height 38
click at [917, 473] on button "Сохранить статус" at bounding box center [908, 479] width 103 height 26
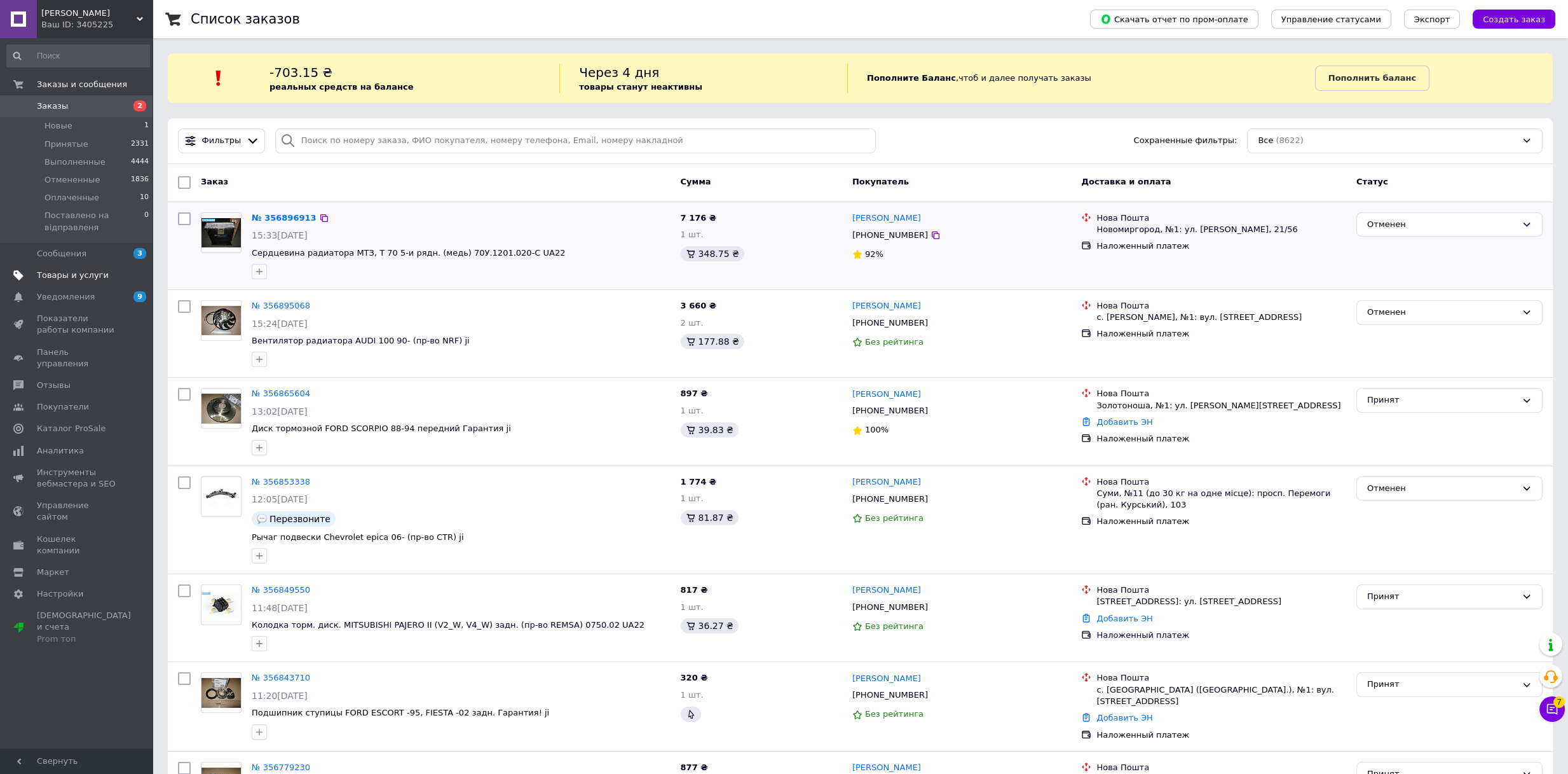
click at [67, 273] on span "Товары и услуги" at bounding box center [72, 275] width 72 height 12
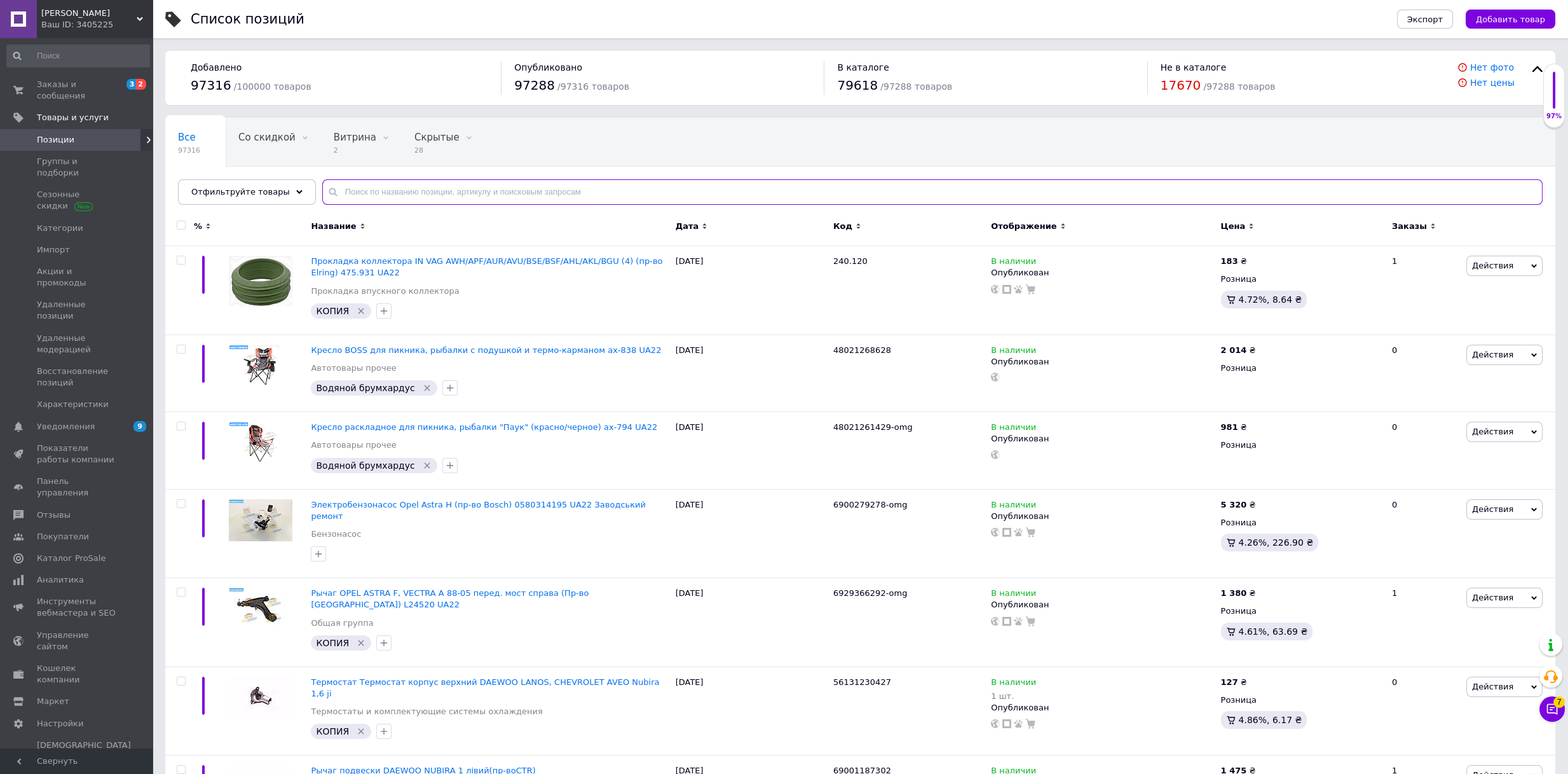
paste input "2313946268"
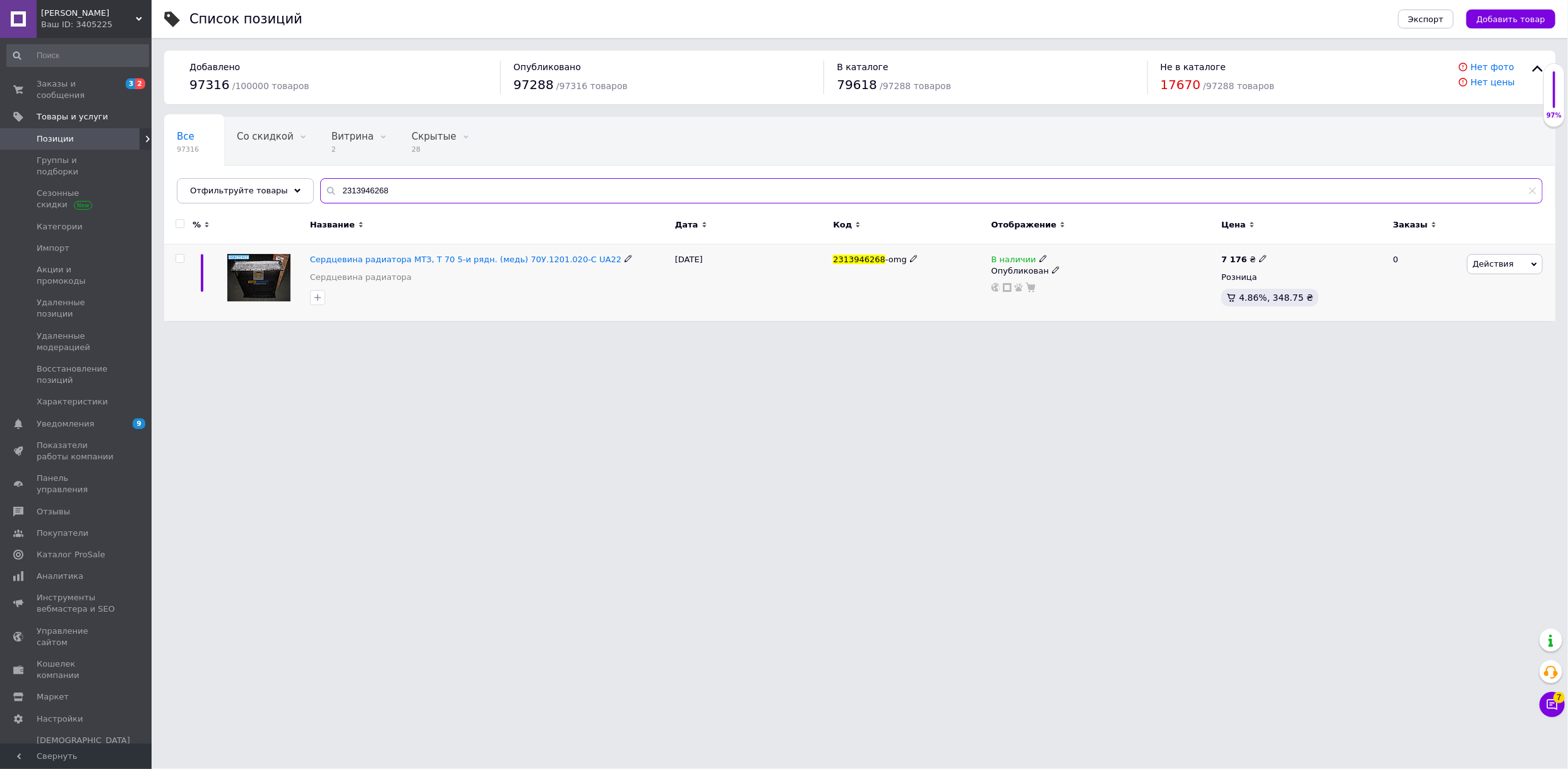
type input "2313946268"
click at [1040, 256] on icon at bounding box center [1043, 258] width 7 height 7
drag, startPoint x: 1082, startPoint y: 270, endPoint x: 1060, endPoint y: 373, distance: 105.3
click at [1083, 270] on li "Нет в наличии" at bounding box center [1113, 269] width 120 height 17
click at [1041, 333] on html "Joni Ваш ID: 3405225 Сайт Joni Кабинет покупателя Проверить состояние системы С…" at bounding box center [784, 166] width 1568 height 333
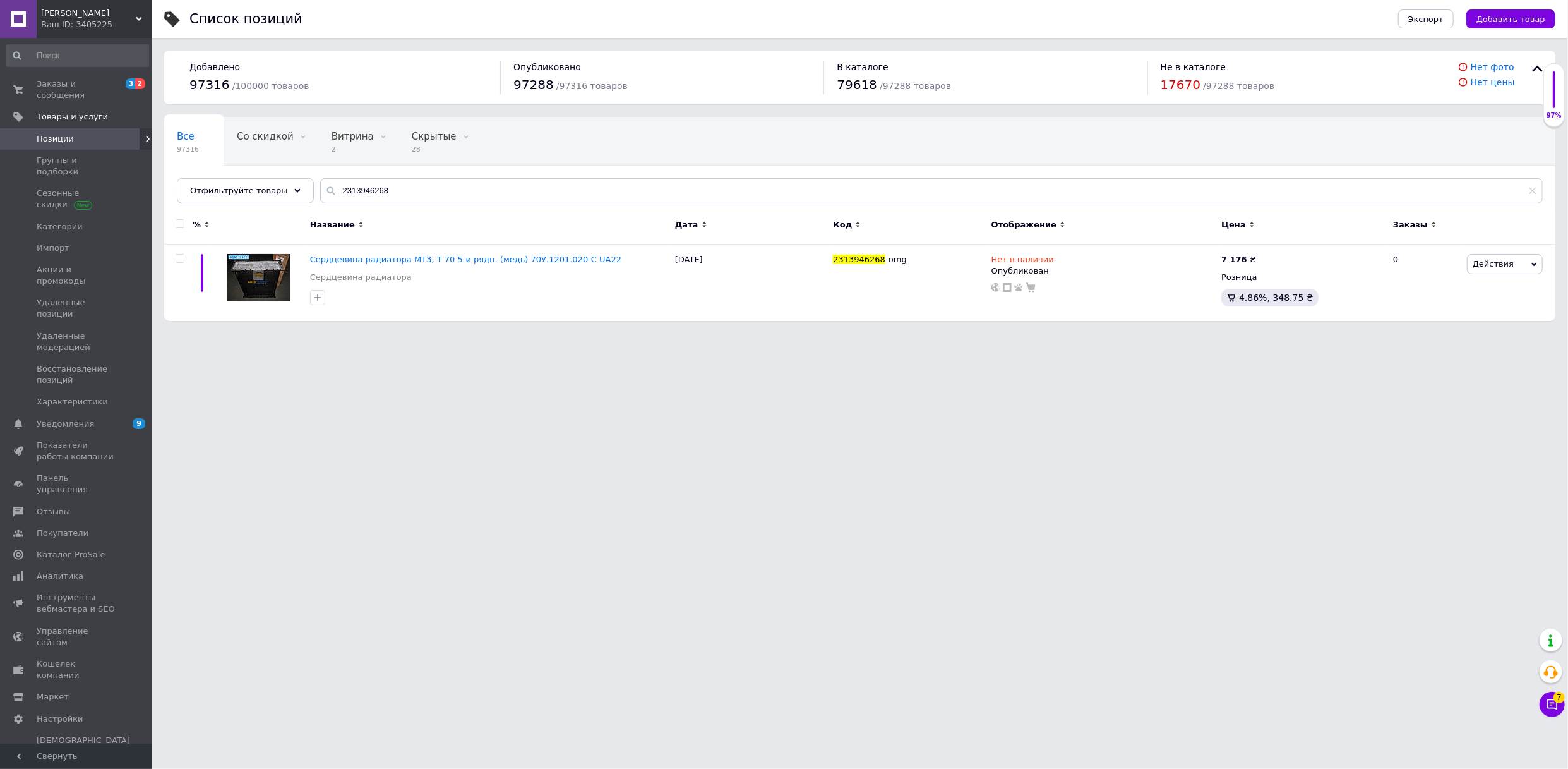
click at [132, 20] on div "Ваш ID: 3405225" at bounding box center [97, 25] width 111 height 12
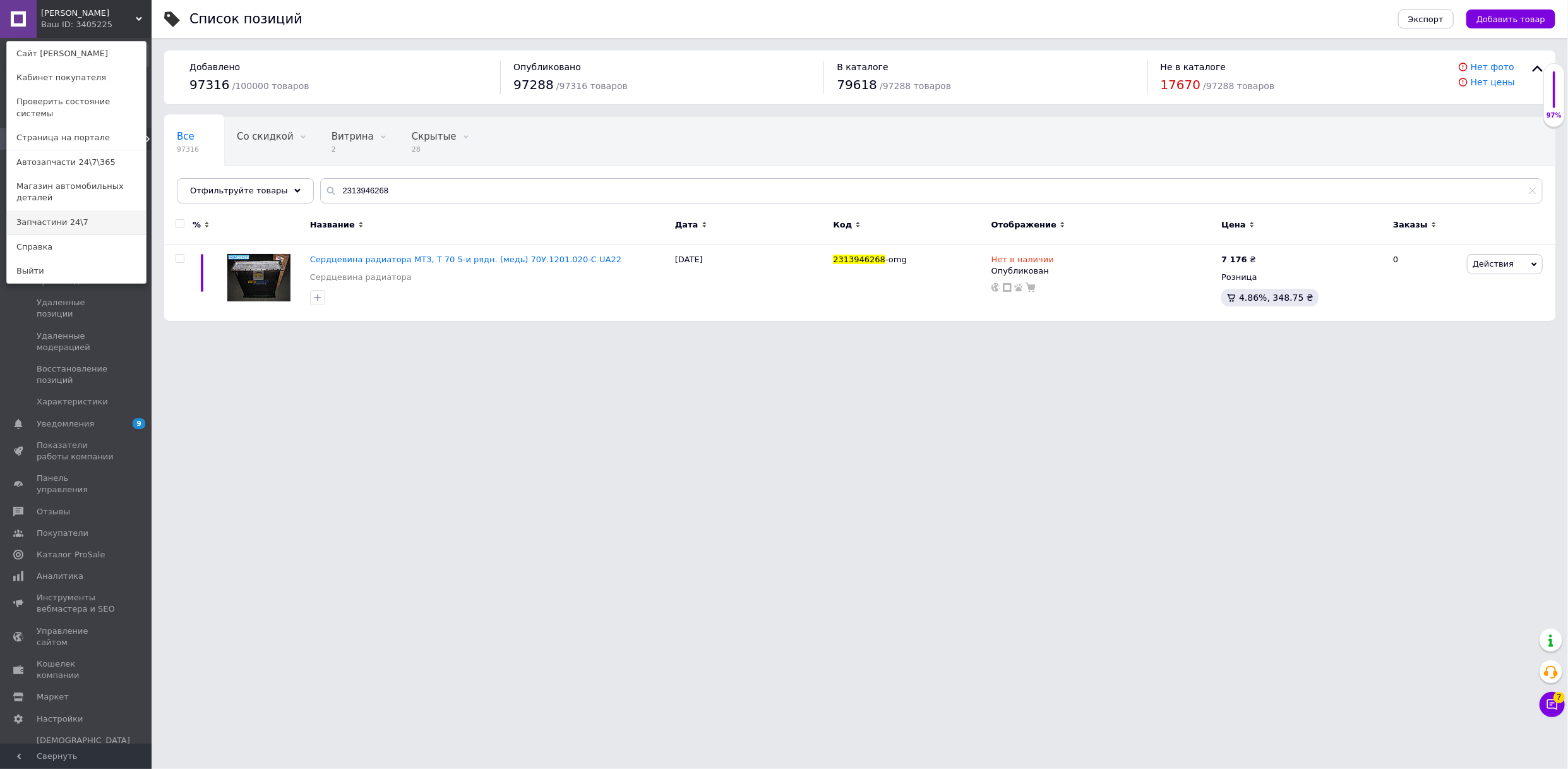
click at [93, 210] on link "Запчастини 24\7" at bounding box center [76, 222] width 139 height 24
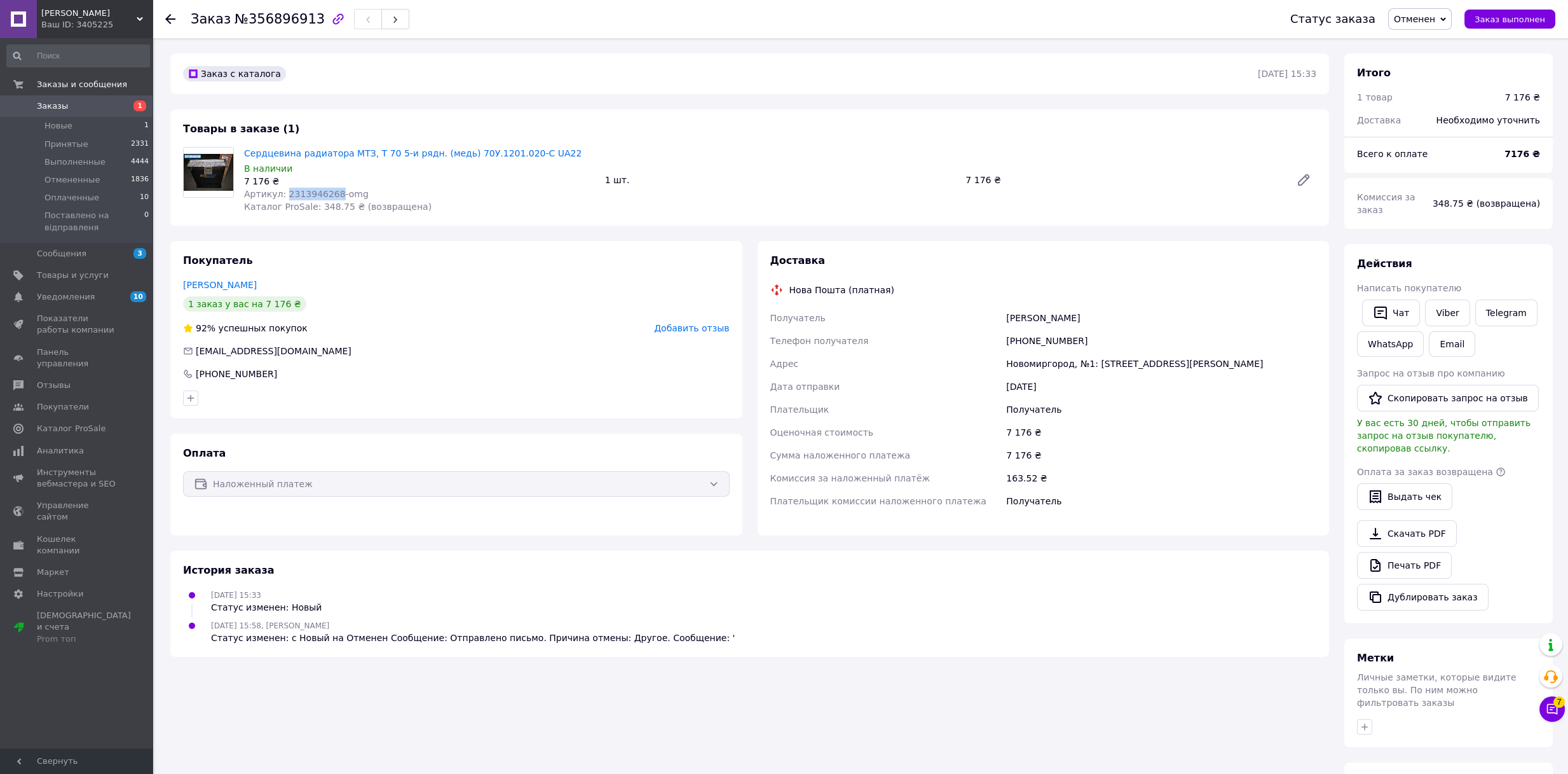
drag, startPoint x: 281, startPoint y: 195, endPoint x: 329, endPoint y: 197, distance: 48.0
click at [329, 197] on span "Артикул: 2313946268-omg" at bounding box center [306, 194] width 125 height 10
copy span "2313946268"
drag, startPoint x: 1022, startPoint y: 340, endPoint x: 1086, endPoint y: 340, distance: 64.0
click at [1086, 340] on div "[PHONE_NUMBER]" at bounding box center [1160, 341] width 315 height 23
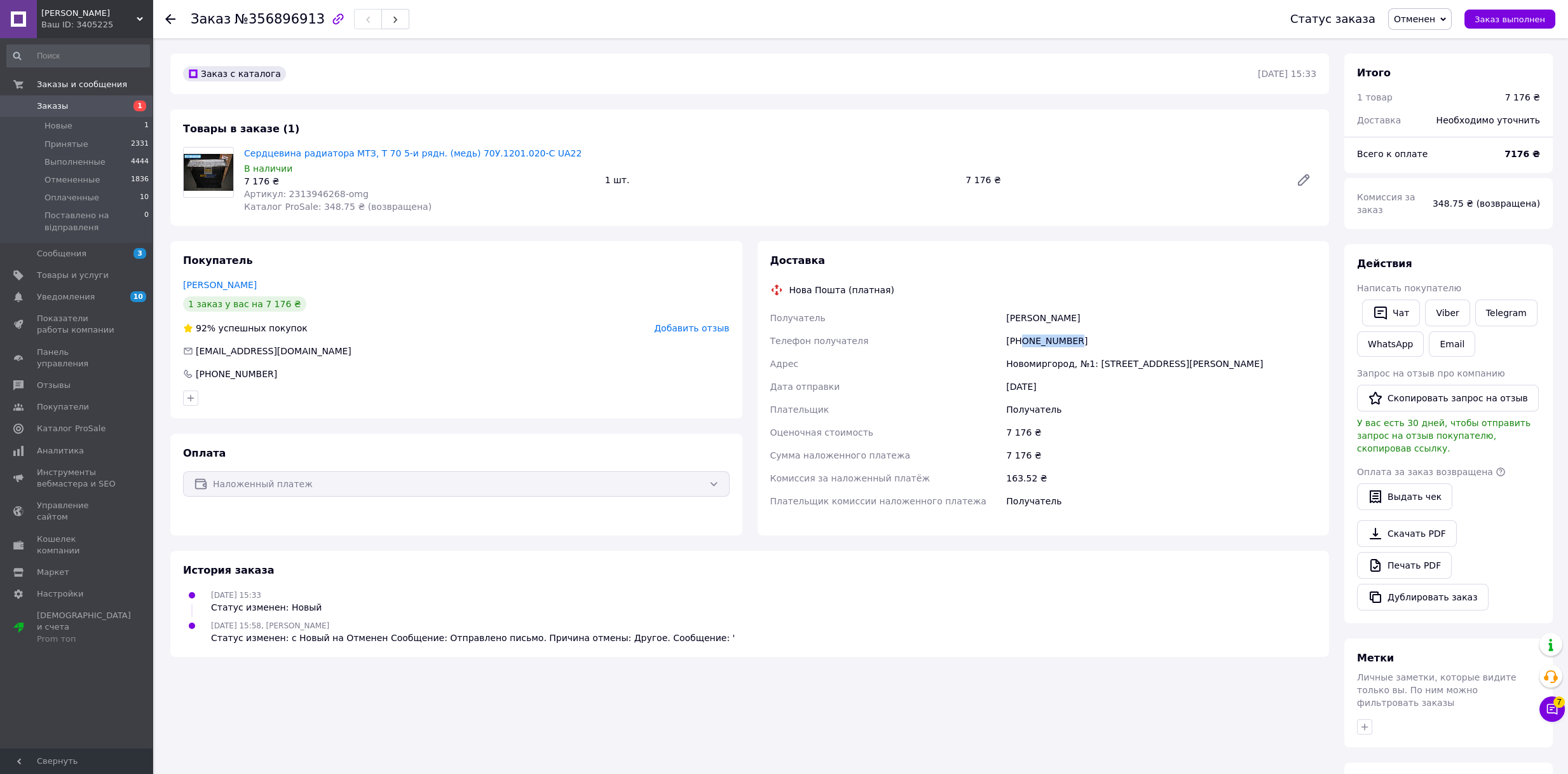
copy div "0979000083"
drag, startPoint x: 373, startPoint y: 276, endPoint x: 381, endPoint y: 276, distance: 8.0
click at [373, 276] on div "Покупатель Смілянець Олег 1 заказ у вас на 7 176 ₴ 92% успешных покупок Добавит…" at bounding box center [457, 330] width 572 height 177
drag, startPoint x: 1021, startPoint y: 339, endPoint x: 1088, endPoint y: 338, distance: 67.0
click at [1088, 338] on div "[PHONE_NUMBER]" at bounding box center [1160, 341] width 315 height 23
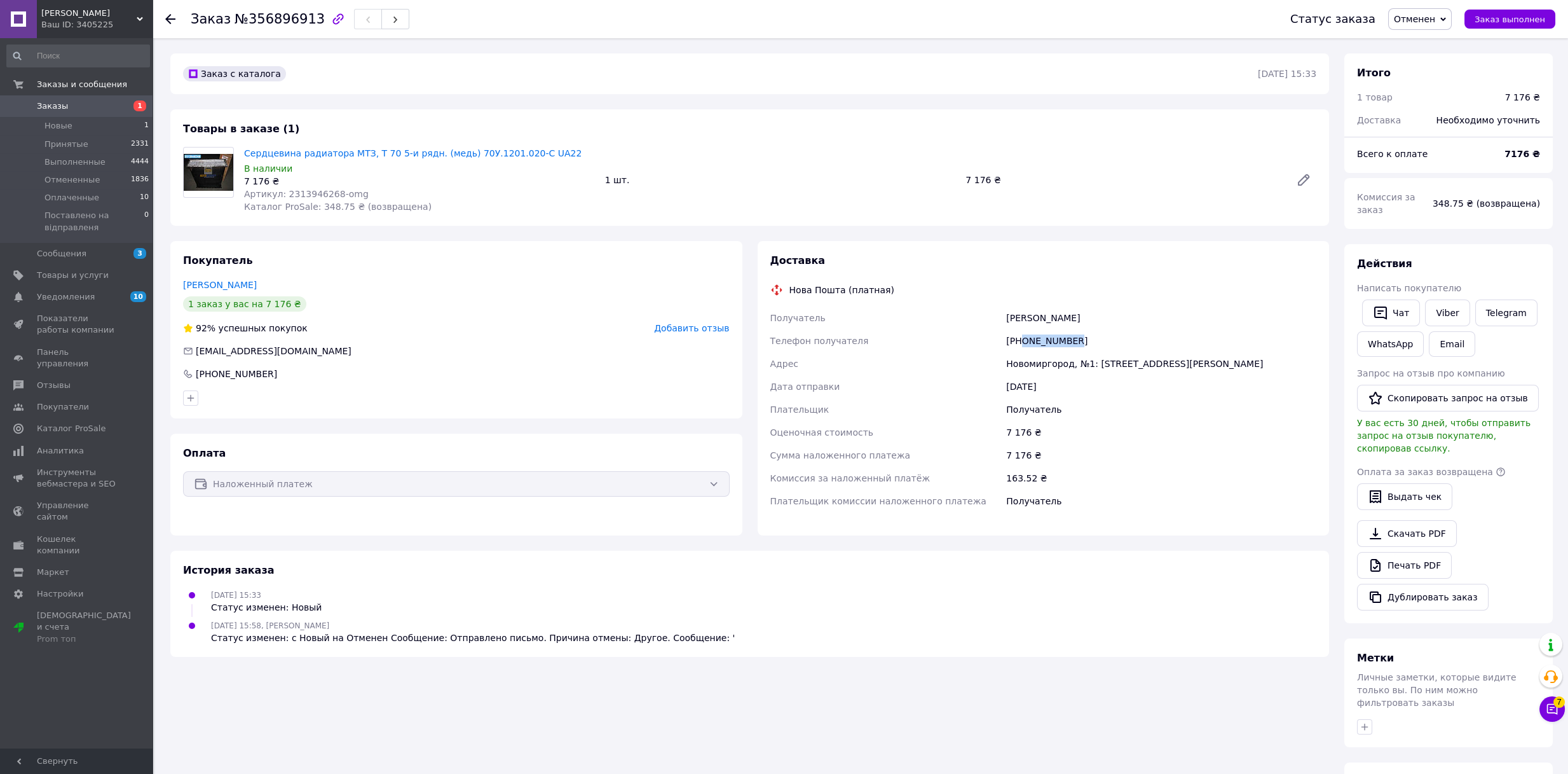
copy div "0979000083"
click at [470, 327] on div "92% успешных покупок Добавить отзыв" at bounding box center [456, 328] width 547 height 12
drag, startPoint x: 1032, startPoint y: 321, endPoint x: 1049, endPoint y: 367, distance: 49.0
click at [1101, 321] on div "Получатель Смілянець Олег Телефон получателя +380979000083 Адрес Новомиргород, …" at bounding box center [1043, 409] width 552 height 206
copy div "Получатель Смілянець Олег"
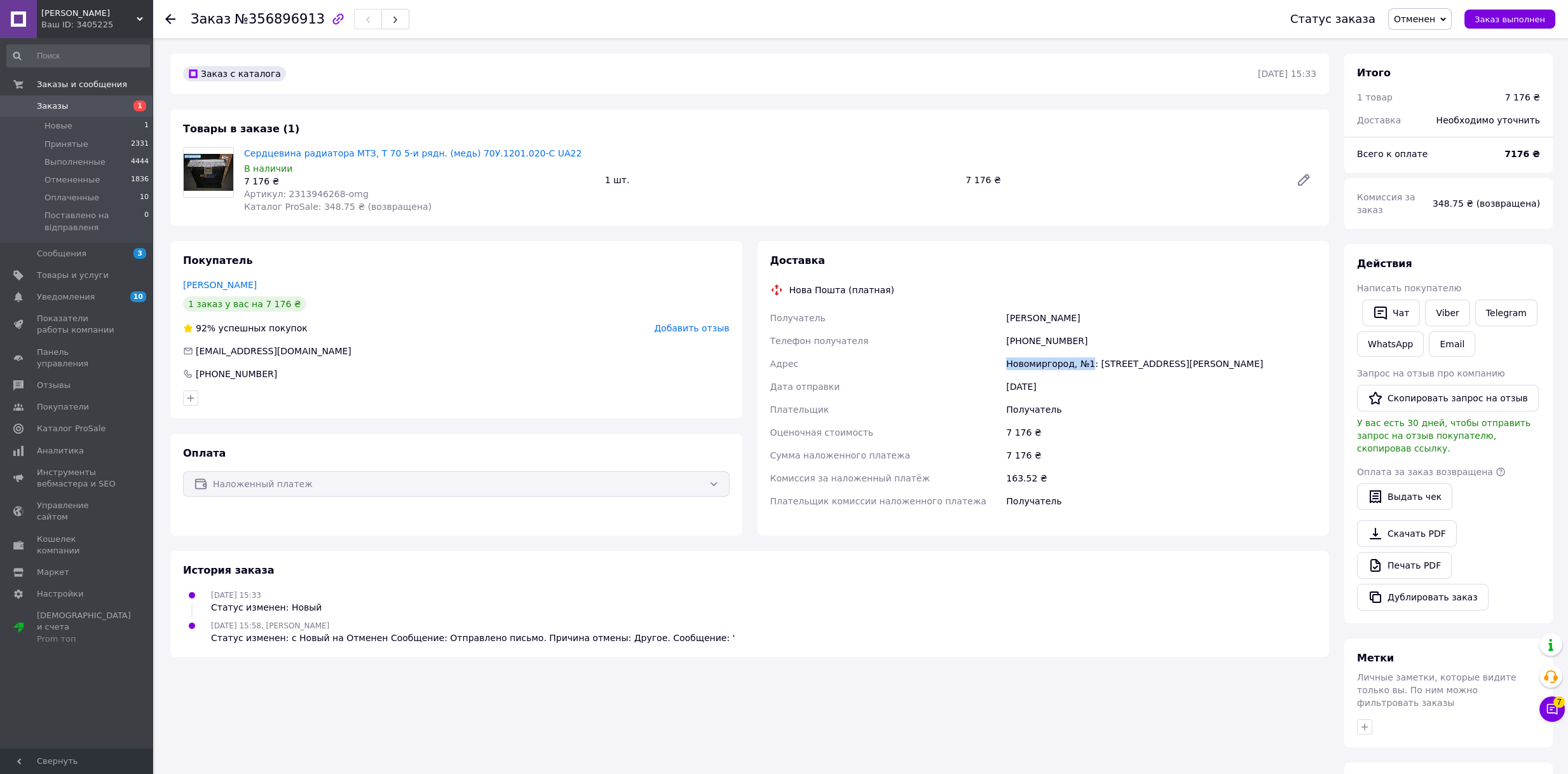
drag, startPoint x: 1051, startPoint y: 362, endPoint x: 1086, endPoint y: 364, distance: 35.1
click at [1086, 363] on div "Получатель Смілянець Олег Телефон получателя +380979000083 Адрес Новомиргород, …" at bounding box center [1043, 409] width 552 height 206
copy div "Адрес Новомиргород, №1"
drag, startPoint x: 1022, startPoint y: 338, endPoint x: 1125, endPoint y: 337, distance: 103.0
click at [1119, 337] on div "[PHONE_NUMBER]" at bounding box center [1160, 341] width 315 height 23
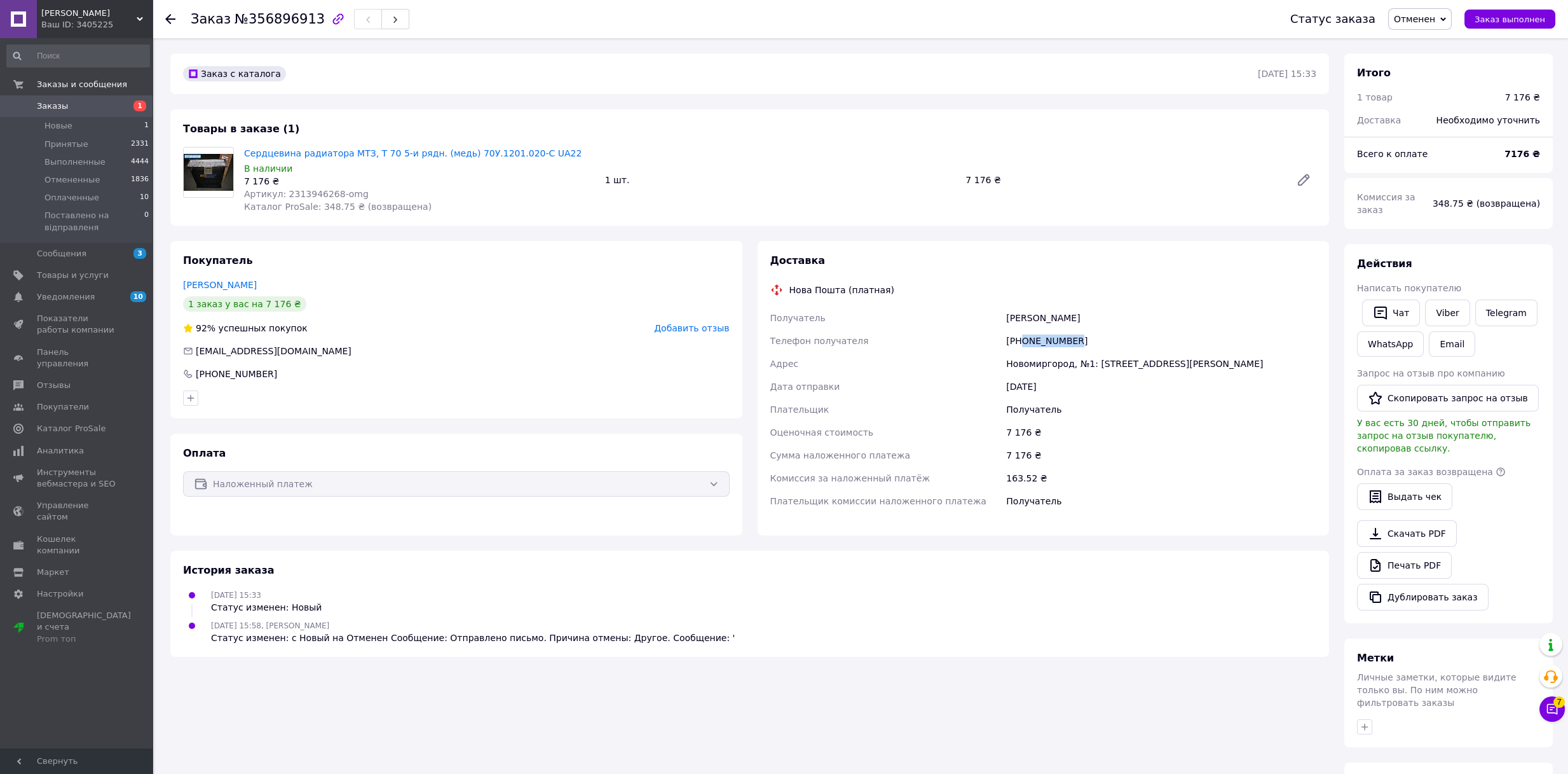
copy div "0979000083"
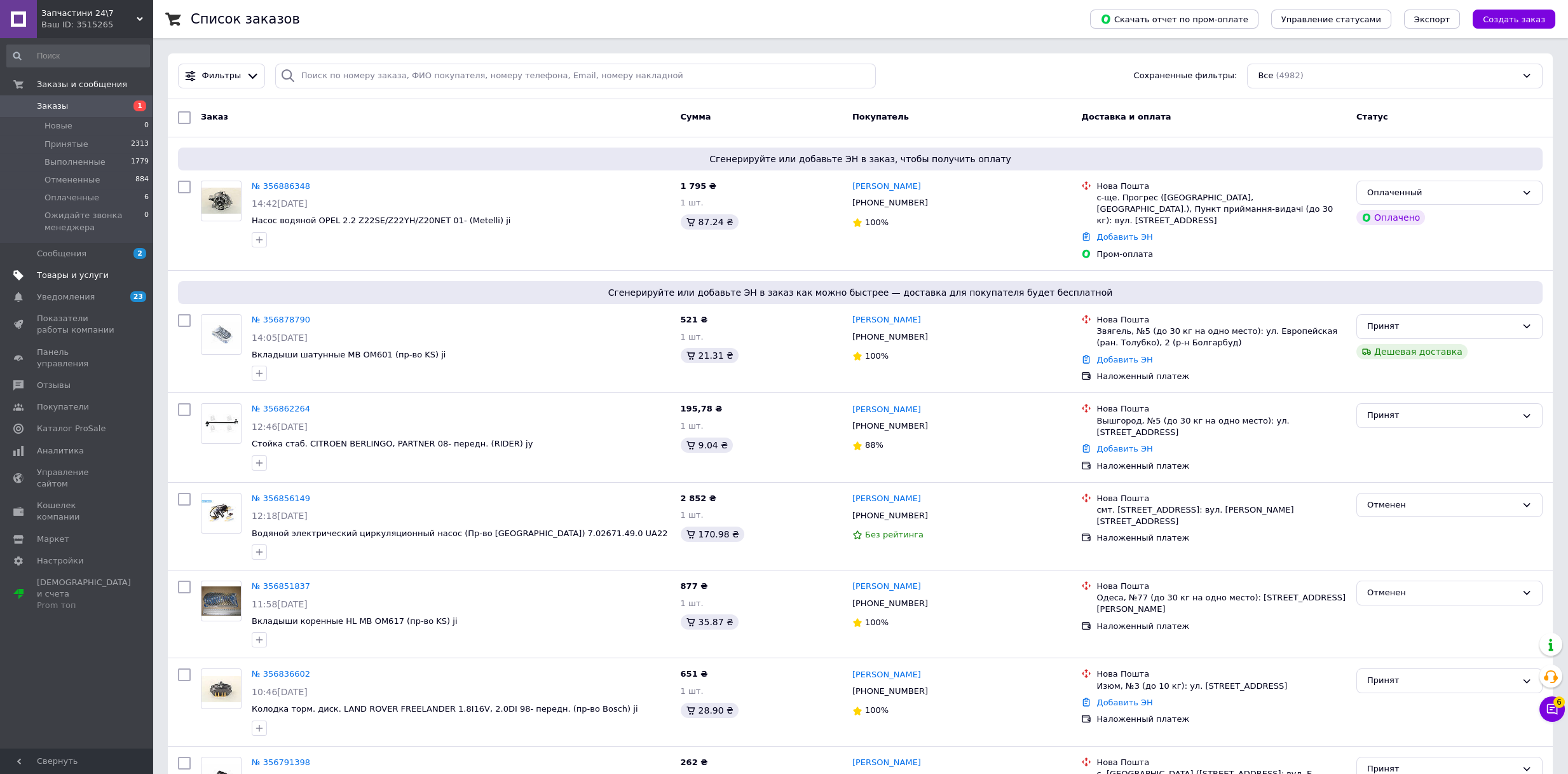
click at [77, 270] on span "Товары и услуги" at bounding box center [72, 275] width 72 height 12
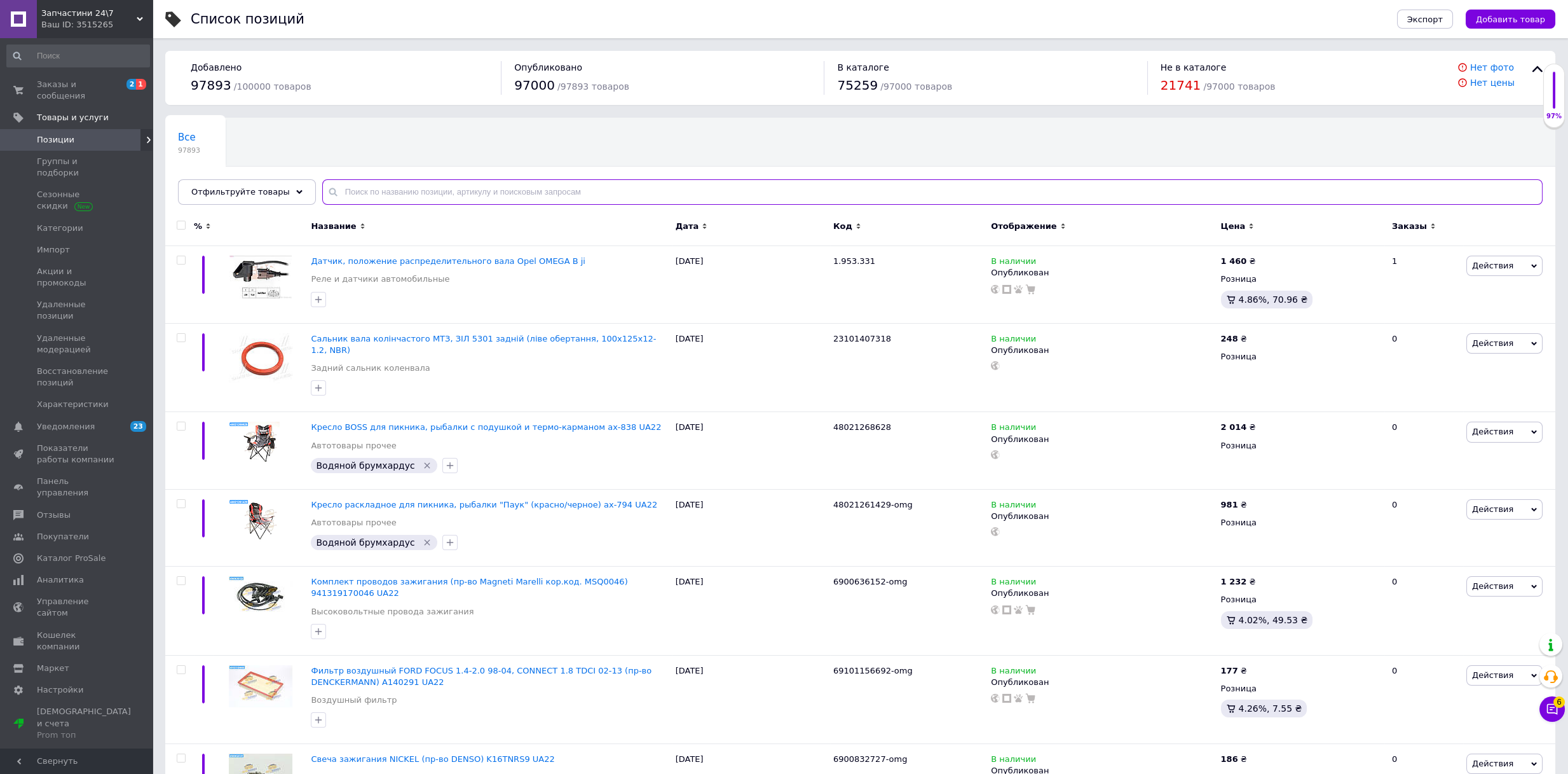
paste input "2313946268"
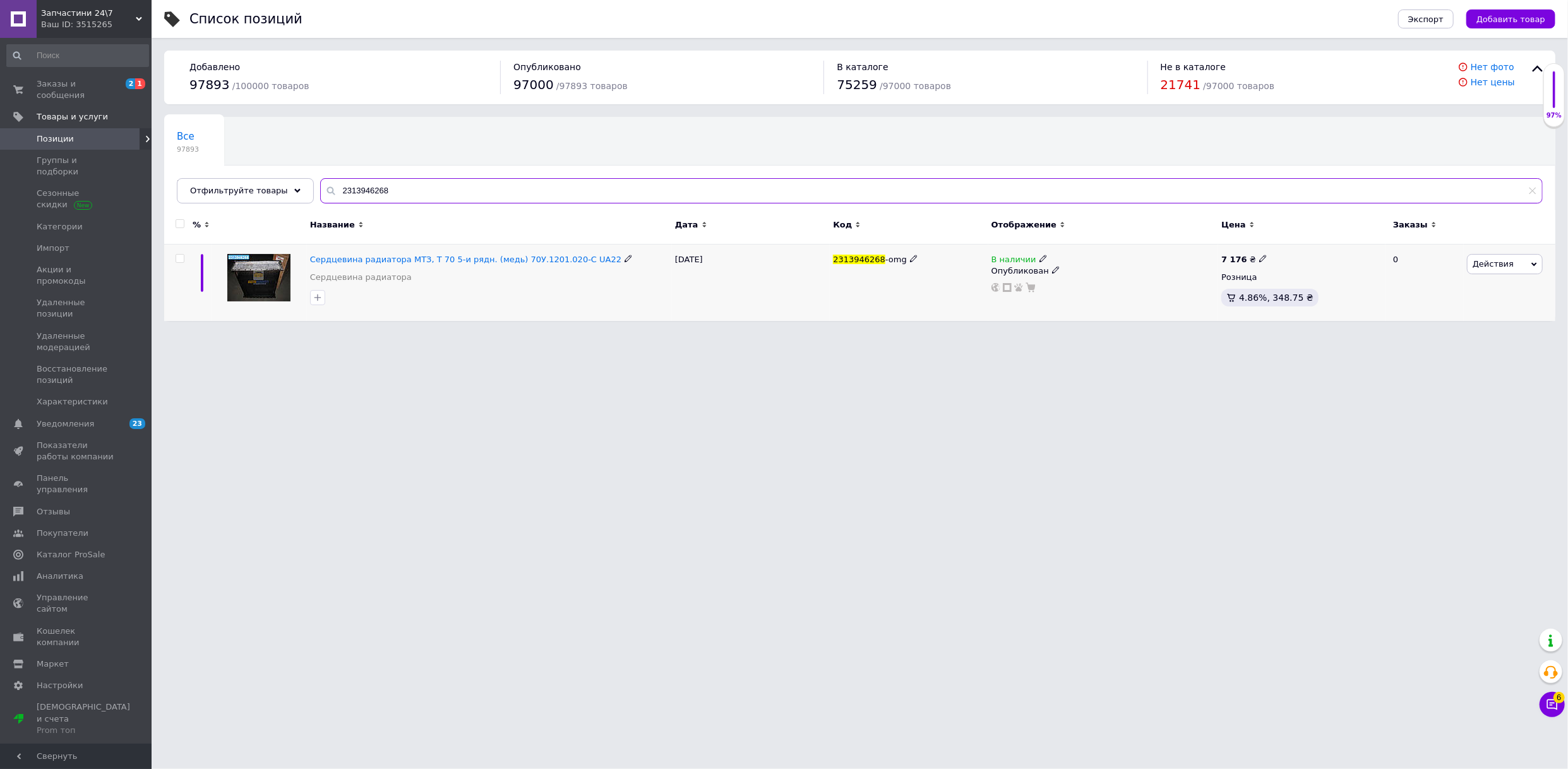
type input "2313946268"
drag, startPoint x: 1035, startPoint y: 260, endPoint x: 1041, endPoint y: 261, distance: 6.1
click at [1040, 260] on icon at bounding box center [1043, 258] width 7 height 7
drag, startPoint x: 1068, startPoint y: 271, endPoint x: 1077, endPoint y: 338, distance: 67.6
click at [1070, 270] on li "Нет в наличии" at bounding box center [1113, 269] width 120 height 17
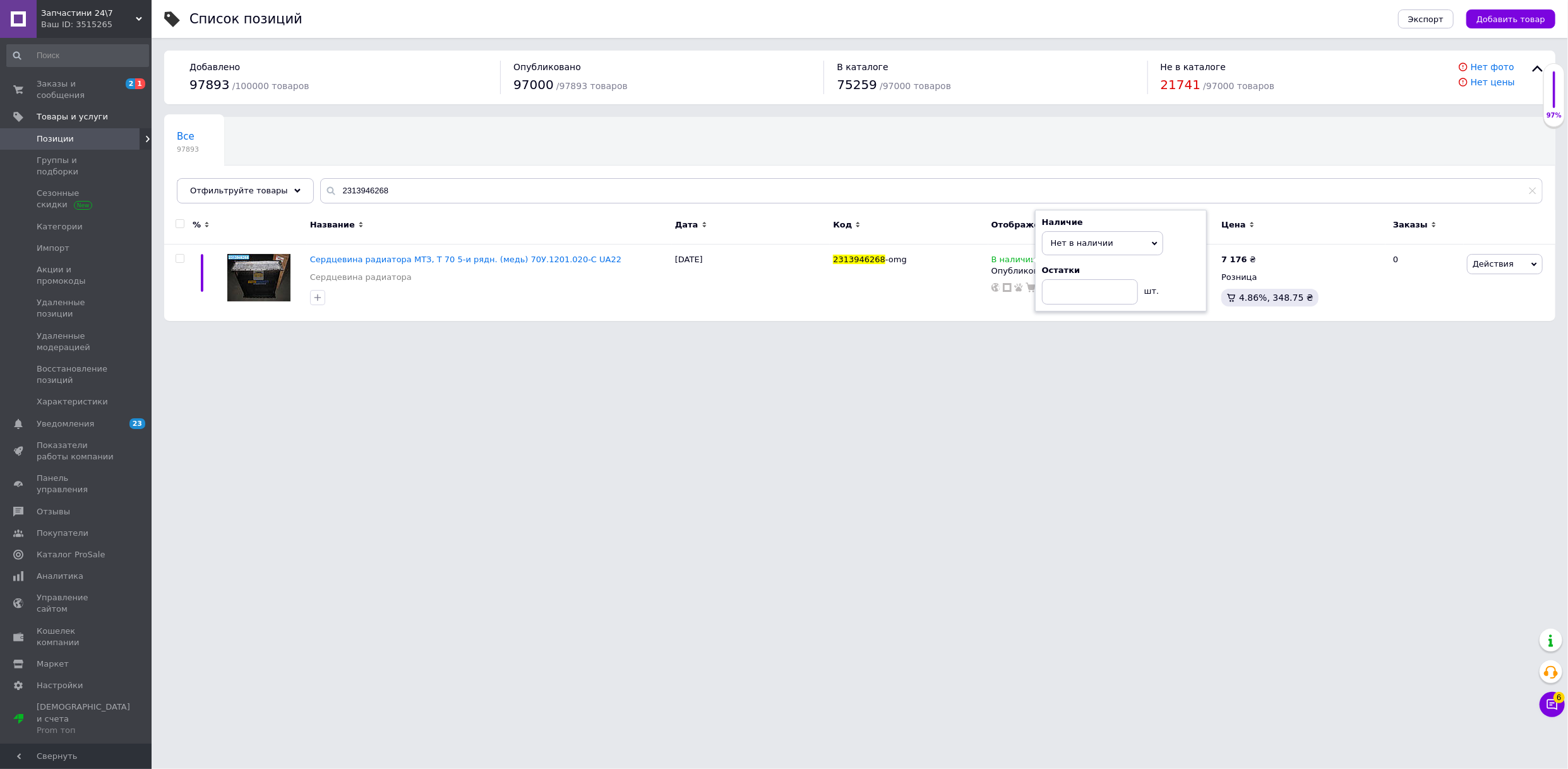
click at [1065, 333] on html "Запчастини 24\7 Ваш ID: 3515265 Сайт Запчастини 24\7 Кабинет покупателя Провери…" at bounding box center [784, 166] width 1568 height 333
click at [60, 85] on span "Заказы и сообщения" at bounding box center [76, 90] width 80 height 23
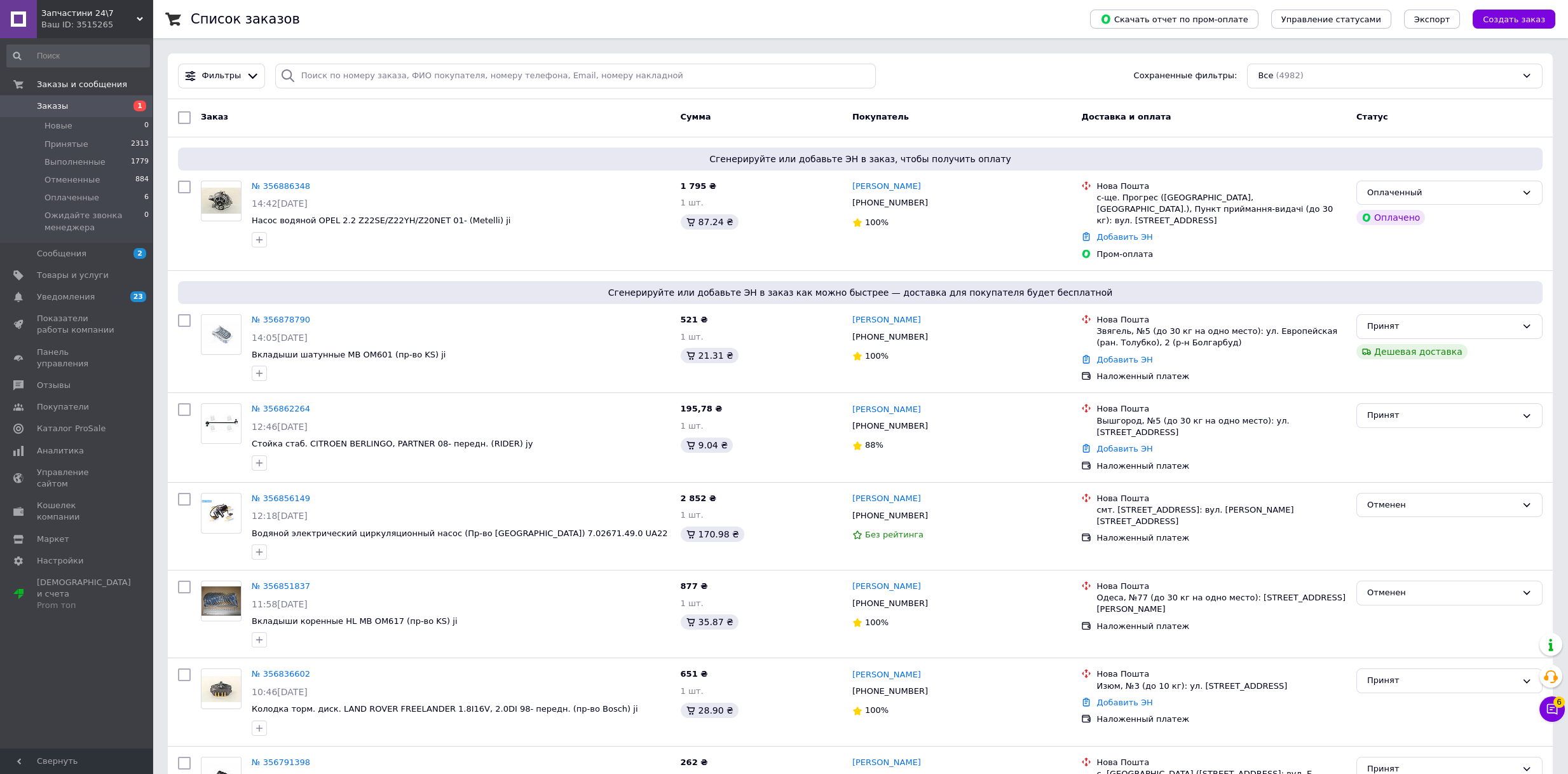
click at [52, 107] on span "Заказы" at bounding box center [52, 107] width 31 height 12
click at [136, 27] on div "Ваш ID: 3515265" at bounding box center [97, 25] width 111 height 12
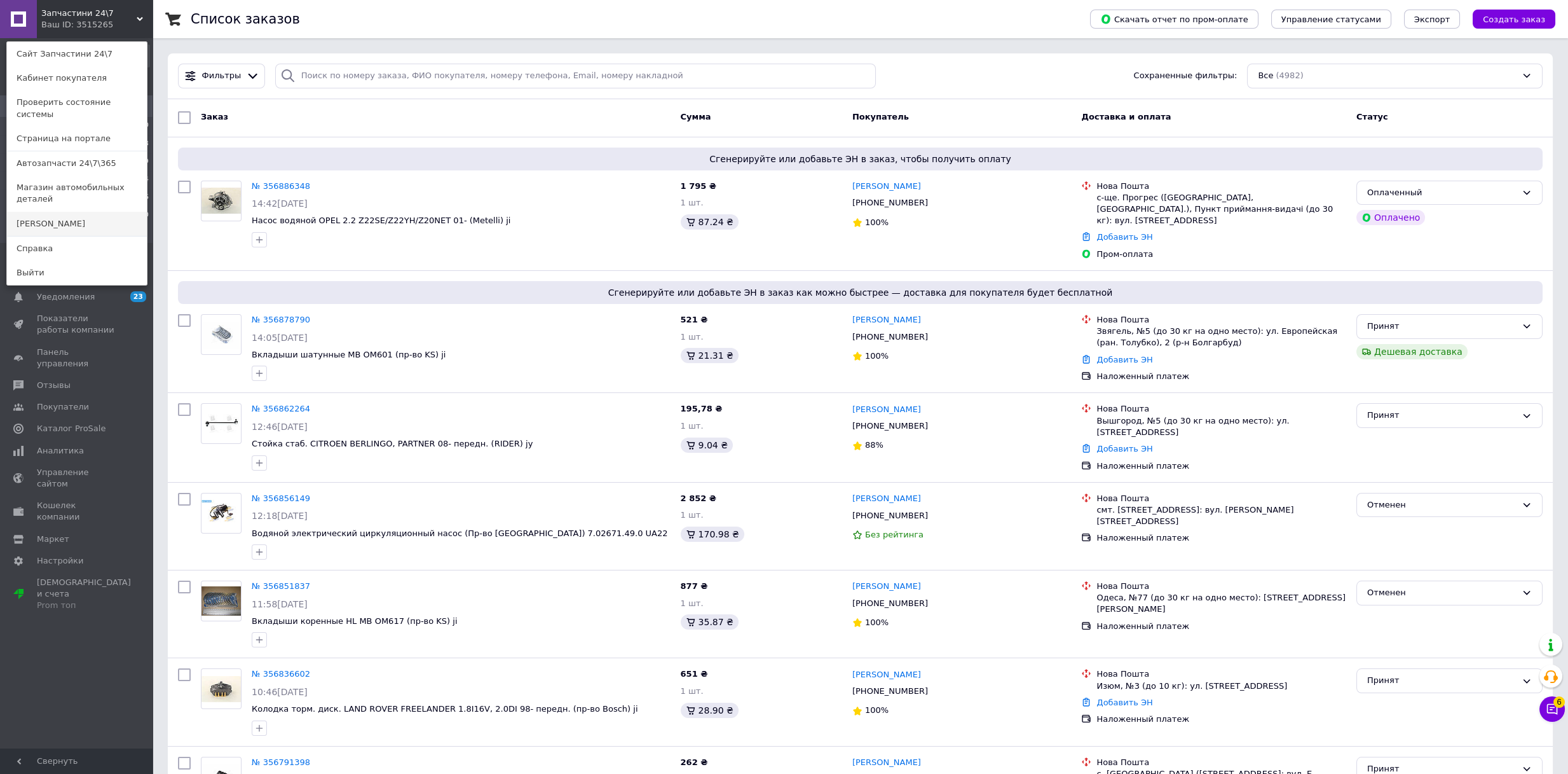
click at [75, 211] on link "[PERSON_NAME]" at bounding box center [77, 223] width 140 height 24
